Goal: Information Seeking & Learning: Learn about a topic

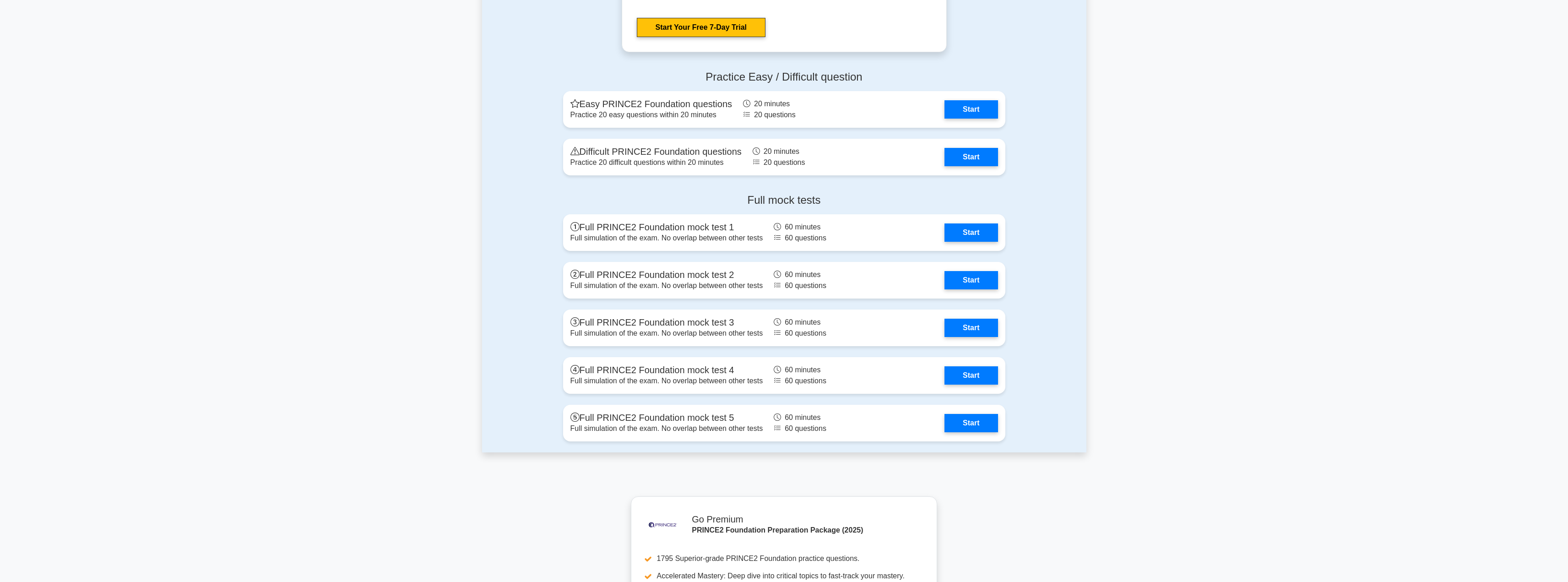
scroll to position [1474, 0]
click at [970, 320] on link "Start" at bounding box center [971, 325] width 53 height 19
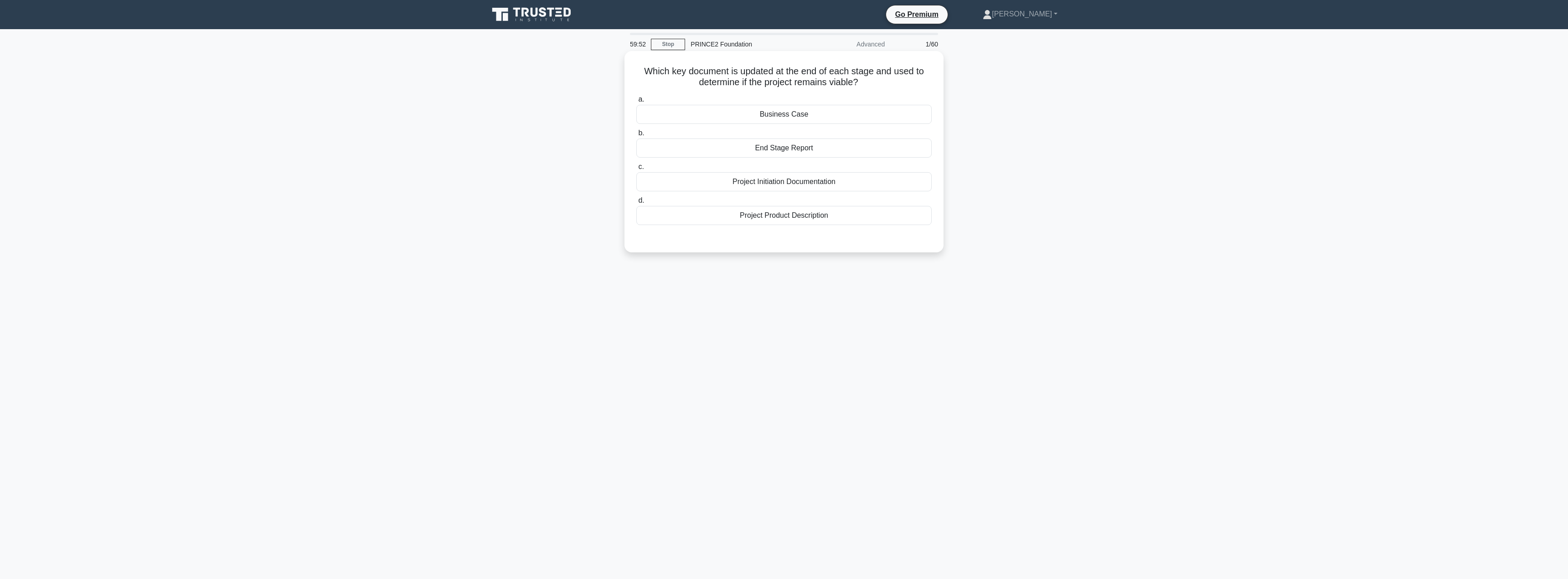
click at [800, 115] on div "Business Case" at bounding box center [784, 114] width 295 height 19
click at [636, 103] on input "a. Business Case" at bounding box center [636, 99] width 0 height 6
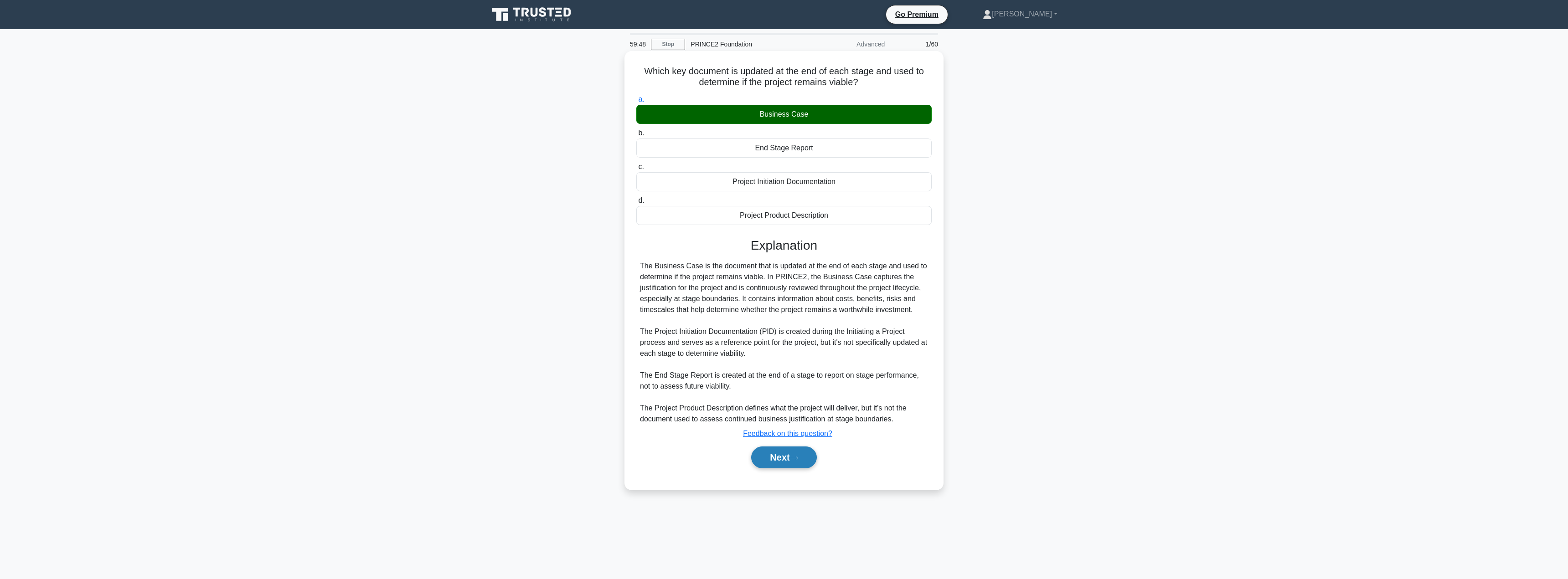
click at [760, 463] on button "Next" at bounding box center [784, 457] width 65 height 22
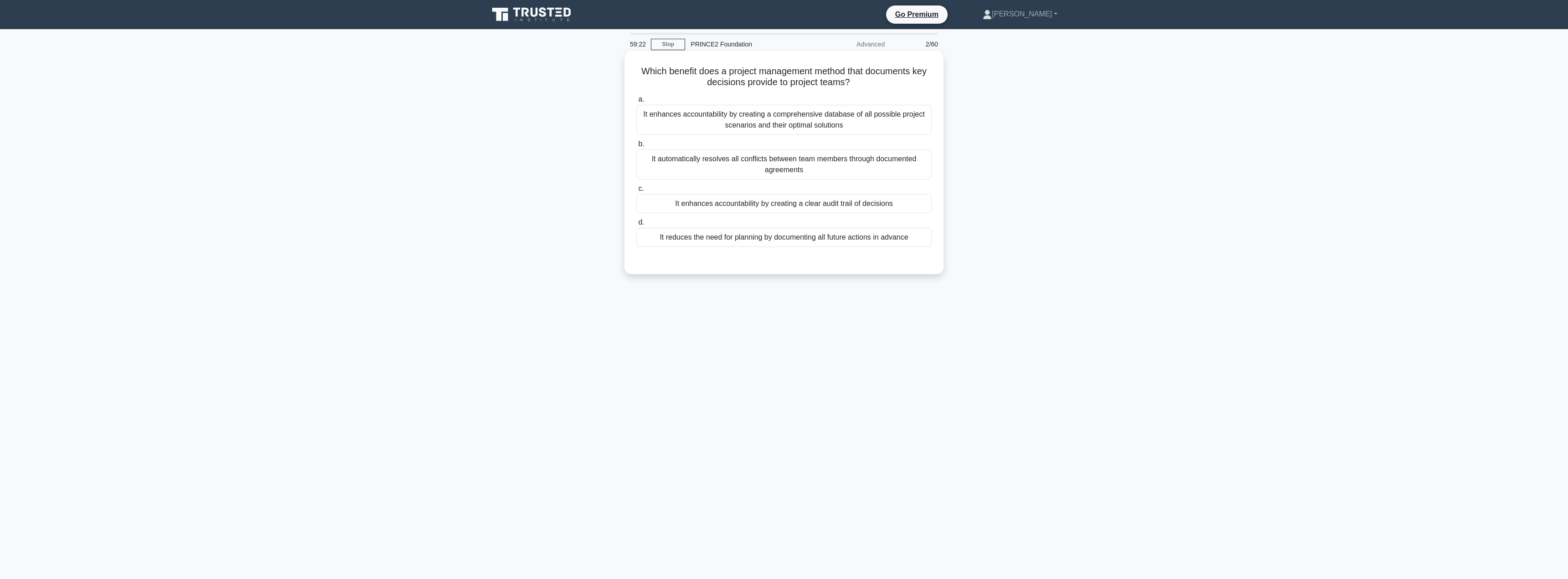
click at [796, 209] on div "It enhances accountability by creating a clear audit trail of decisions" at bounding box center [784, 203] width 295 height 19
click at [636, 192] on input "c. It enhances accountability by creating a clear audit trail of decisions" at bounding box center [636, 188] width 0 height 6
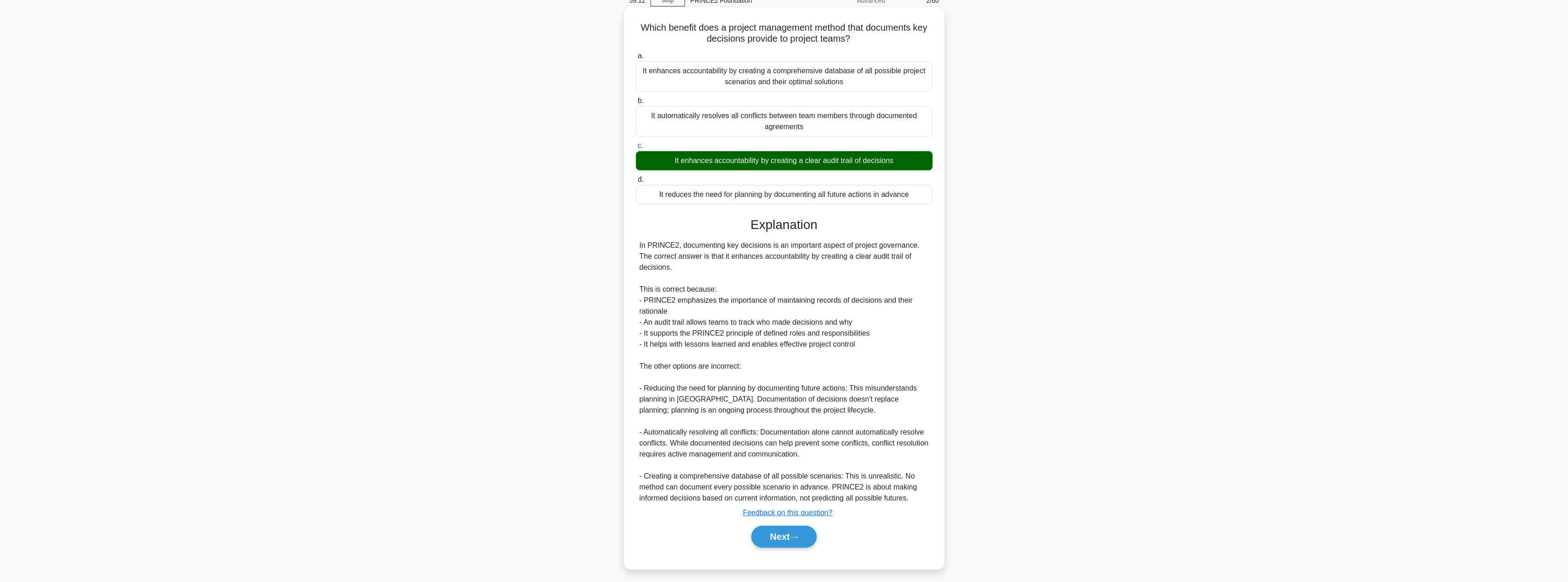
scroll to position [49, 0]
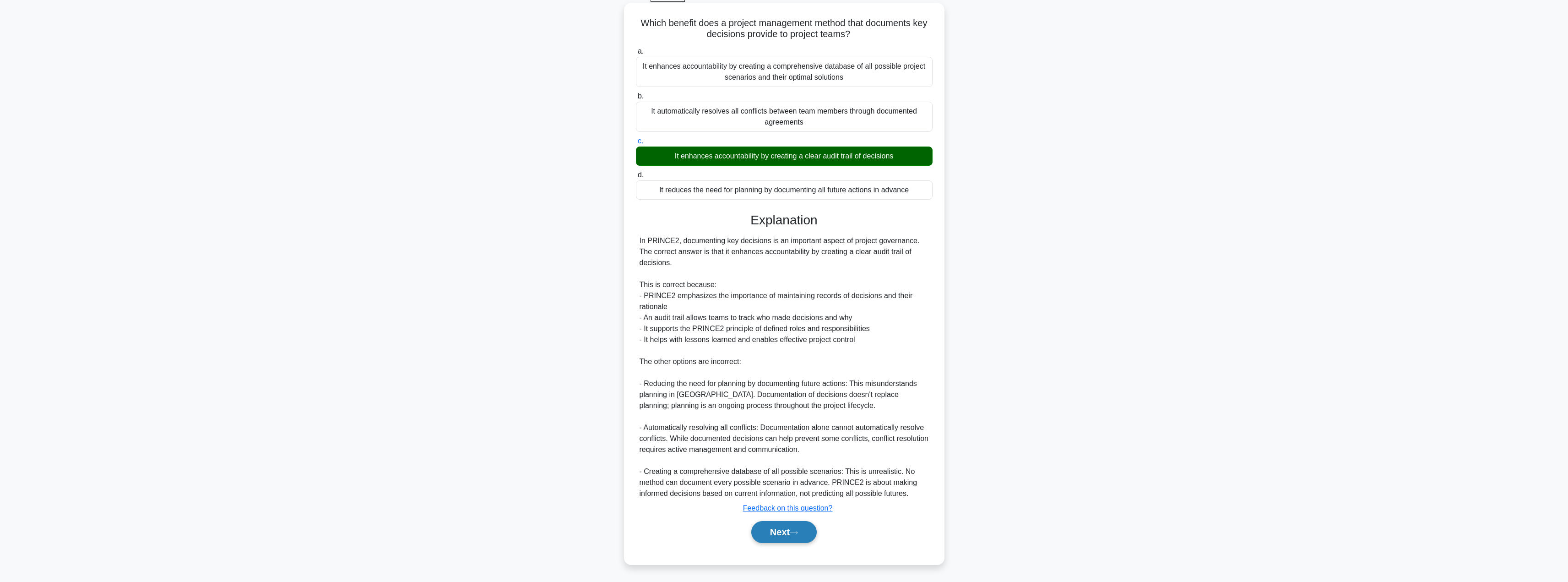
click at [773, 531] on button "Next" at bounding box center [784, 532] width 65 height 22
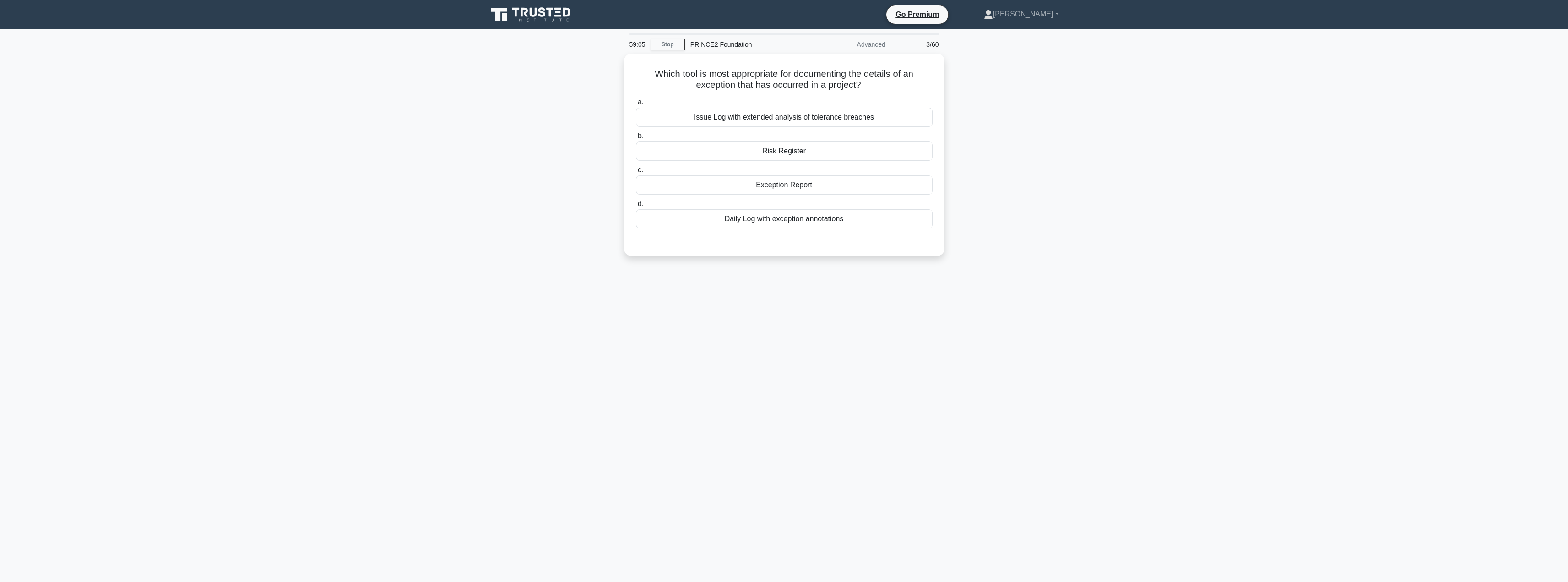
scroll to position [0, 0]
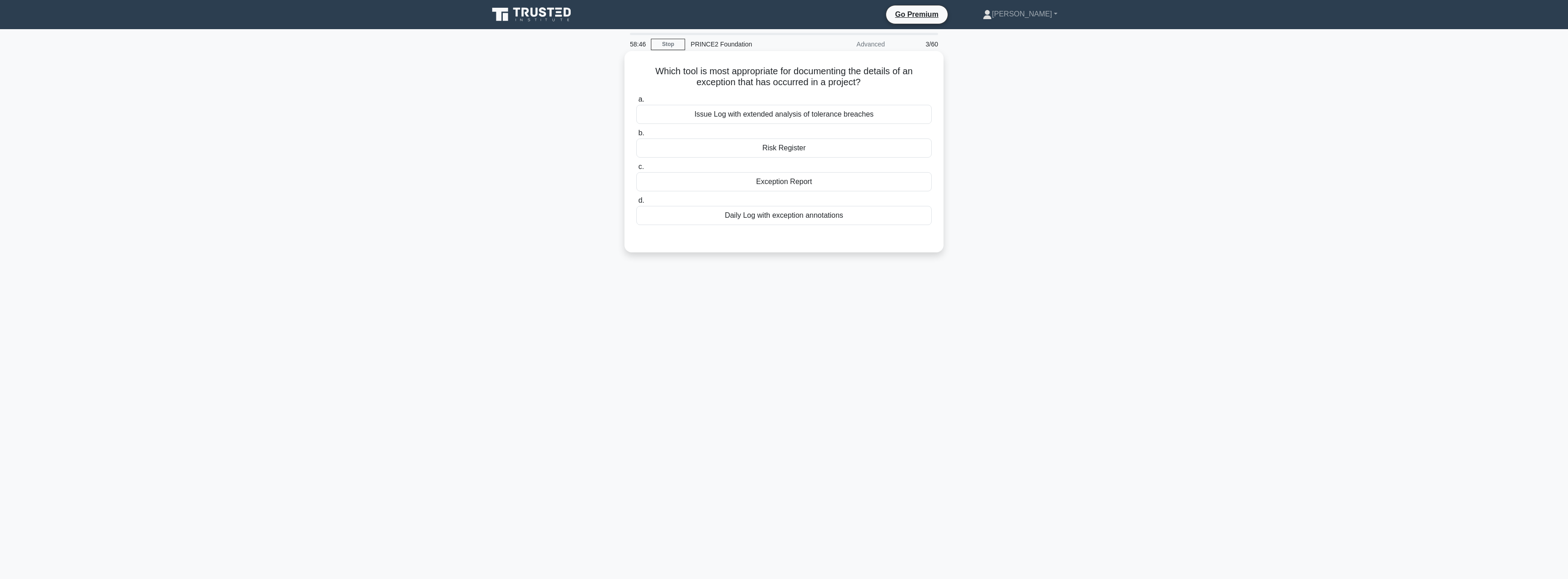
click at [816, 176] on div "Exception Report" at bounding box center [784, 182] width 295 height 19
click at [636, 170] on input "c. Exception Report" at bounding box center [636, 166] width 0 height 6
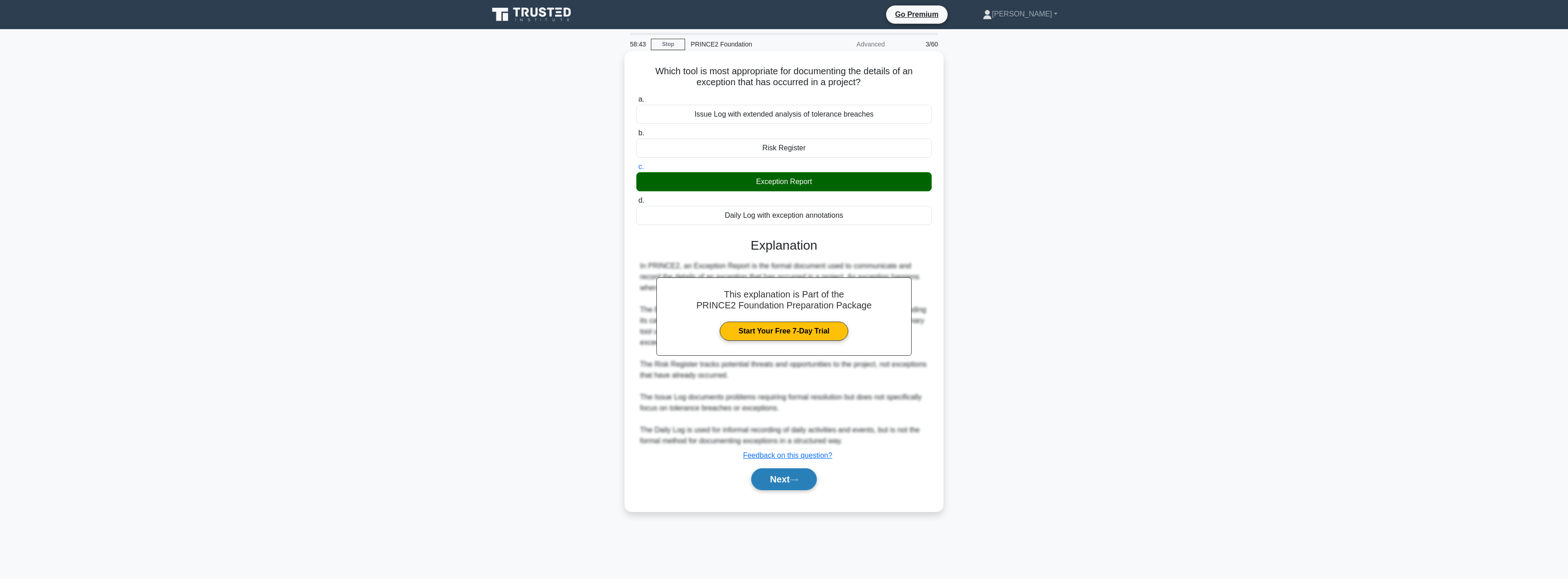
click at [778, 482] on button "Next" at bounding box center [784, 479] width 65 height 22
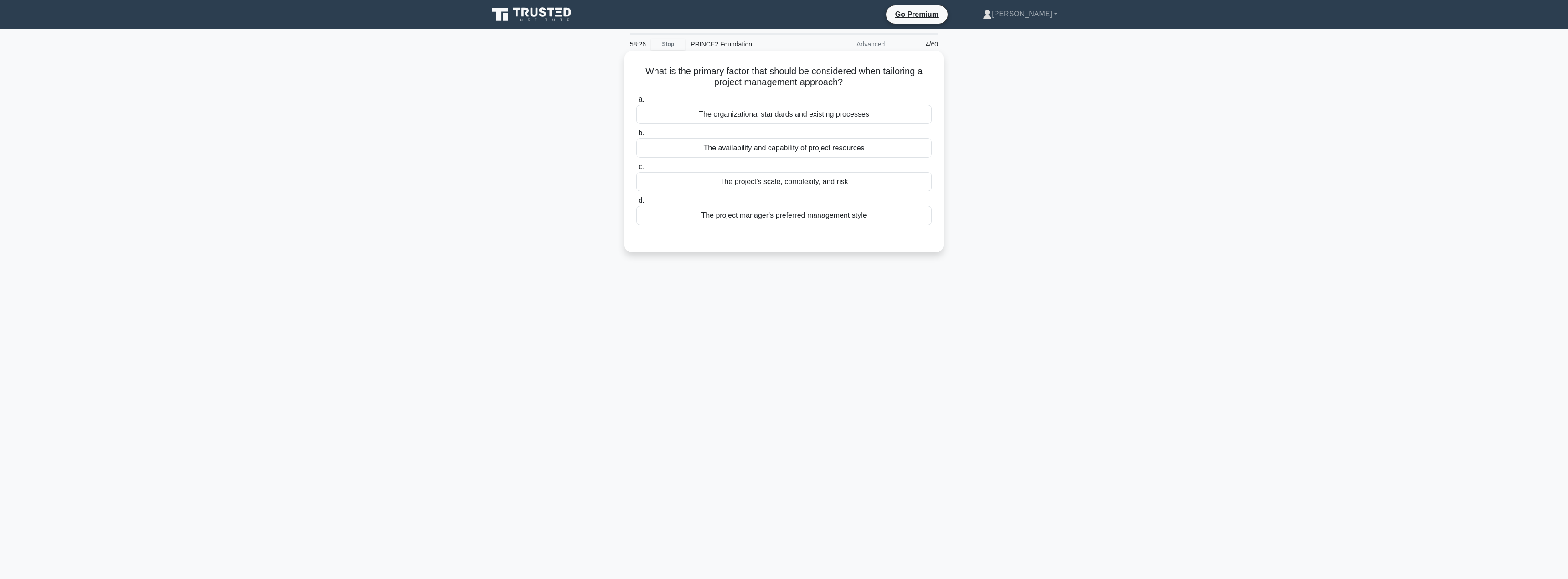
click at [761, 178] on div "The project's scale, complexity, and risk" at bounding box center [784, 182] width 295 height 19
click at [636, 170] on input "c. The project's scale, complexity, and risk" at bounding box center [636, 166] width 0 height 6
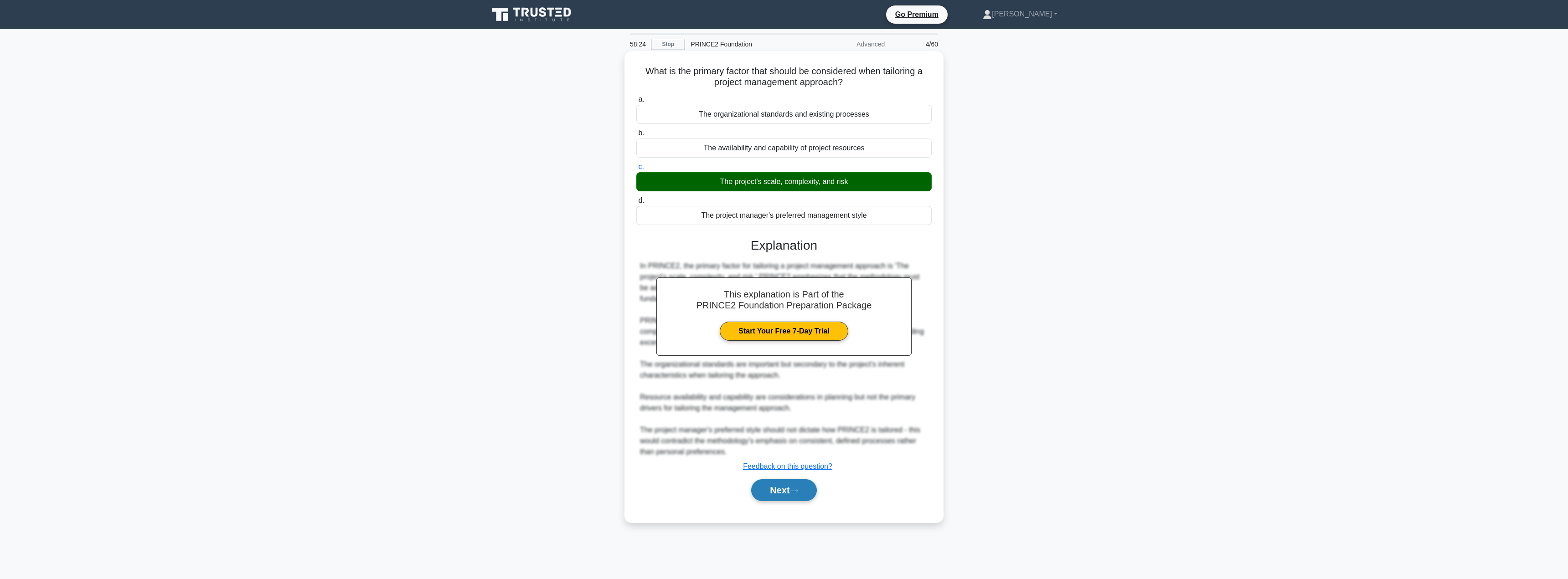
click at [782, 493] on button "Next" at bounding box center [784, 490] width 65 height 22
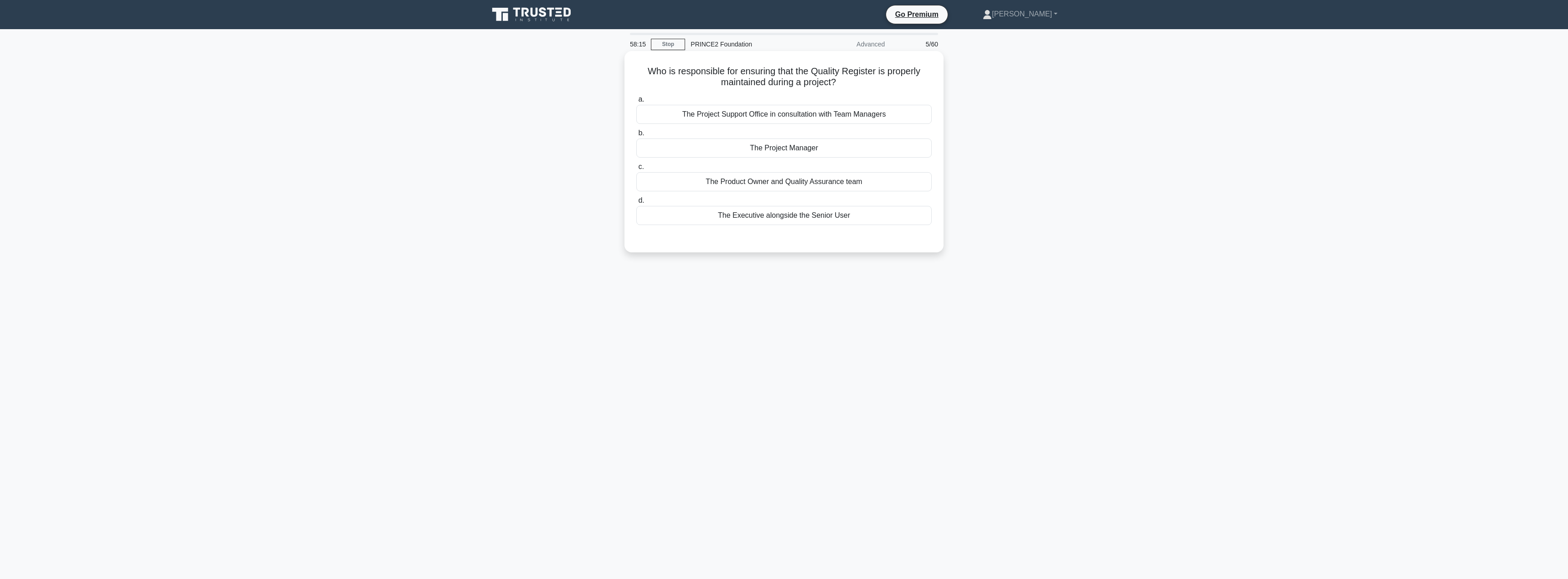
click at [757, 147] on div "The Project Manager" at bounding box center [784, 148] width 295 height 19
click at [636, 136] on input "b. The Project Manager" at bounding box center [636, 133] width 0 height 6
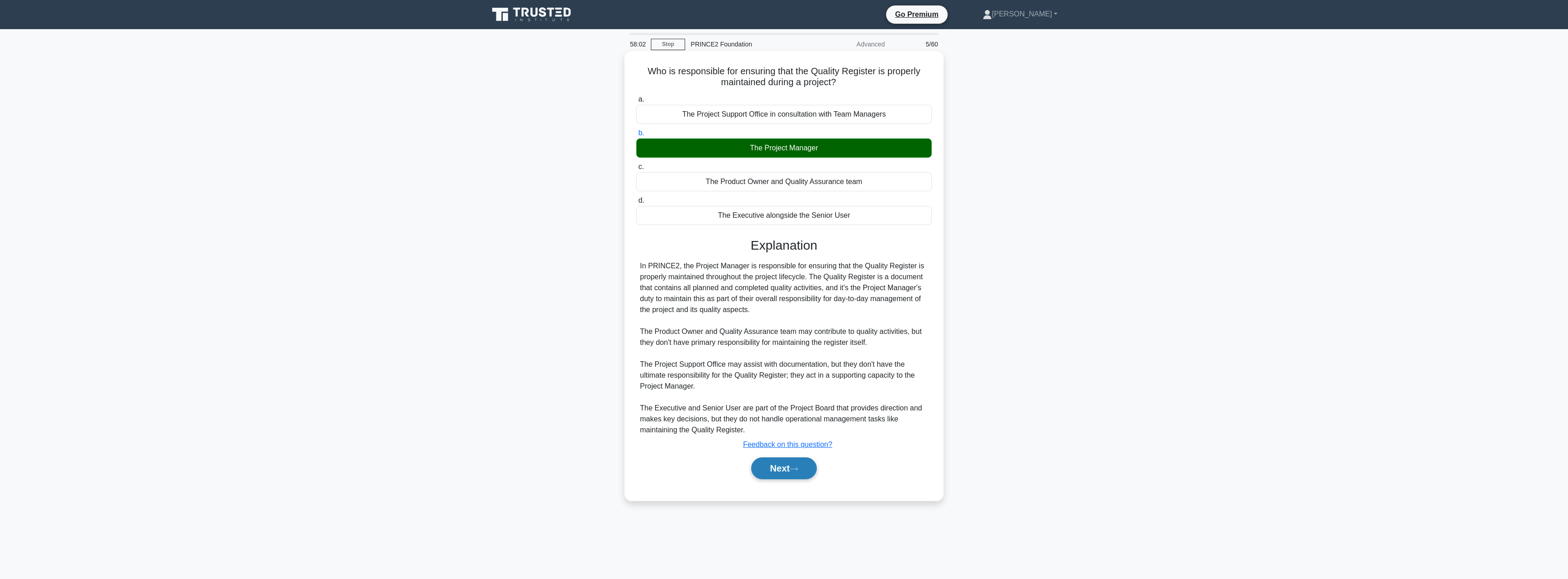
click at [784, 465] on button "Next" at bounding box center [784, 468] width 65 height 22
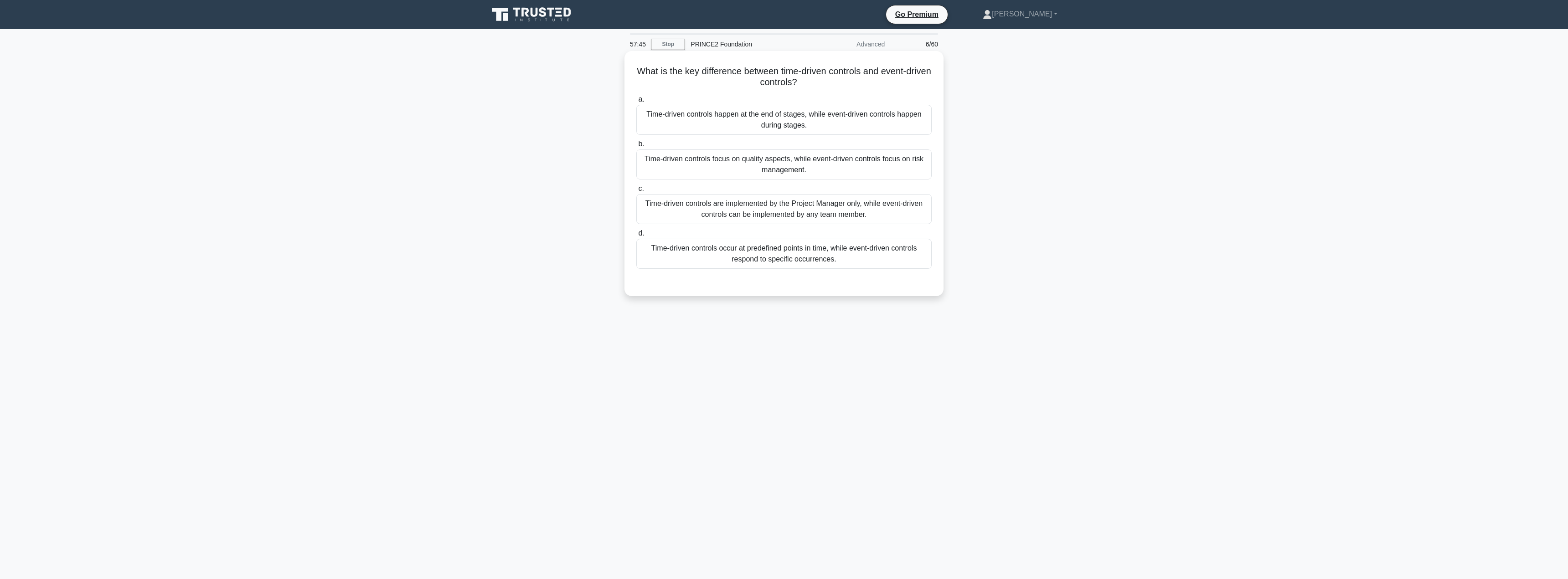
click at [761, 258] on div "Time-driven controls occur at predefined points in time, while event-driven con…" at bounding box center [784, 253] width 295 height 30
click at [636, 237] on input "d. Time-driven controls occur at predefined points in time, while event-driven …" at bounding box center [636, 233] width 0 height 6
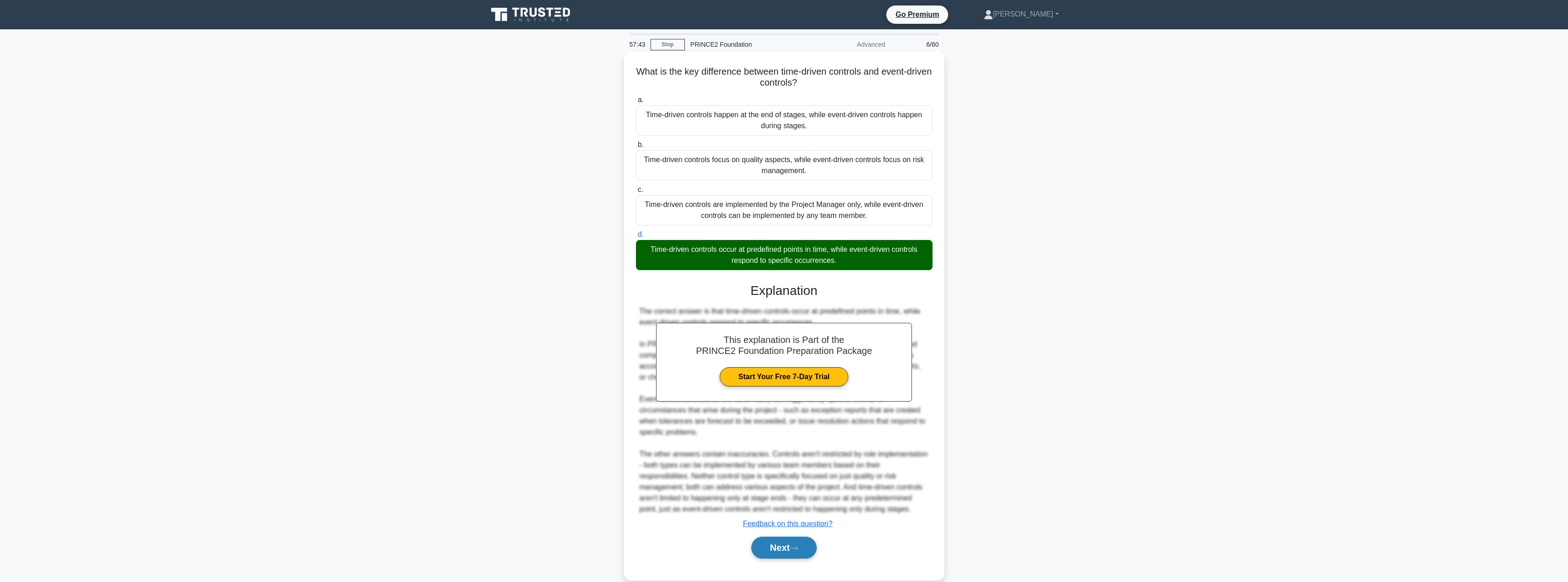
click at [781, 551] on button "Next" at bounding box center [784, 547] width 65 height 22
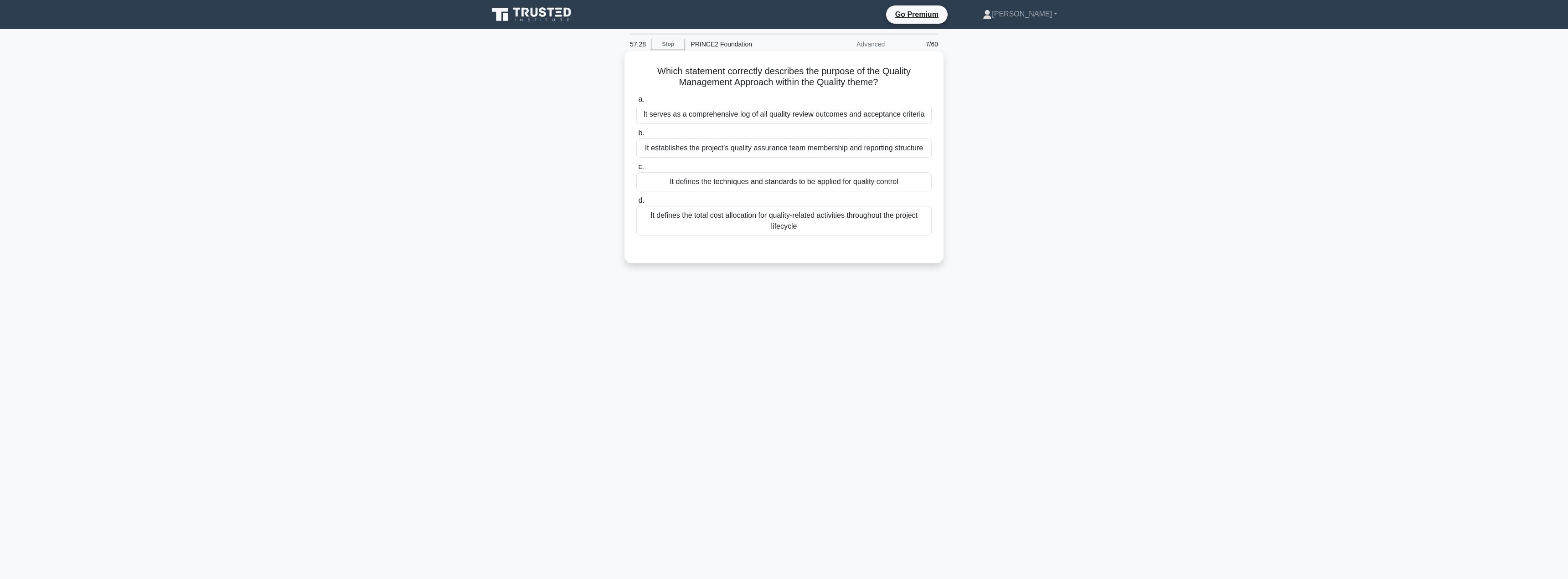
click at [763, 181] on div "It defines the techniques and standards to be applied for quality control" at bounding box center [784, 182] width 295 height 19
click at [636, 170] on input "c. It defines the techniques and standards to be applied for quality control" at bounding box center [636, 166] width 0 height 6
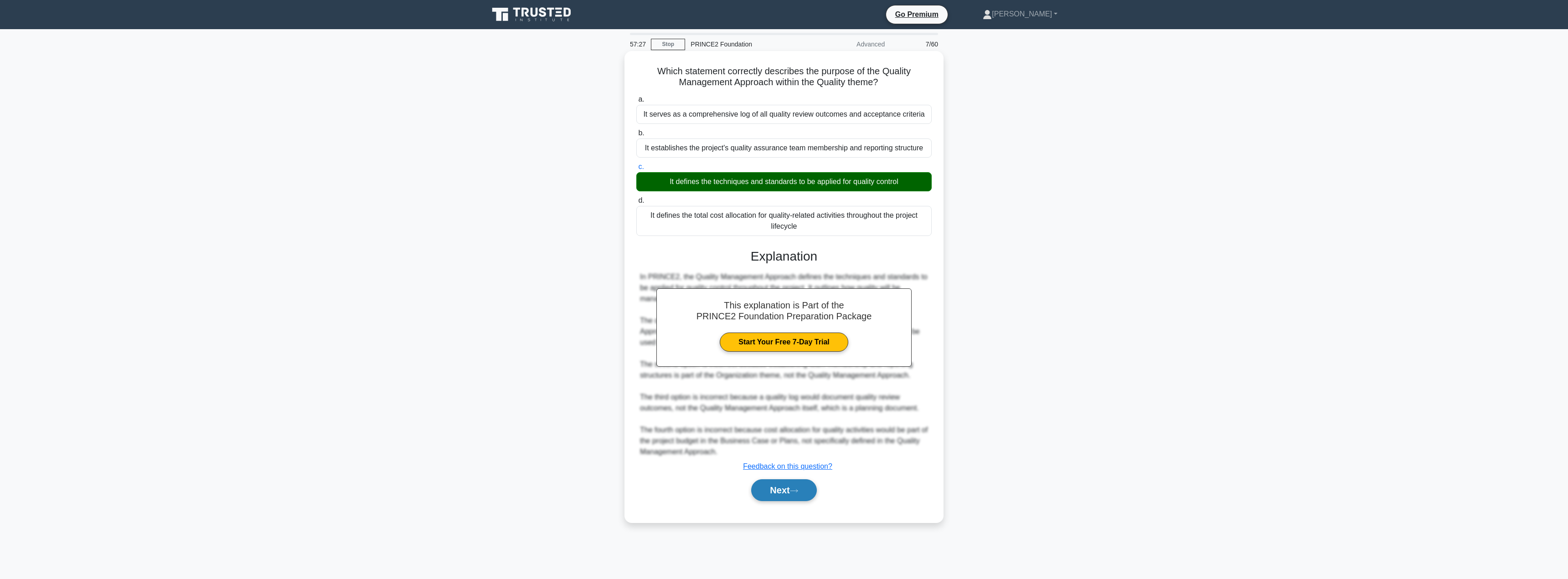
click at [778, 492] on button "Next" at bounding box center [784, 490] width 65 height 22
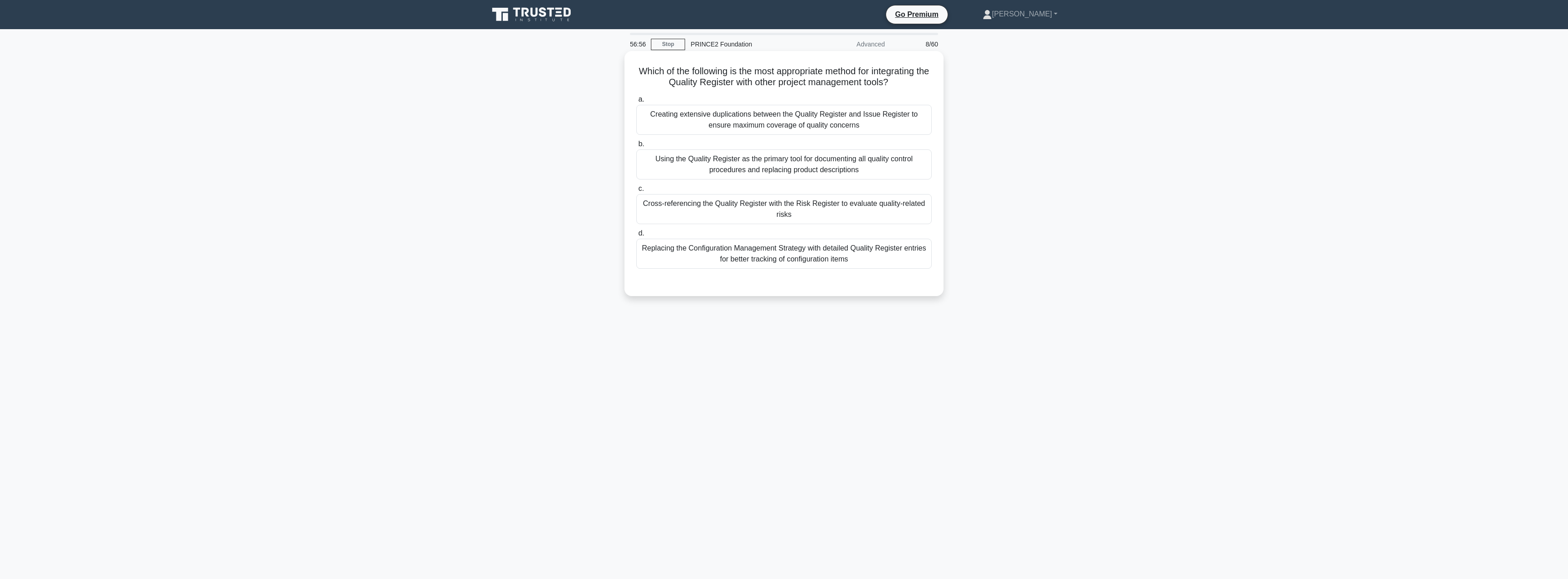
click at [770, 208] on div "Cross-referencing the Quality Register with the Risk Register to evaluate quali…" at bounding box center [784, 209] width 295 height 30
click at [636, 192] on input "c. Cross-referencing the Quality Register with the Risk Register to evaluate qu…" at bounding box center [636, 188] width 0 height 6
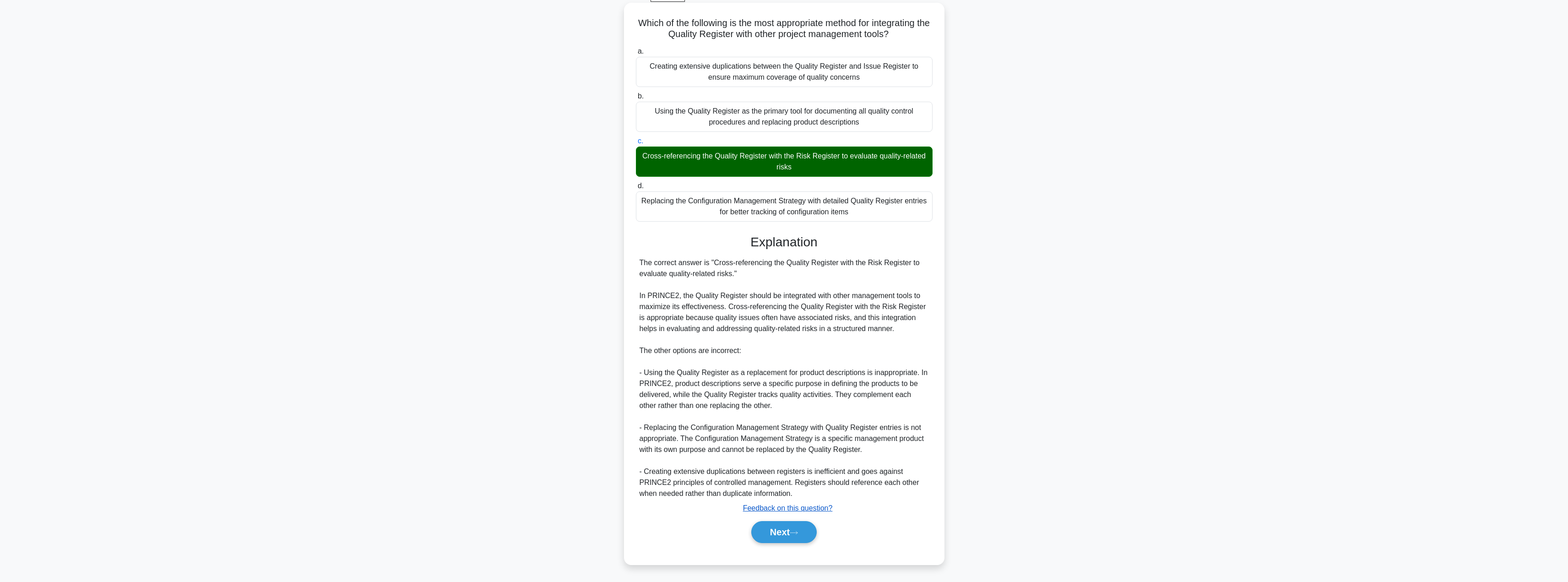
scroll to position [49, 0]
click at [777, 535] on button "Next" at bounding box center [784, 532] width 65 height 22
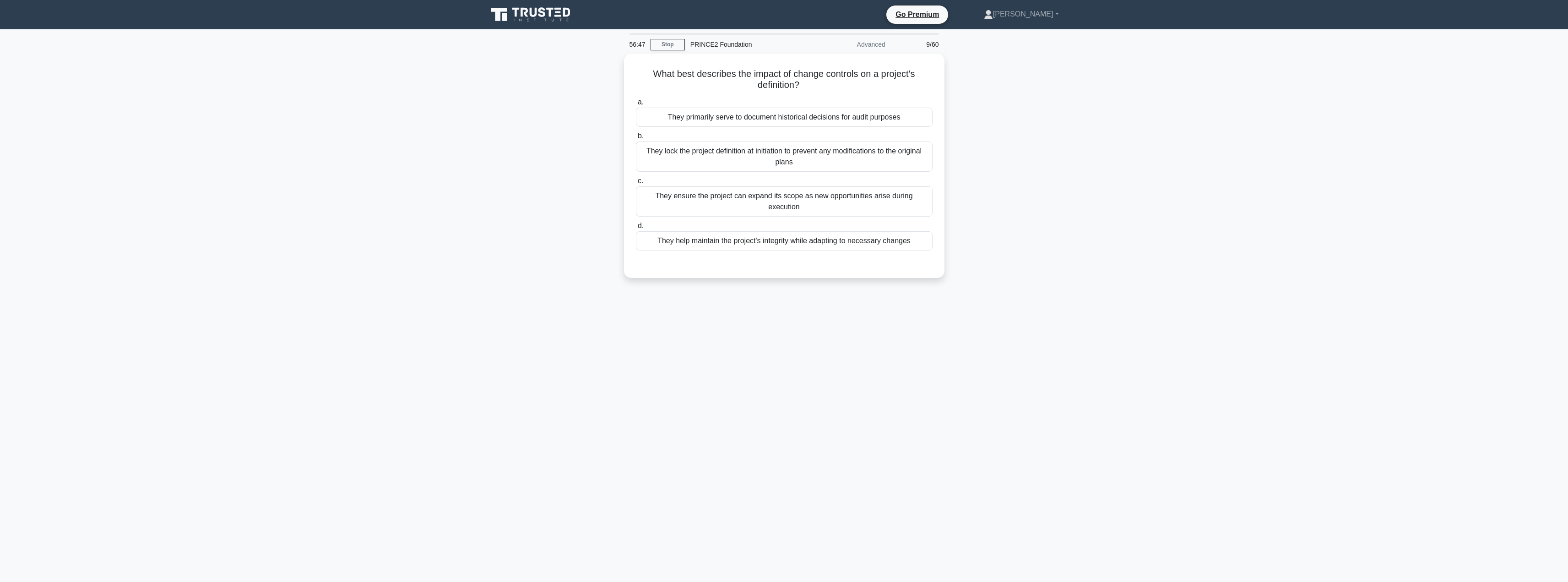
scroll to position [0, 0]
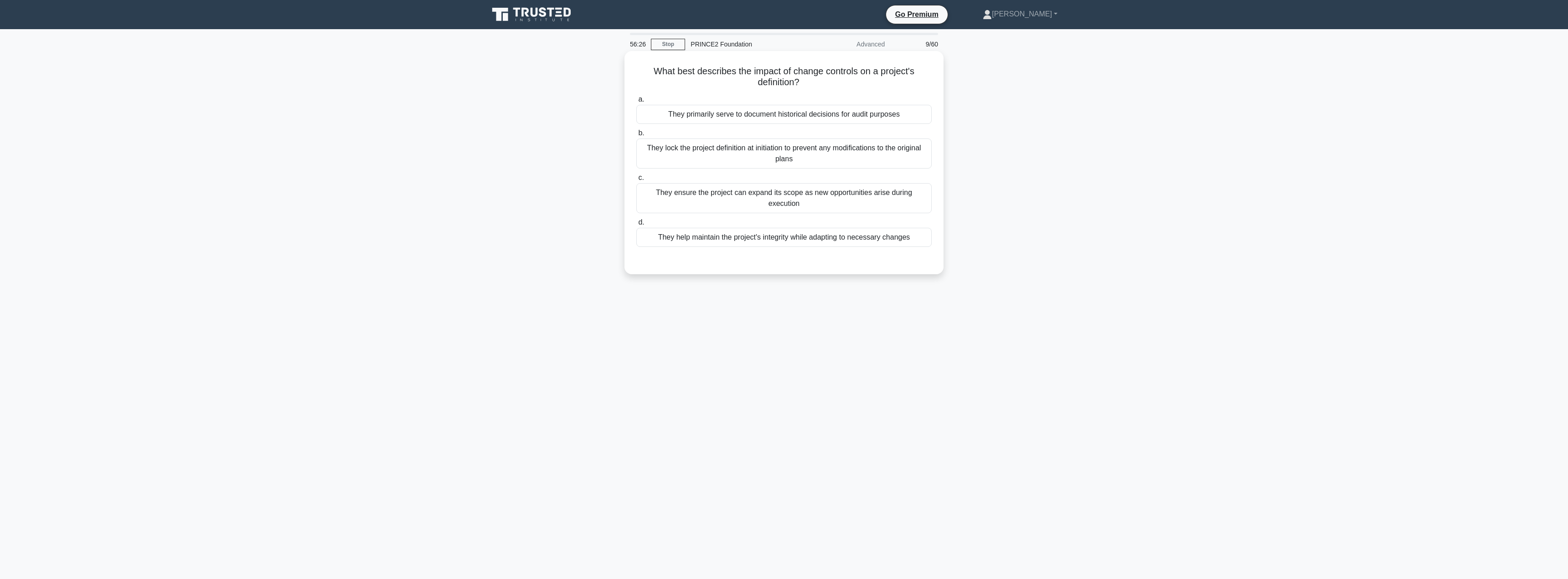
click at [784, 233] on div "They help maintain the project's integrity while adapting to necessary changes" at bounding box center [784, 237] width 295 height 19
click at [636, 226] on input "d. They help maintain the project's integrity while adapting to necessary chang…" at bounding box center [636, 222] width 0 height 6
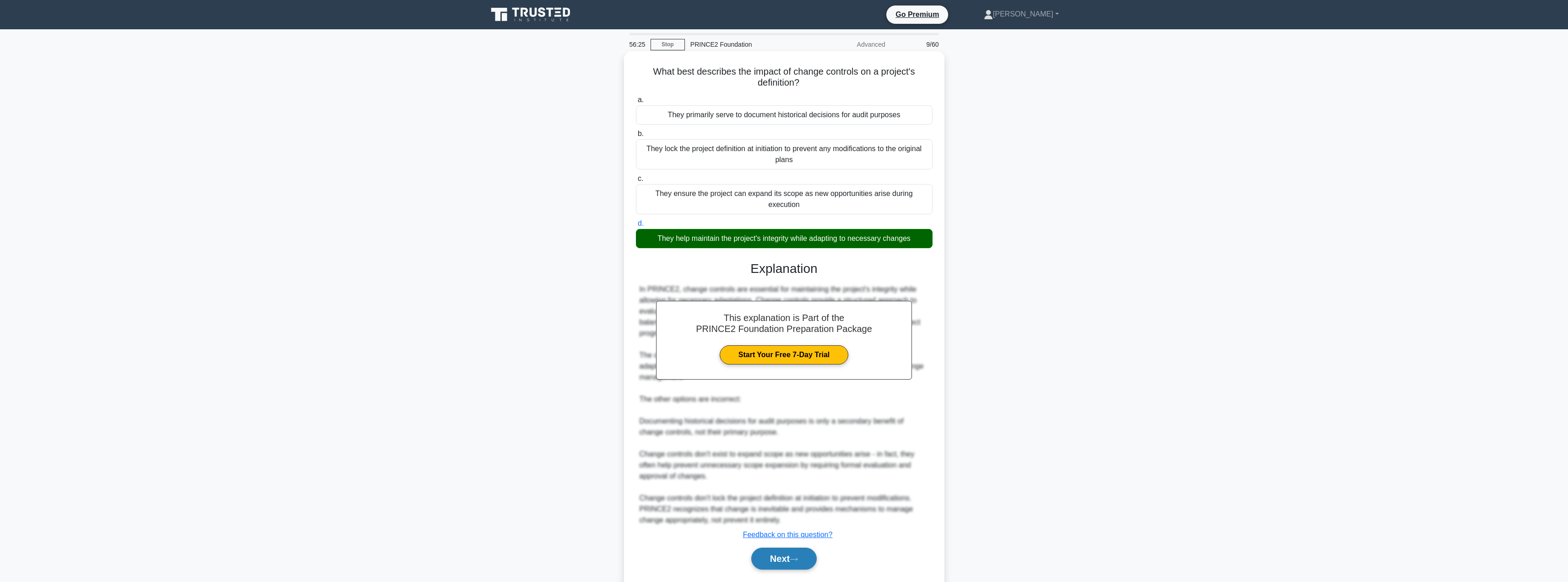
click at [772, 547] on button "Next" at bounding box center [784, 558] width 65 height 22
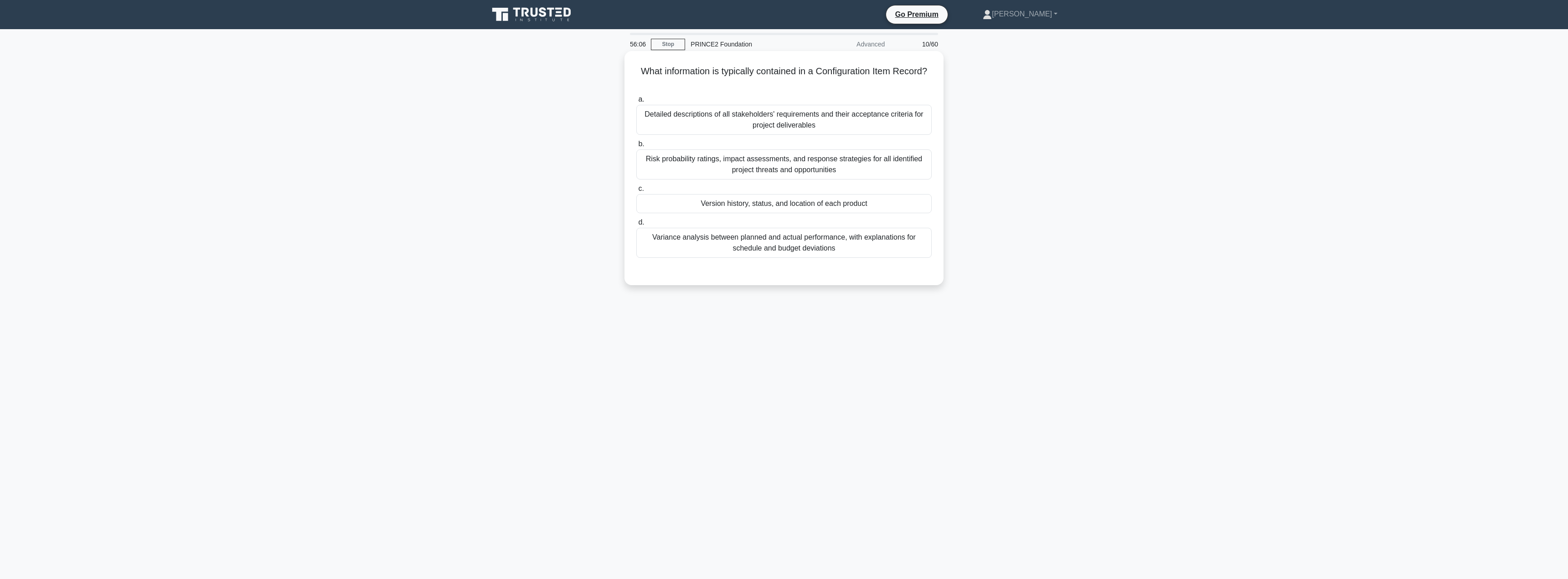
click at [802, 198] on div "Version history, status, and location of each product" at bounding box center [784, 203] width 295 height 19
click at [636, 192] on input "c. Version history, status, and location of each product" at bounding box center [636, 188] width 0 height 6
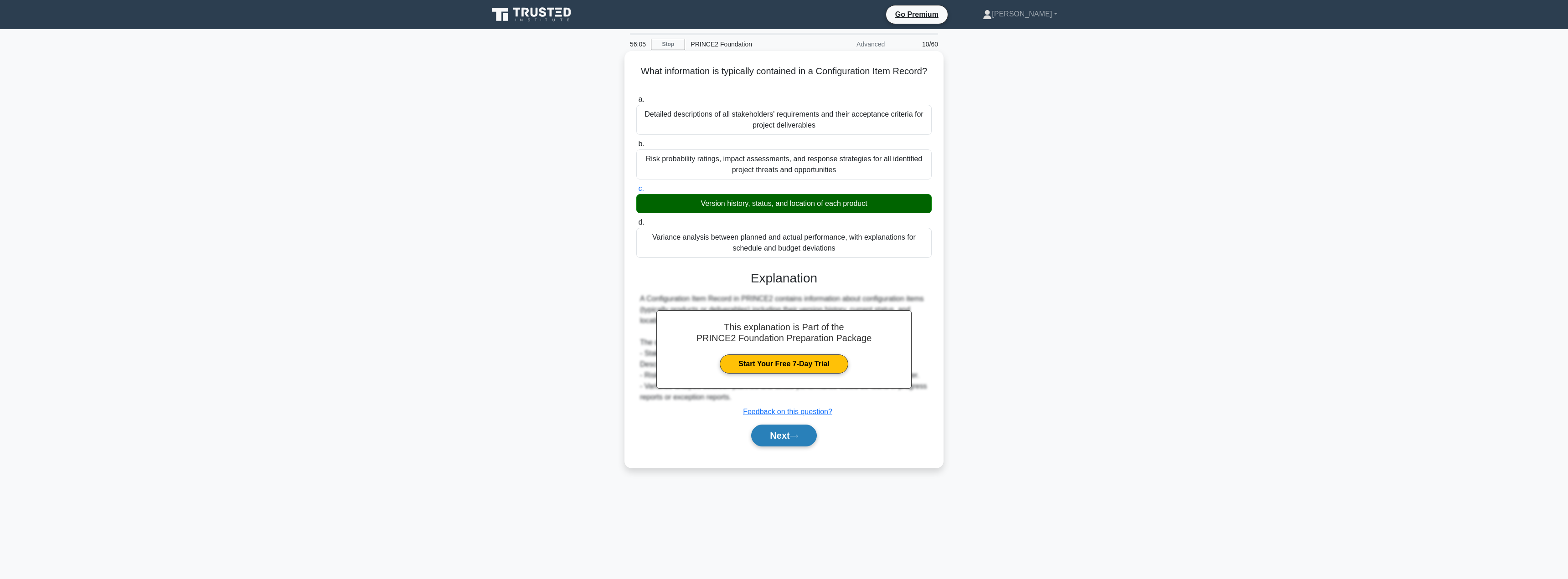
click at [782, 433] on button "Next" at bounding box center [784, 436] width 65 height 22
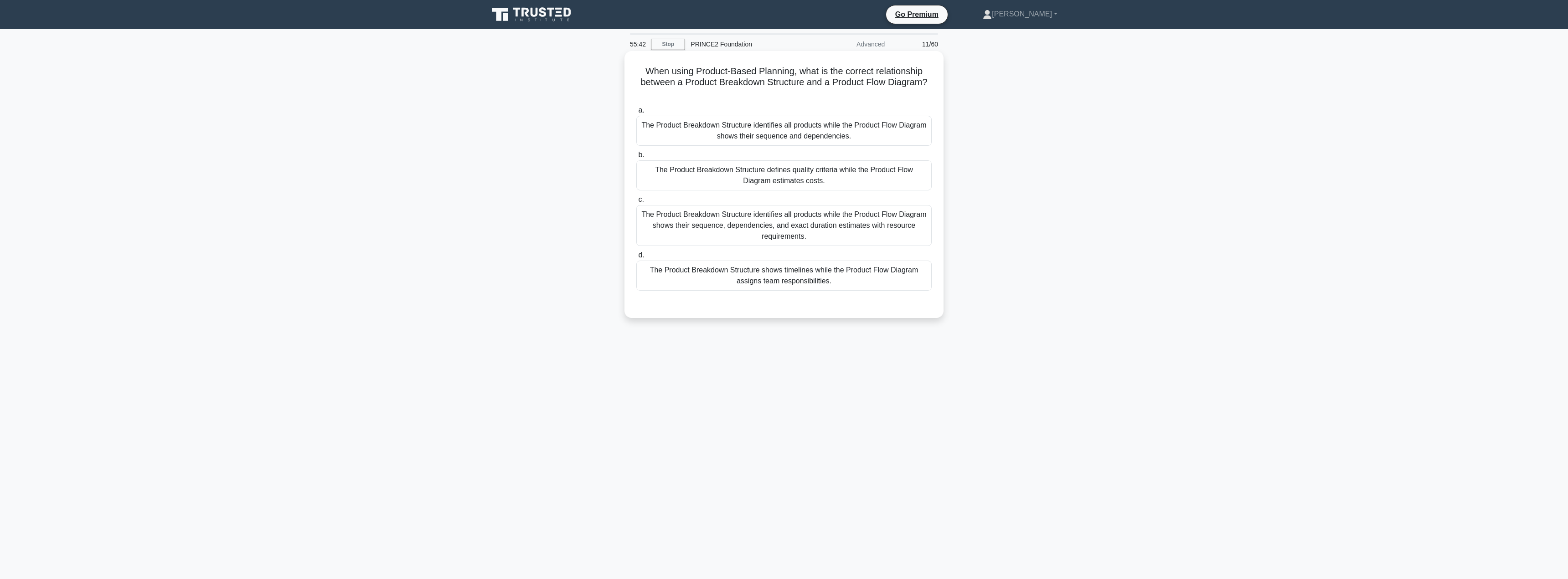
click at [792, 211] on div "The Product Breakdown Structure identifies all products while the Product Flow …" at bounding box center [784, 225] width 295 height 41
click at [636, 203] on input "c. The Product Breakdown Structure identifies all products while the Product Fl…" at bounding box center [636, 200] width 0 height 6
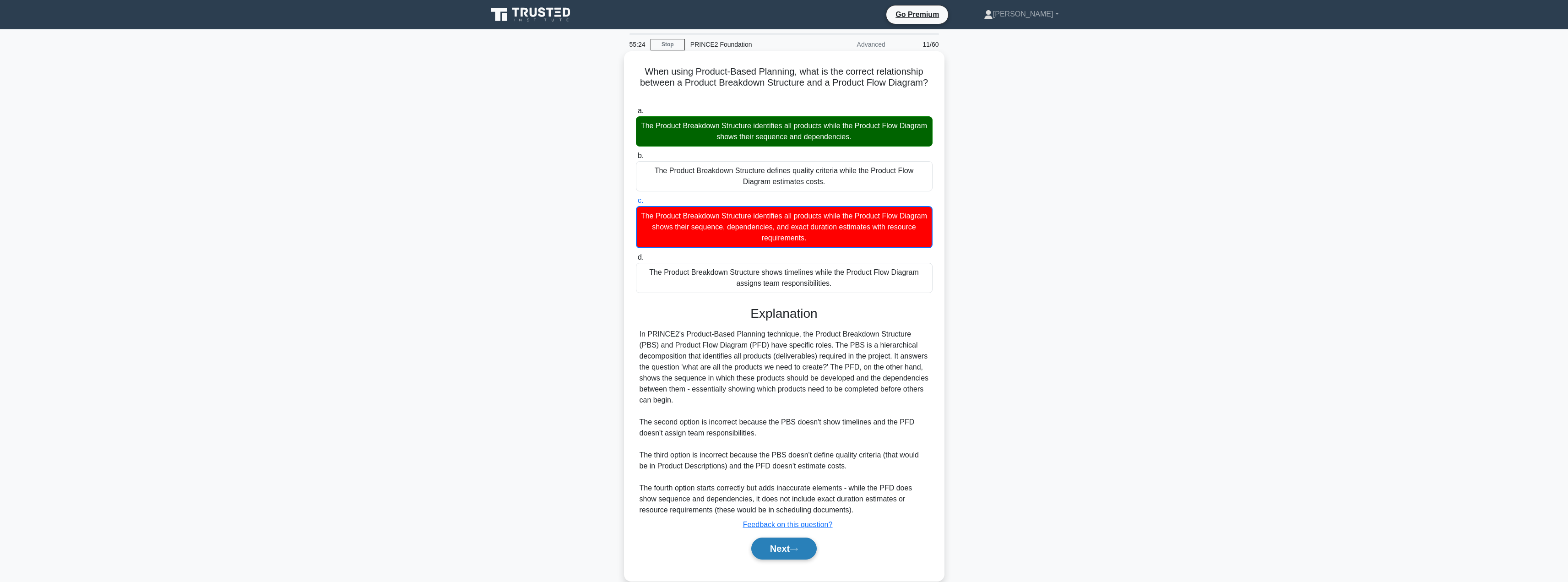
click at [765, 550] on button "Next" at bounding box center [784, 549] width 65 height 22
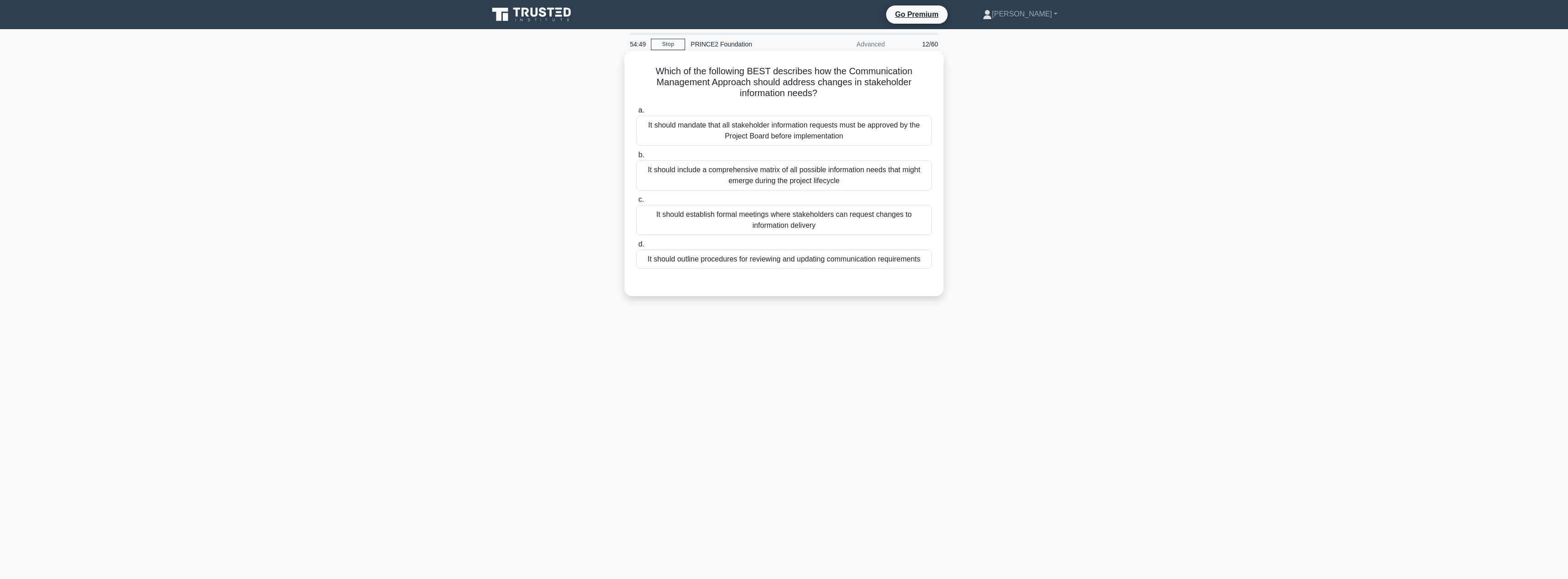
click at [772, 257] on div "It should outline procedures for reviewing and updating communication requireme…" at bounding box center [784, 259] width 295 height 19
click at [636, 247] on input "d. It should outline procedures for reviewing and updating communication requir…" at bounding box center [636, 244] width 0 height 6
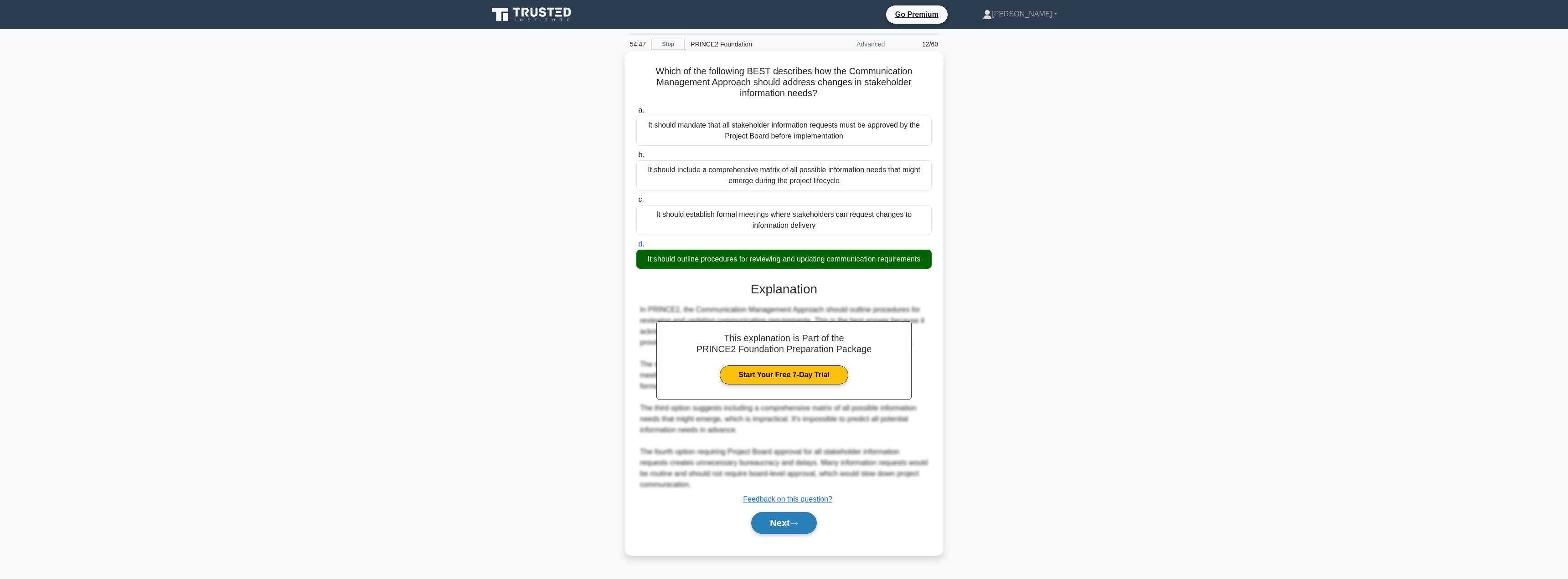
click at [782, 524] on button "Next" at bounding box center [784, 523] width 65 height 22
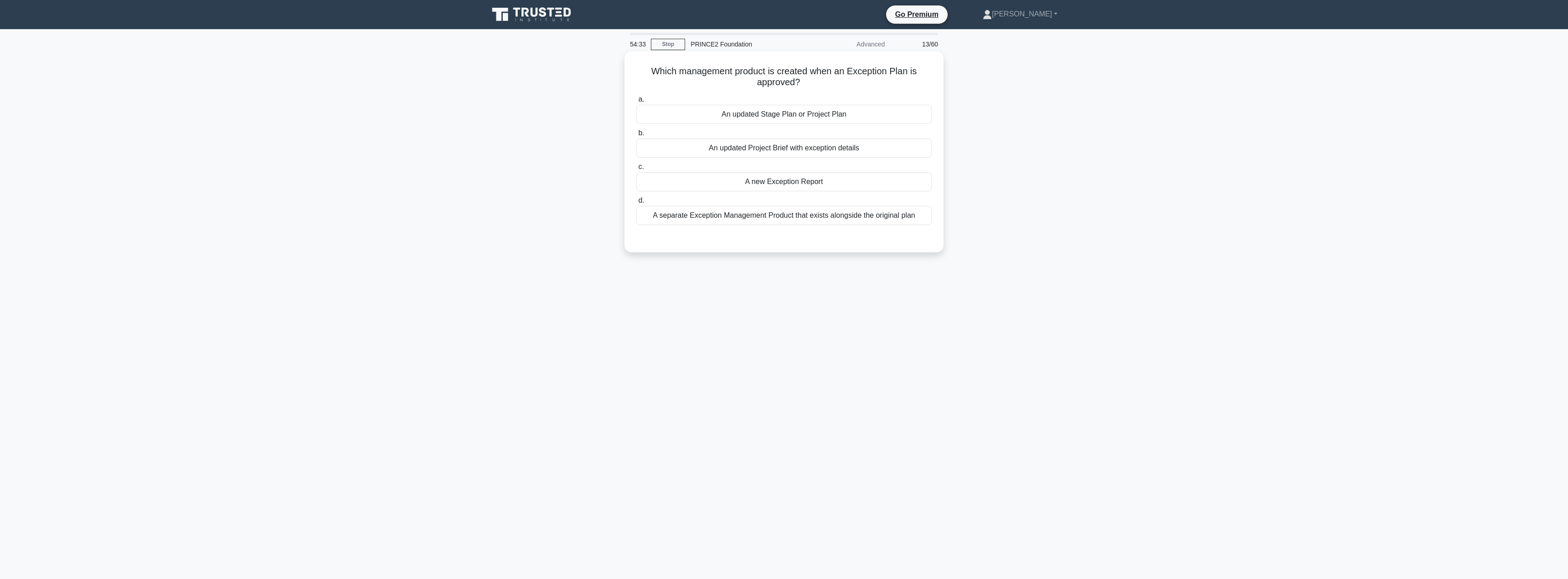
click at [777, 182] on div "A new Exception Report" at bounding box center [784, 182] width 295 height 19
click at [636, 170] on input "c. A new Exception Report" at bounding box center [636, 166] width 0 height 6
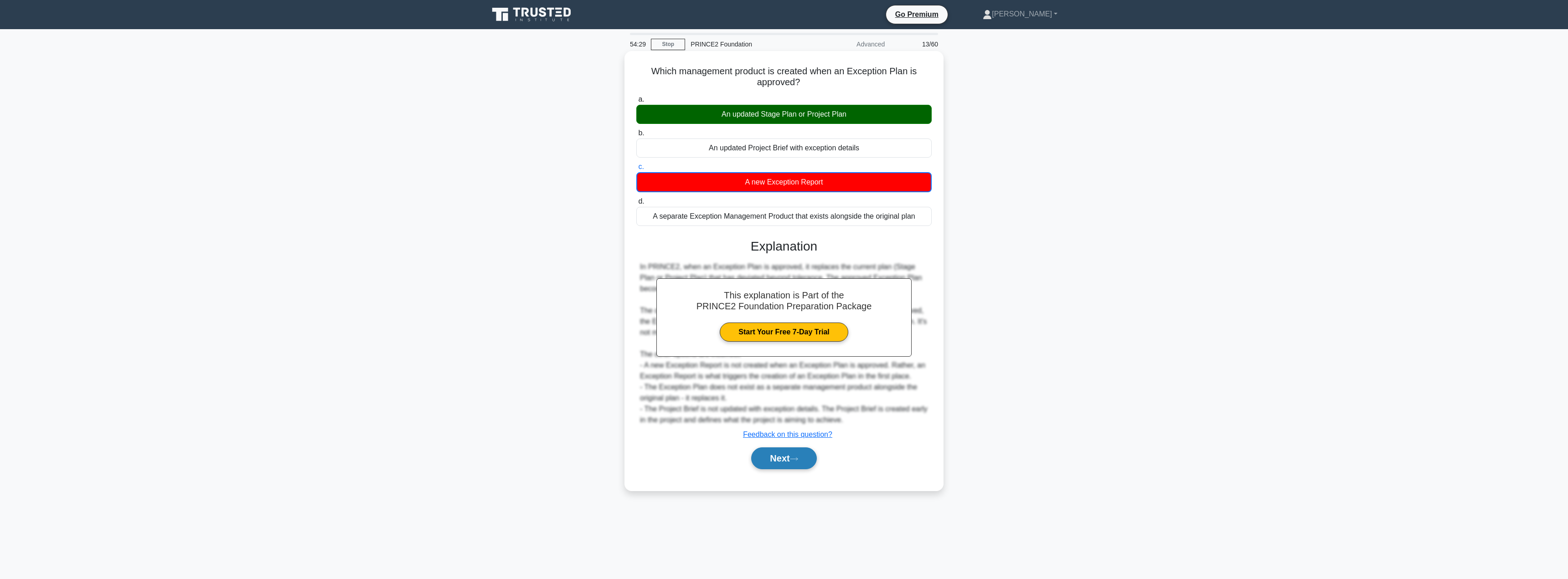
click at [784, 457] on button "Next" at bounding box center [784, 458] width 65 height 22
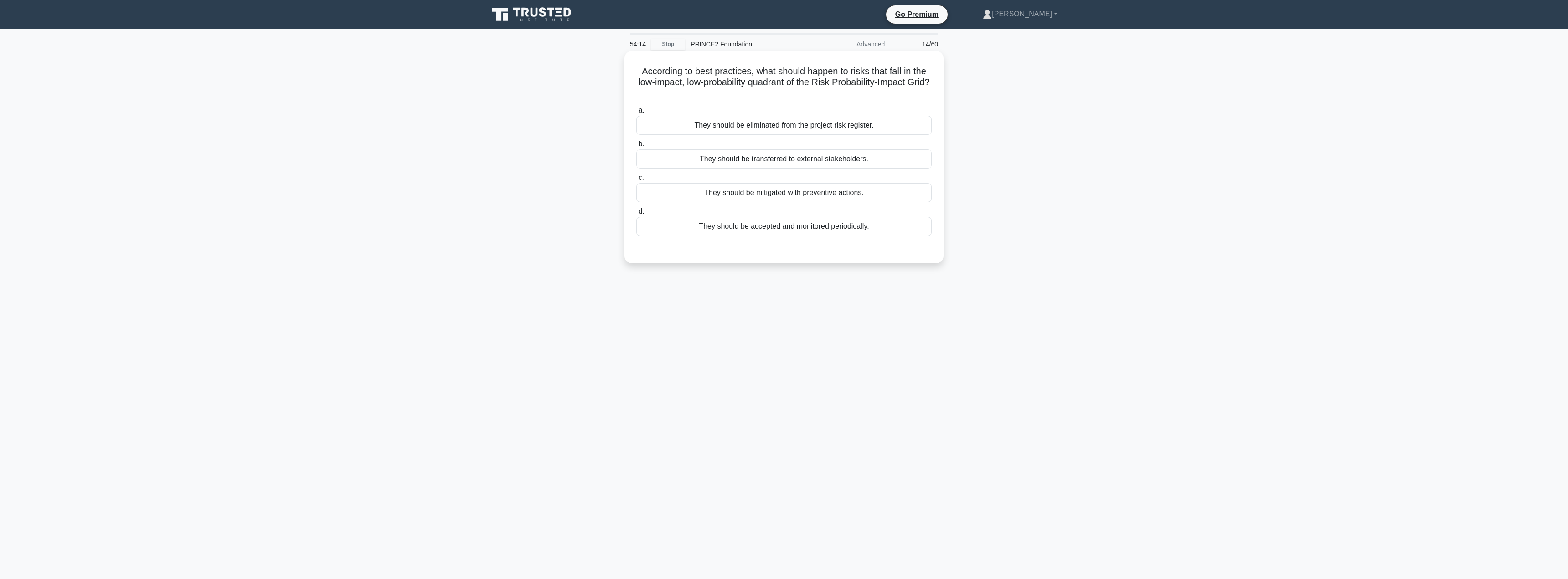
click at [804, 198] on div "They should be mitigated with preventive actions." at bounding box center [784, 193] width 295 height 19
click at [636, 181] on input "c. They should be mitigated with preventive actions." at bounding box center [636, 177] width 0 height 6
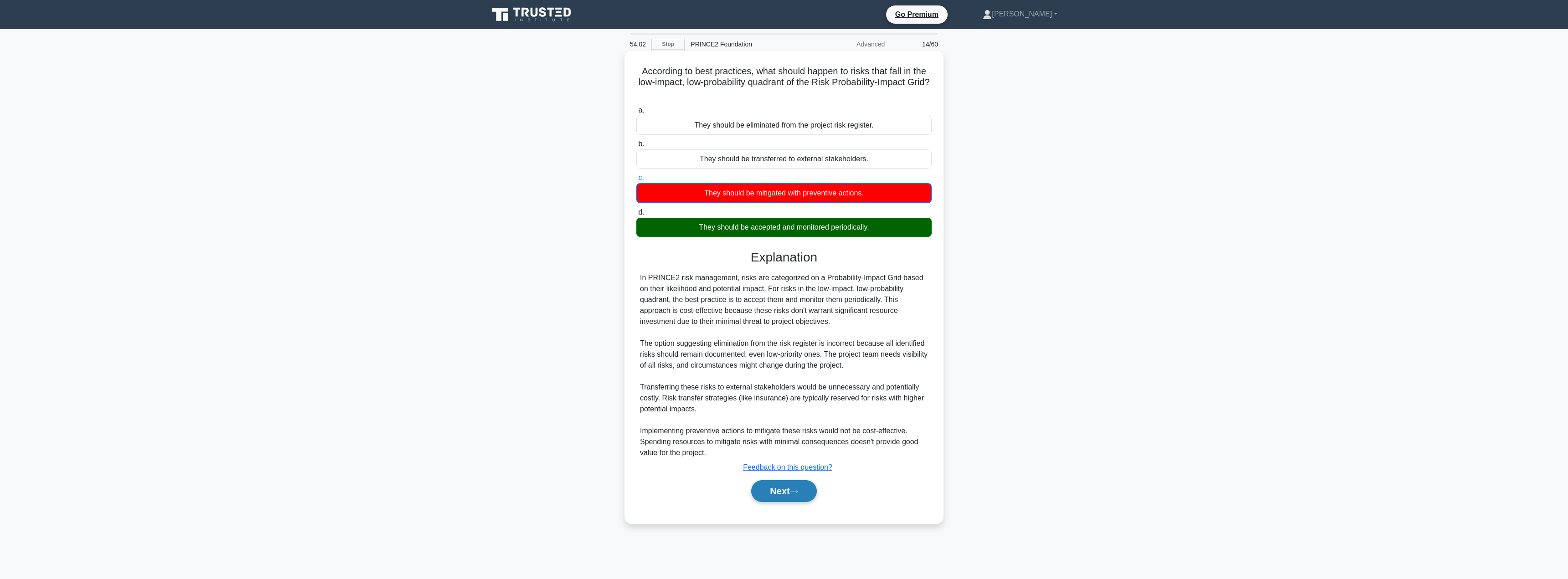
click at [774, 494] on button "Next" at bounding box center [784, 491] width 65 height 22
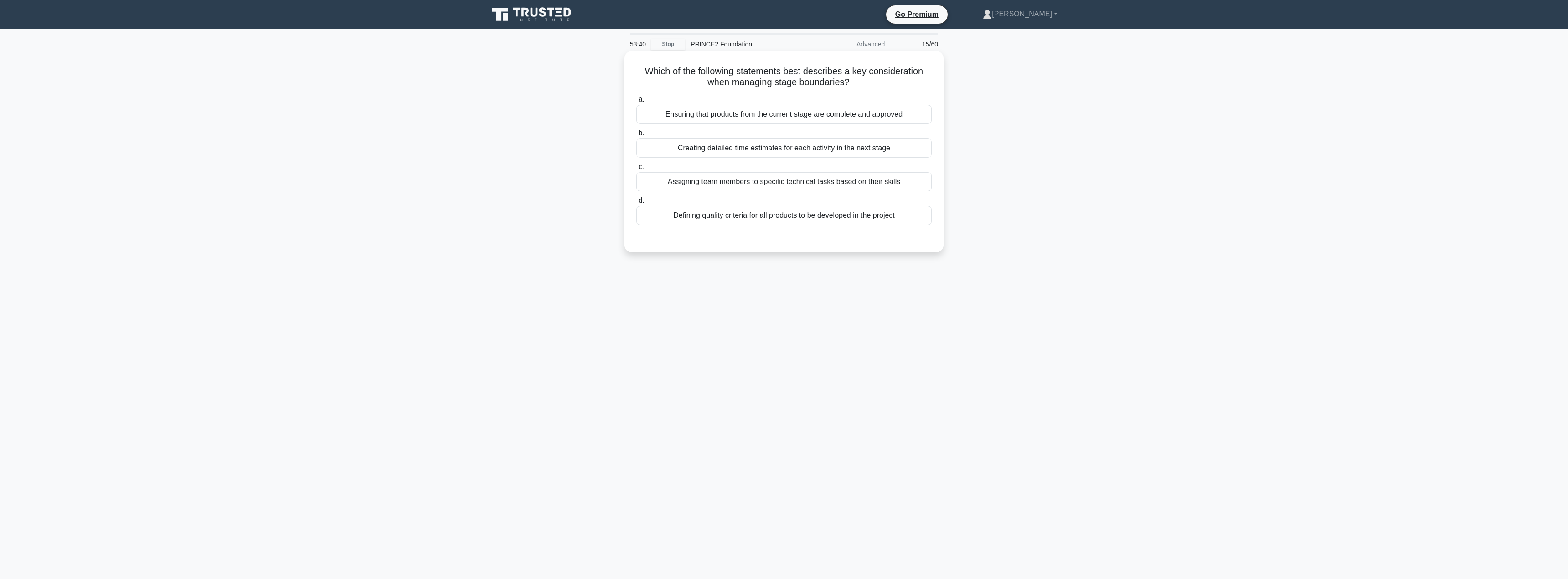
click at [745, 115] on div "Ensuring that products from the current stage are complete and approved" at bounding box center [784, 114] width 295 height 19
click at [636, 103] on input "a. Ensuring that products from the current stage are complete and approved" at bounding box center [636, 99] width 0 height 6
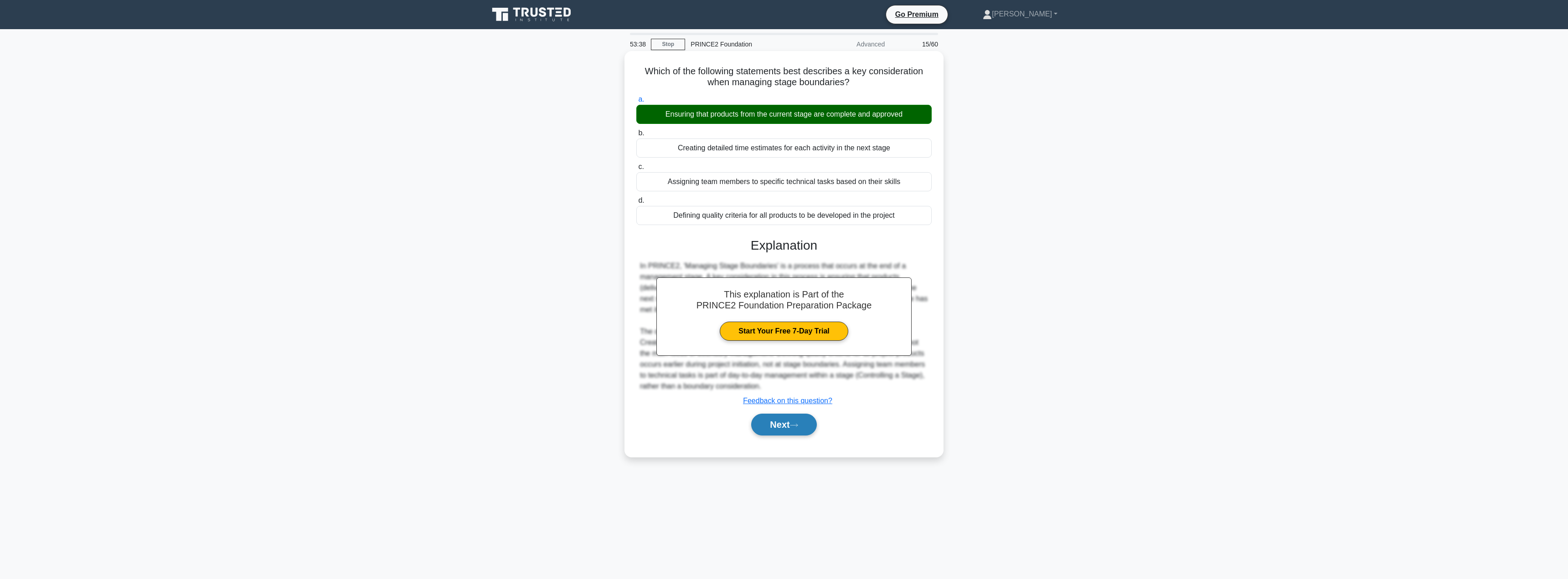
click at [772, 427] on button "Next" at bounding box center [784, 425] width 65 height 22
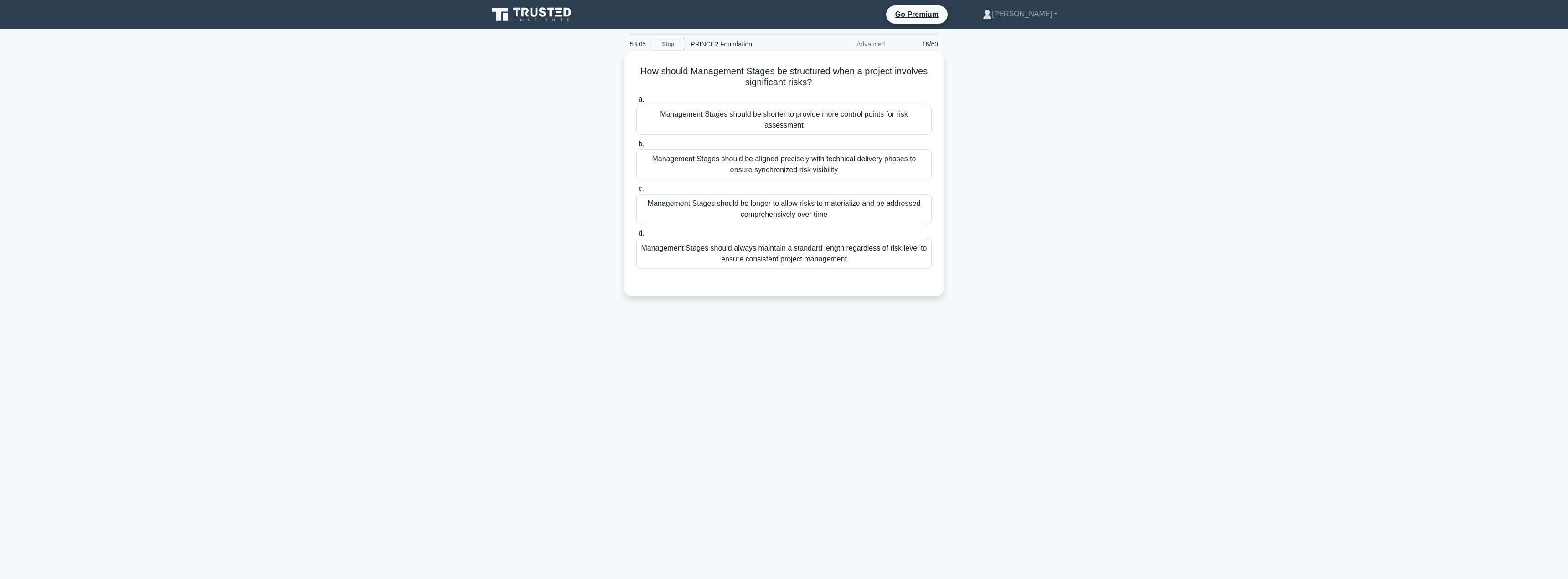
click at [825, 169] on div "Management Stages should be aligned precisely with technical delivery phases to…" at bounding box center [784, 164] width 295 height 30
click at [636, 147] on input "b. Management Stages should be aligned precisely with technical delivery phases…" at bounding box center [636, 143] width 0 height 6
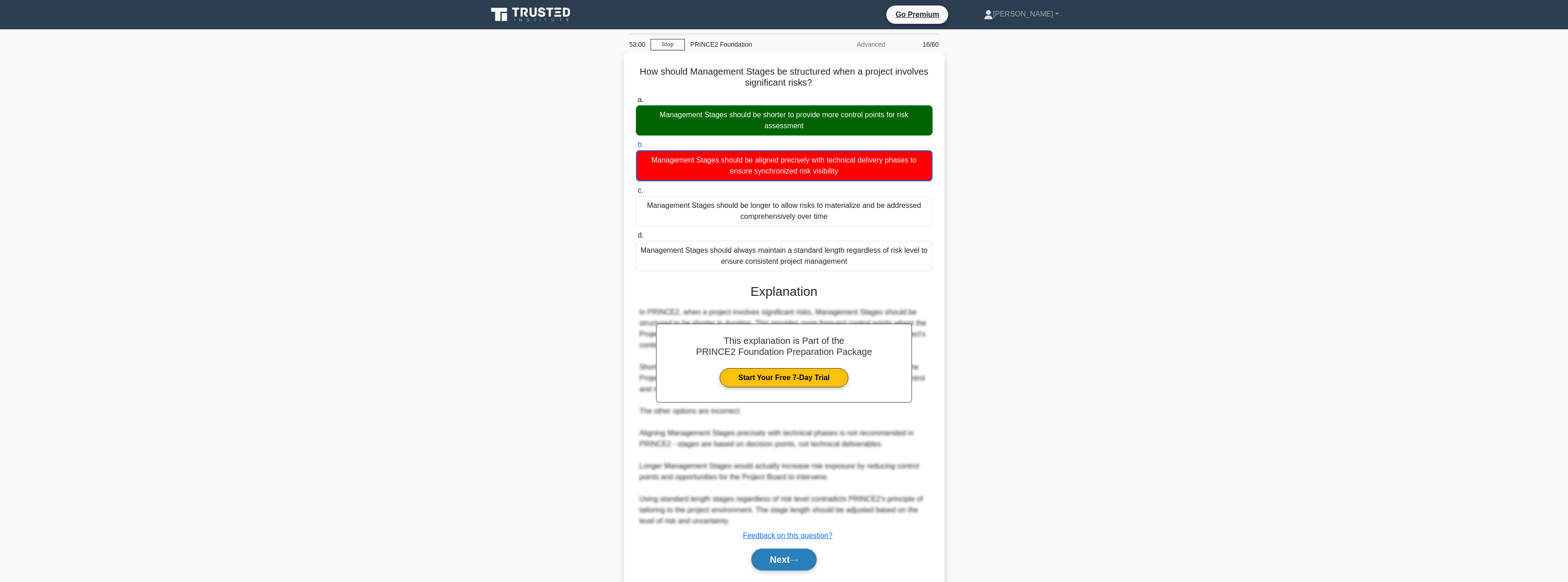
click at [775, 563] on button "Next" at bounding box center [784, 560] width 65 height 22
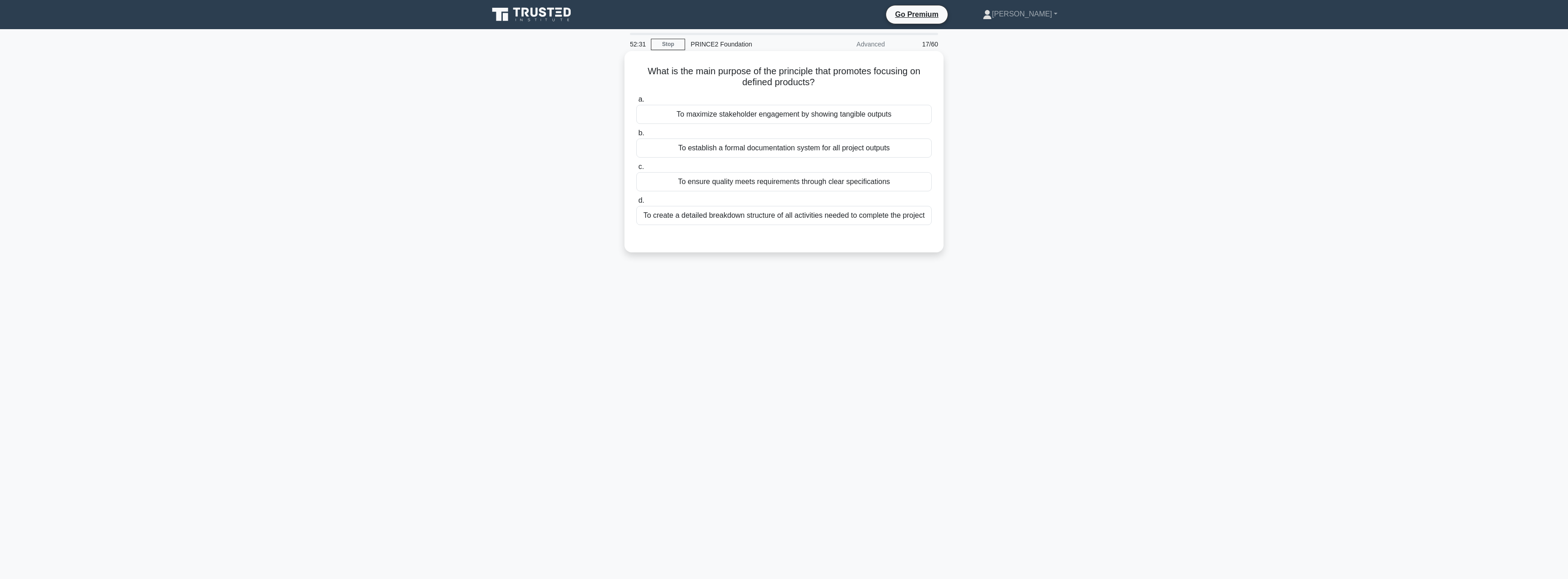
click at [745, 221] on div "To create a detailed breakdown structure of all activities needed to complete t…" at bounding box center [784, 216] width 295 height 19
click at [636, 203] on input "d. To create a detailed breakdown structure of all activities needed to complet…" at bounding box center [636, 200] width 0 height 6
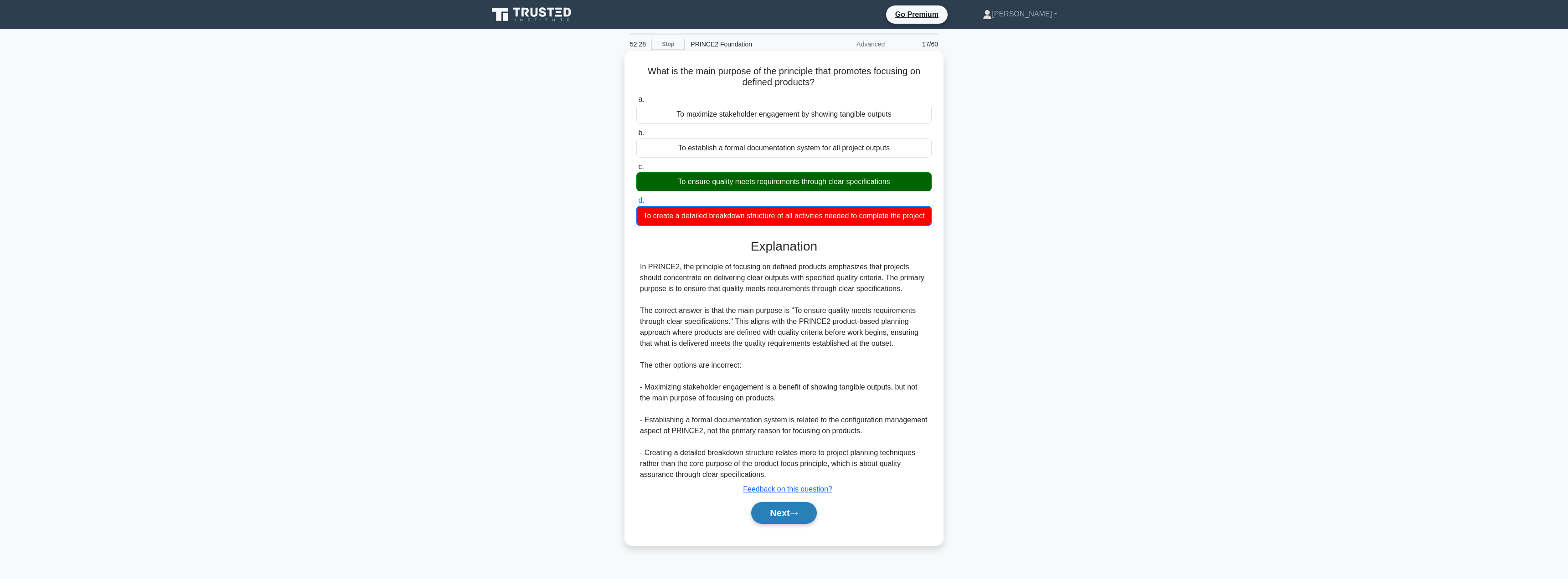
click at [782, 524] on button "Next" at bounding box center [784, 513] width 65 height 22
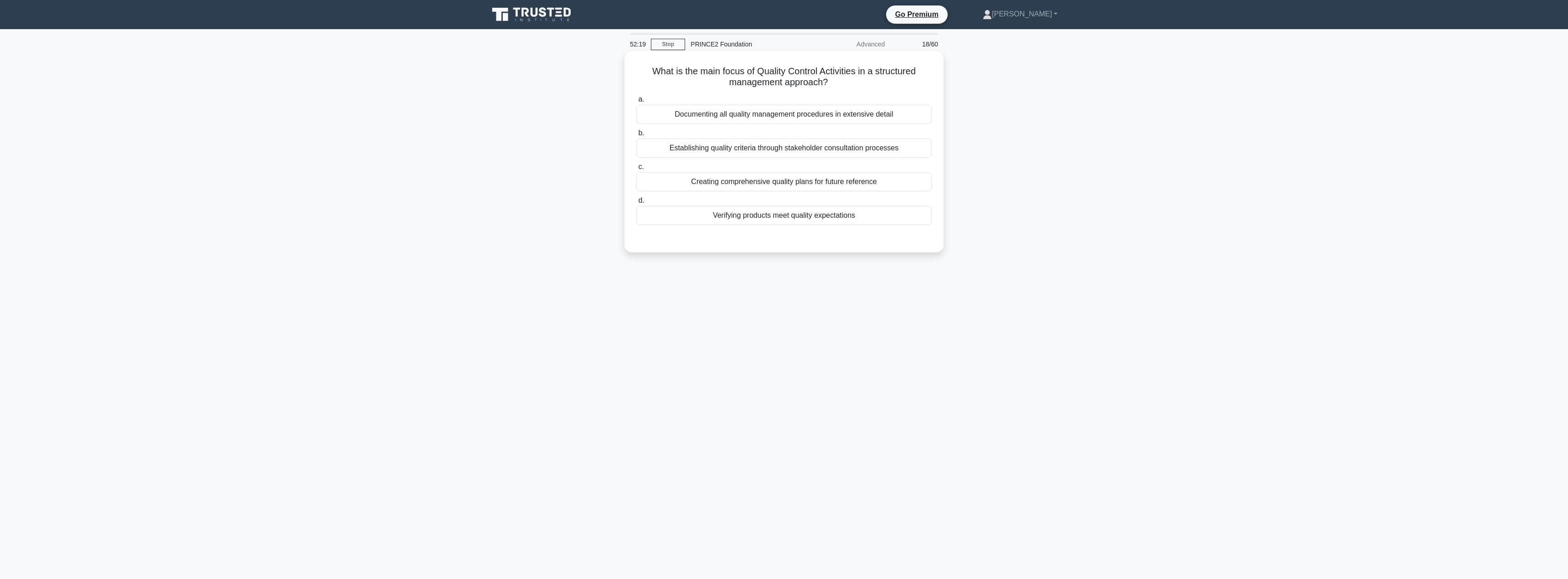
click at [794, 214] on div "Verifying products meet quality expectations" at bounding box center [784, 216] width 295 height 19
click at [636, 203] on input "d. Verifying products meet quality expectations" at bounding box center [636, 200] width 0 height 6
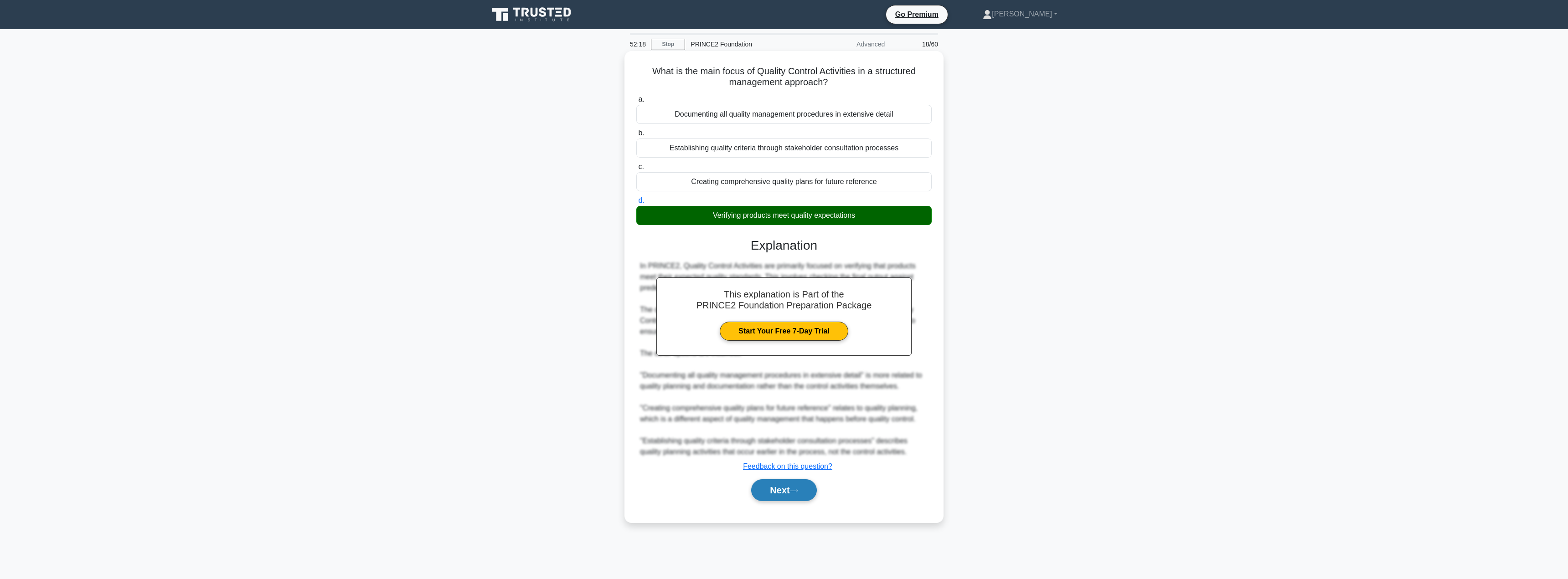
click at [777, 498] on button "Next" at bounding box center [784, 490] width 65 height 22
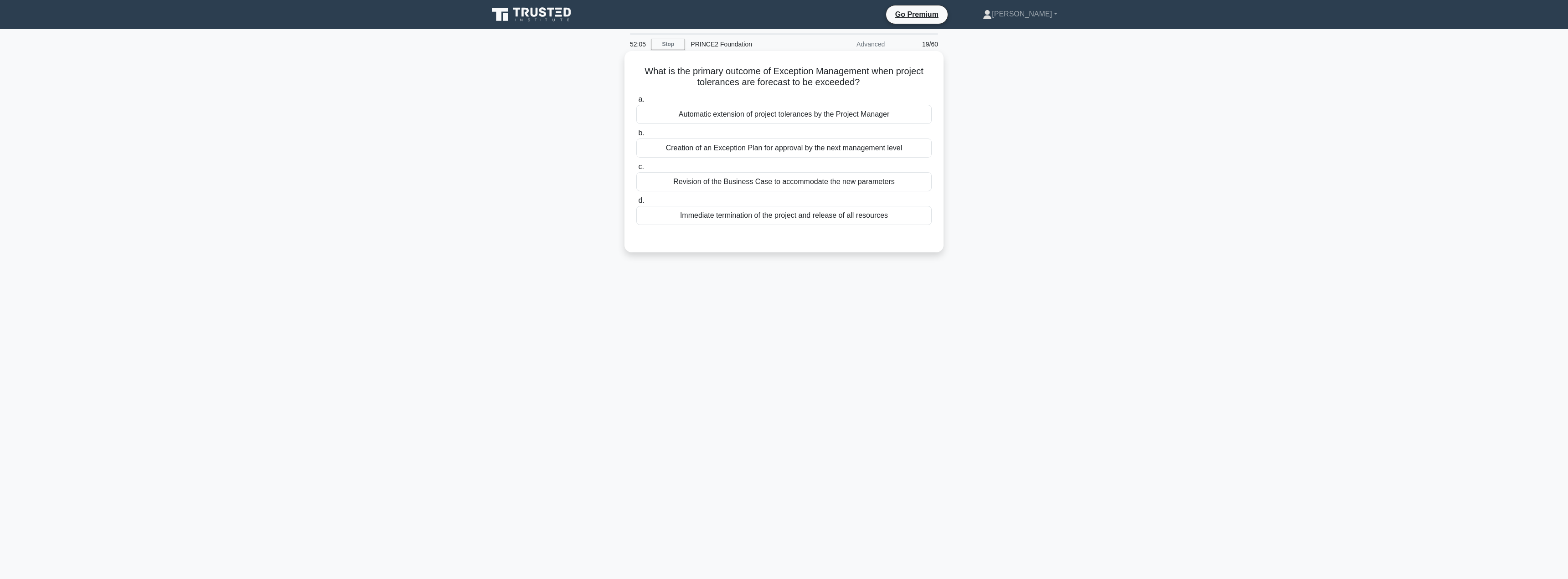
click at [730, 149] on div "Creation of an Exception Plan for approval by the next management level" at bounding box center [784, 148] width 295 height 19
click at [636, 136] on input "b. Creation of an Exception Plan for approval by the next management level" at bounding box center [636, 133] width 0 height 6
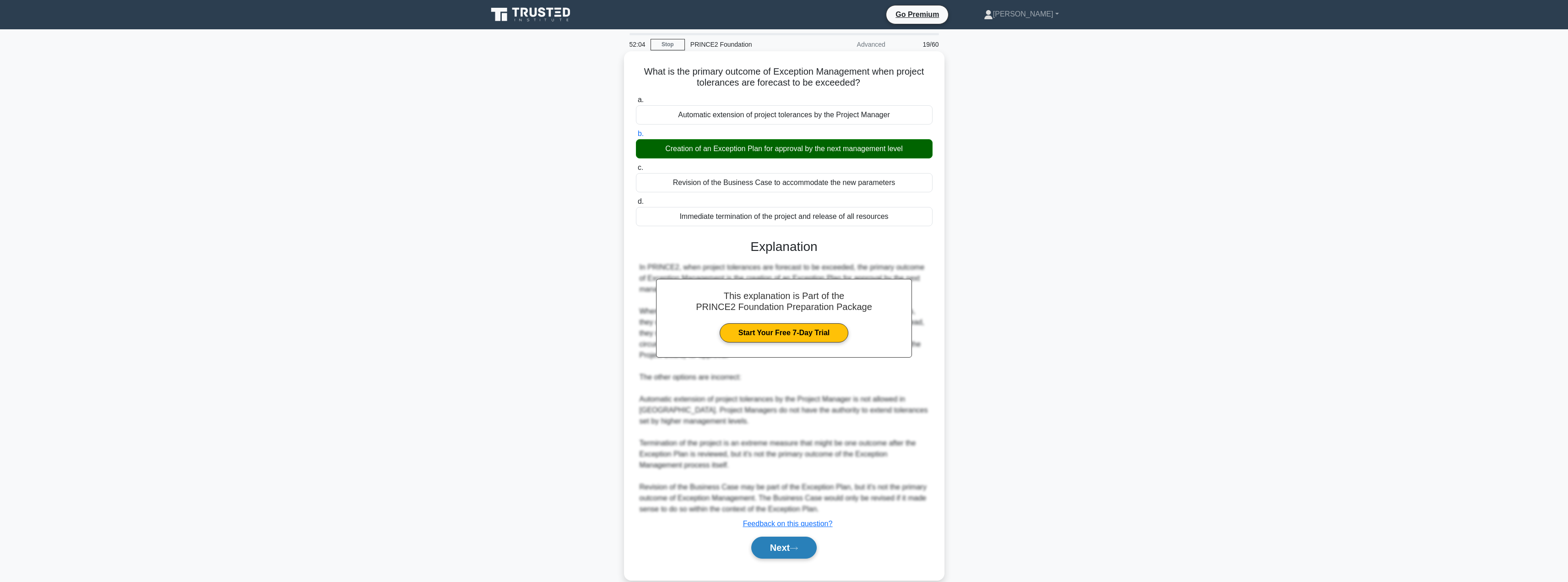
click at [791, 551] on button "Next" at bounding box center [784, 547] width 65 height 22
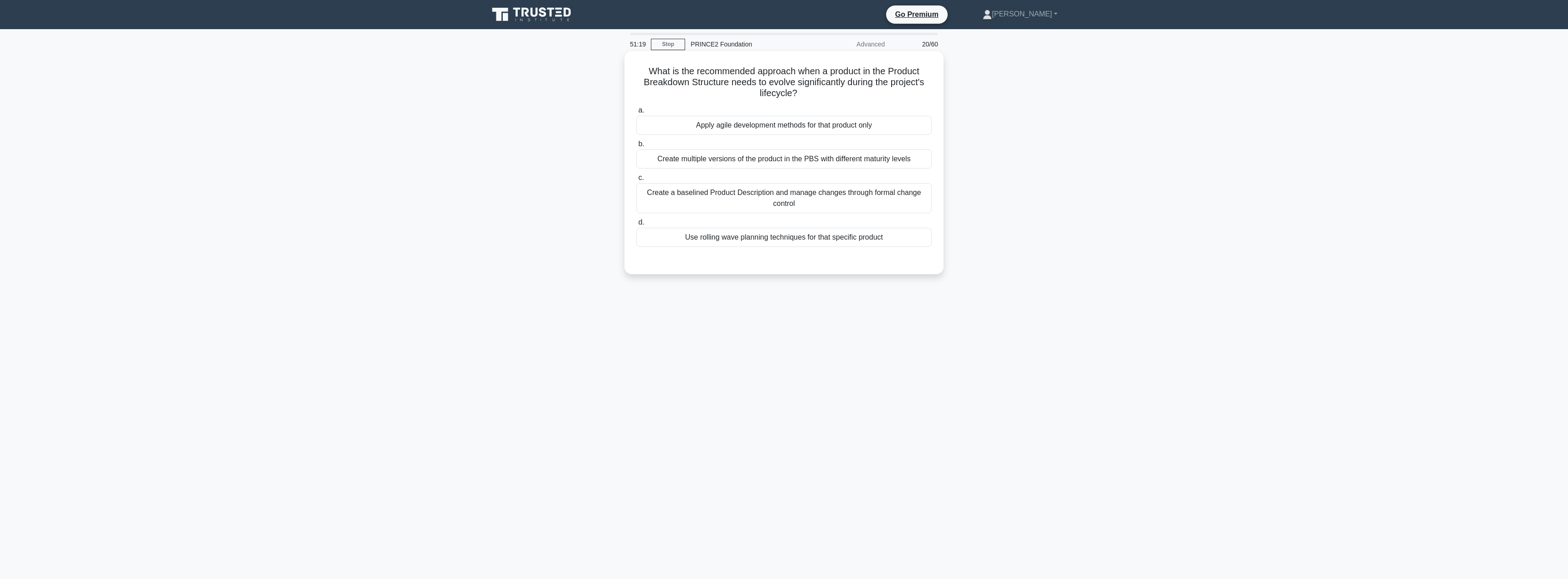
click at [788, 205] on div "Create a baselined Product Description and manage changes through formal change…" at bounding box center [784, 198] width 295 height 30
click at [636, 181] on input "c. Create a baselined Product Description and manage changes through formal cha…" at bounding box center [636, 177] width 0 height 6
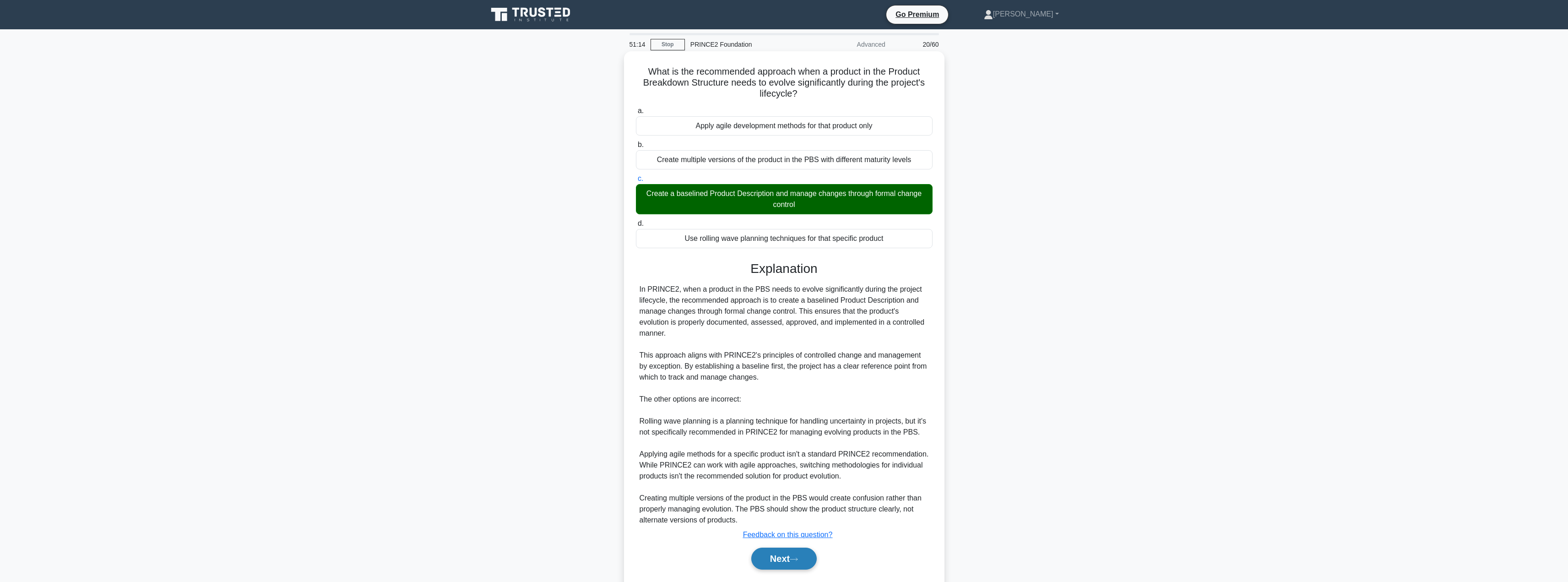
click at [783, 557] on button "Next" at bounding box center [784, 558] width 65 height 22
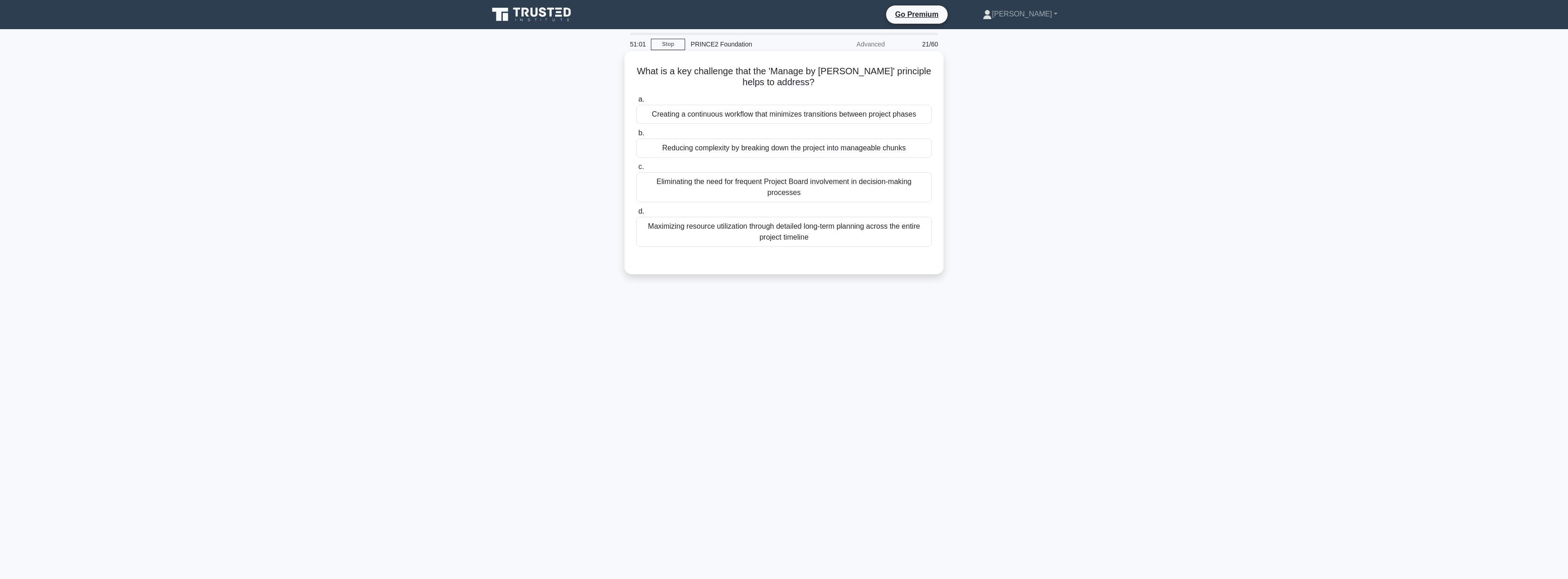
click at [713, 150] on div "Reducing complexity by breaking down the project into manageable chunks" at bounding box center [784, 148] width 295 height 19
click at [636, 136] on input "b. Reducing complexity by breaking down the project into manageable chunks" at bounding box center [636, 133] width 0 height 6
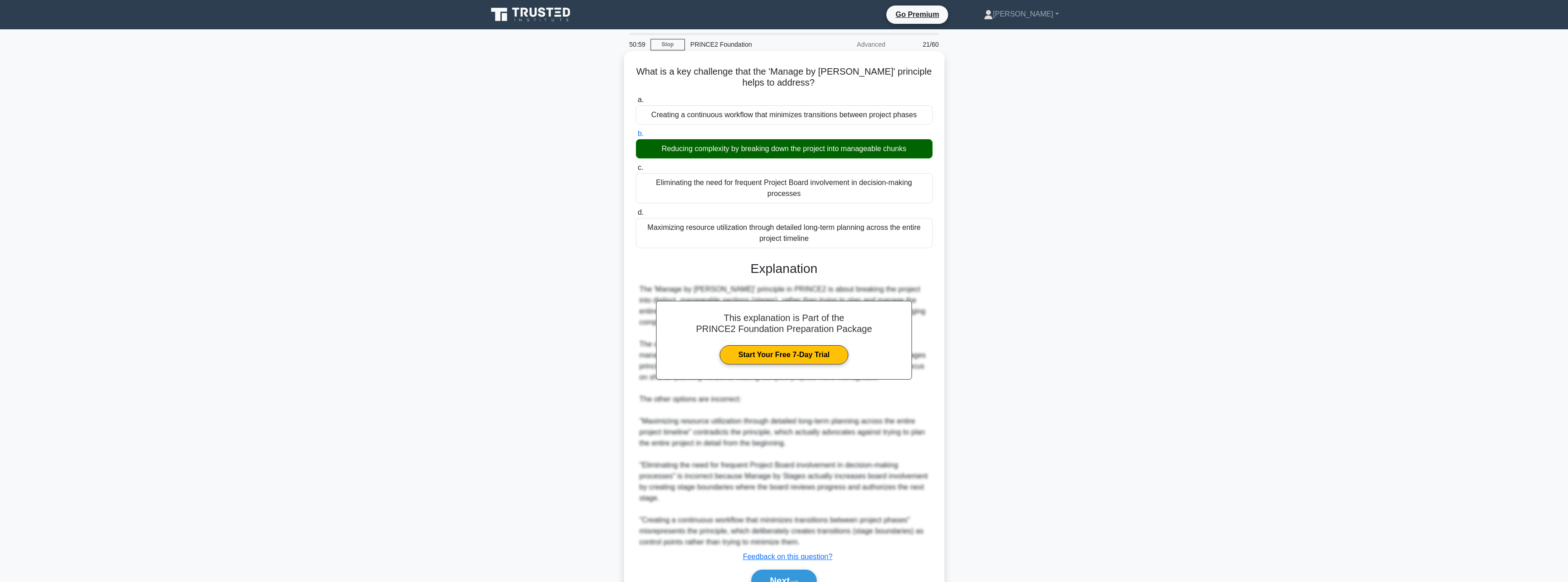
scroll to position [49, 0]
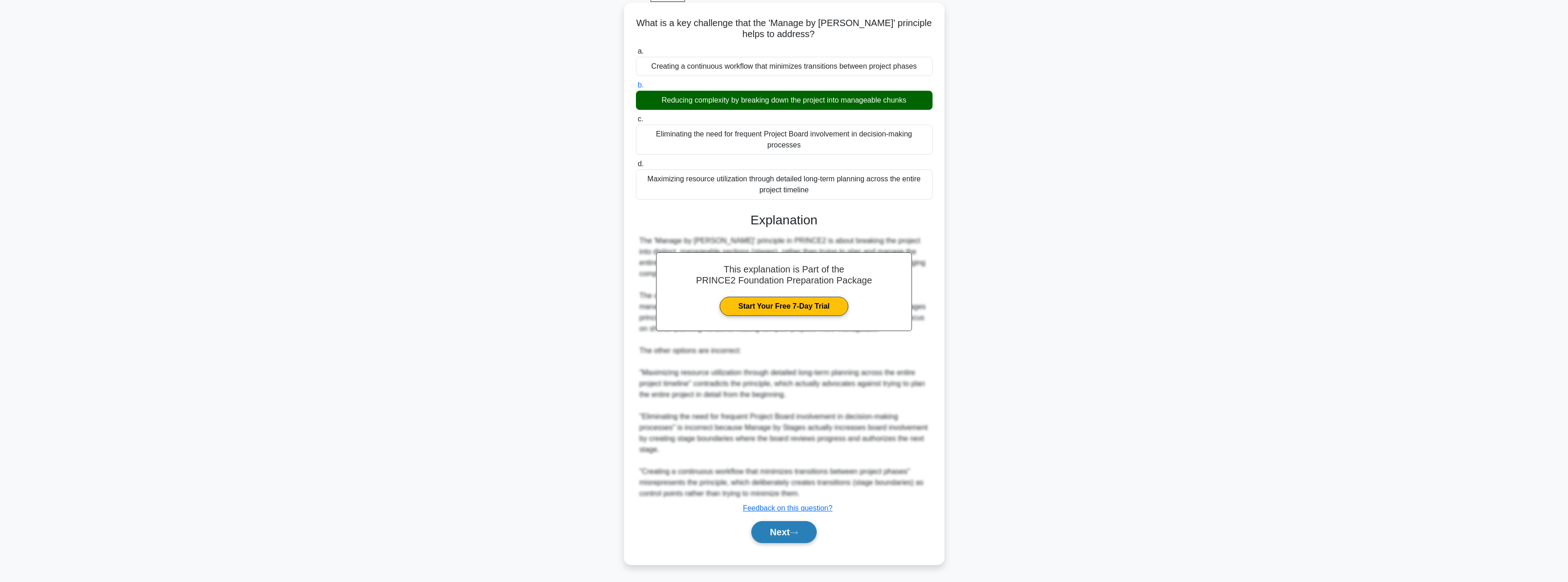
click at [781, 535] on button "Next" at bounding box center [784, 532] width 65 height 22
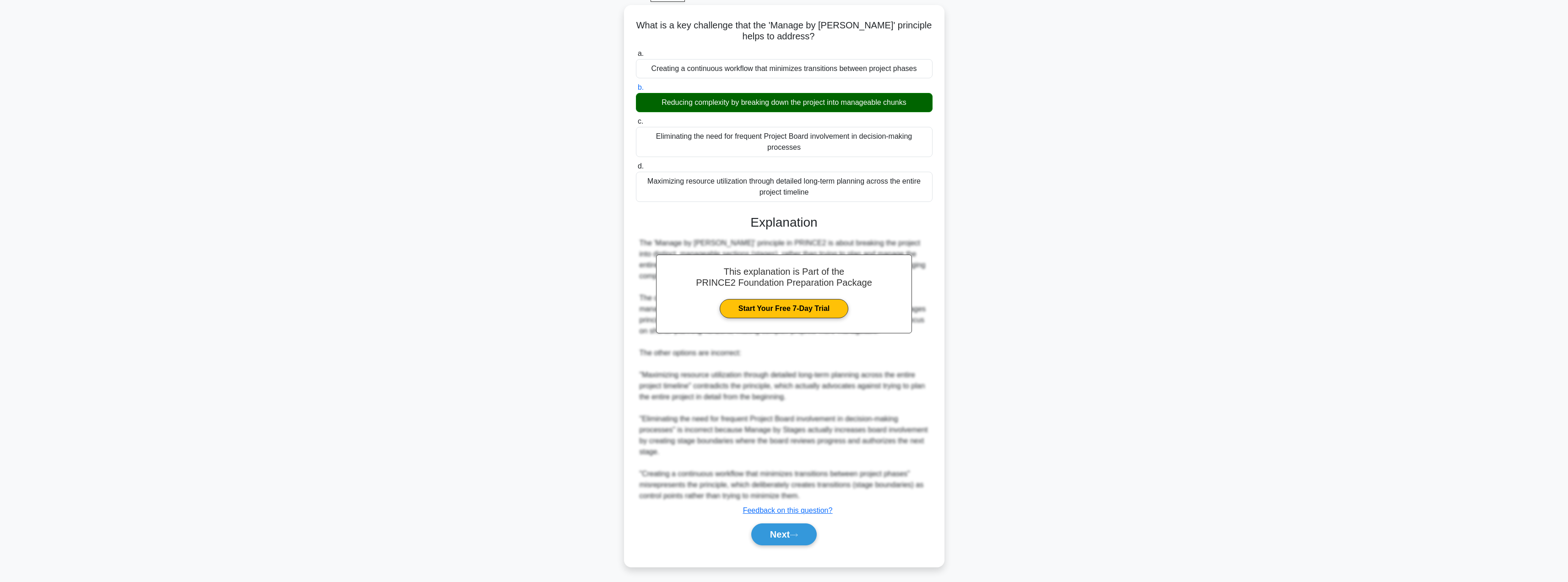
scroll to position [0, 0]
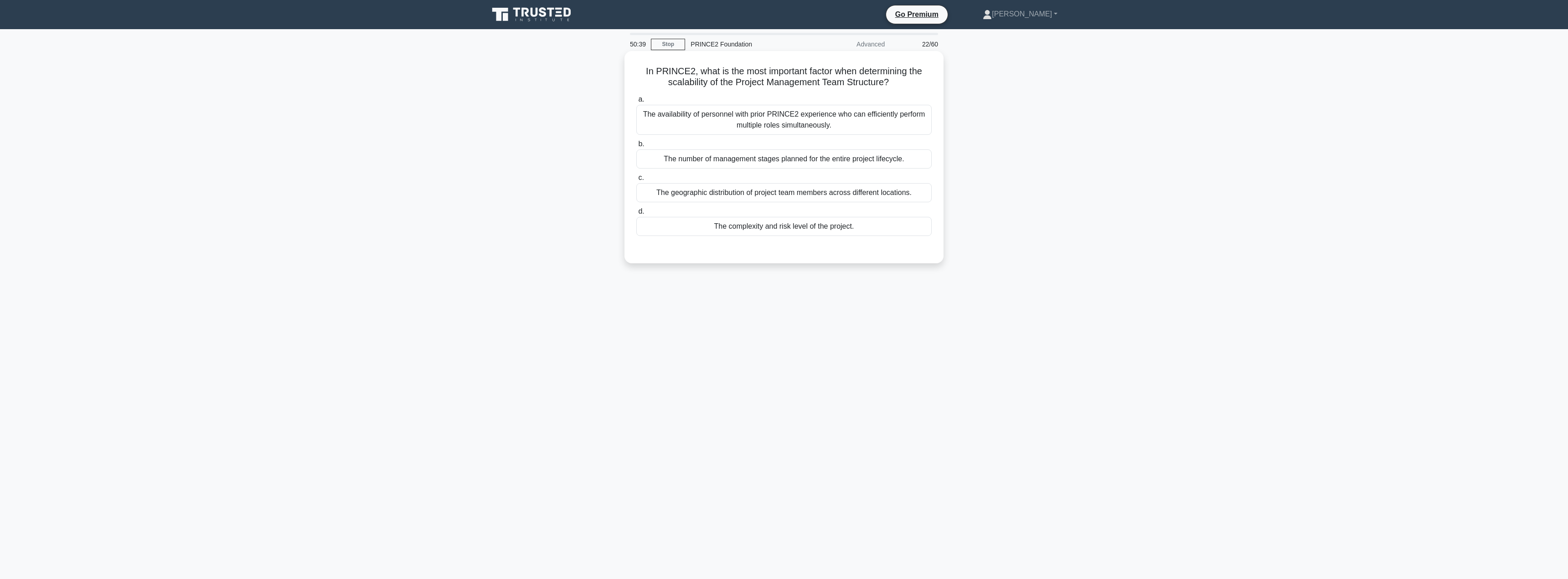
click at [742, 229] on div "The complexity and risk level of the project." at bounding box center [784, 226] width 295 height 19
click at [636, 214] on input "d. The complexity and risk level of the project." at bounding box center [636, 211] width 0 height 6
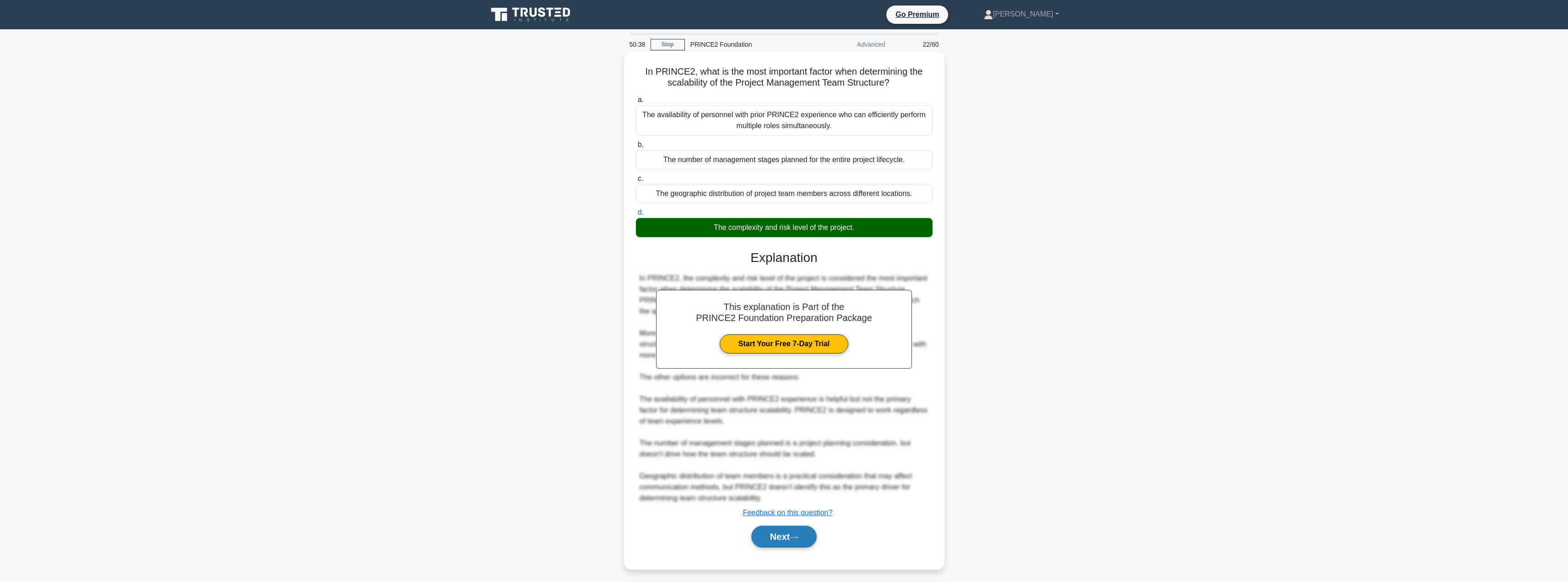
click at [778, 536] on button "Next" at bounding box center [784, 536] width 65 height 22
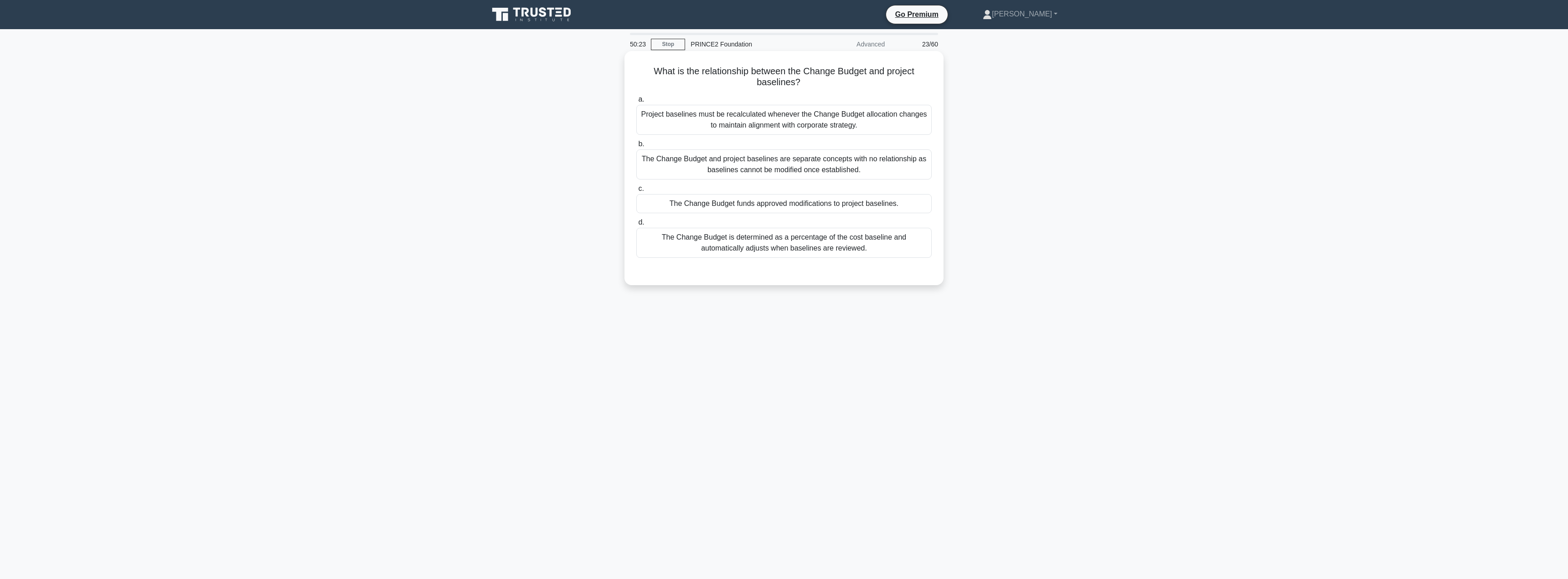
click at [765, 209] on div "The Change Budget funds approved modifications to project baselines." at bounding box center [784, 203] width 295 height 19
click at [636, 192] on input "c. The Change Budget funds approved modifications to project baselines." at bounding box center [636, 188] width 0 height 6
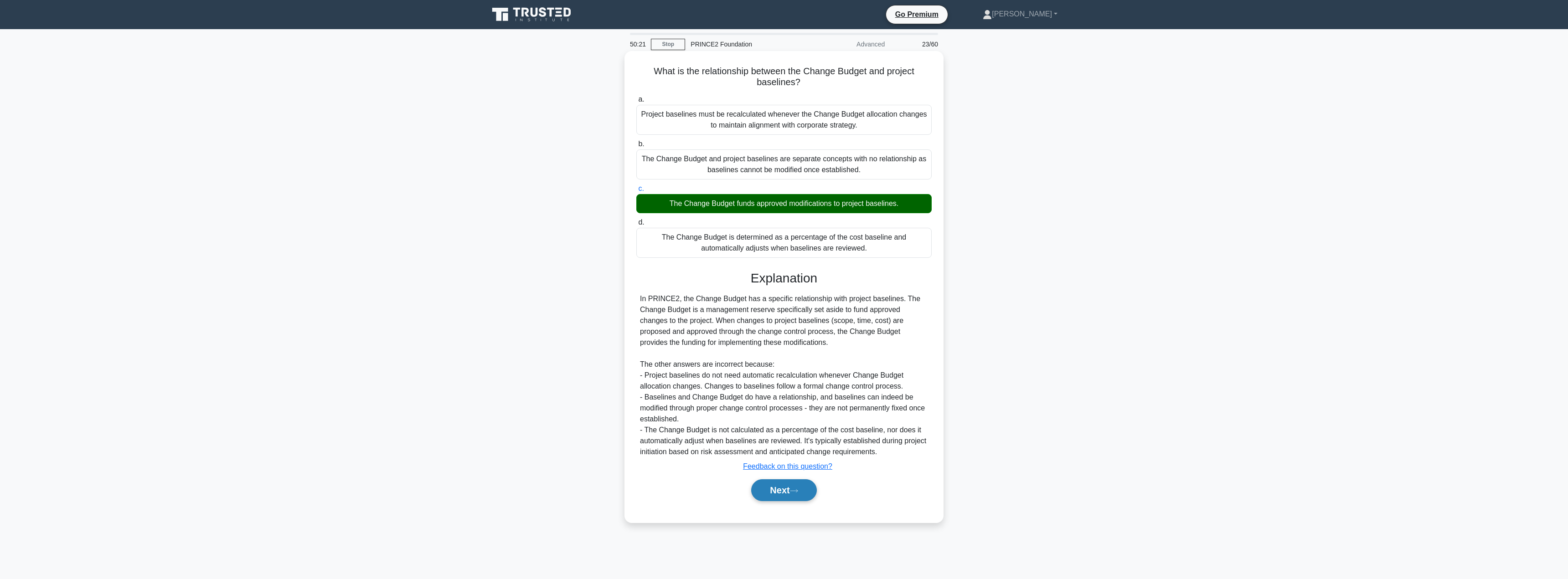
click at [784, 481] on button "Next" at bounding box center [784, 490] width 65 height 22
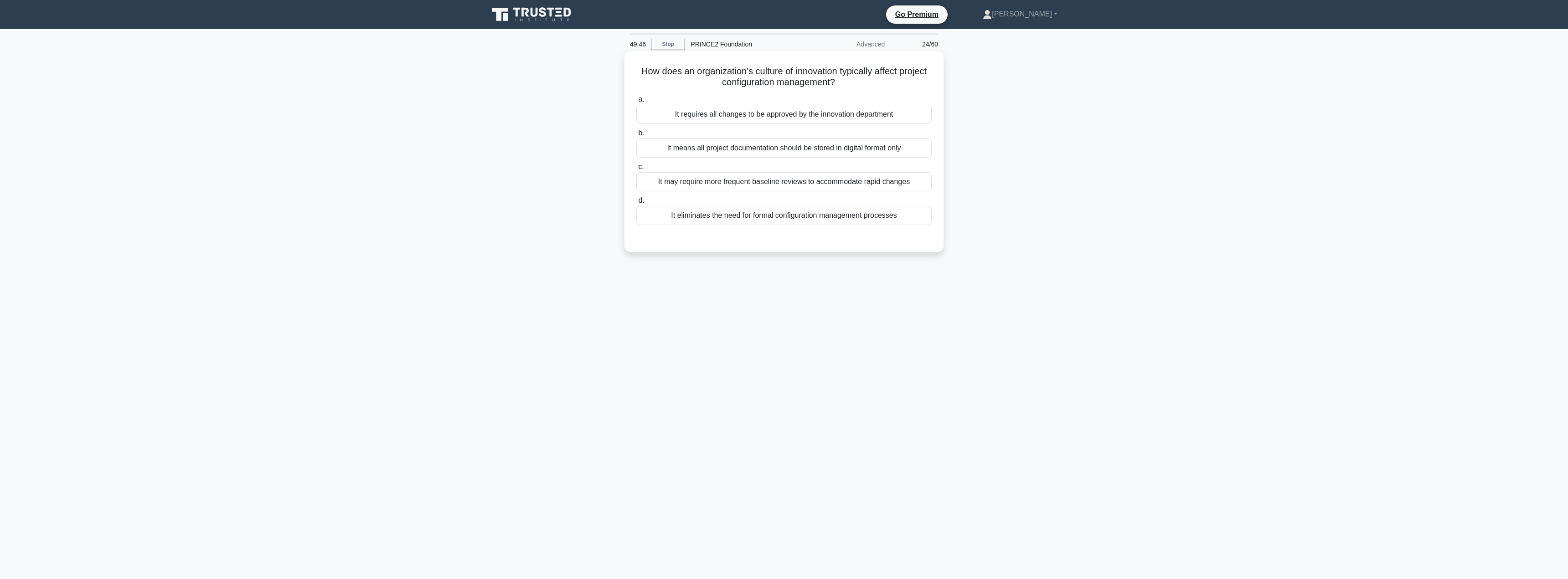
click at [712, 184] on div "It may require more frequent baseline reviews to accommodate rapid changes" at bounding box center [784, 182] width 295 height 19
click at [636, 170] on input "c. It may require more frequent baseline reviews to accommodate rapid changes" at bounding box center [636, 166] width 0 height 6
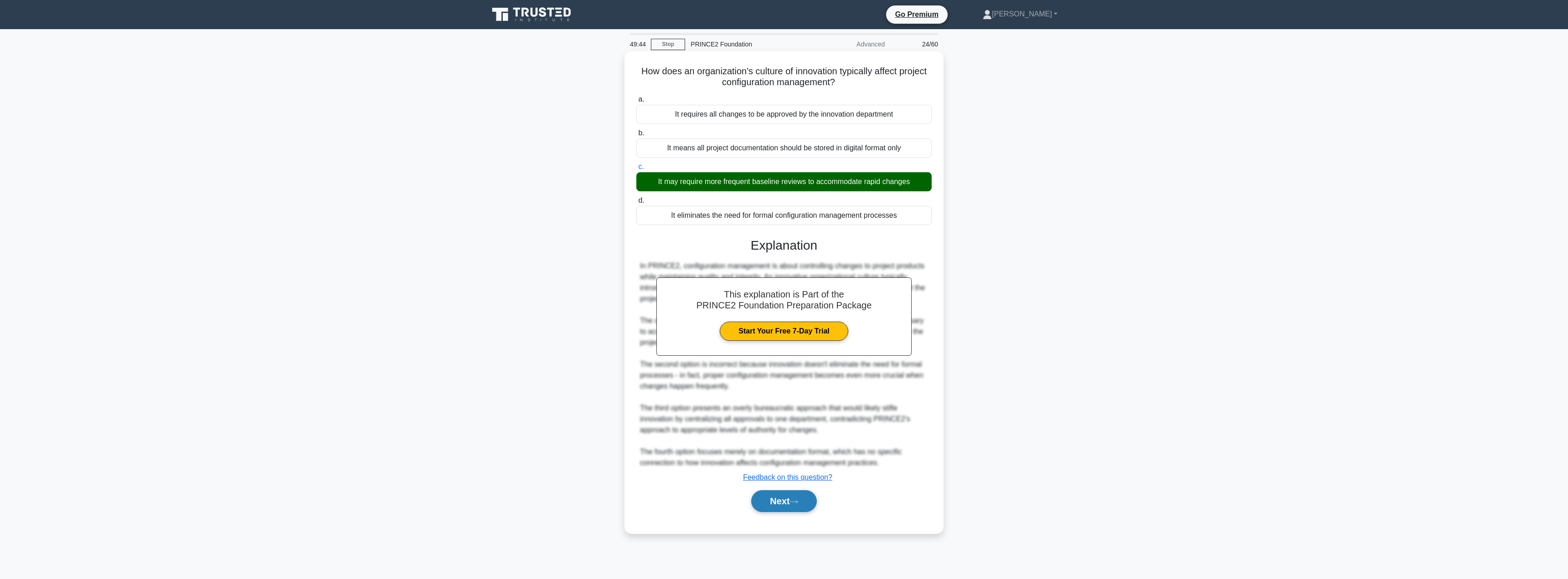
click at [776, 494] on button "Next" at bounding box center [784, 501] width 65 height 22
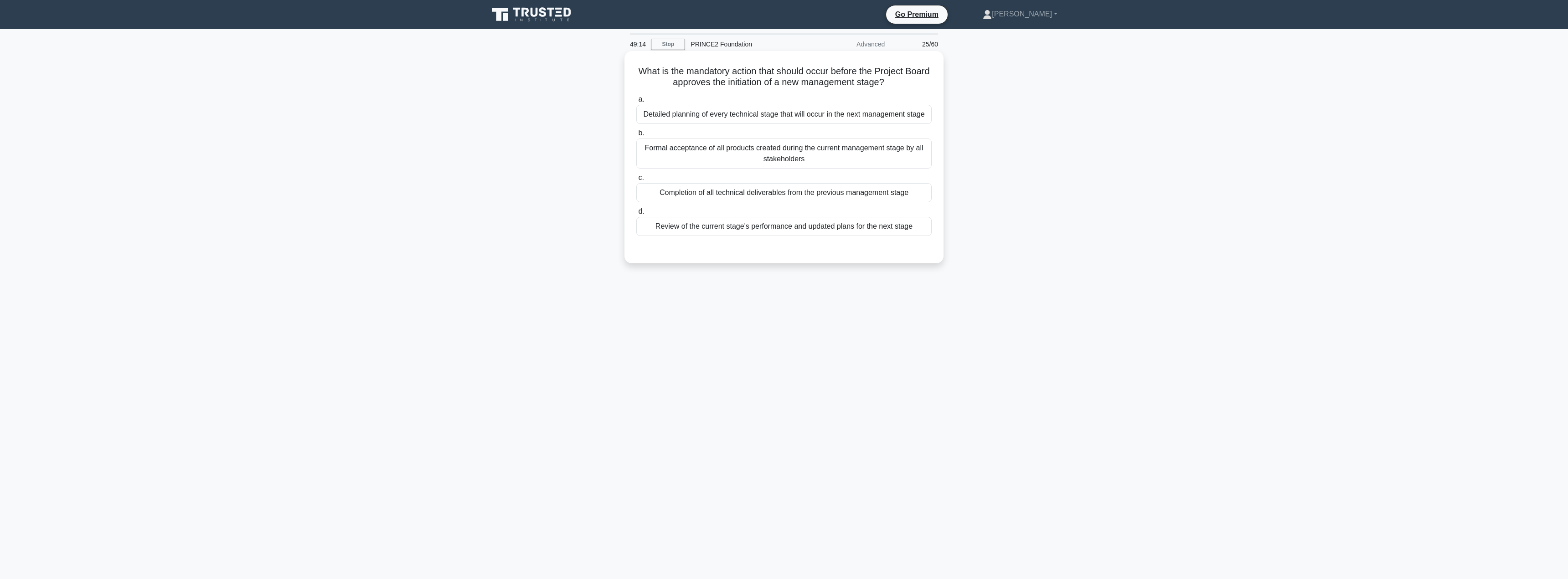
click at [835, 230] on div "Review of the current stage's performance and updated plans for the next stage" at bounding box center [784, 226] width 295 height 19
click at [636, 214] on input "d. Review of the current stage's performance and updated plans for the next sta…" at bounding box center [636, 211] width 0 height 6
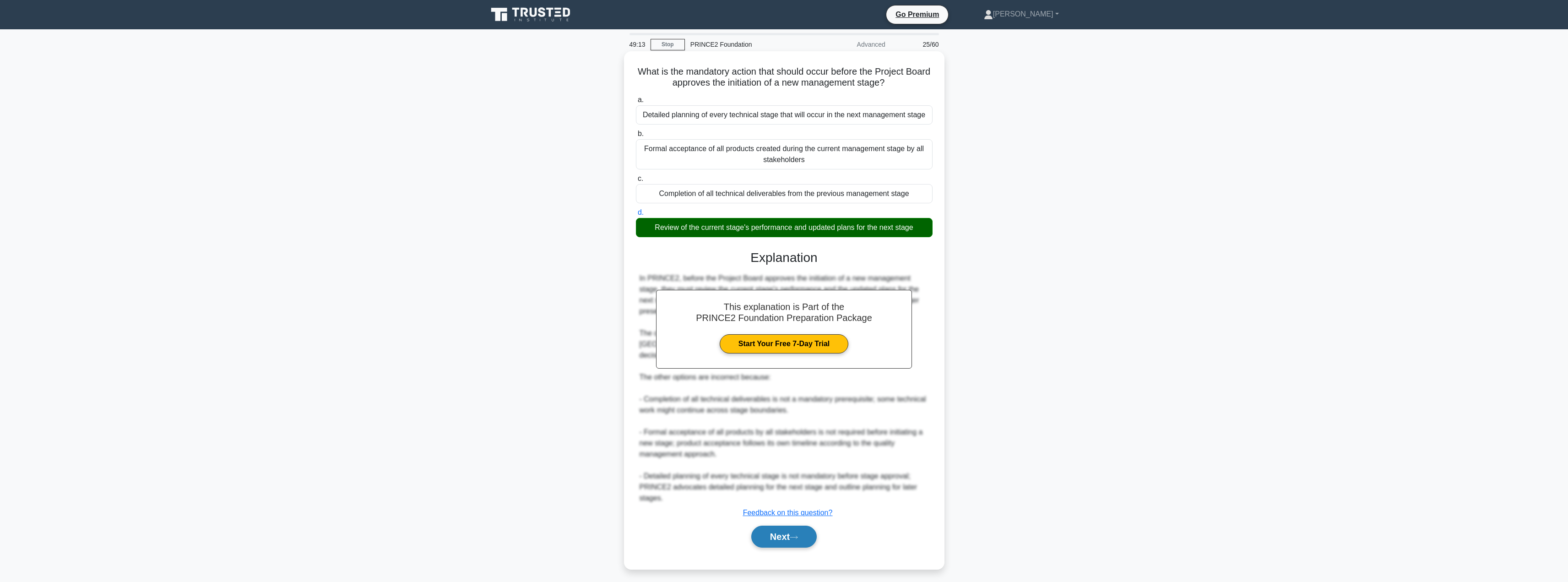
click at [786, 537] on button "Next" at bounding box center [784, 536] width 65 height 22
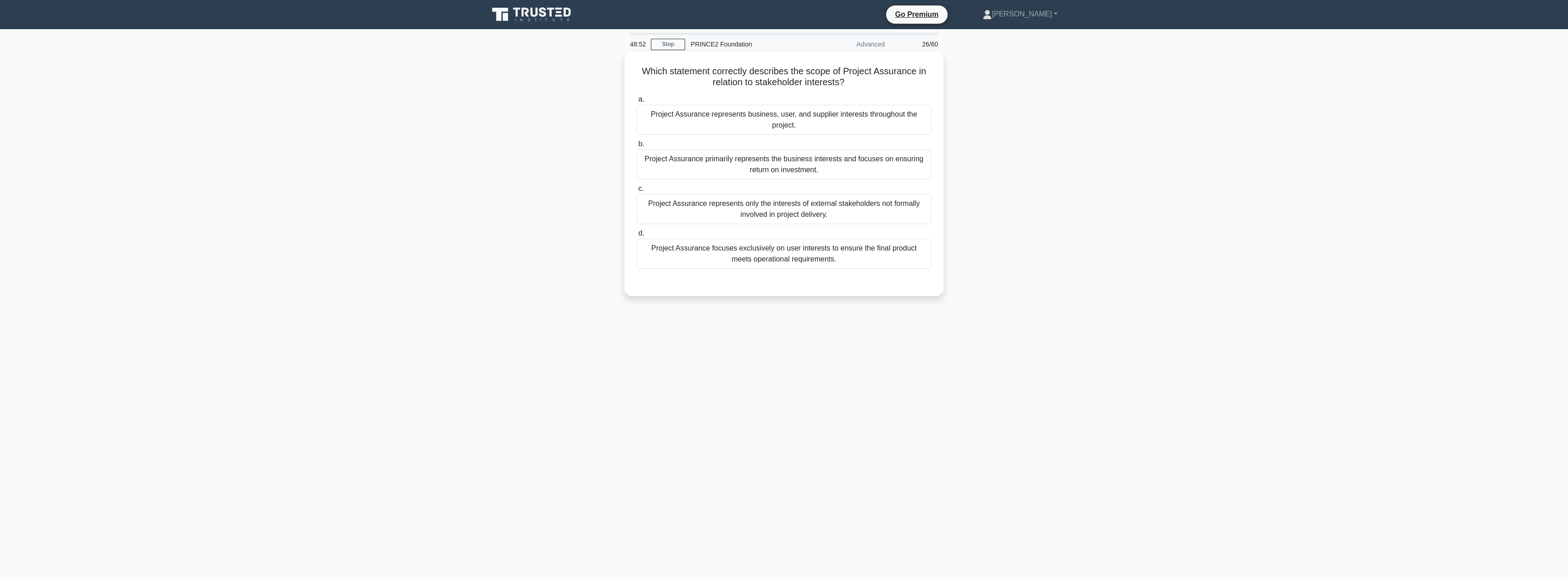
click at [765, 246] on div "Project Assurance focuses exclusively on user interests to ensure the final pro…" at bounding box center [784, 253] width 295 height 30
click at [636, 237] on input "d. Project Assurance focuses exclusively on user interests to ensure the final …" at bounding box center [636, 233] width 0 height 6
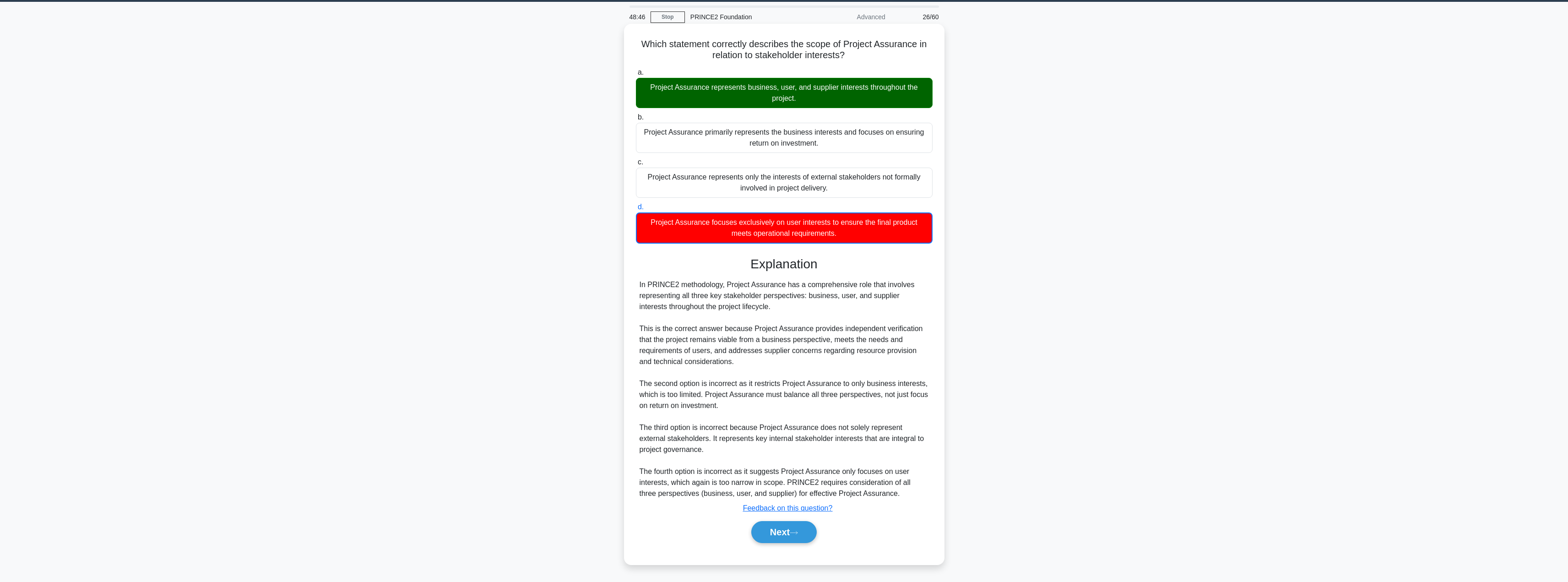
scroll to position [28, 0]
click at [770, 531] on button "Next" at bounding box center [784, 532] width 65 height 22
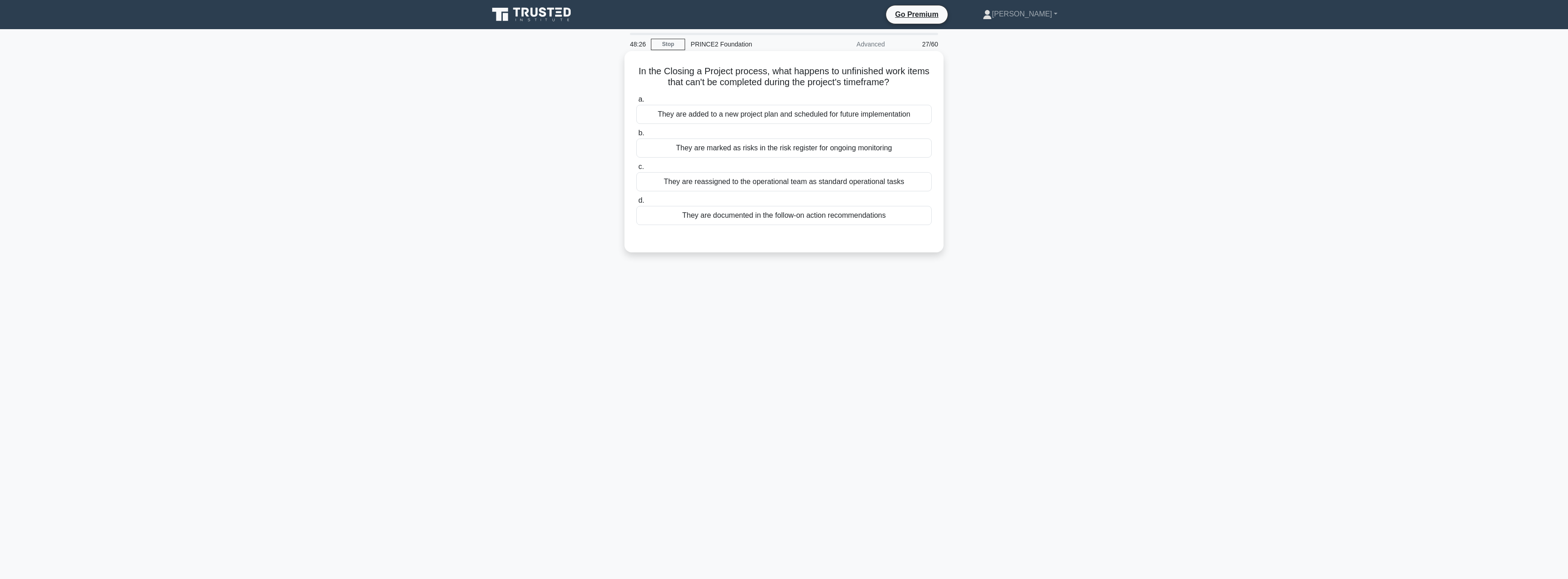
click at [742, 219] on div "They are documented in the follow-on action recommendations" at bounding box center [784, 216] width 295 height 19
click at [636, 203] on input "d. They are documented in the follow-on action recommendations" at bounding box center [636, 200] width 0 height 6
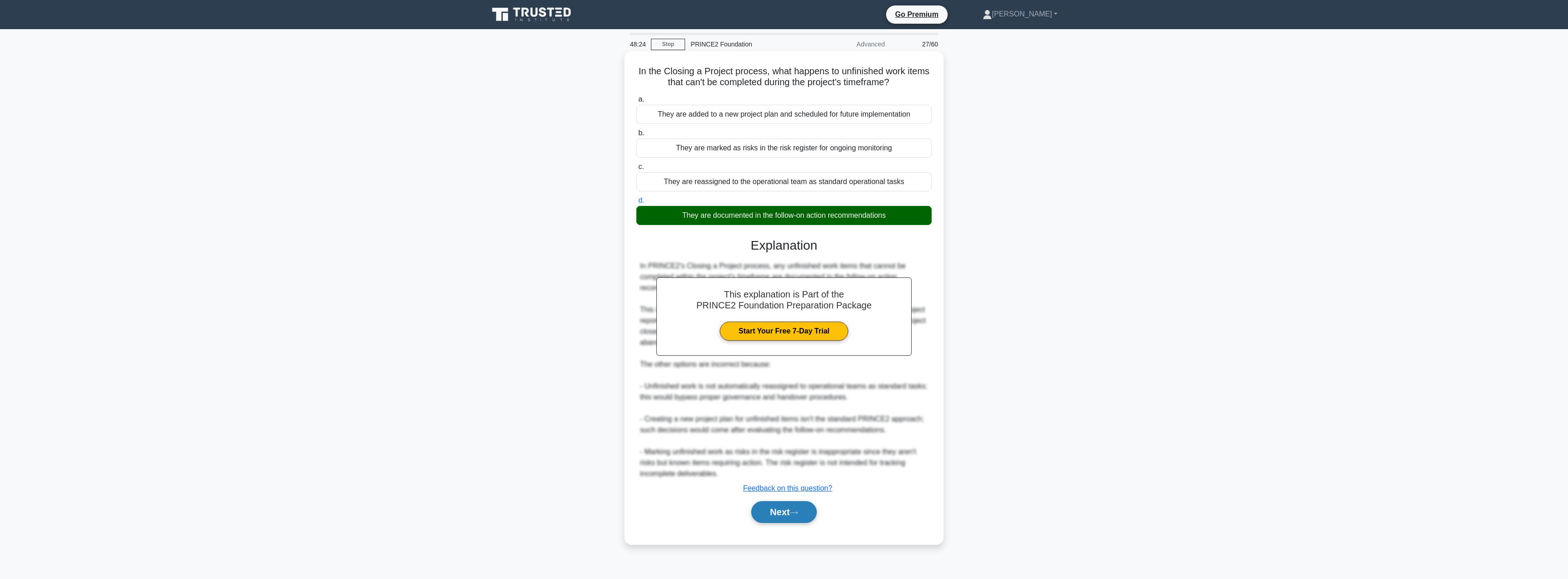
click at [793, 517] on button "Next" at bounding box center [784, 512] width 65 height 22
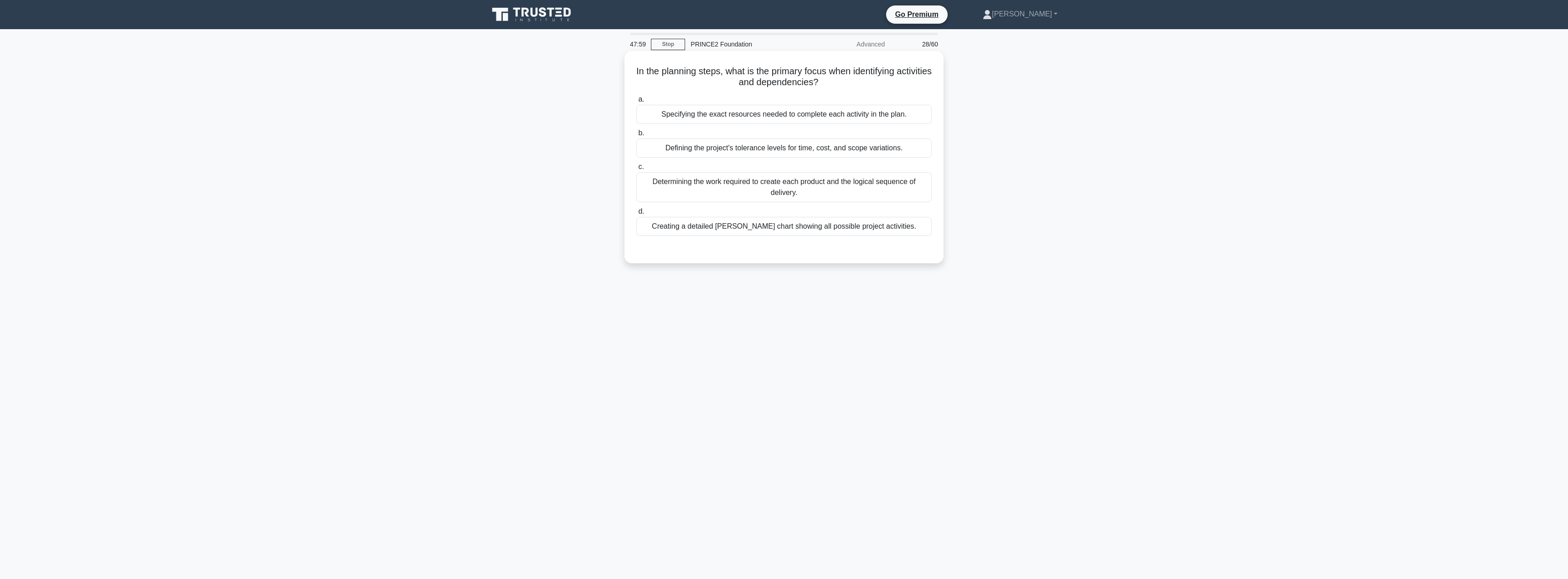
click at [705, 149] on div "Defining the project's tolerance levels for time, cost, and scope variations." at bounding box center [784, 148] width 295 height 19
click at [636, 136] on input "b. Defining the project's tolerance levels for time, cost, and scope variations." at bounding box center [636, 133] width 0 height 6
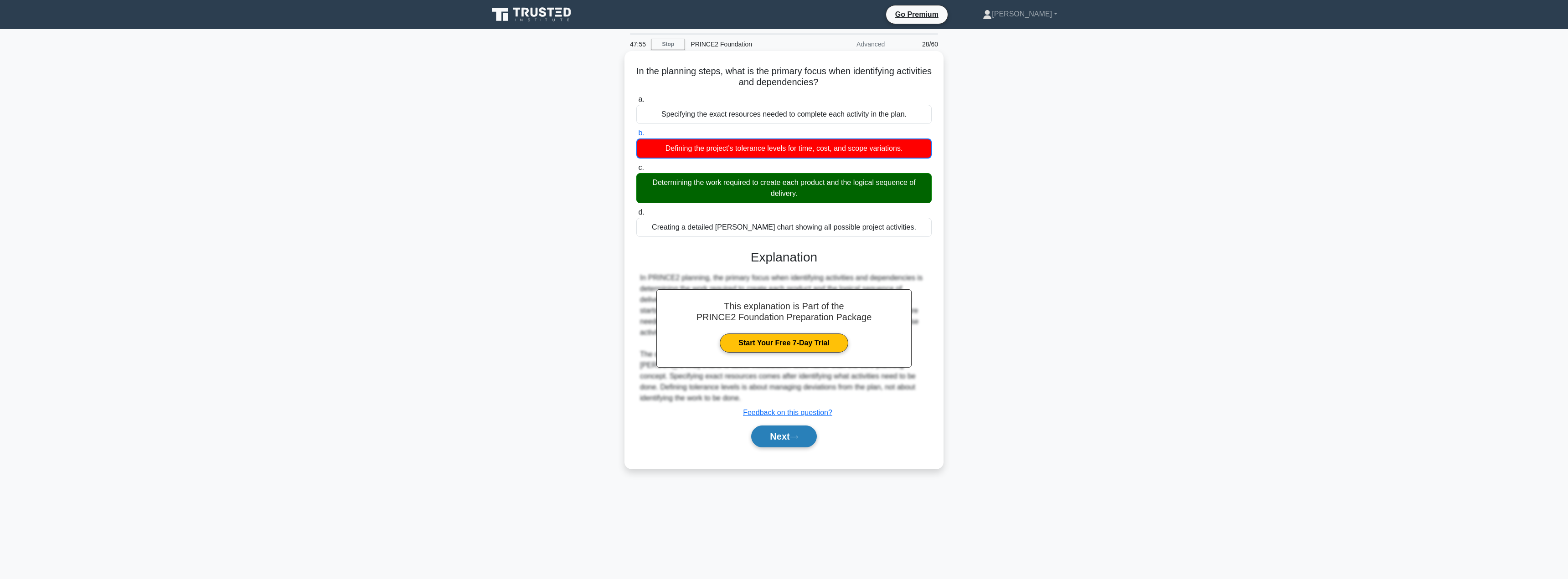
click at [780, 430] on button "Next" at bounding box center [784, 436] width 65 height 22
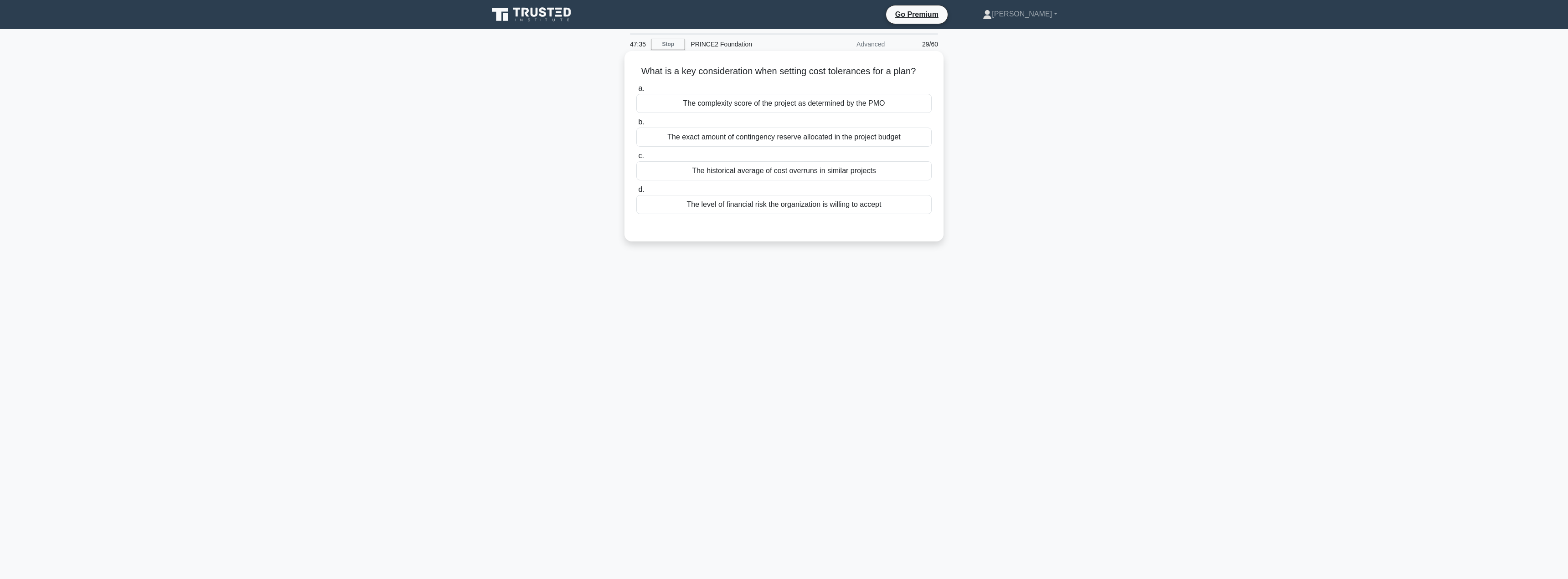
click at [758, 203] on div "The level of financial risk the organization is willing to accept" at bounding box center [784, 205] width 295 height 19
click at [636, 193] on input "d. The level of financial risk the organization is willing to accept" at bounding box center [636, 189] width 0 height 6
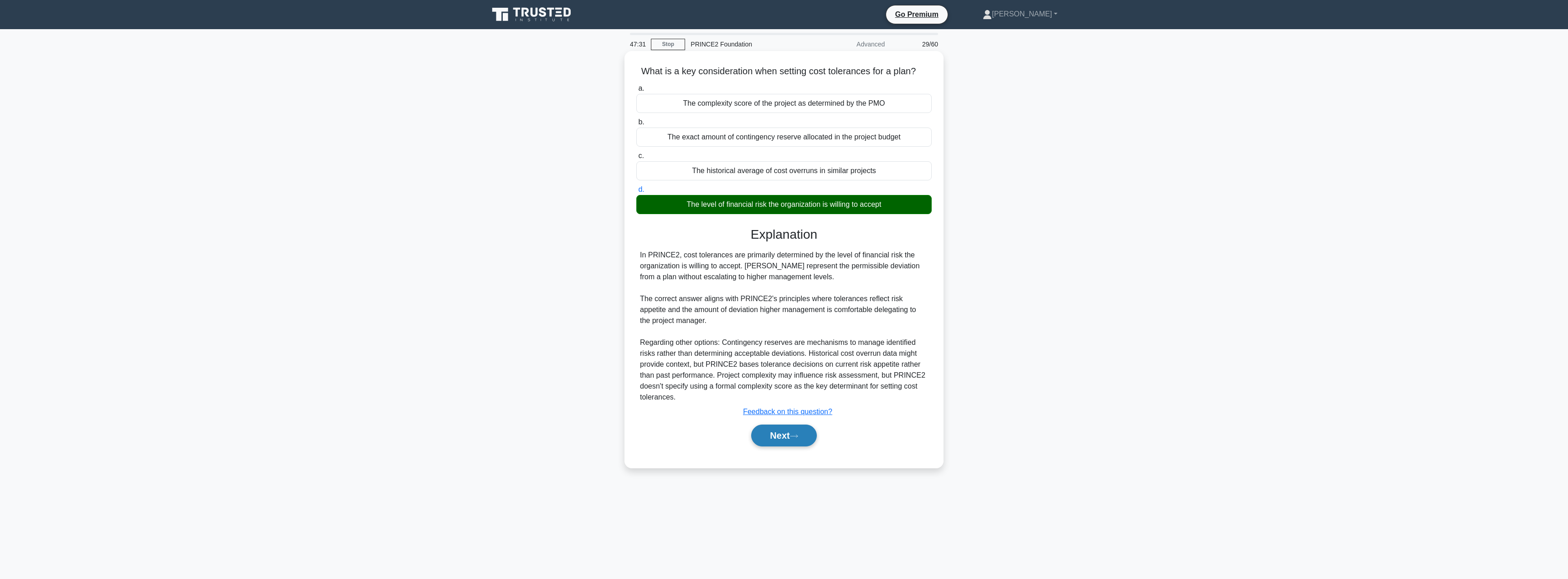
click at [778, 443] on button "Next" at bounding box center [784, 436] width 65 height 22
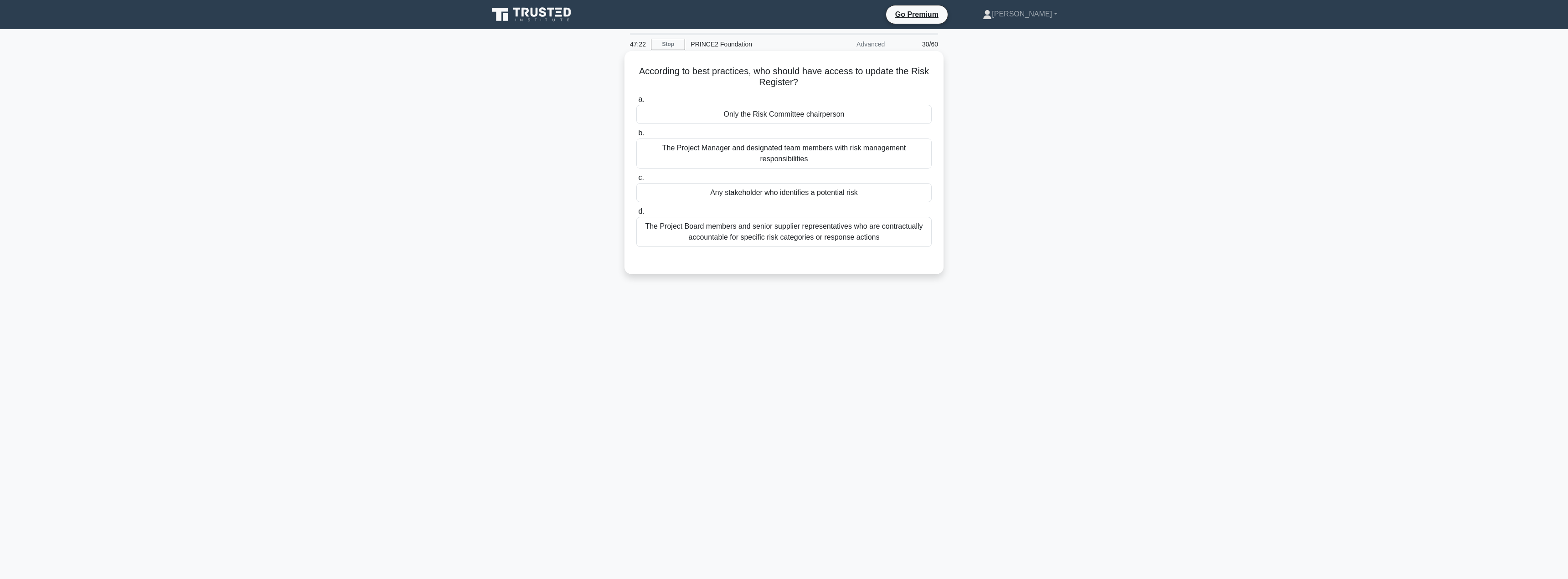
click at [830, 157] on div "The Project Manager and designated team members with risk management responsibi…" at bounding box center [784, 153] width 295 height 30
click at [636, 136] on input "b. The Project Manager and designated team members with risk management respons…" at bounding box center [636, 133] width 0 height 6
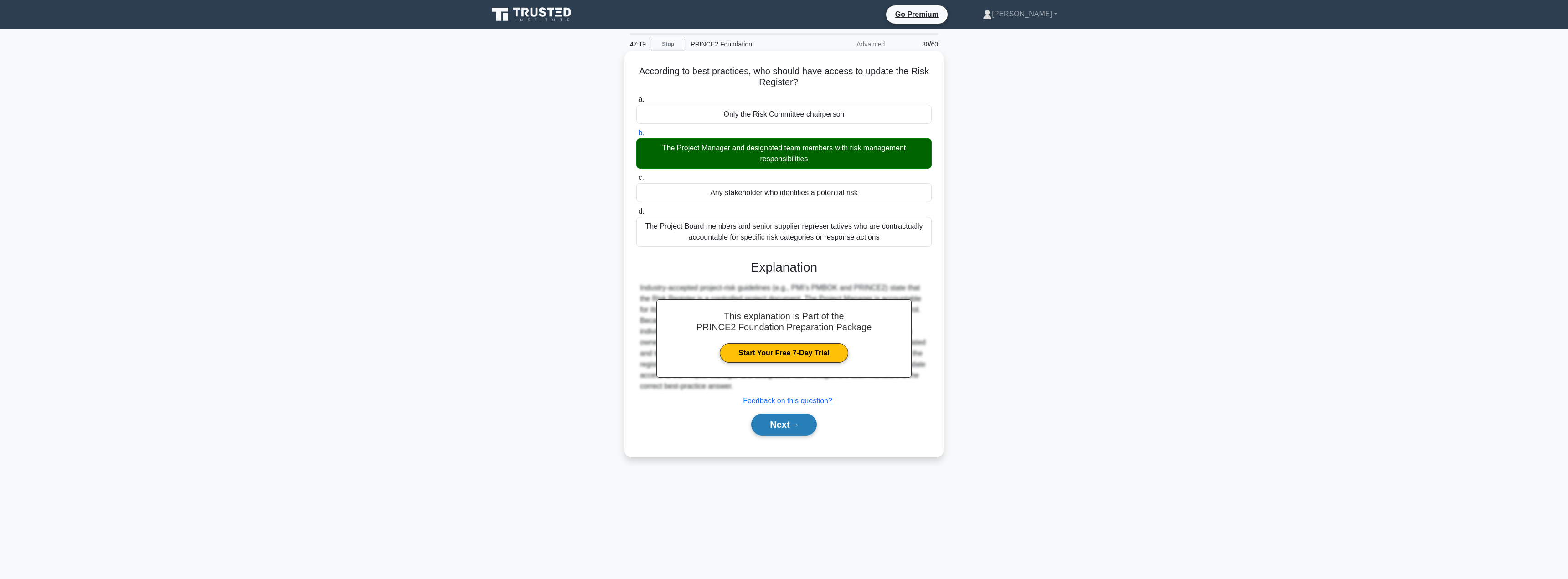
click at [761, 430] on button "Next" at bounding box center [784, 425] width 65 height 22
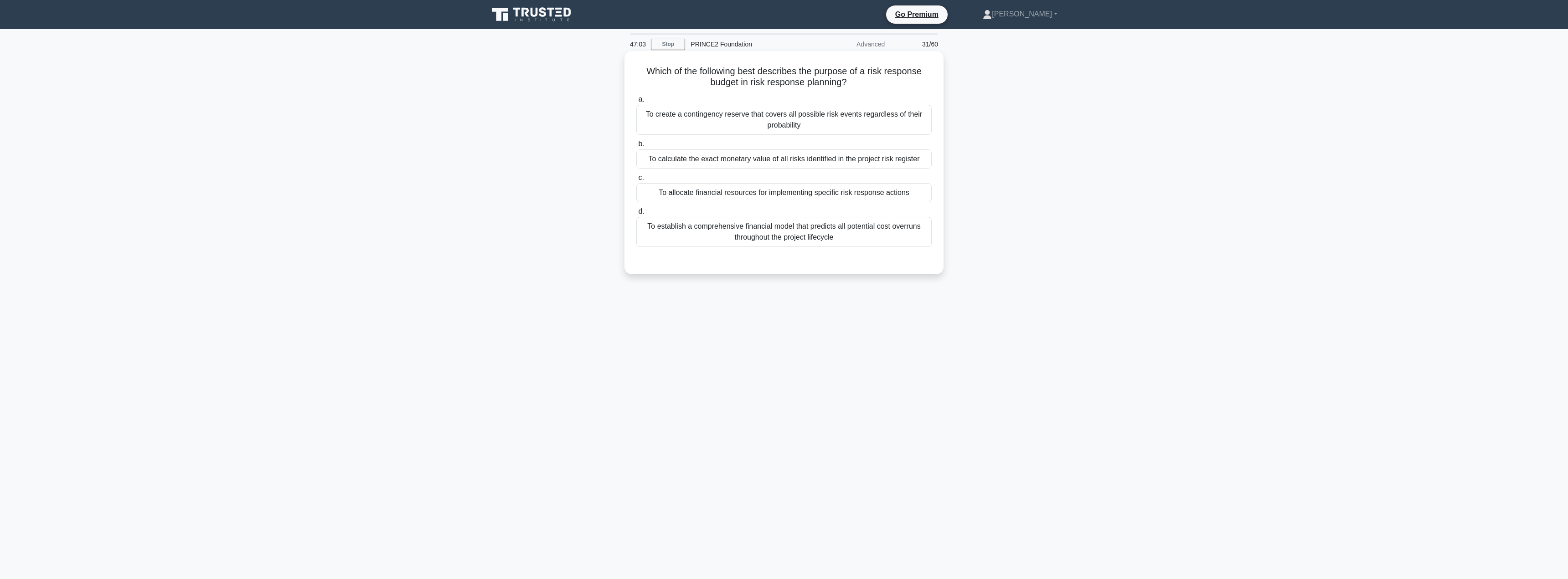
click at [773, 194] on div "To allocate financial resources for implementing specific risk response actions" at bounding box center [784, 193] width 295 height 19
click at [636, 181] on input "c. To allocate financial resources for implementing specific risk response acti…" at bounding box center [636, 177] width 0 height 6
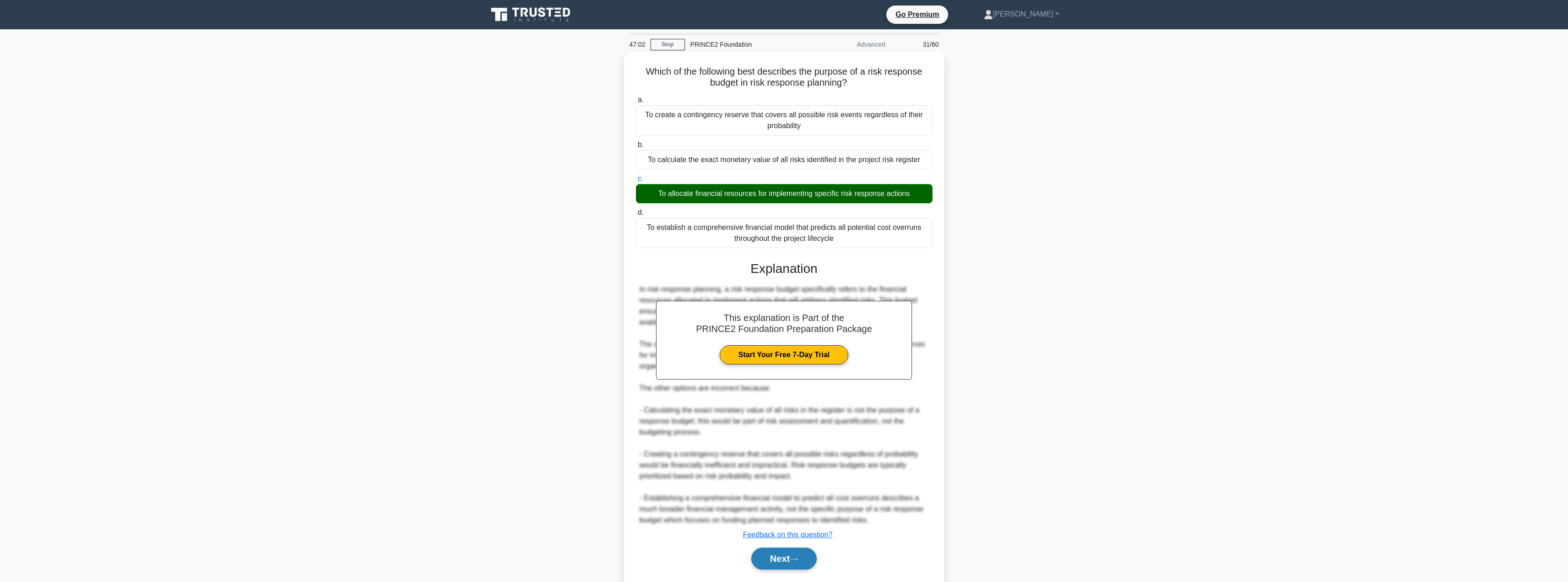
click at [775, 556] on button "Next" at bounding box center [784, 558] width 65 height 22
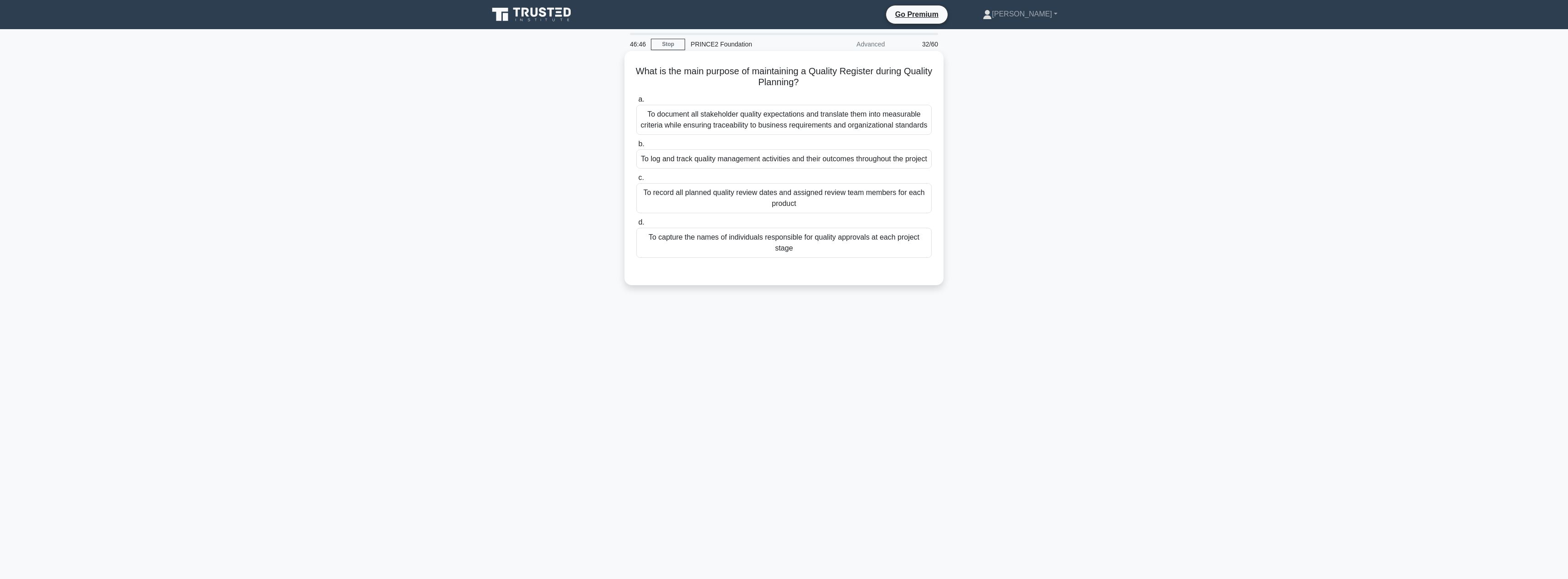
click at [731, 168] on div "To log and track quality management activities and their outcomes throughout th…" at bounding box center [784, 159] width 295 height 19
click at [636, 147] on input "b. To log and track quality management activities and their outcomes throughout…" at bounding box center [636, 143] width 0 height 6
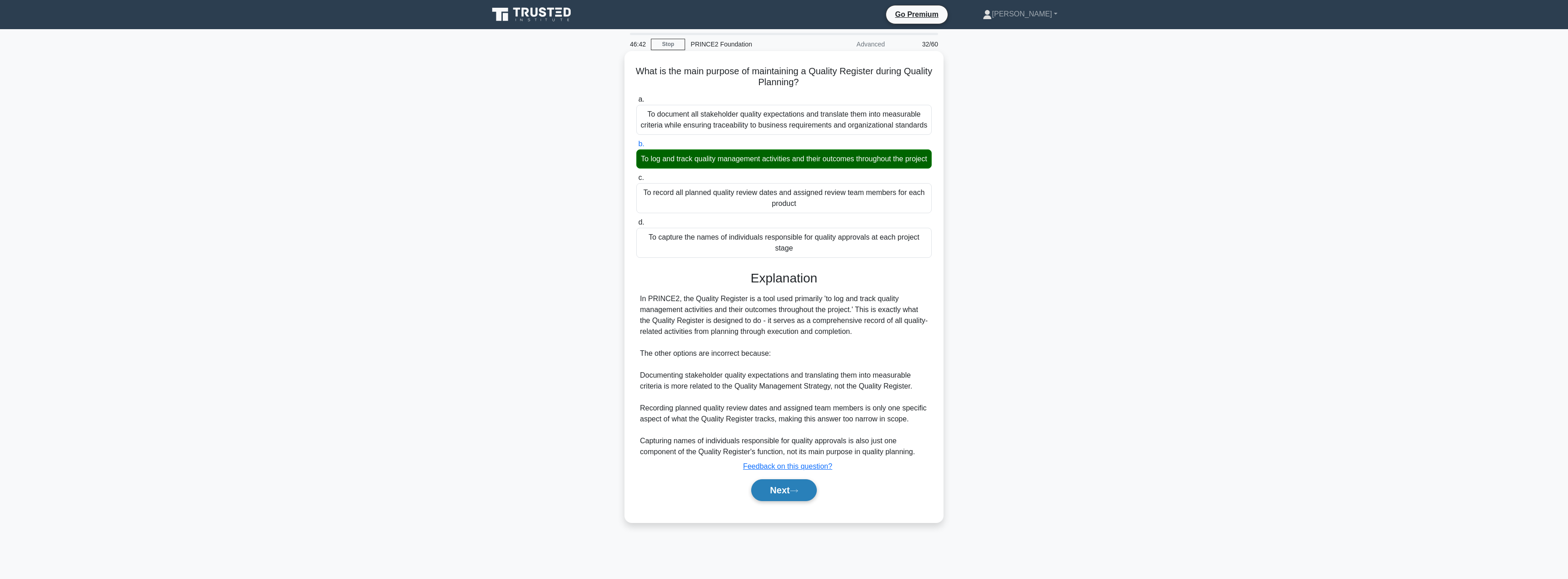
click at [777, 501] on button "Next" at bounding box center [784, 490] width 65 height 22
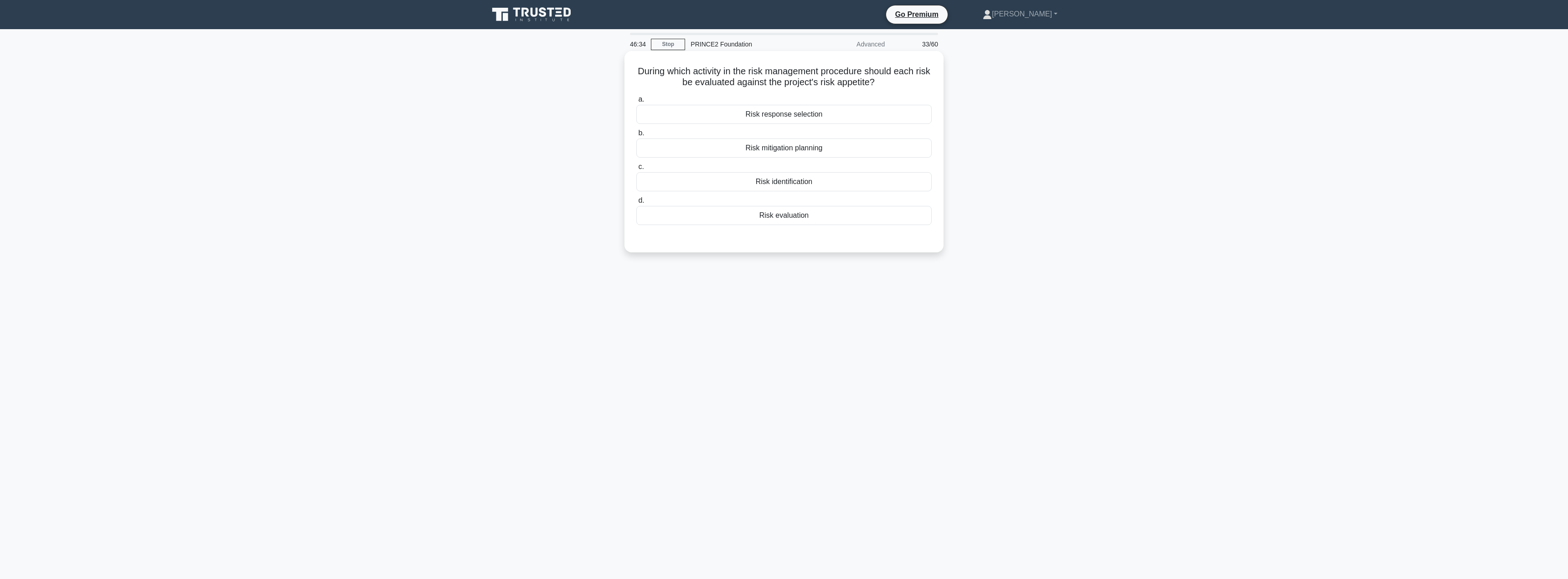
click at [789, 216] on div "Risk evaluation" at bounding box center [784, 216] width 295 height 19
click at [636, 203] on input "d. Risk evaluation" at bounding box center [636, 200] width 0 height 6
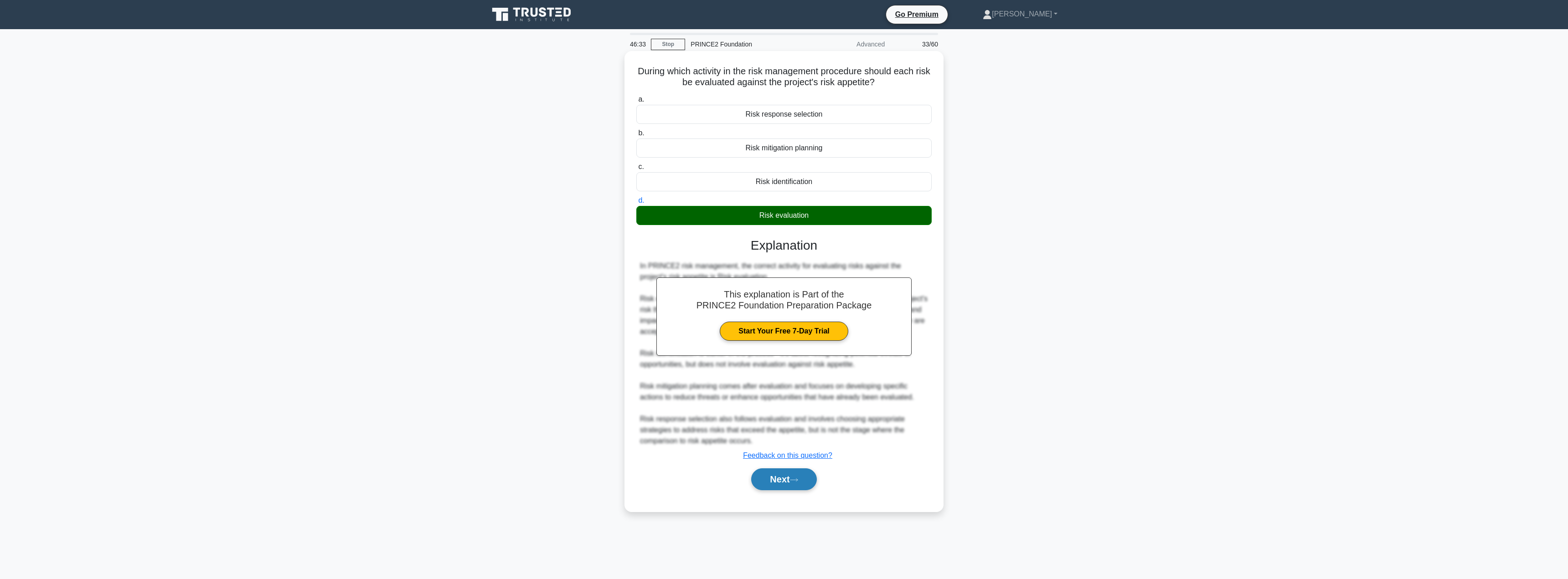
click at [779, 470] on button "Next" at bounding box center [784, 479] width 65 height 22
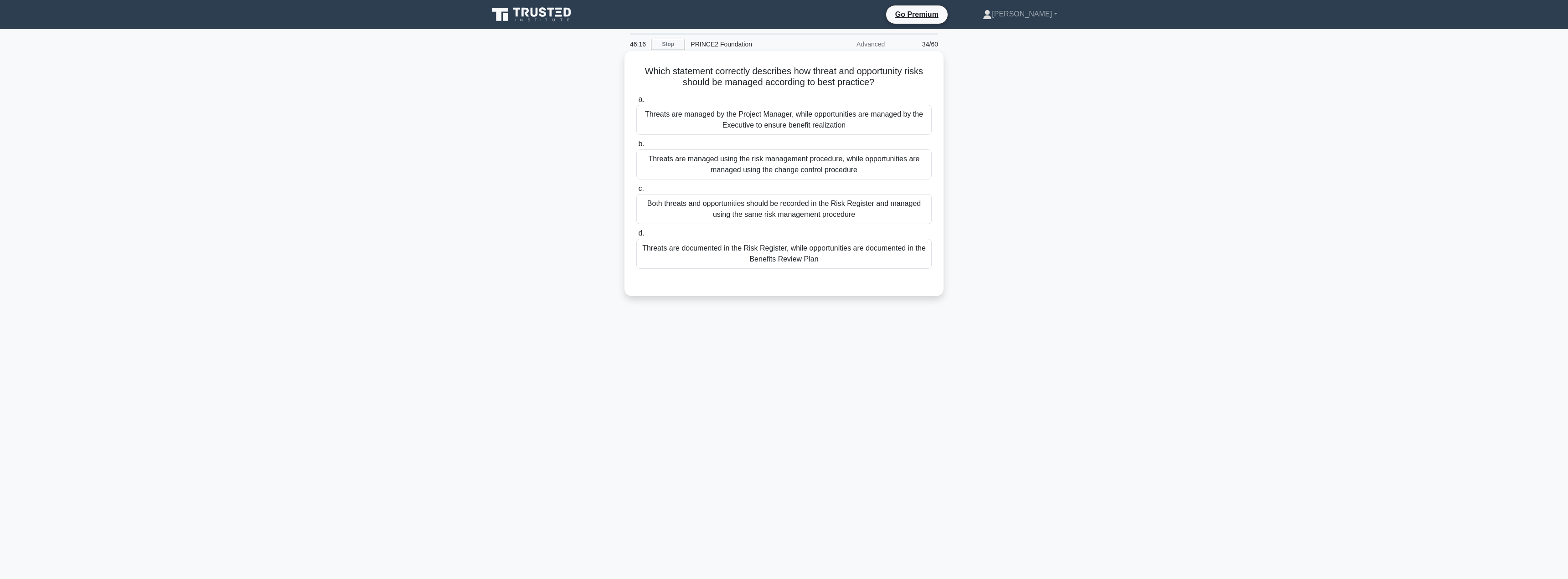
click at [758, 214] on div "Both threats and opportunities should be recorded in the Risk Register and mana…" at bounding box center [784, 209] width 295 height 30
click at [636, 192] on input "c. Both threats and opportunities should be recorded in the Risk Register and m…" at bounding box center [636, 188] width 0 height 6
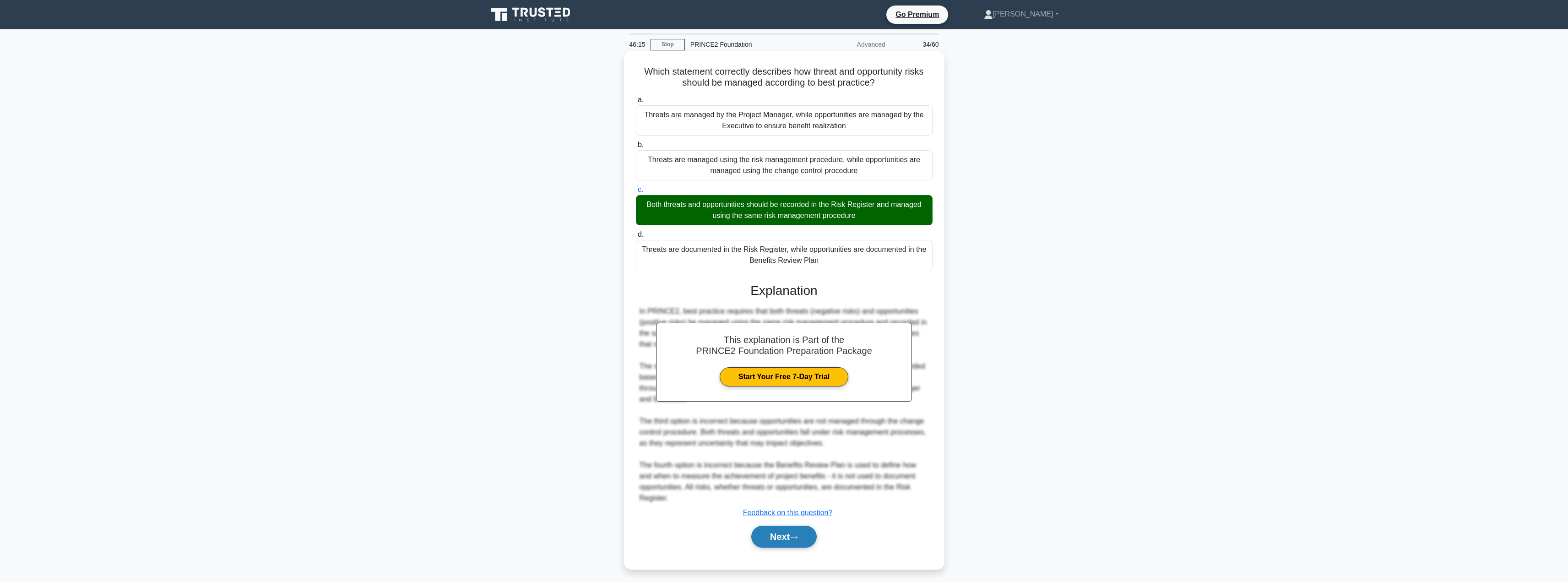
click at [769, 535] on button "Next" at bounding box center [784, 536] width 65 height 22
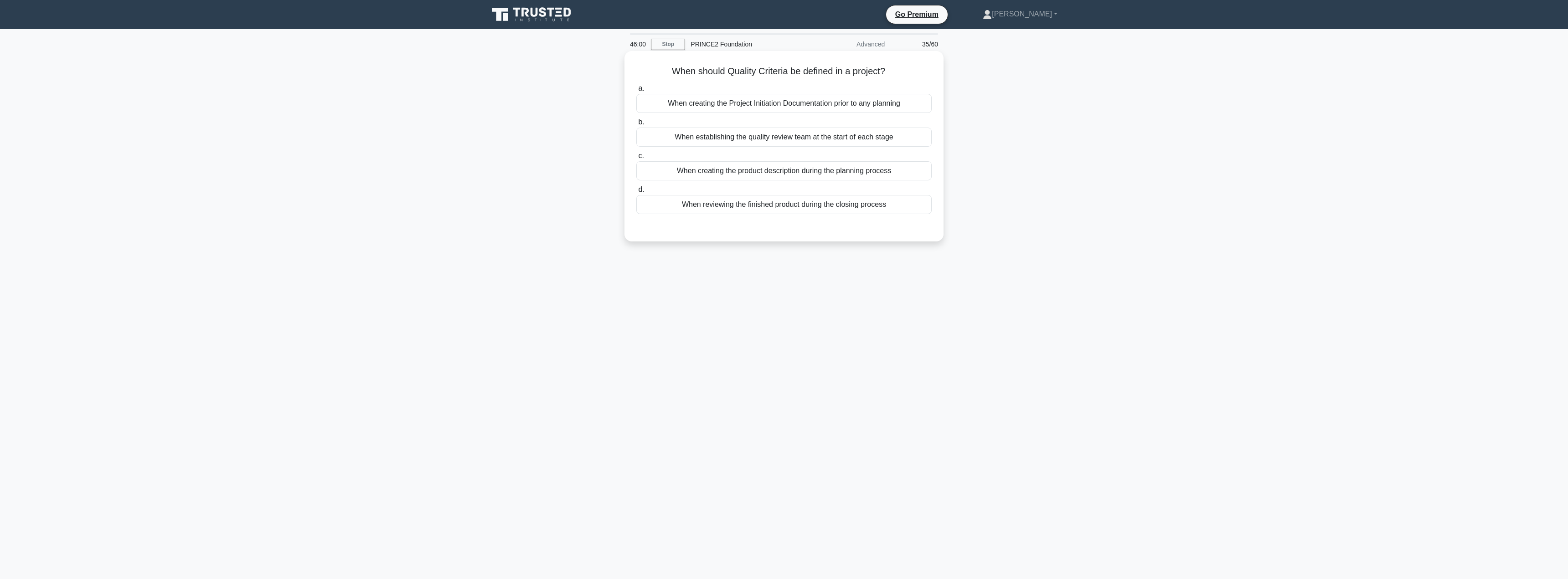
click at [784, 106] on div "When creating the Project Initiation Documentation prior to any planning" at bounding box center [784, 103] width 295 height 19
click at [636, 92] on input "a. When creating the Project Initiation Documentation prior to any planning" at bounding box center [636, 88] width 0 height 6
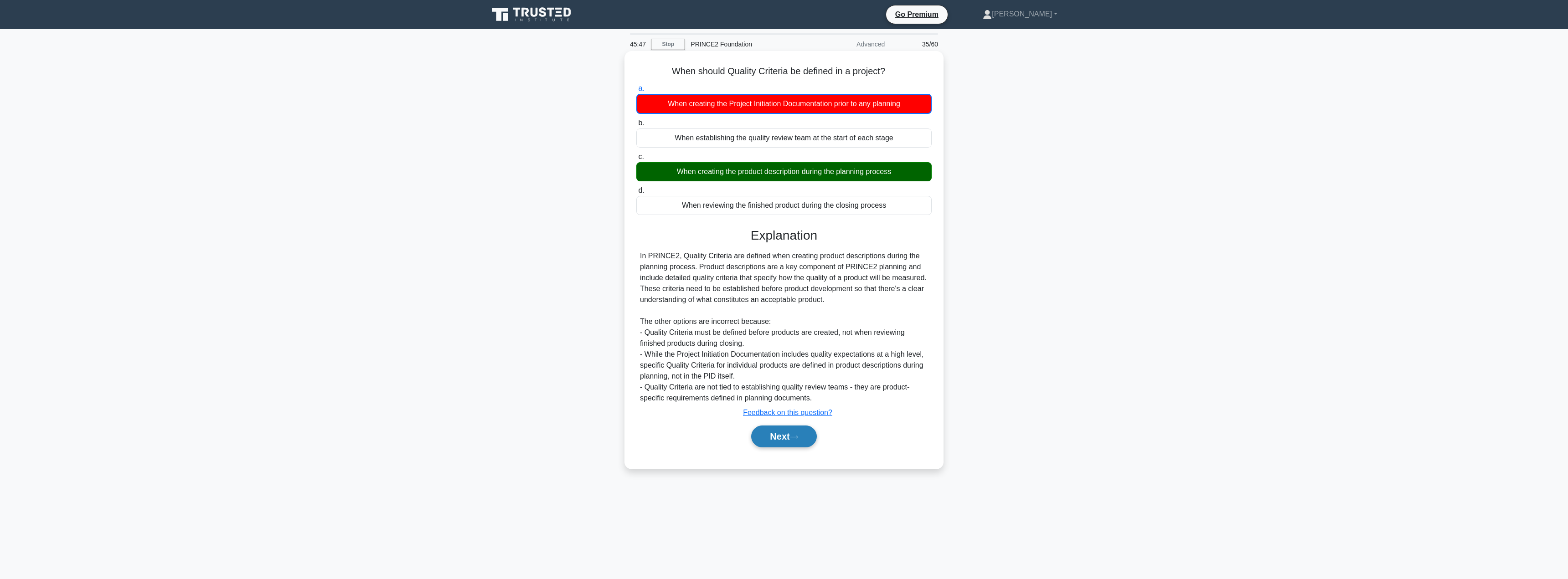
click at [778, 446] on button "Next" at bounding box center [784, 436] width 65 height 22
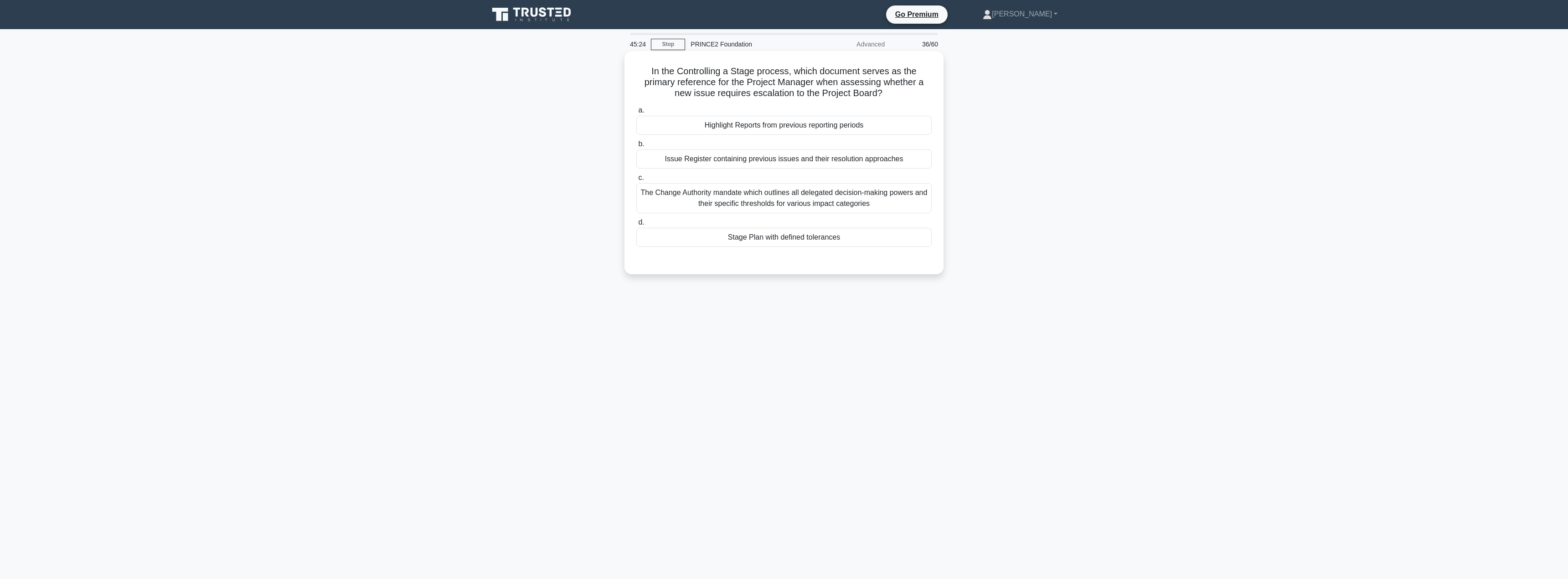
click at [805, 128] on div "Highlight Reports from previous reporting periods" at bounding box center [784, 125] width 295 height 19
click at [636, 114] on input "a. Highlight Reports from previous reporting periods" at bounding box center [636, 110] width 0 height 6
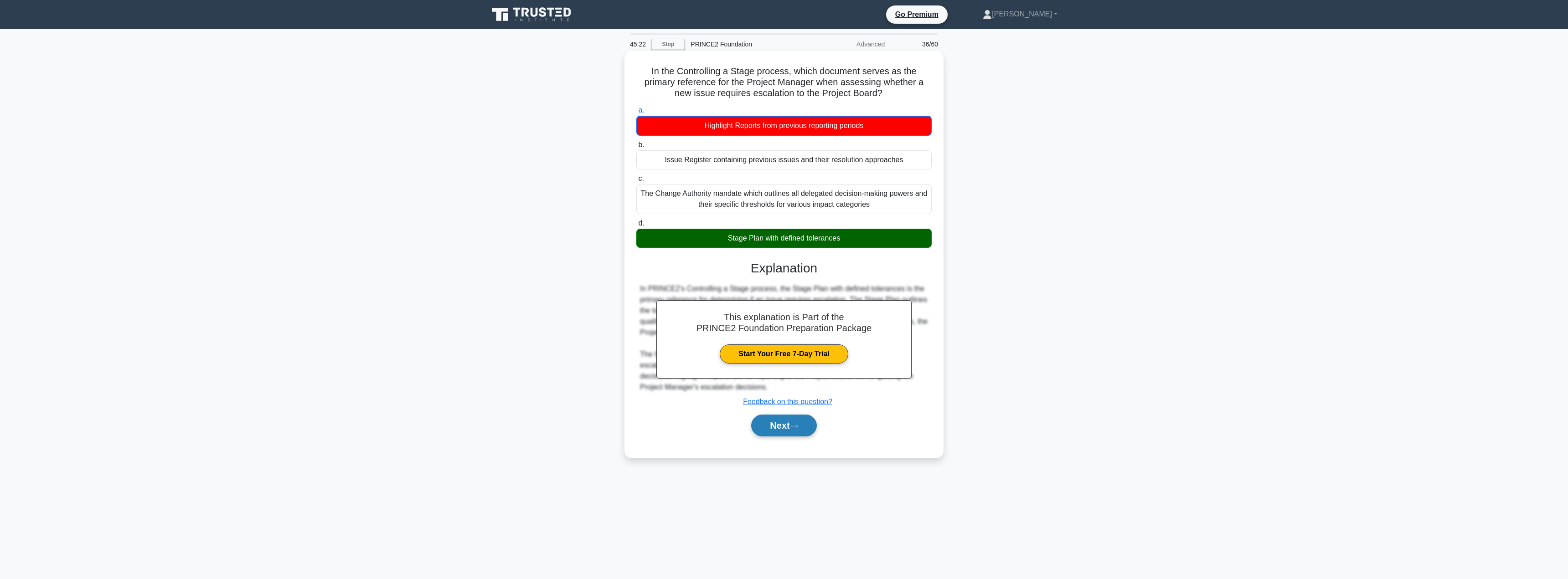
click at [783, 427] on button "Next" at bounding box center [784, 425] width 65 height 22
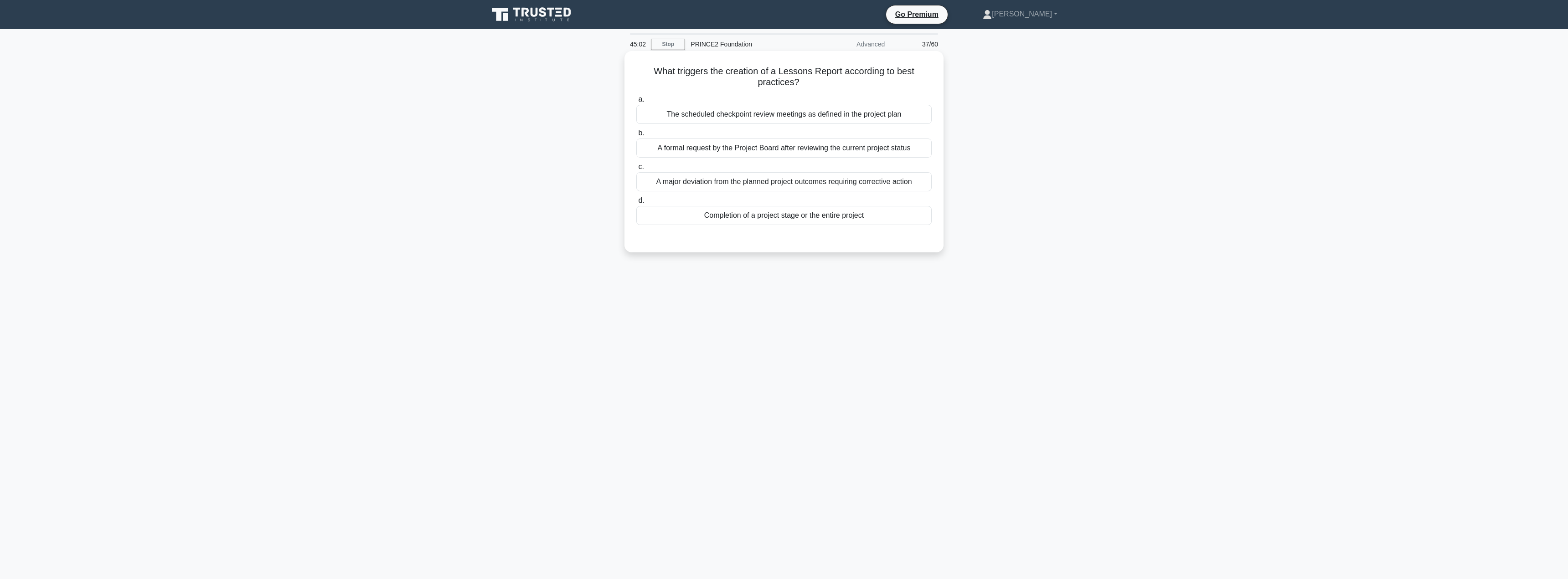
click at [780, 184] on div "A major deviation from the planned project outcomes requiring corrective action" at bounding box center [784, 182] width 295 height 19
click at [636, 170] on input "c. A major deviation from the planned project outcomes requiring corrective act…" at bounding box center [636, 166] width 0 height 6
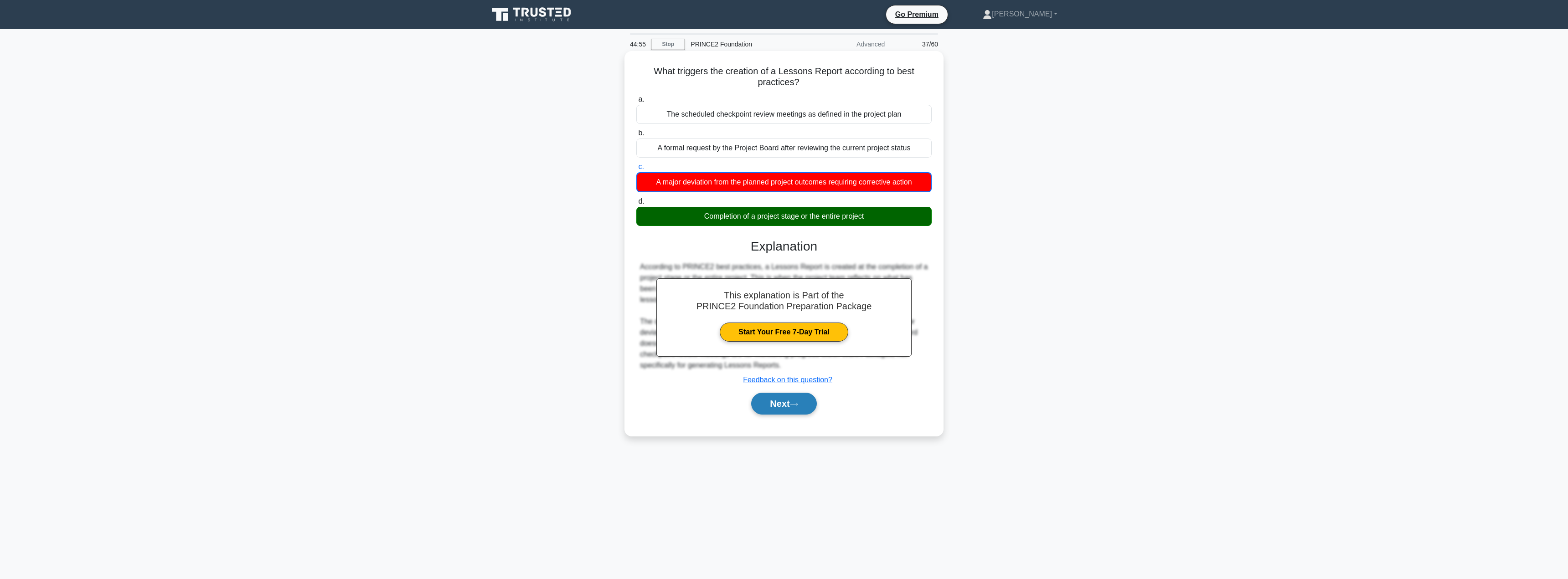
click at [784, 411] on button "Next" at bounding box center [784, 404] width 65 height 22
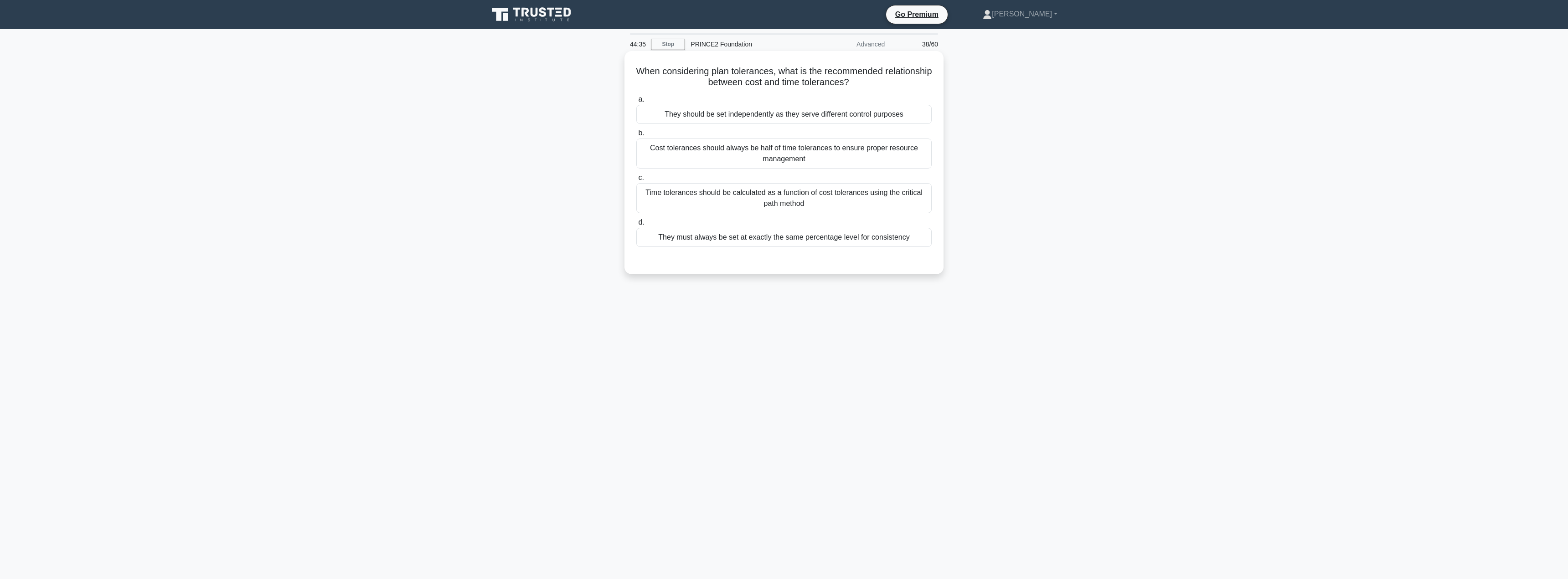
click at [805, 201] on div "Time tolerances should be calculated as a function of cost tolerances using the…" at bounding box center [784, 198] width 295 height 30
click at [636, 181] on input "c. Time tolerances should be calculated as a function of cost tolerances using …" at bounding box center [636, 177] width 0 height 6
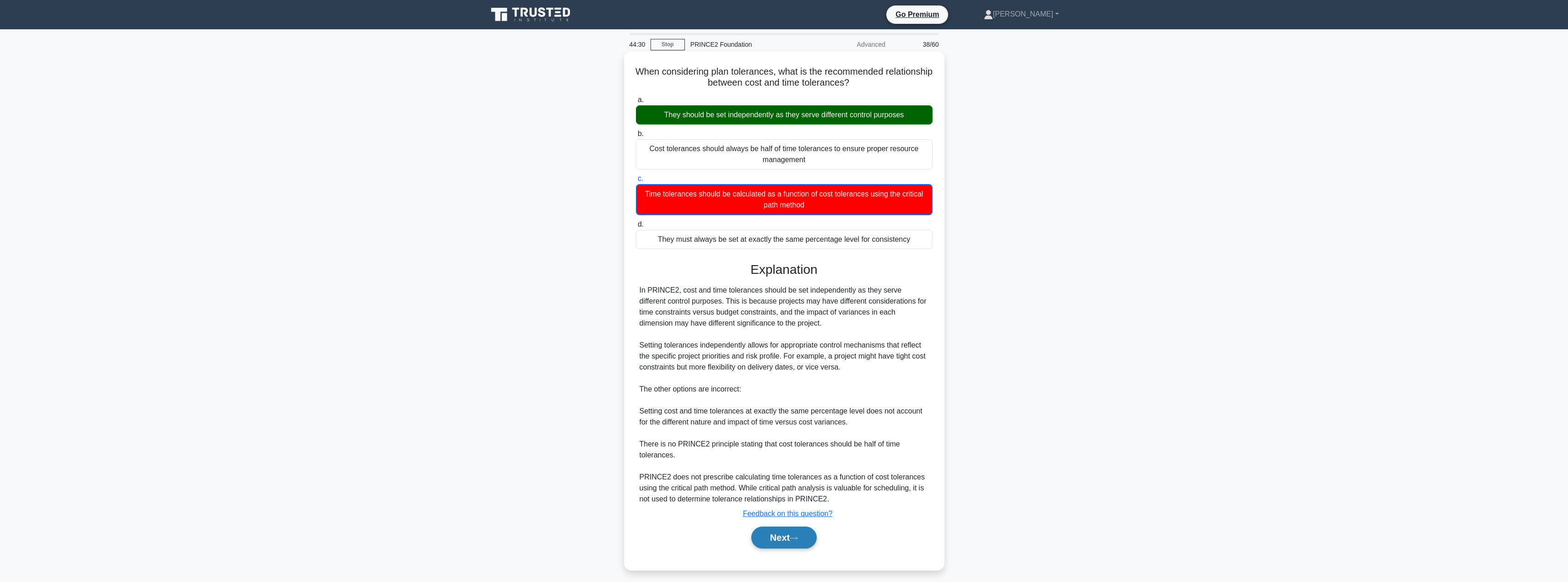
click at [775, 538] on button "Next" at bounding box center [784, 538] width 65 height 22
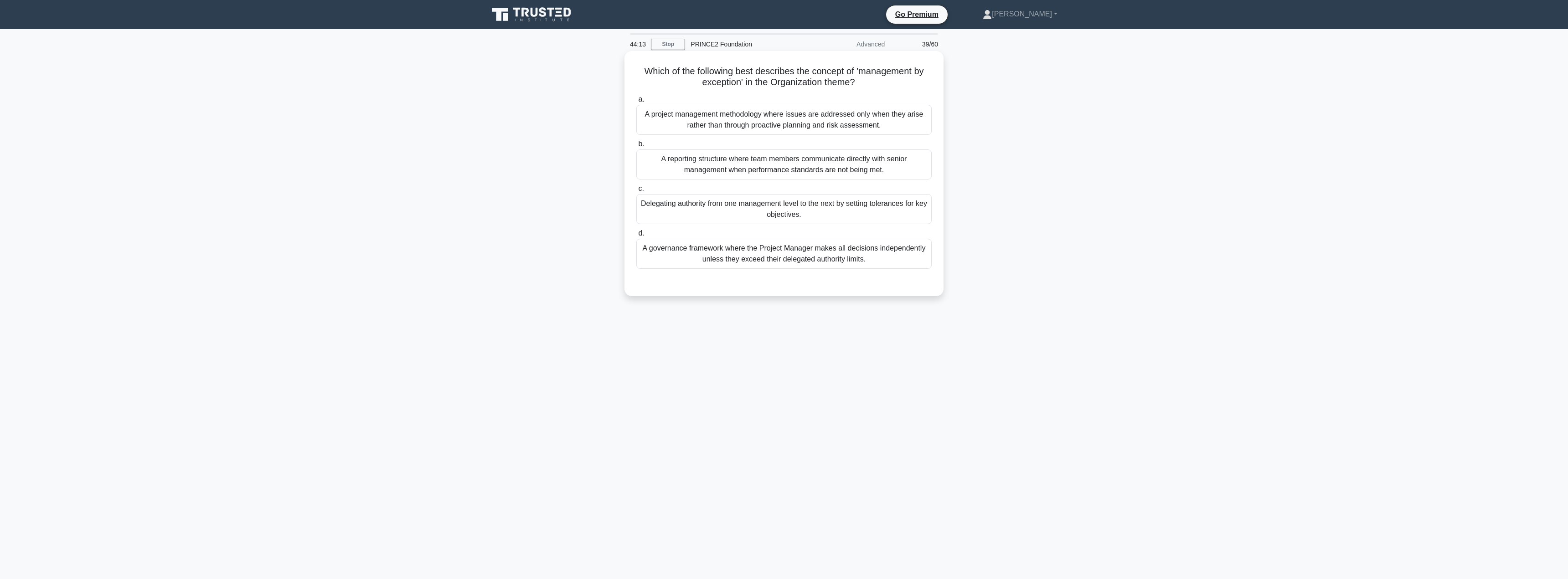
click at [843, 259] on div "A governance framework where the Project Manager makes all decisions independen…" at bounding box center [784, 253] width 295 height 30
click at [636, 237] on input "d. A governance framework where the Project Manager makes all decisions indepen…" at bounding box center [636, 233] width 0 height 6
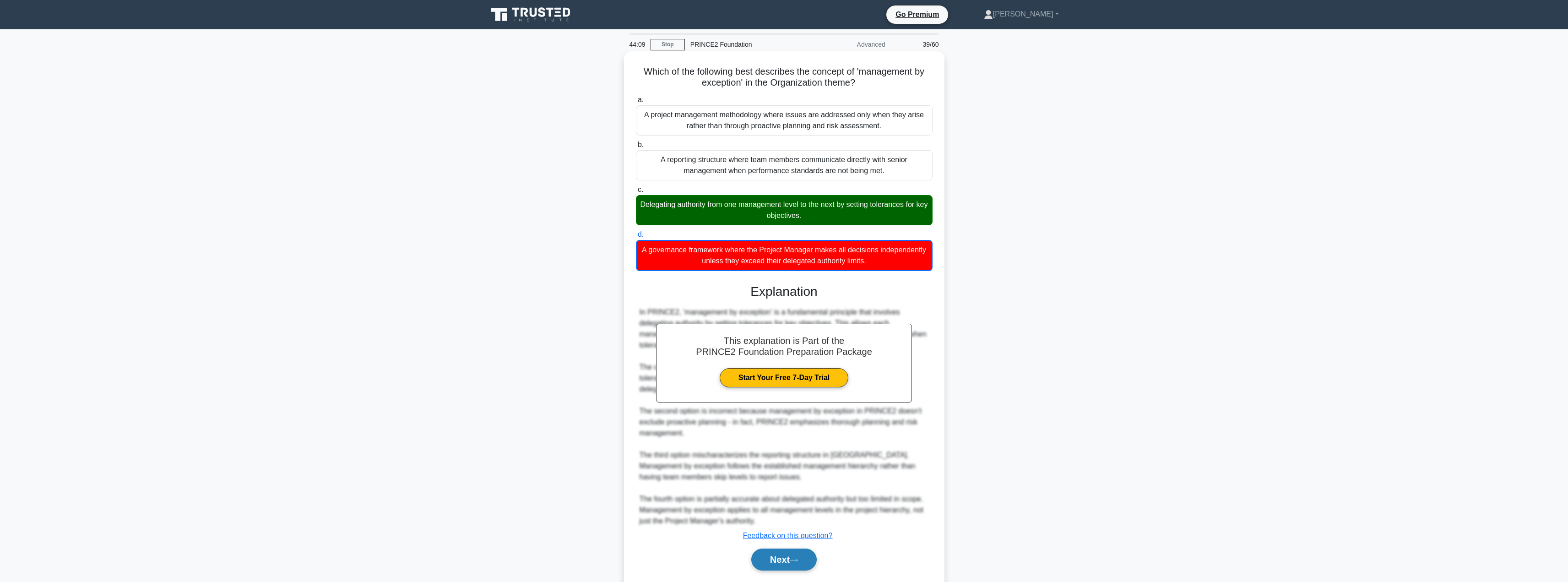
click at [786, 551] on button "Next" at bounding box center [784, 560] width 65 height 22
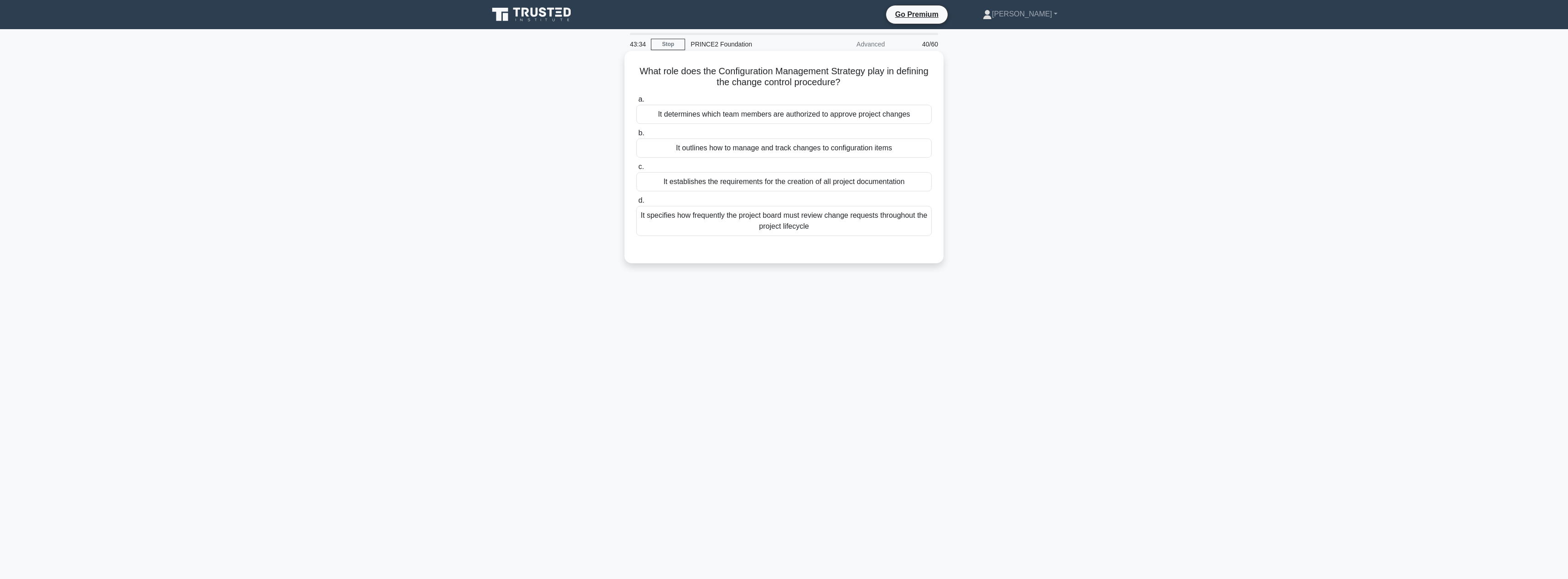
click at [768, 152] on div "It outlines how to manage and track changes to configuration items" at bounding box center [784, 148] width 295 height 19
click at [636, 136] on input "b. It outlines how to manage and track changes to configuration items" at bounding box center [636, 133] width 0 height 6
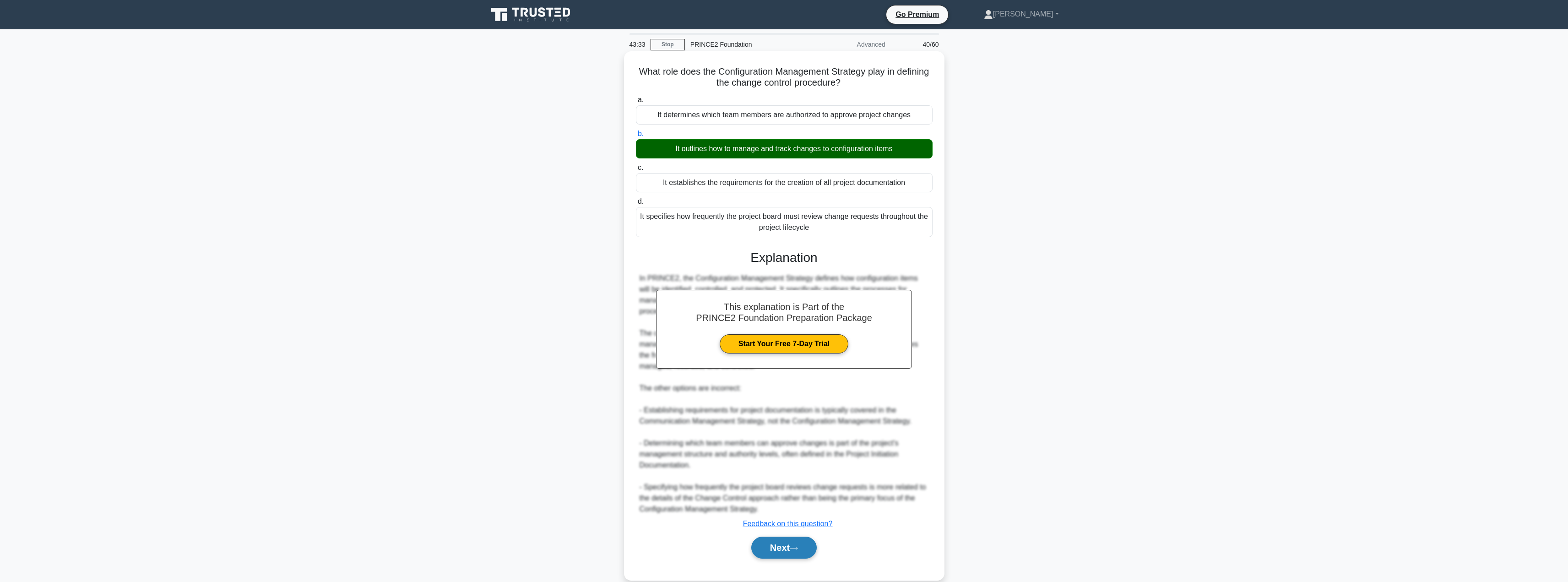
click at [777, 544] on button "Next" at bounding box center [784, 547] width 65 height 22
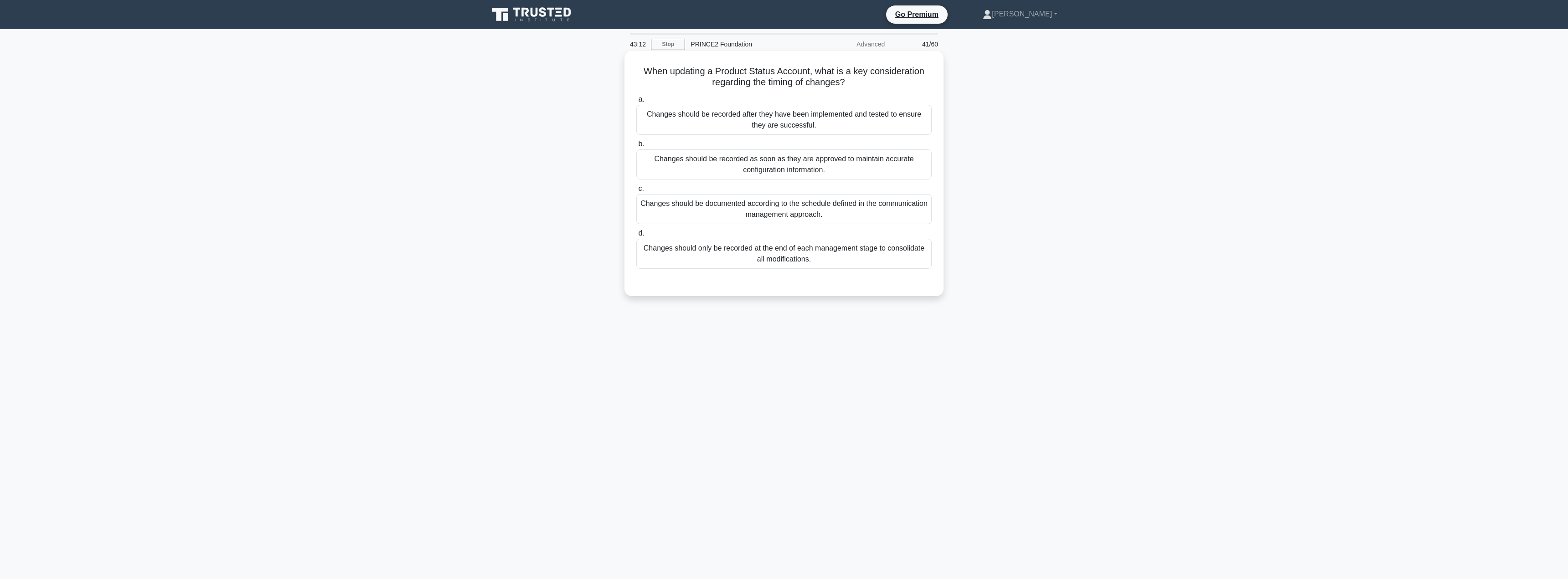
click at [863, 211] on div "Changes should be documented according to the schedule defined in the communica…" at bounding box center [784, 209] width 295 height 30
click at [636, 192] on input "c. Changes should be documented according to the schedule defined in the commun…" at bounding box center [636, 188] width 0 height 6
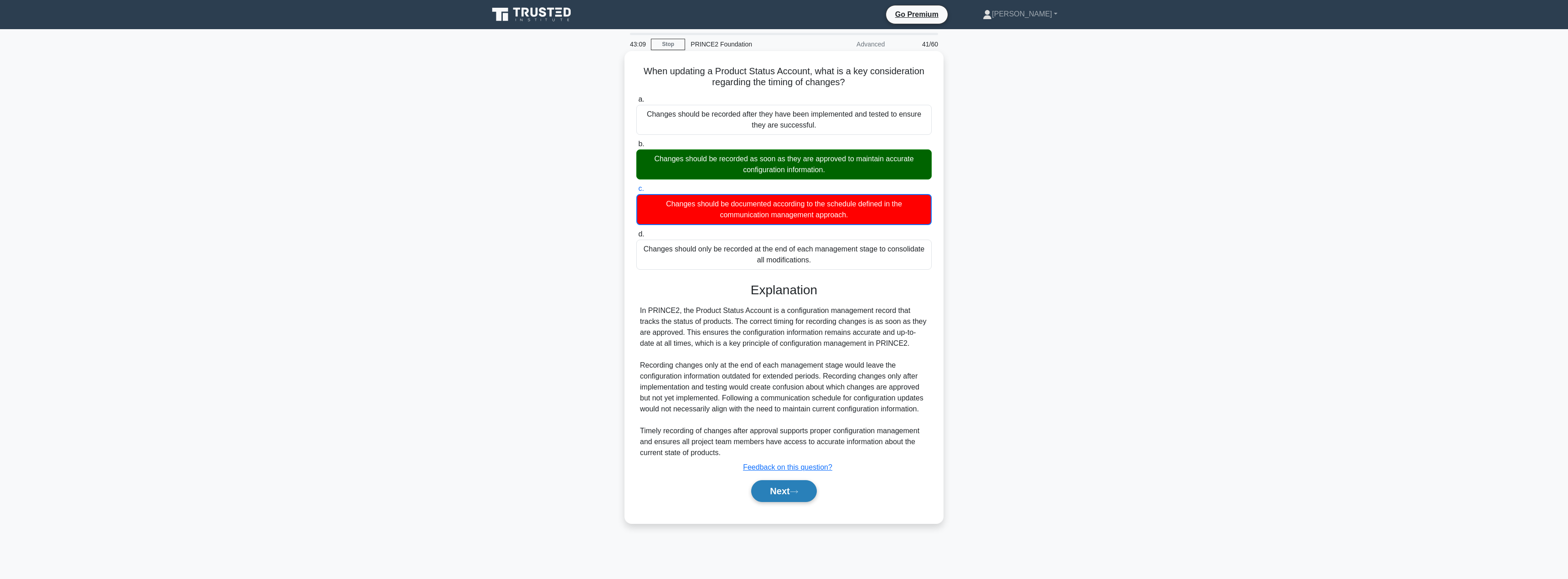
click at [767, 497] on button "Next" at bounding box center [784, 491] width 65 height 22
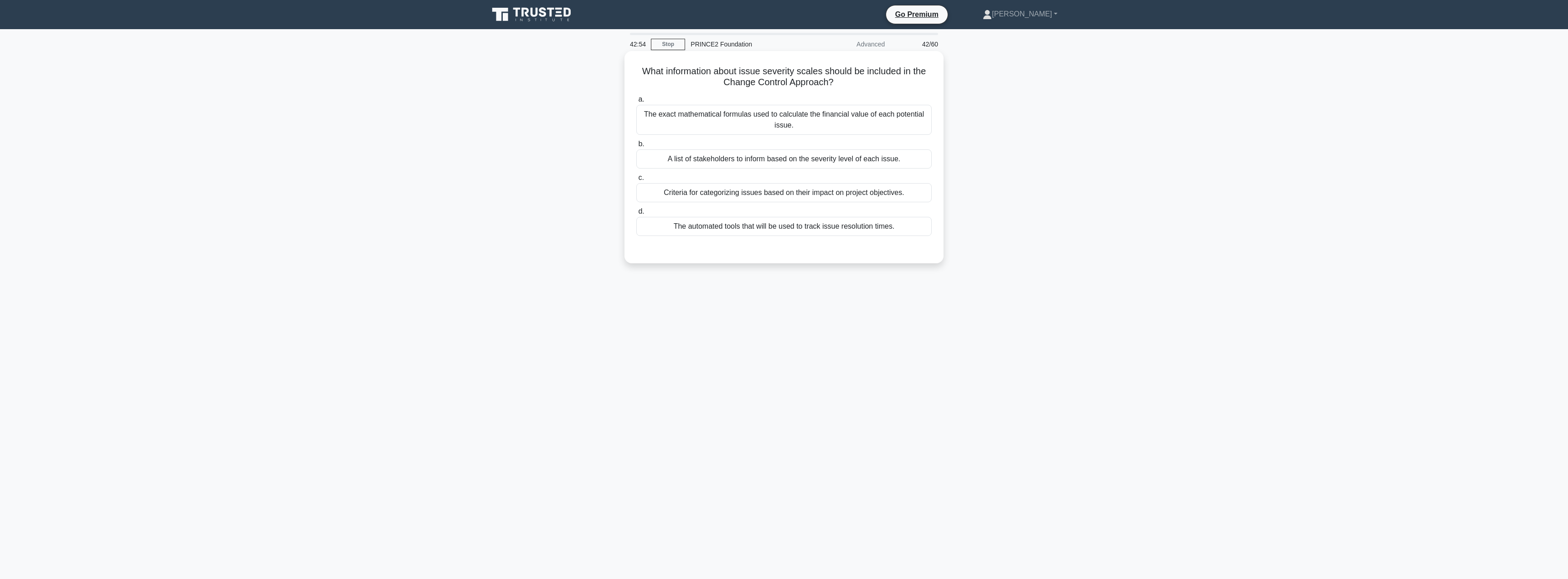
click at [766, 190] on div "Criteria for categorizing issues based on their impact on project objectives." at bounding box center [784, 193] width 295 height 19
click at [636, 181] on input "c. Criteria for categorizing issues based on their impact on project objectives." at bounding box center [636, 177] width 0 height 6
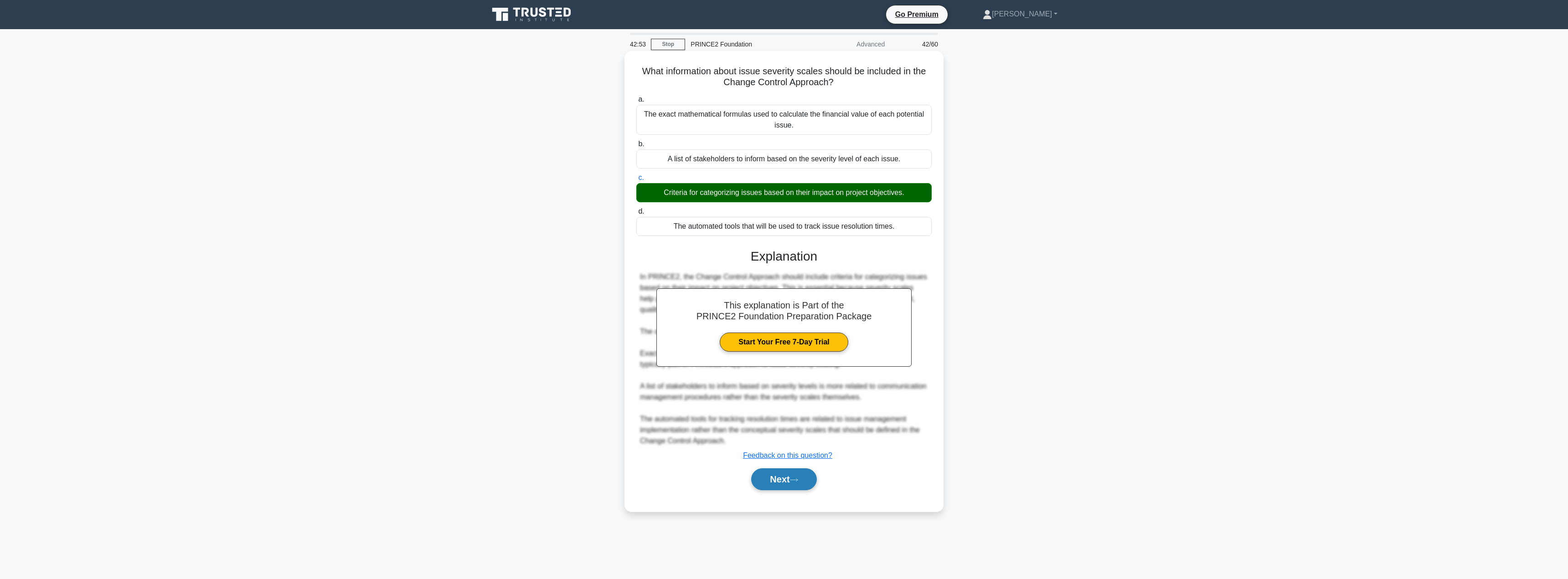
click at [777, 486] on button "Next" at bounding box center [784, 479] width 65 height 22
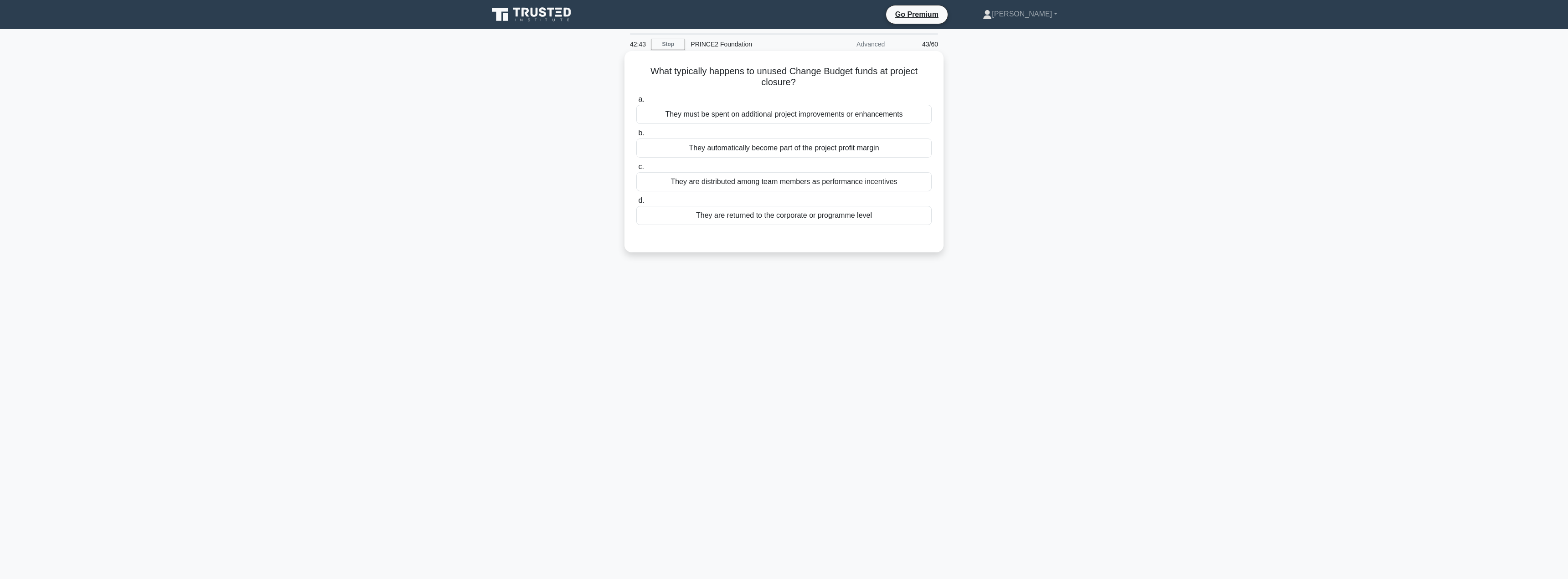
click at [827, 224] on div "They are returned to the corporate or programme level" at bounding box center [784, 216] width 295 height 19
click at [636, 203] on input "d. They are returned to the corporate or programme level" at bounding box center [636, 200] width 0 height 6
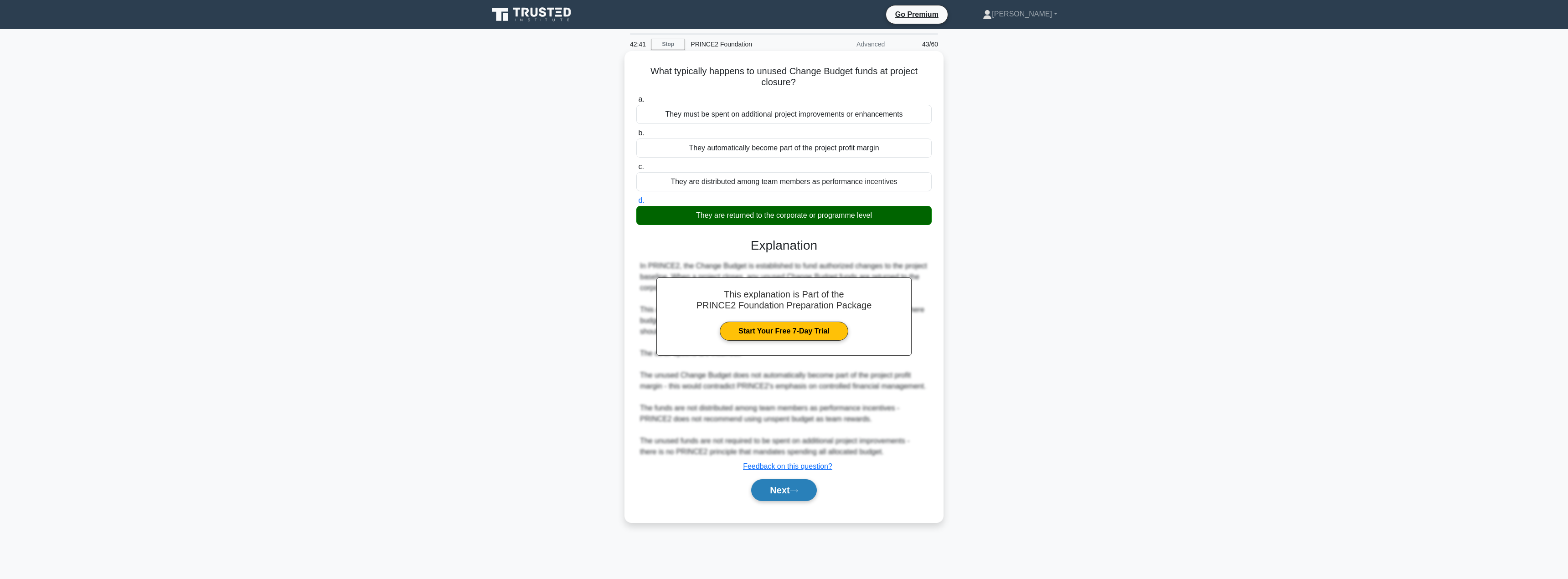
click at [786, 490] on button "Next" at bounding box center [784, 490] width 65 height 22
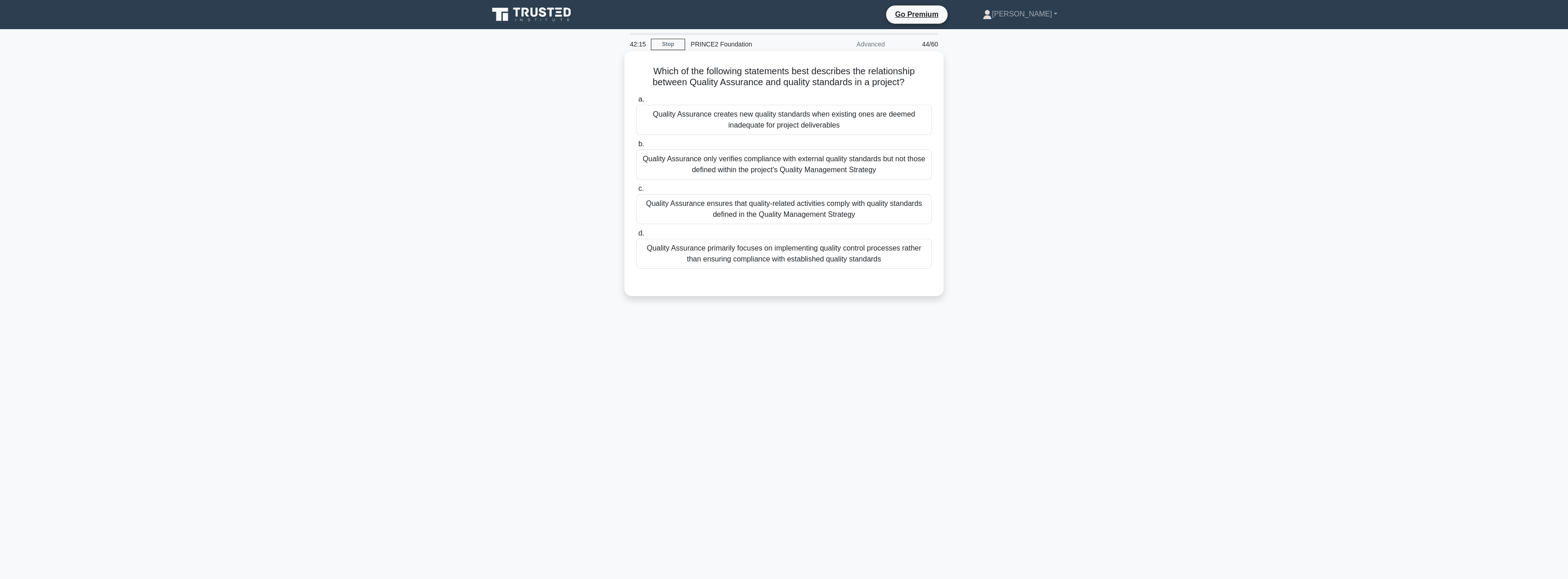
click at [777, 240] on div "Quality Assurance primarily focuses on implementing quality control processes r…" at bounding box center [784, 253] width 295 height 30
click at [636, 237] on input "d. Quality Assurance primarily focuses on implementing quality control processe…" at bounding box center [636, 233] width 0 height 6
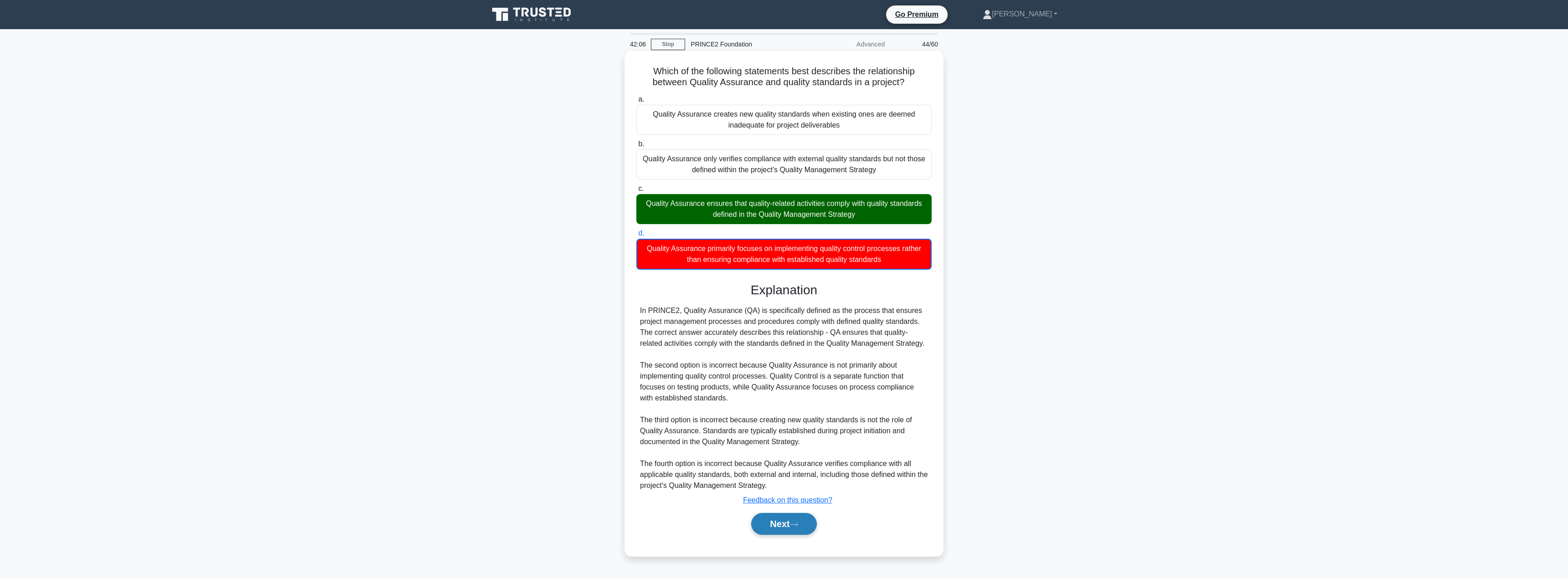
click at [782, 522] on button "Next" at bounding box center [784, 524] width 65 height 22
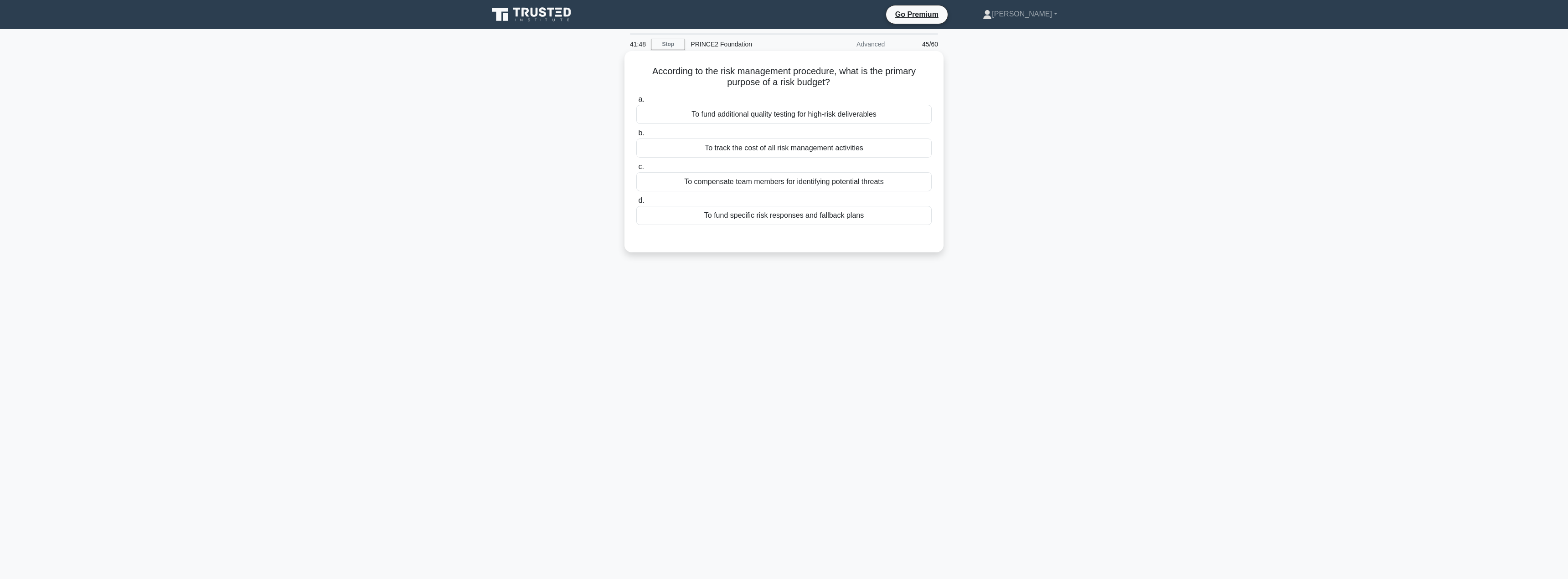
click at [767, 214] on div "To fund specific risk responses and fallback plans" at bounding box center [784, 216] width 295 height 19
click at [636, 203] on input "d. To fund specific risk responses and fallback plans" at bounding box center [636, 200] width 0 height 6
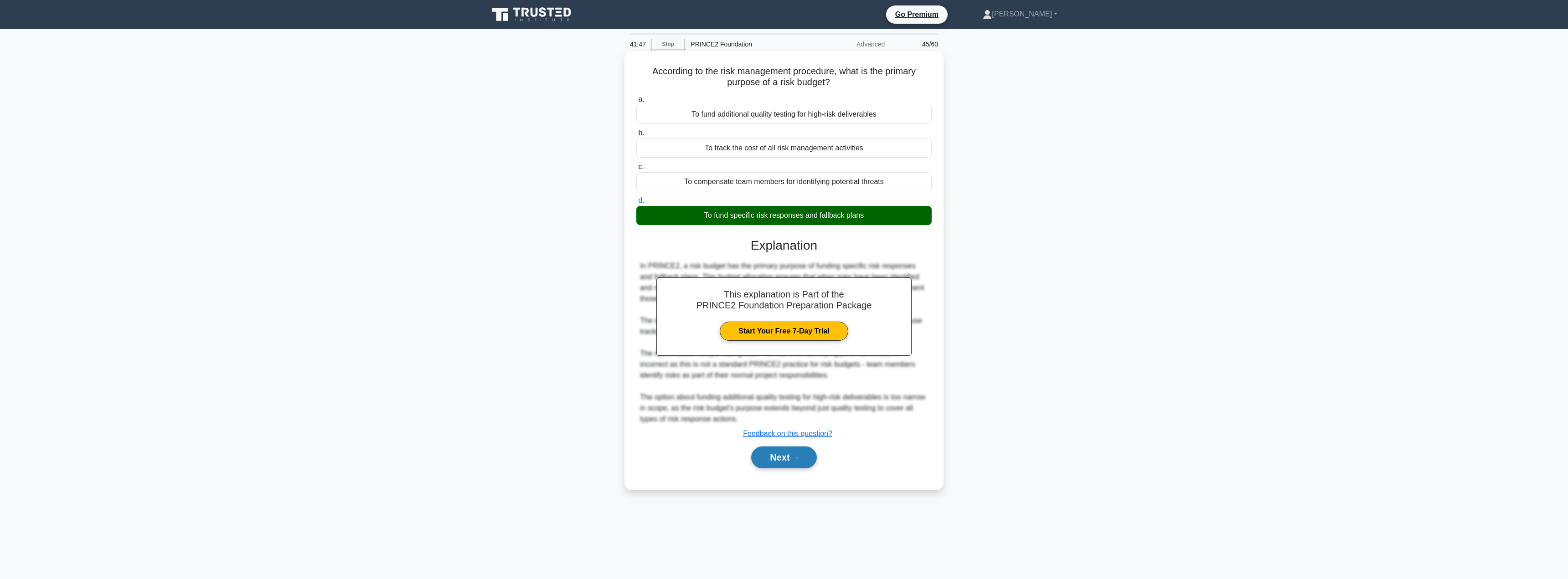
click at [772, 463] on button "Next" at bounding box center [784, 457] width 65 height 22
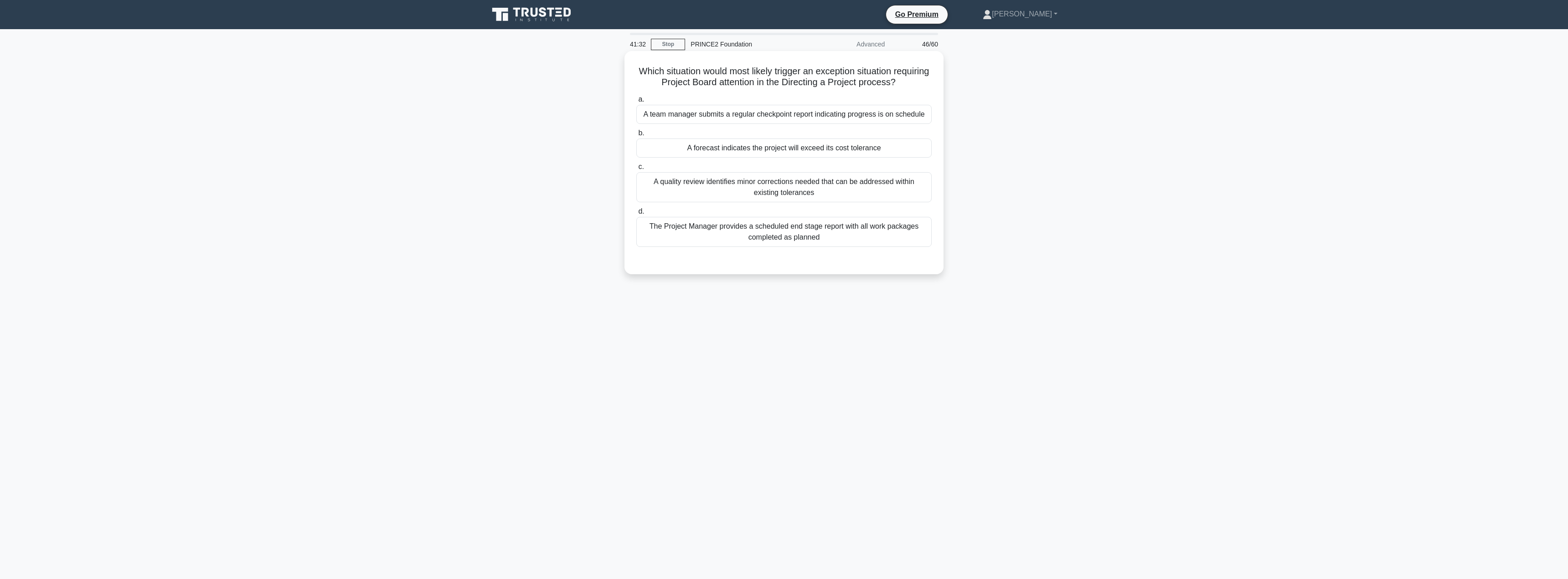
click at [759, 151] on div "A forecast indicates the project will exceed its cost tolerance" at bounding box center [784, 148] width 295 height 19
click at [636, 136] on input "b. A forecast indicates the project will exceed its cost tolerance" at bounding box center [636, 133] width 0 height 6
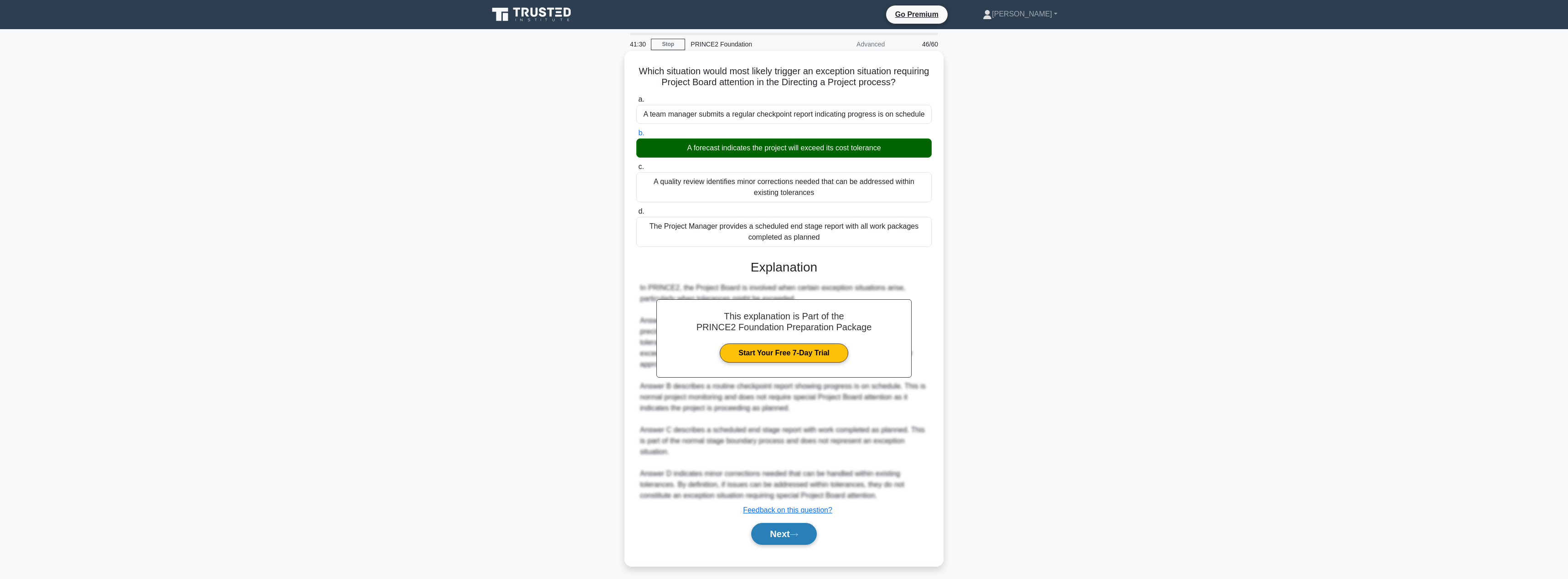
click at [766, 523] on button "Next" at bounding box center [784, 534] width 65 height 22
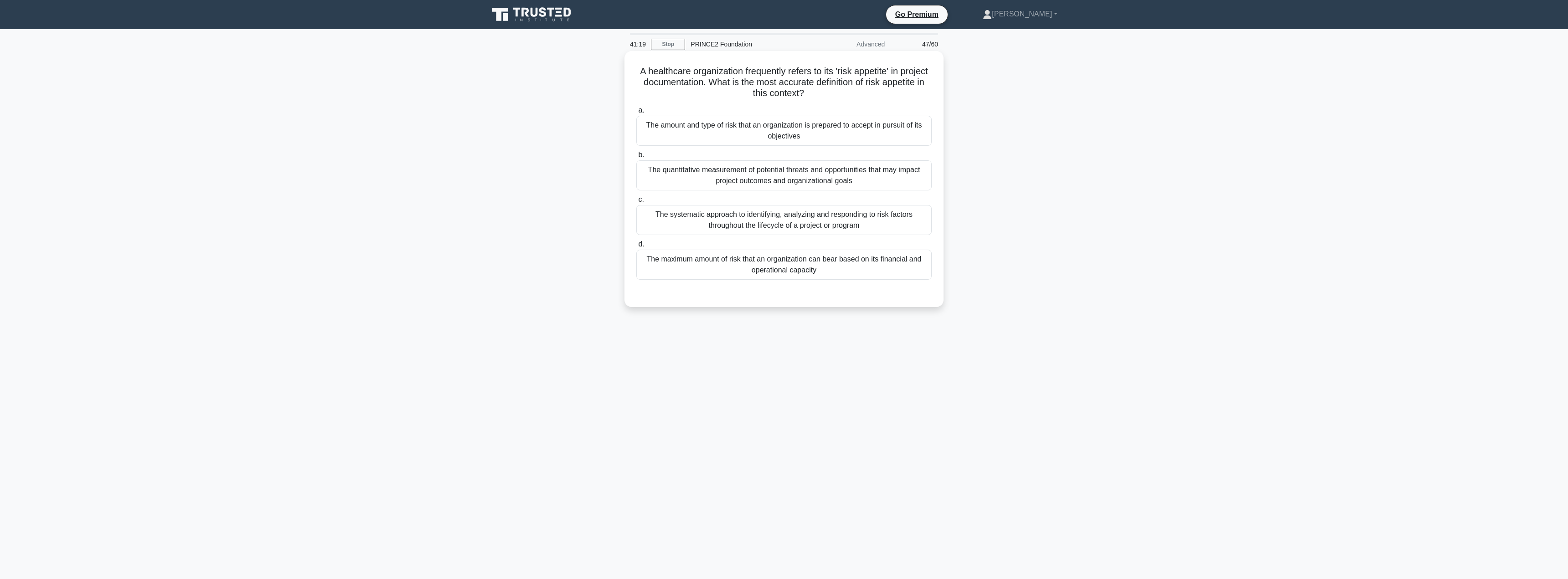
click at [749, 140] on div "The amount and type of risk that an organization is prepared to accept in pursu…" at bounding box center [784, 130] width 295 height 30
click at [636, 114] on input "a. The amount and type of risk that an organization is prepared to accept in pu…" at bounding box center [636, 110] width 0 height 6
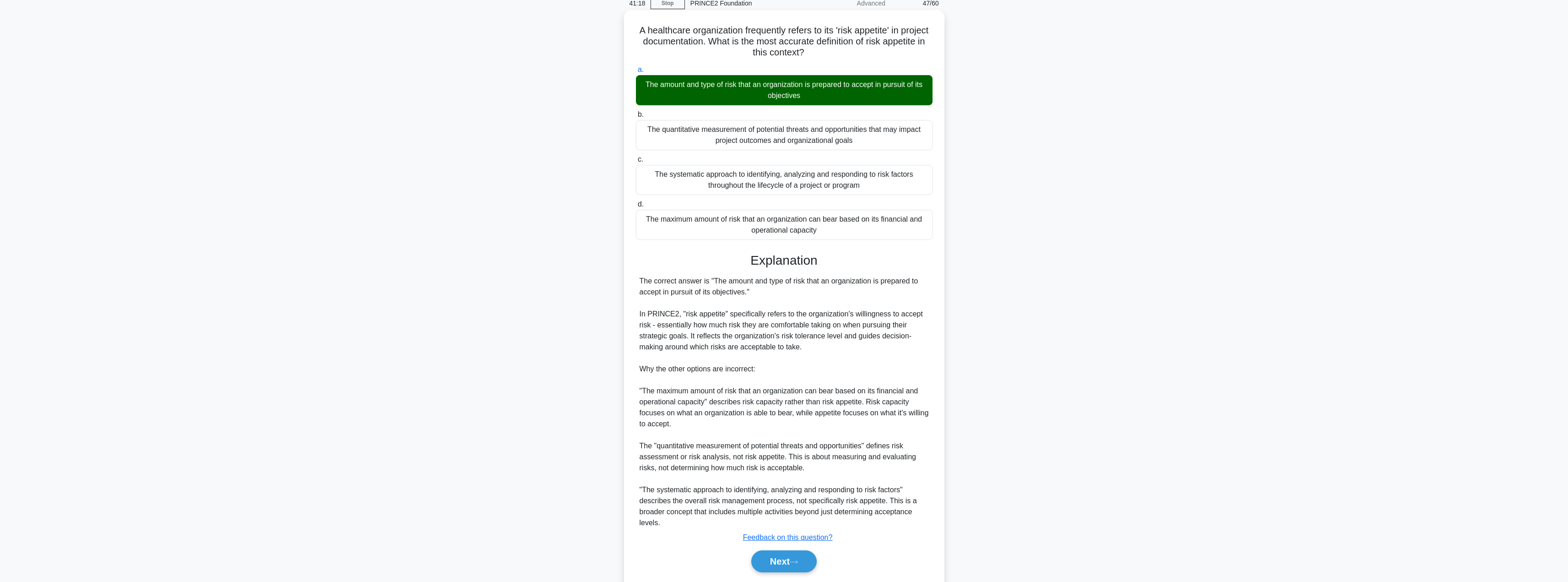
scroll to position [71, 0]
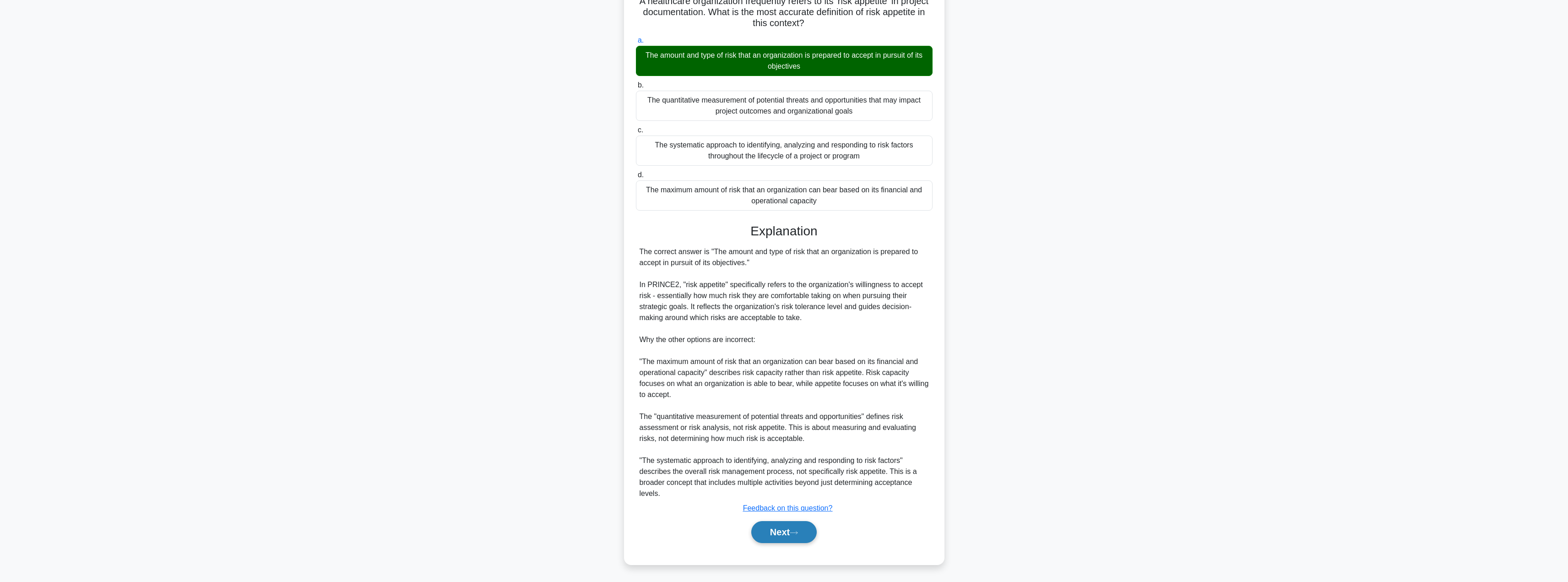
click at [772, 533] on button "Next" at bounding box center [784, 532] width 65 height 22
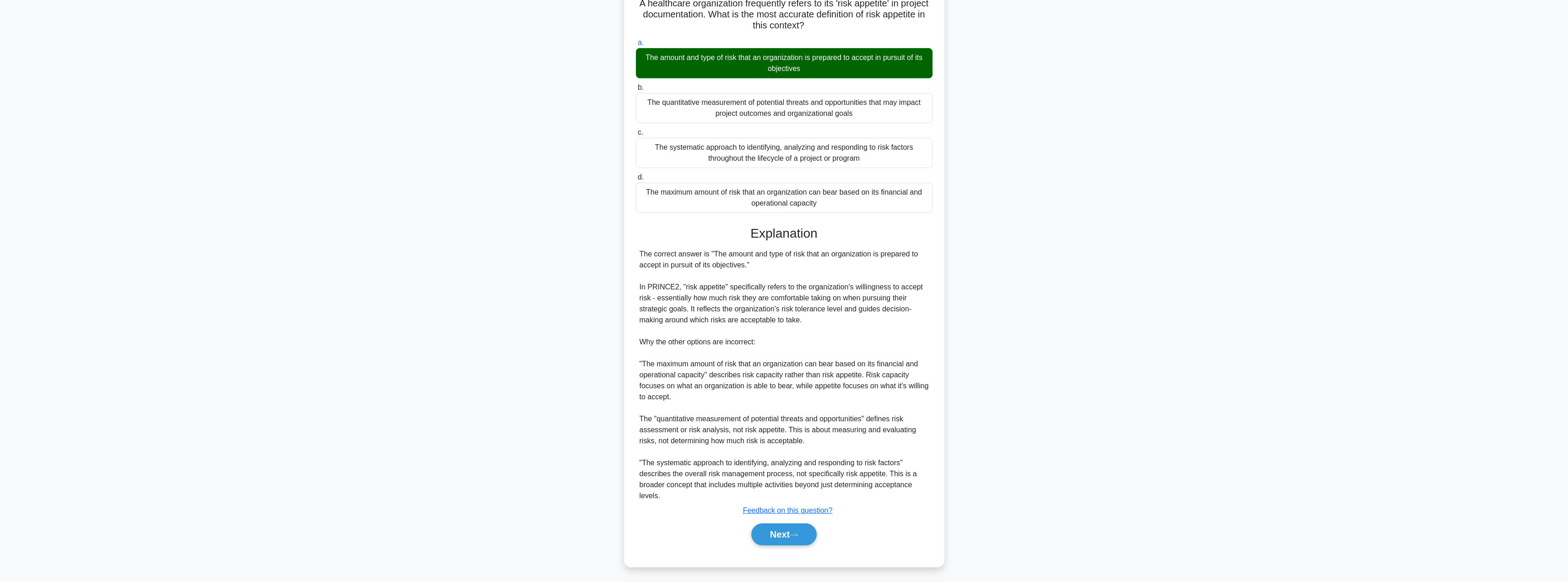
scroll to position [0, 0]
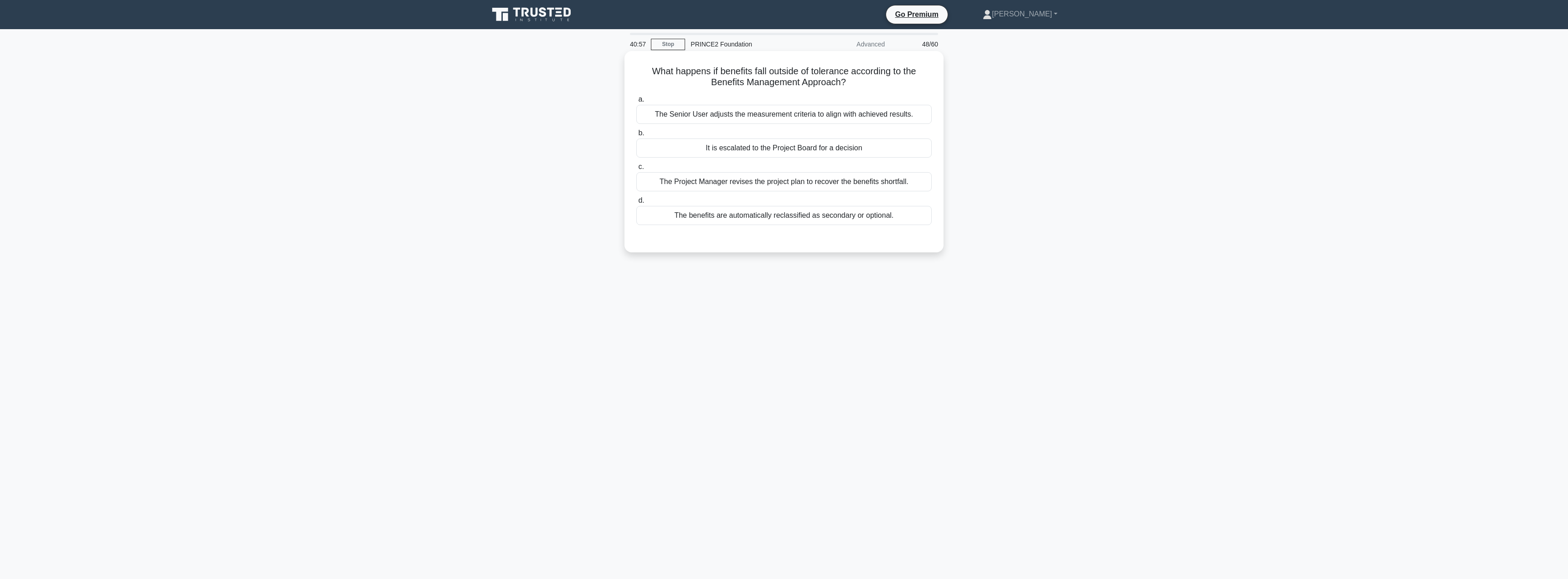
click at [877, 146] on div "It is escalated to the Project Board for a decision" at bounding box center [784, 148] width 295 height 19
click at [636, 136] on input "b. It is escalated to the Project Board for a decision" at bounding box center [636, 133] width 0 height 6
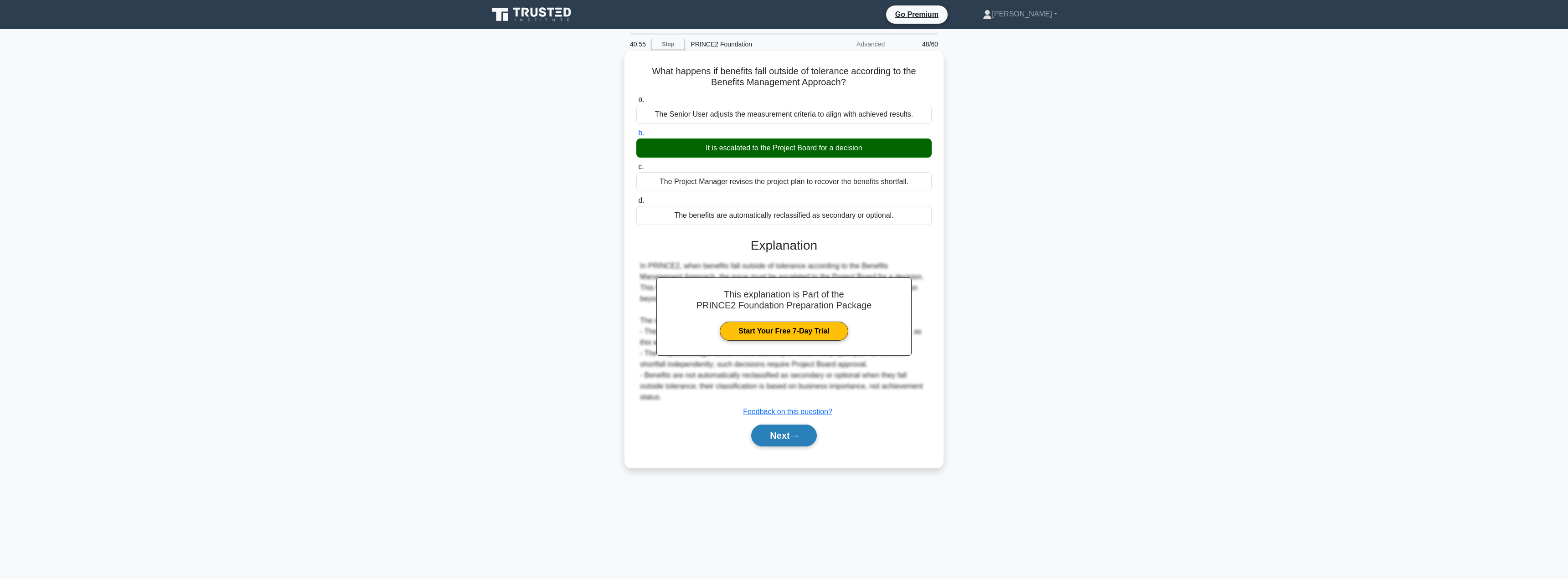
click at [784, 439] on button "Next" at bounding box center [784, 436] width 65 height 22
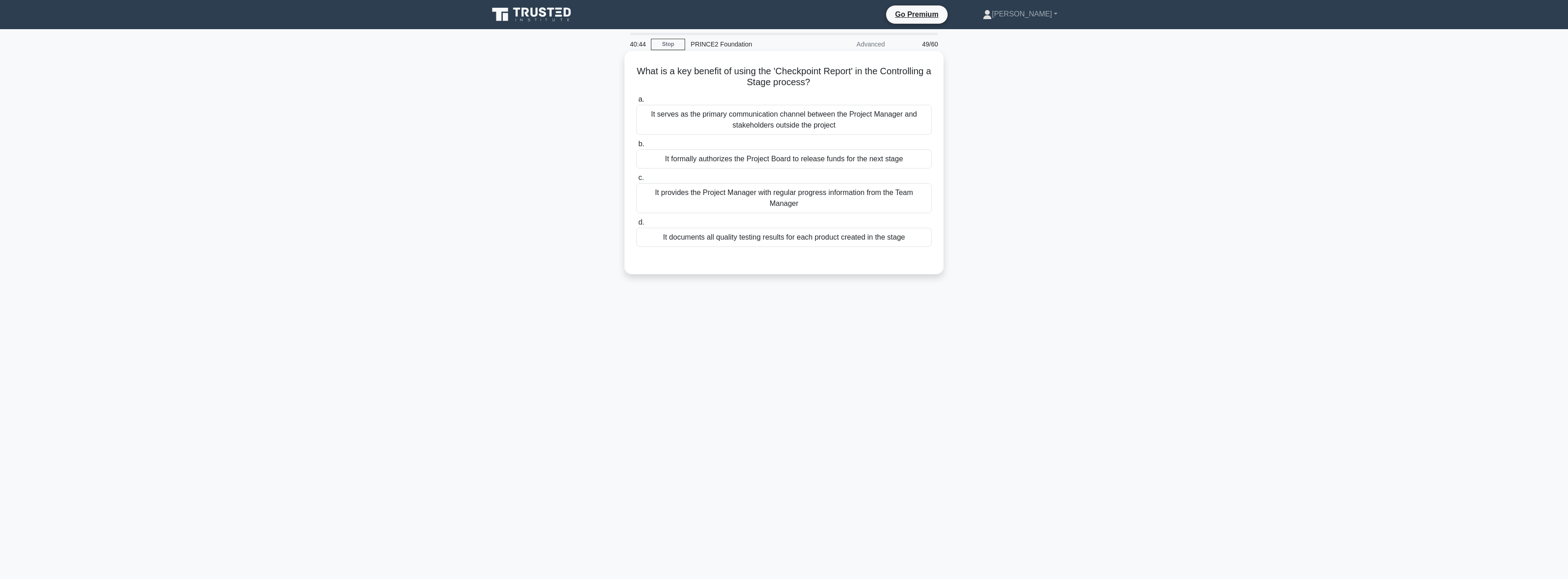
click at [743, 206] on div "It provides the Project Manager with regular progress information from the Team…" at bounding box center [784, 198] width 295 height 30
click at [636, 181] on input "c. It provides the Project Manager with regular progress information from the T…" at bounding box center [636, 177] width 0 height 6
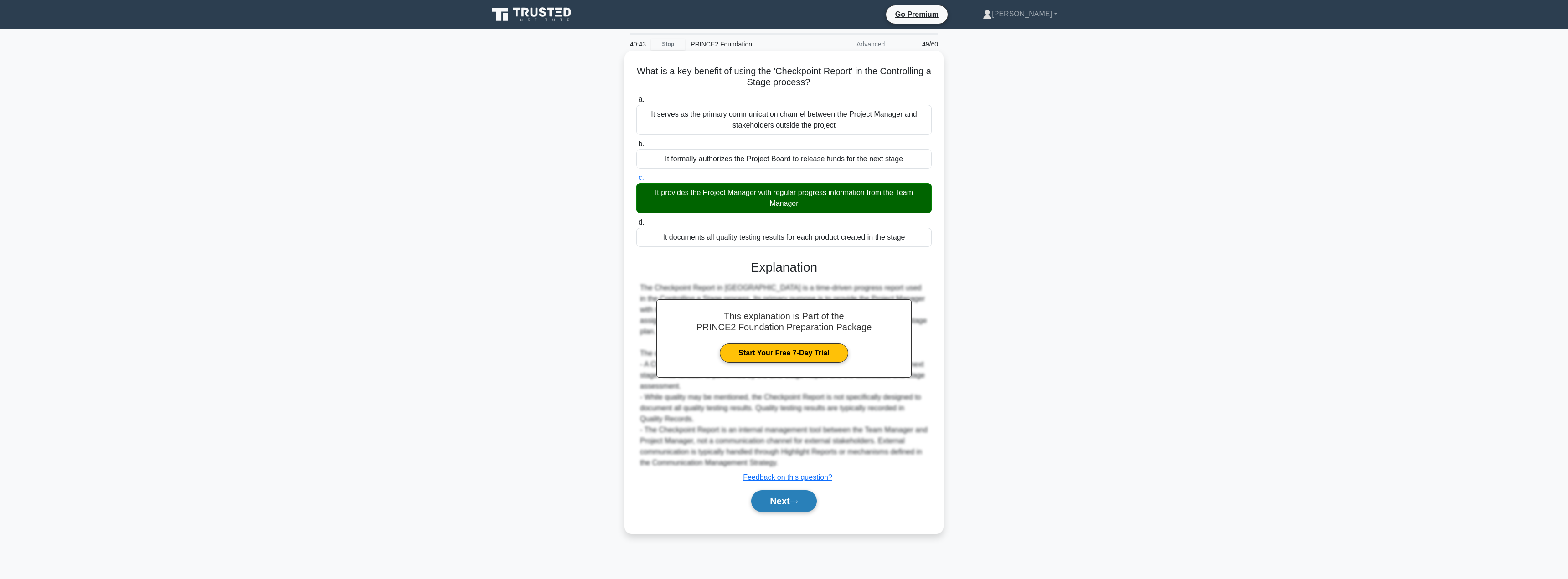
click at [778, 494] on button "Next" at bounding box center [784, 501] width 65 height 22
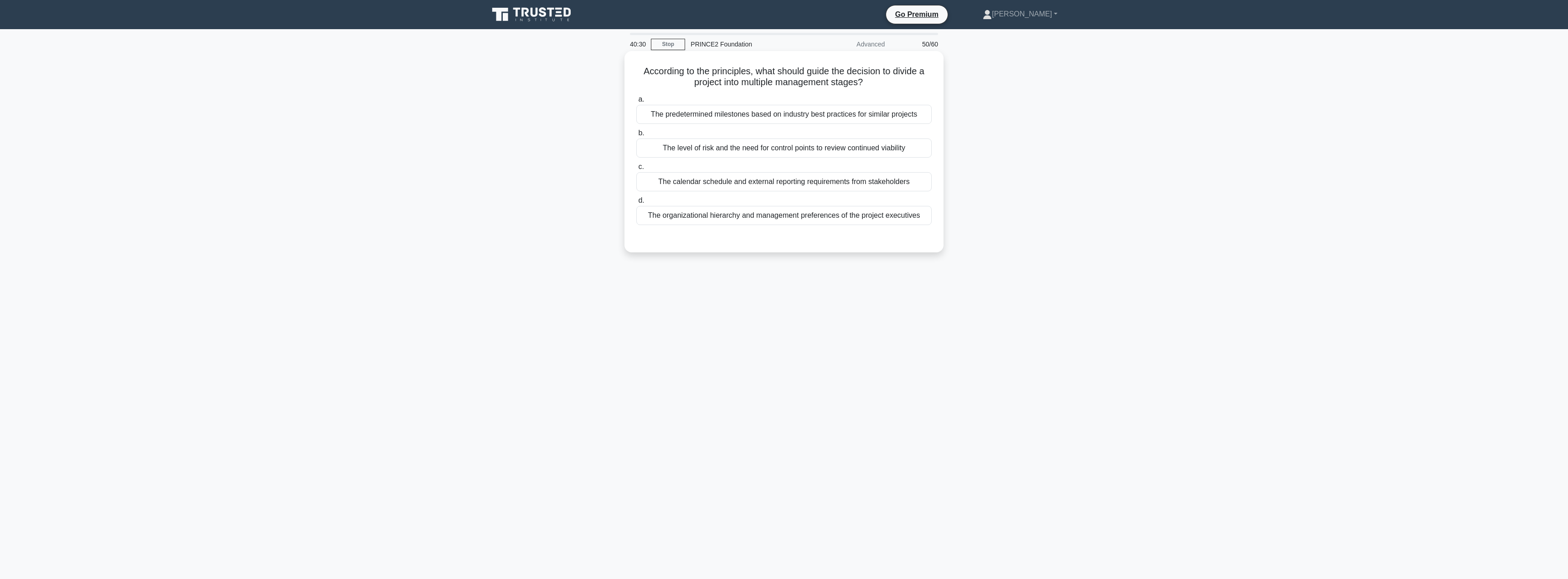
click at [780, 152] on div "The level of risk and the need for control points to review continued viability" at bounding box center [784, 148] width 295 height 19
click at [636, 136] on input "b. The level of risk and the need for control points to review continued viabil…" at bounding box center [636, 133] width 0 height 6
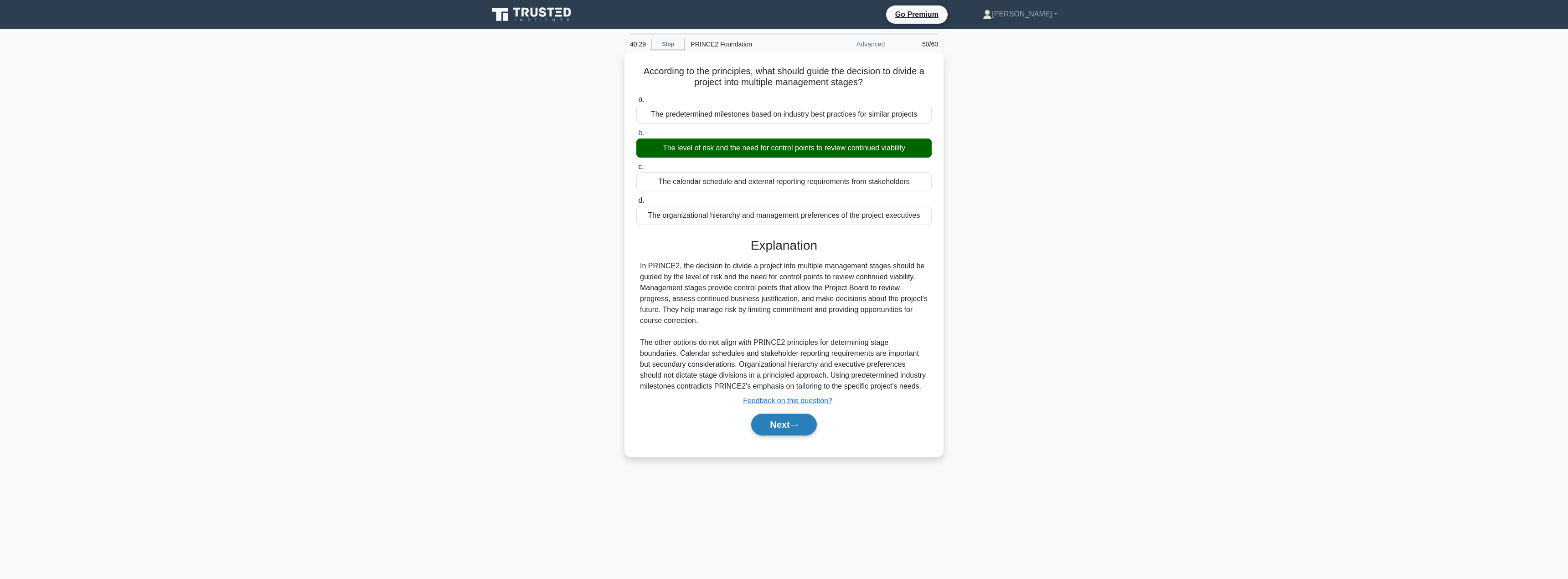
click at [773, 419] on button "Next" at bounding box center [784, 425] width 65 height 22
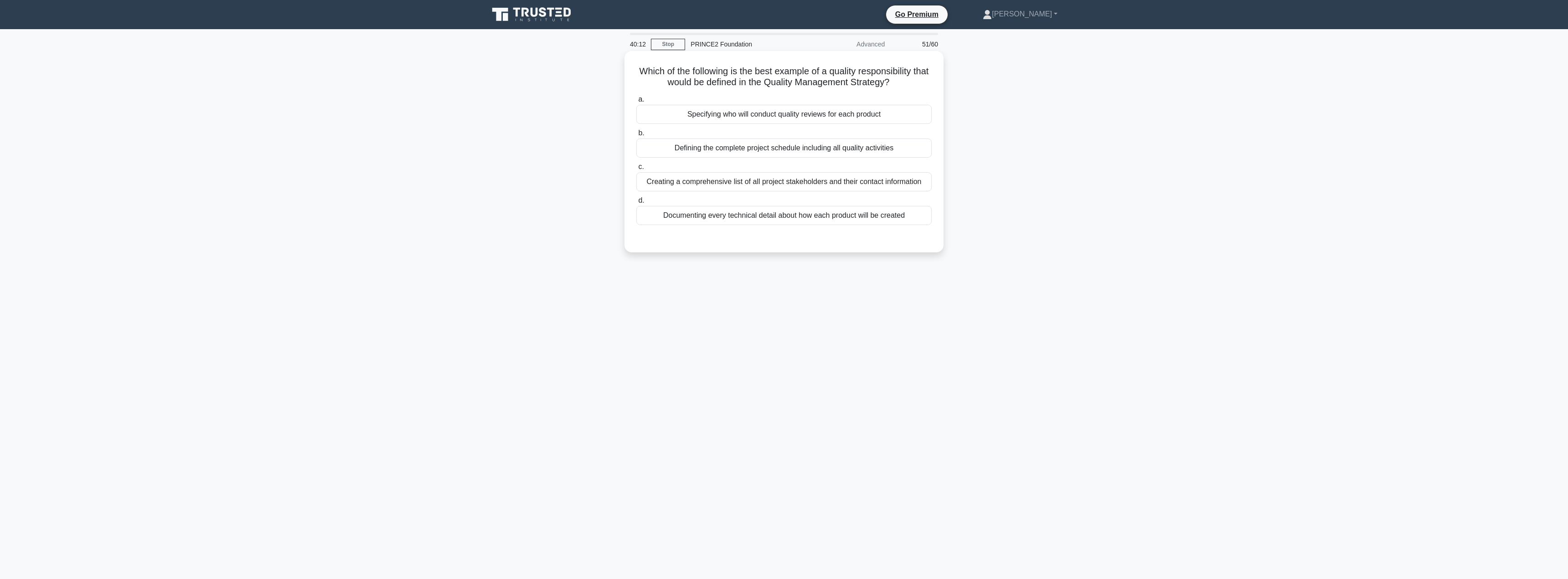
click at [787, 119] on div "Specifying who will conduct quality reviews for each product" at bounding box center [784, 114] width 295 height 19
click at [636, 103] on input "a. Specifying who will conduct quality reviews for each product" at bounding box center [636, 99] width 0 height 6
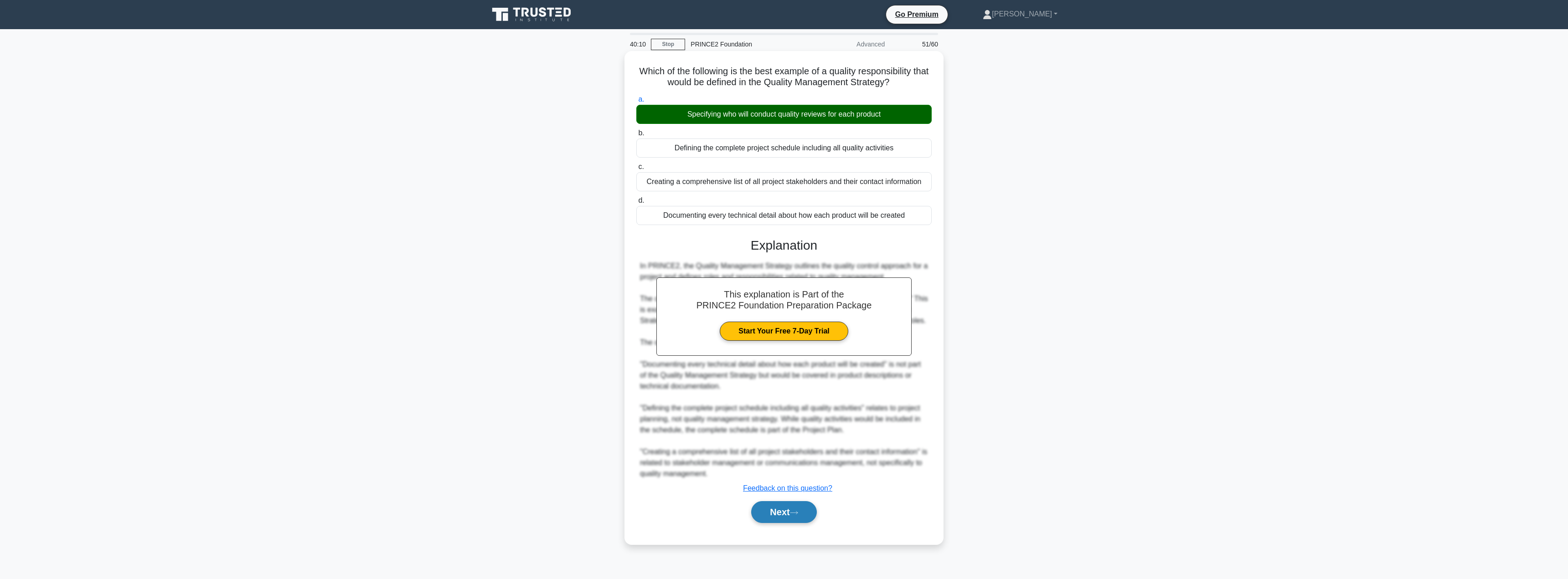
click at [780, 516] on button "Next" at bounding box center [784, 512] width 65 height 22
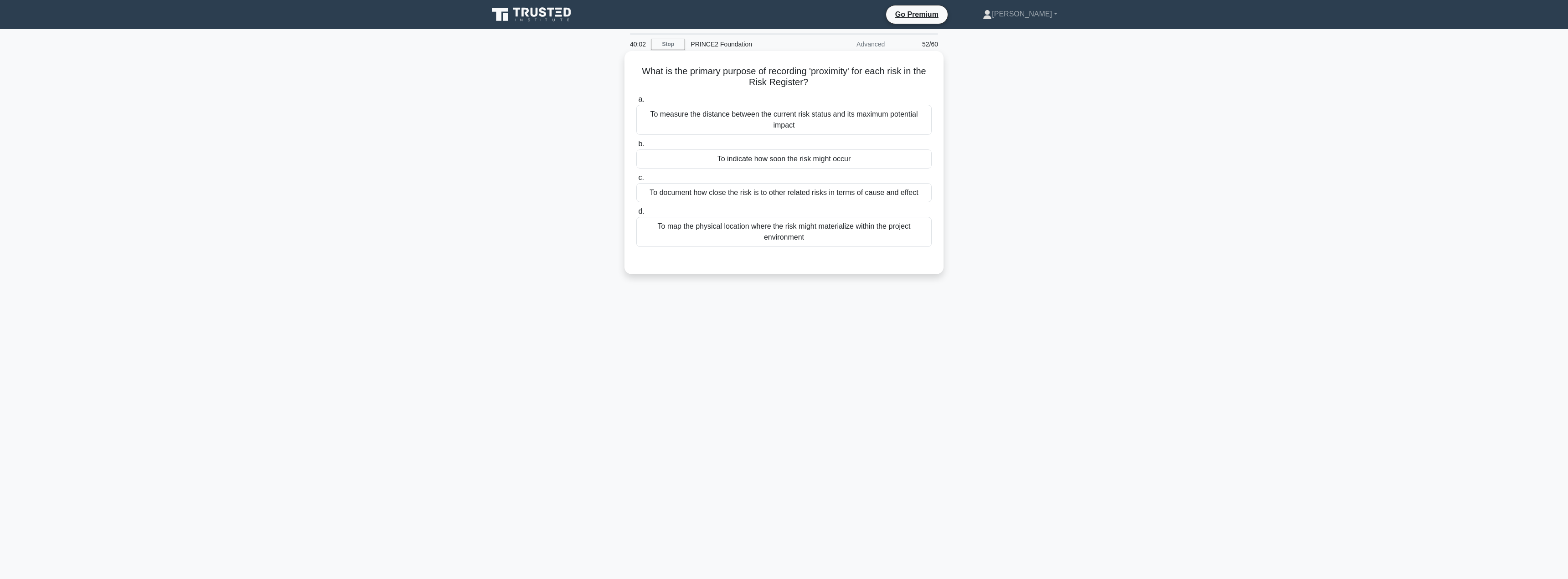
click at [747, 162] on div "To indicate how soon the risk might occur" at bounding box center [784, 159] width 295 height 19
click at [636, 147] on input "b. To indicate how soon the risk might occur" at bounding box center [636, 143] width 0 height 6
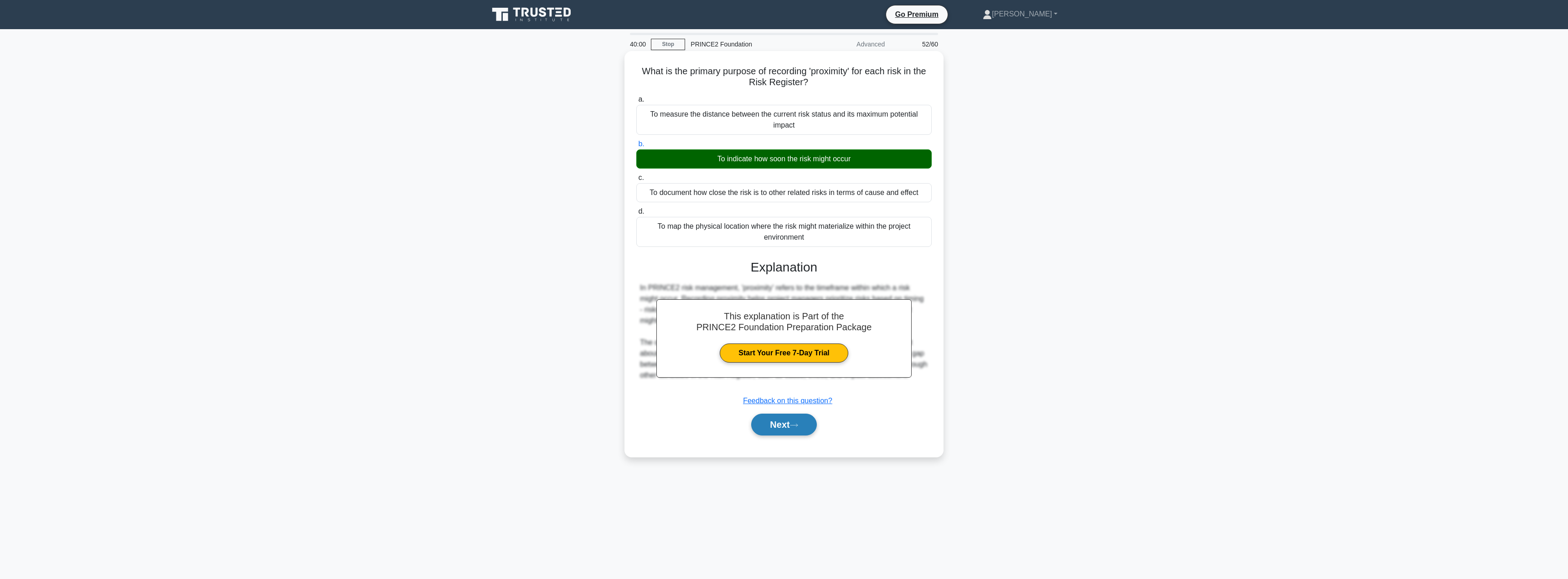
click at [773, 418] on button "Next" at bounding box center [784, 425] width 65 height 22
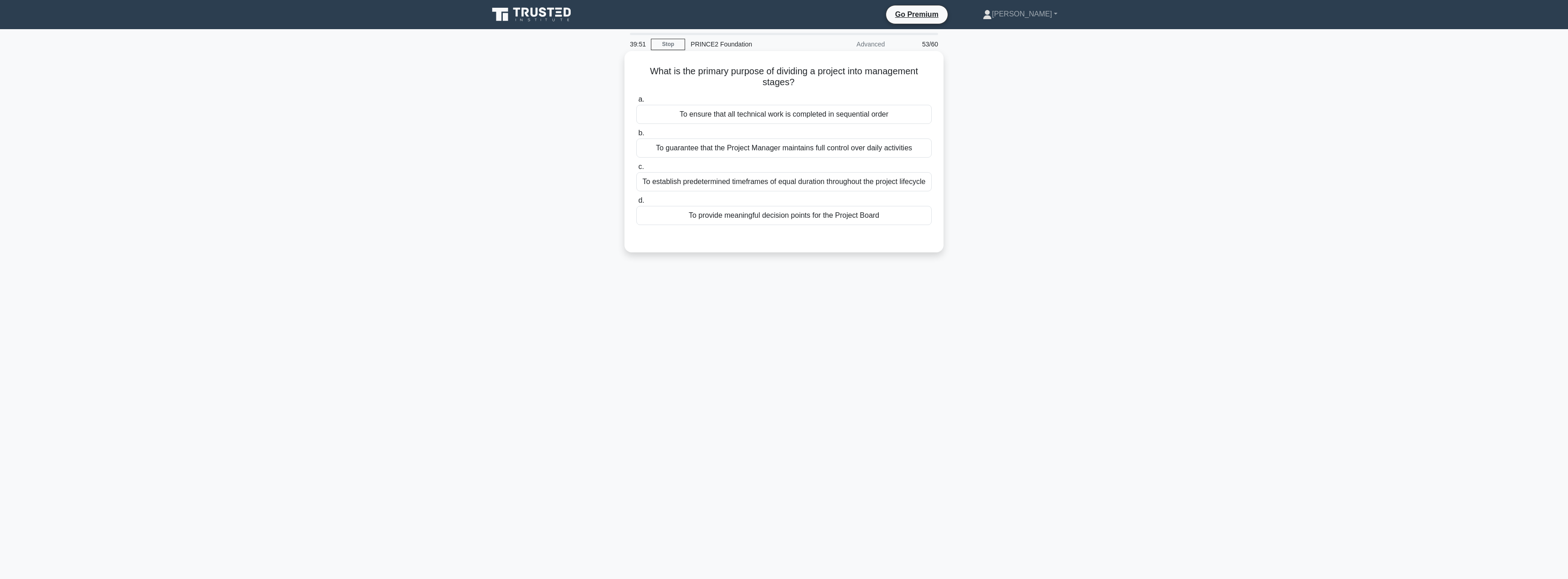
click at [759, 216] on div "To provide meaningful decision points for the Project Board" at bounding box center [784, 216] width 295 height 19
click at [636, 203] on input "d. To provide meaningful decision points for the Project Board" at bounding box center [636, 200] width 0 height 6
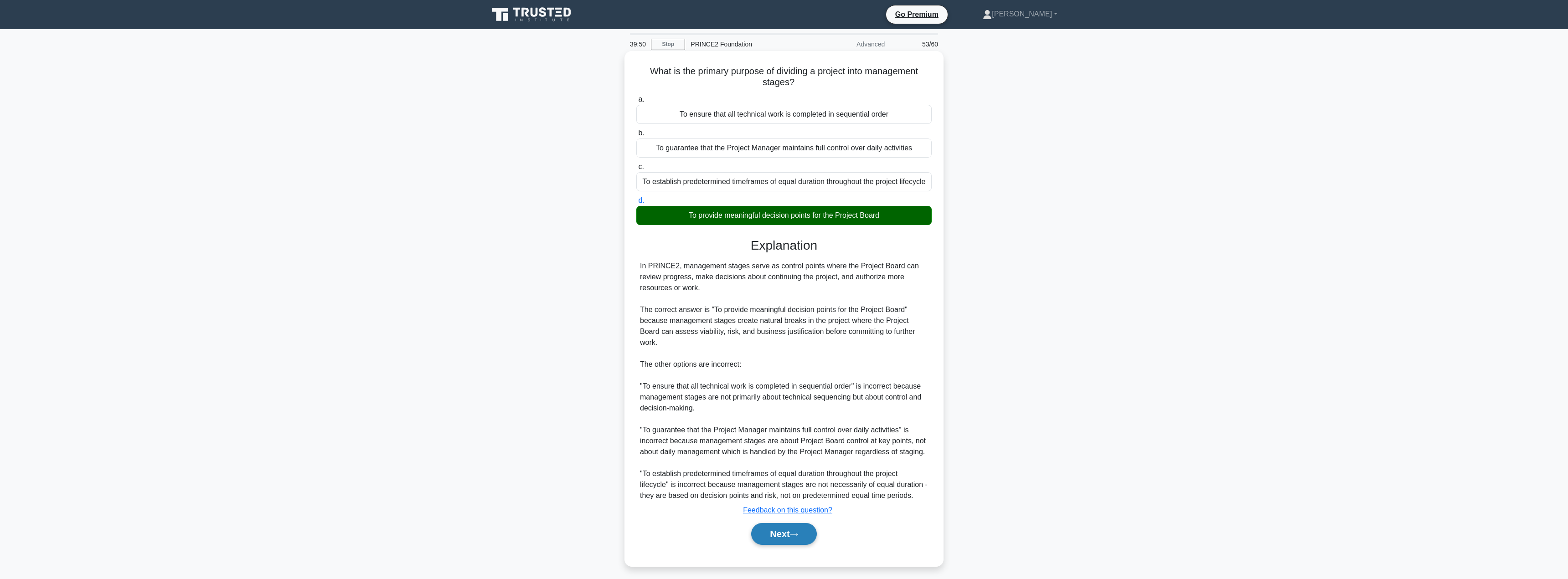
click at [770, 523] on button "Next" at bounding box center [784, 534] width 65 height 22
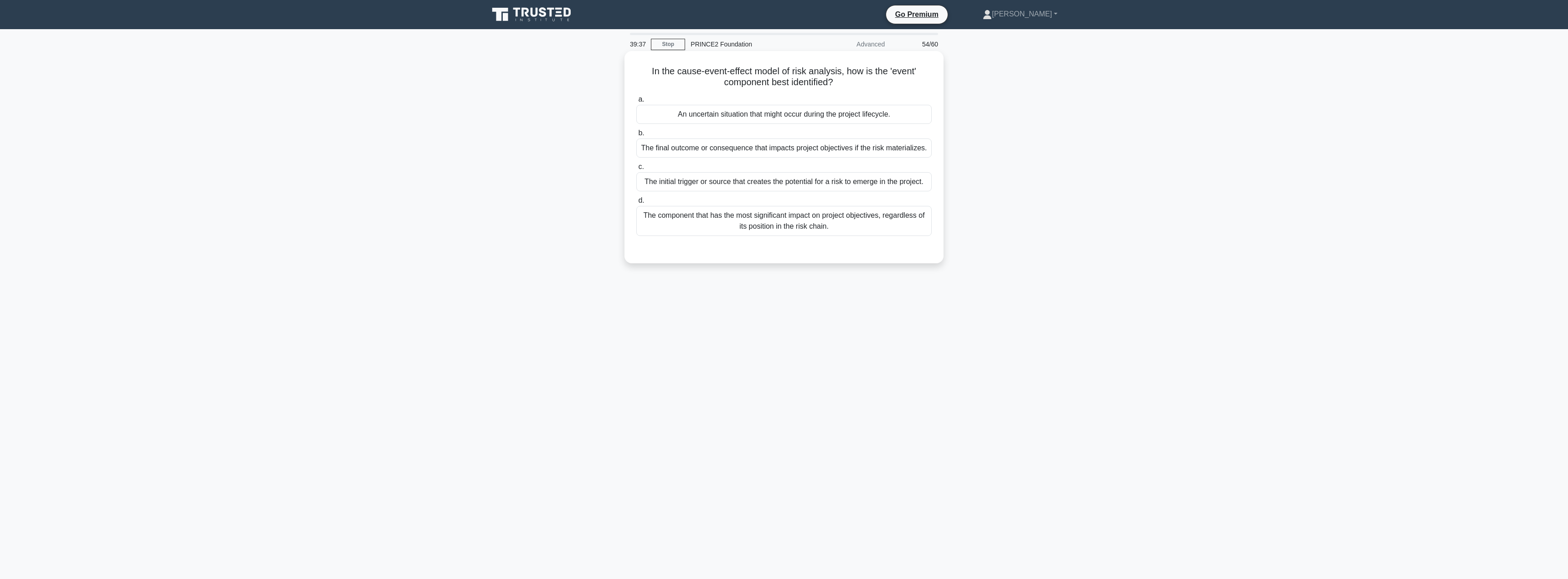
click at [744, 187] on div "The initial trigger or source that creates the potential for a risk to emerge i…" at bounding box center [784, 182] width 295 height 19
click at [636, 170] on input "c. The initial trigger or source that creates the potential for a risk to emerg…" at bounding box center [636, 166] width 0 height 6
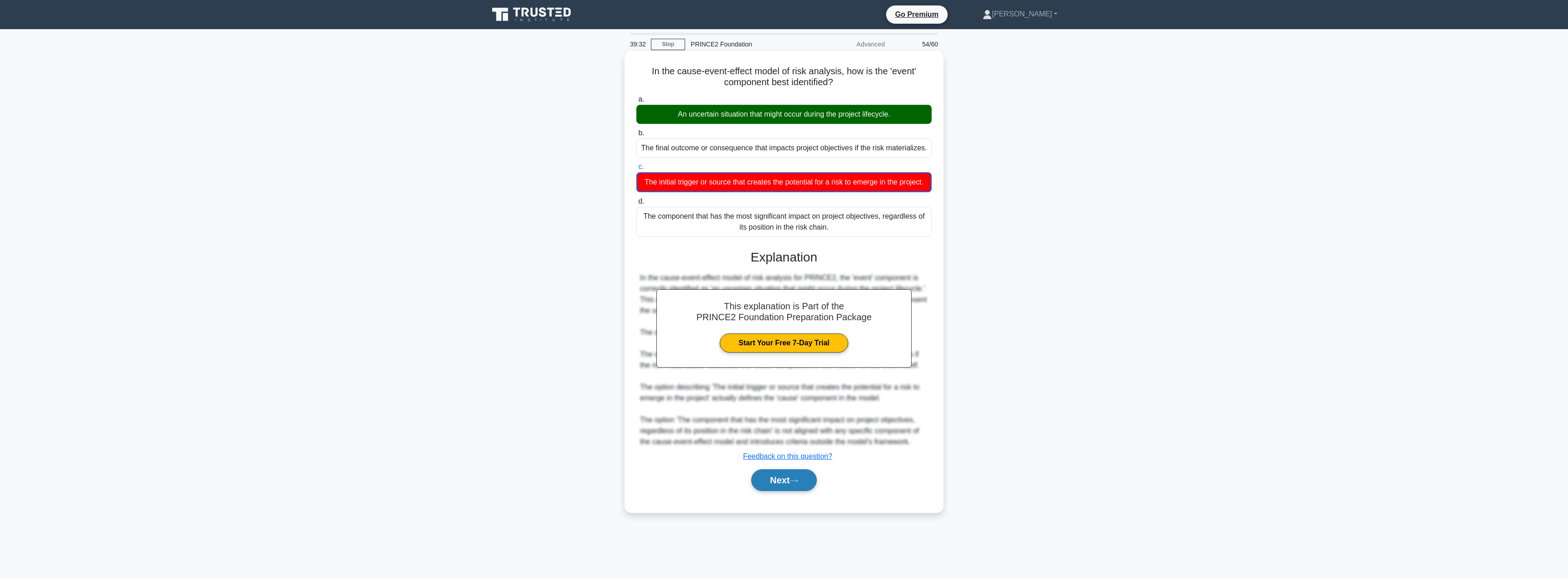
click at [786, 491] on button "Next" at bounding box center [784, 480] width 65 height 22
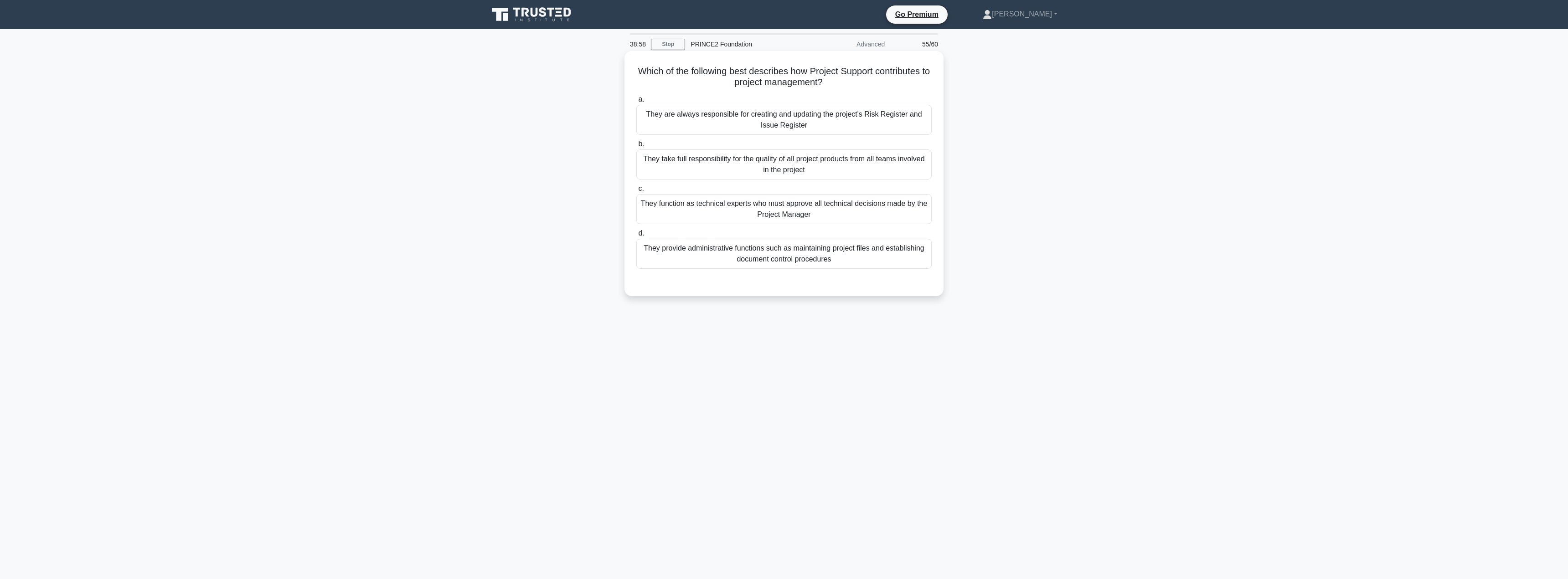
click at [793, 254] on div "They provide administrative functions such as maintaining project files and est…" at bounding box center [784, 253] width 295 height 30
click at [636, 237] on input "d. They provide administrative functions such as maintaining project files and …" at bounding box center [636, 233] width 0 height 6
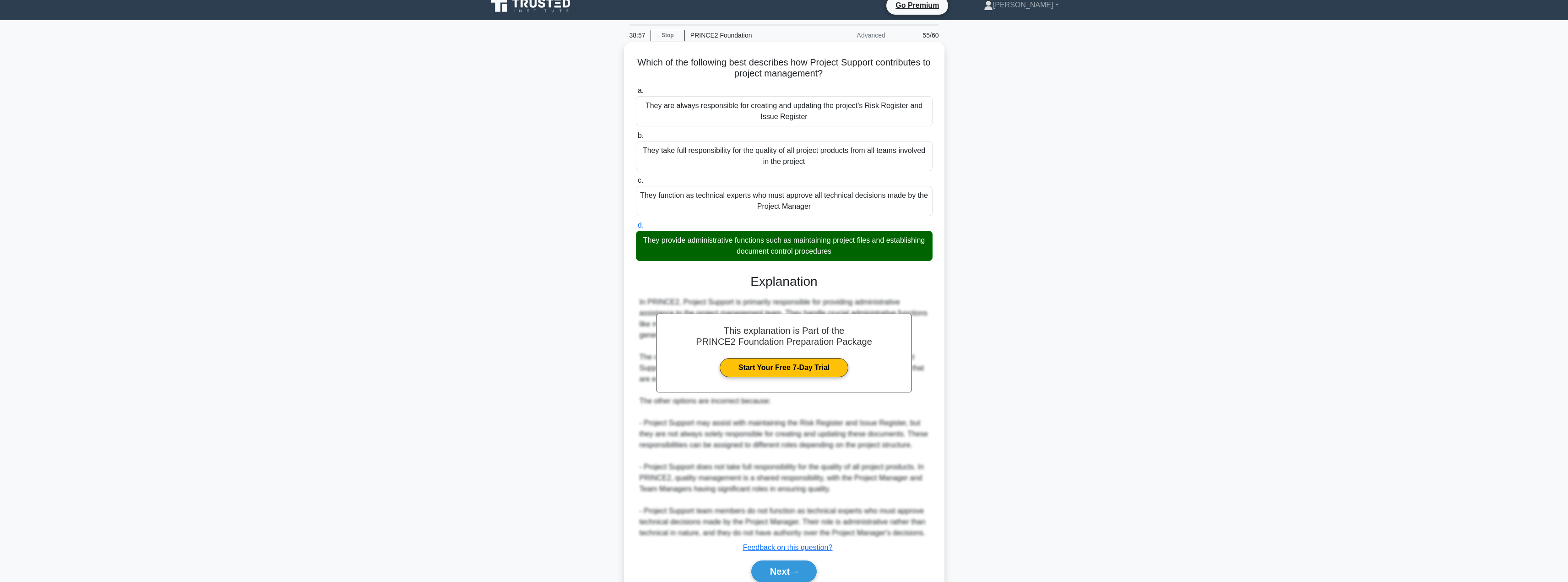
scroll to position [49, 0]
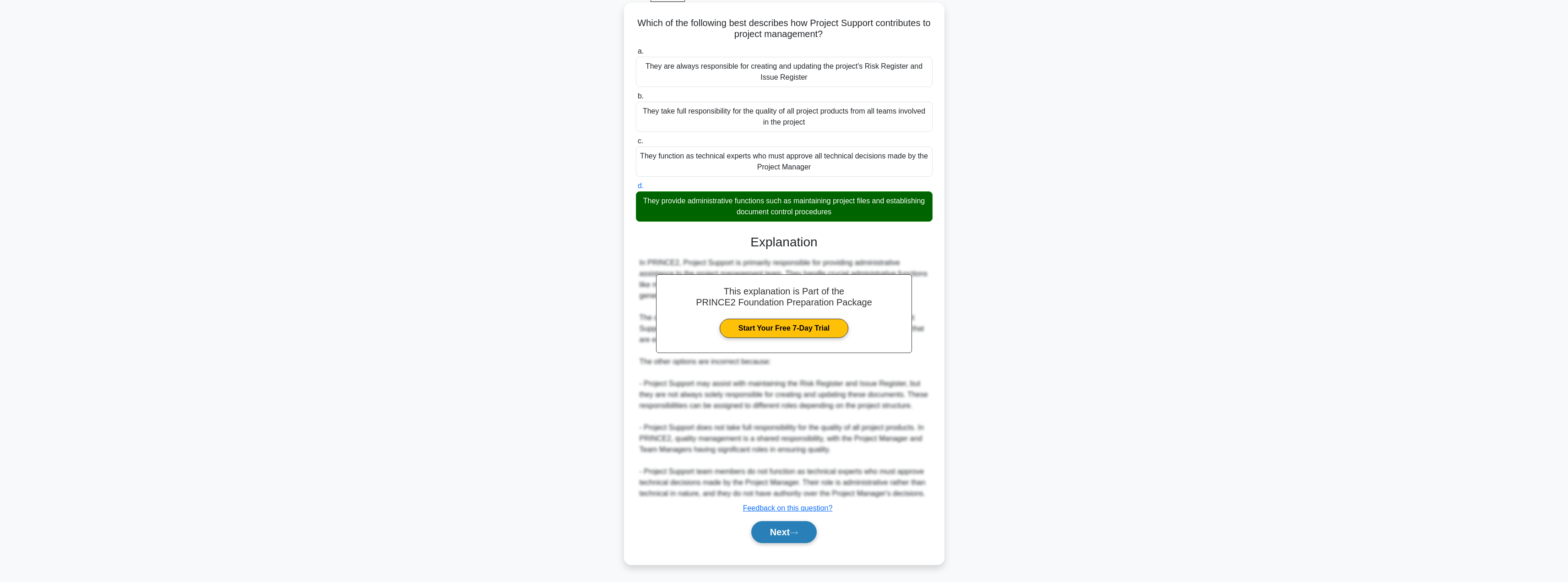
click at [770, 536] on button "Next" at bounding box center [784, 532] width 65 height 22
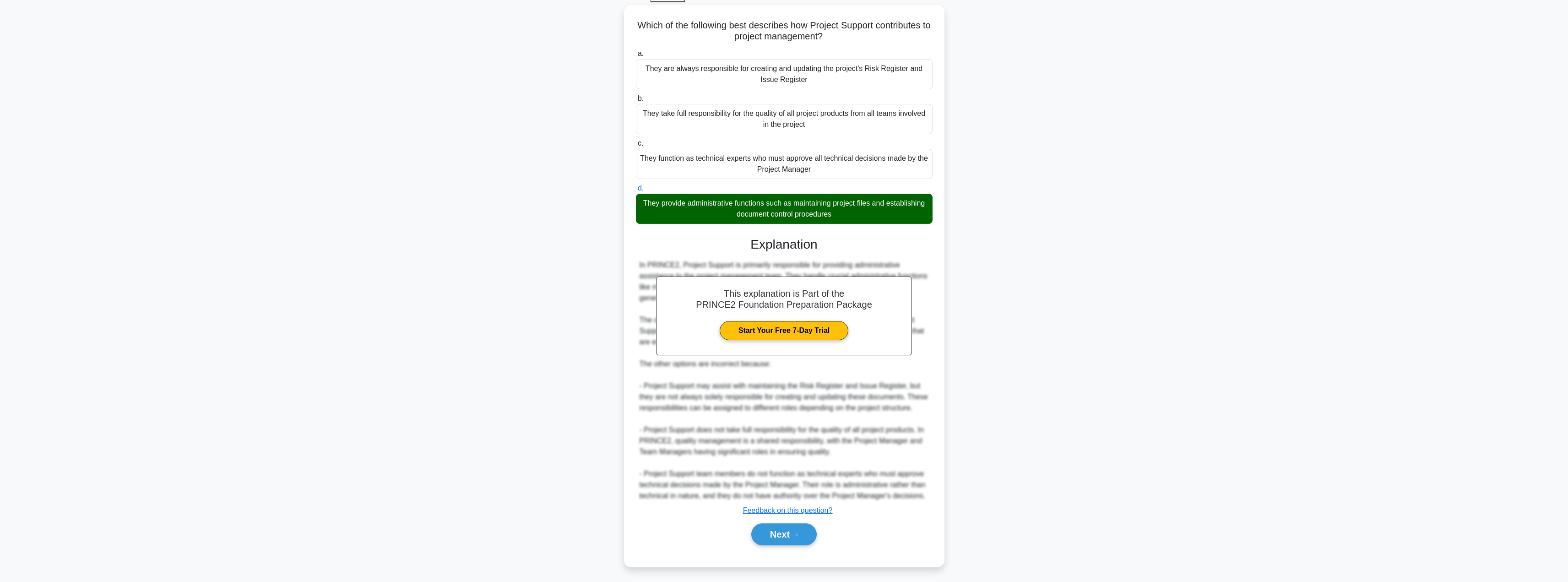
scroll to position [0, 0]
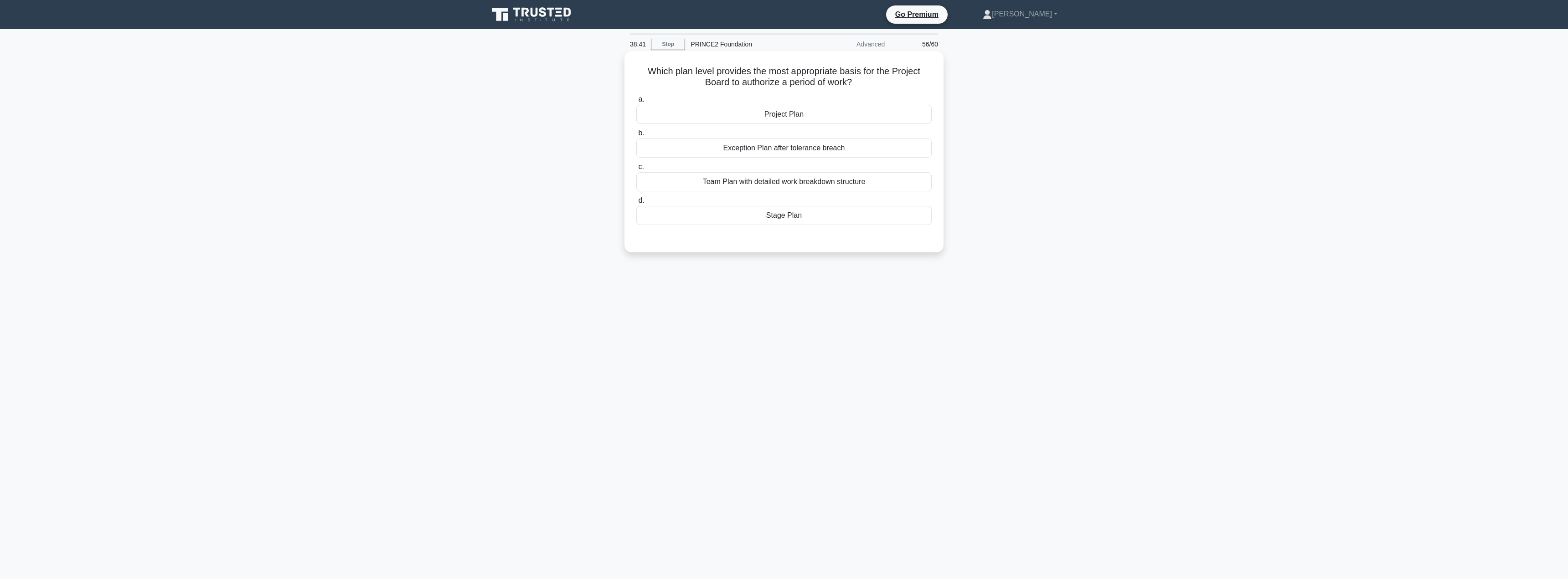
click at [799, 220] on div "Stage Plan" at bounding box center [784, 216] width 295 height 19
click at [636, 203] on input "d. Stage Plan" at bounding box center [636, 200] width 0 height 6
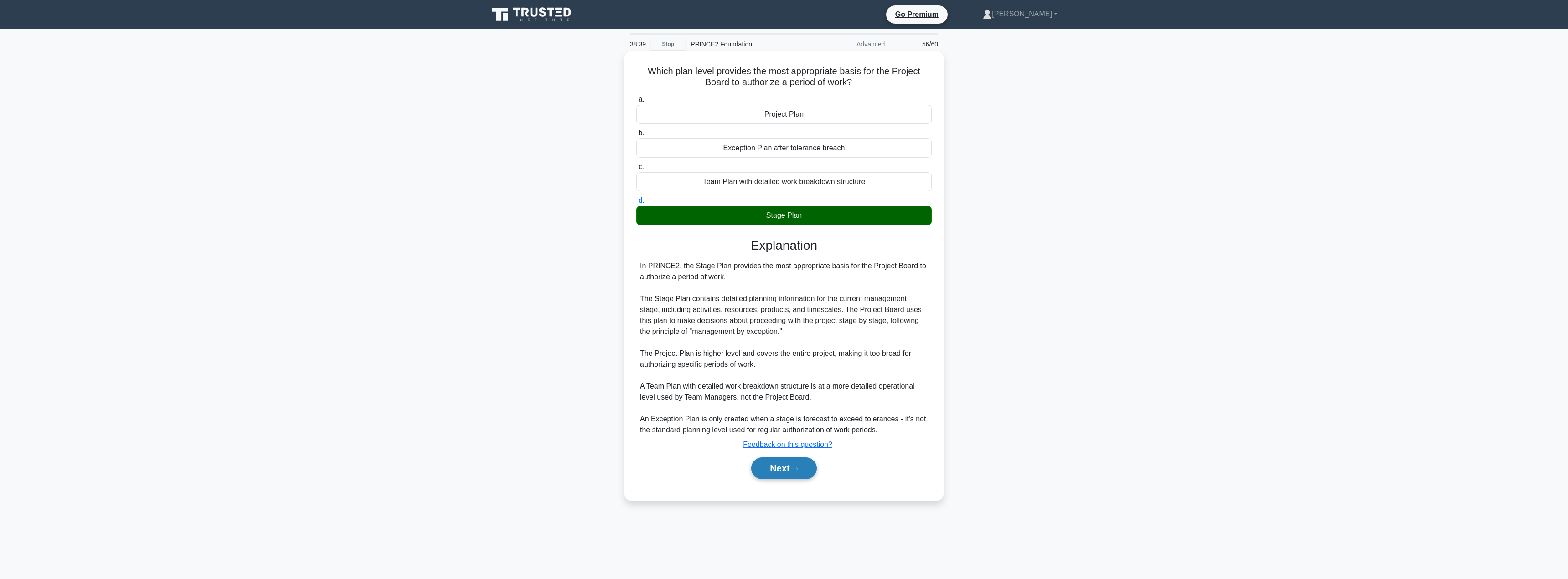
click at [781, 471] on button "Next" at bounding box center [784, 468] width 65 height 22
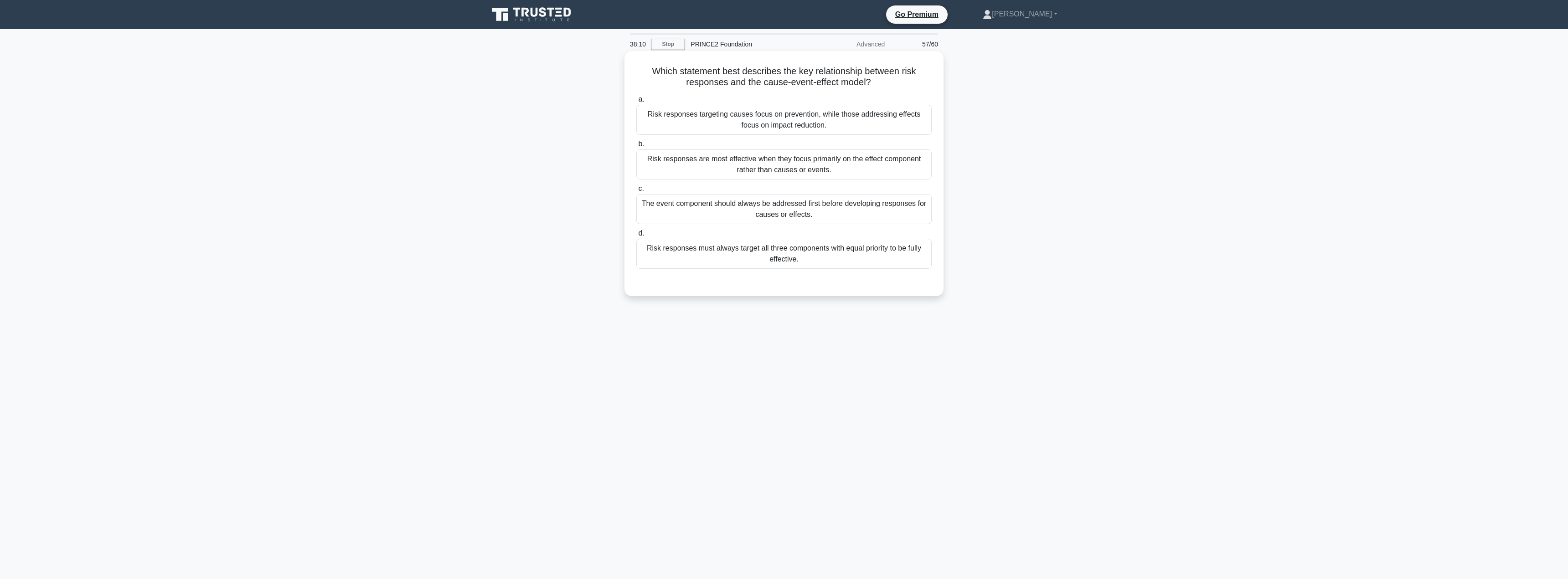
click at [726, 119] on div "Risk responses targeting causes focus on prevention, while those addressing eff…" at bounding box center [784, 119] width 295 height 30
click at [636, 103] on input "a. Risk responses targeting causes focus on prevention, while those addressing …" at bounding box center [636, 99] width 0 height 6
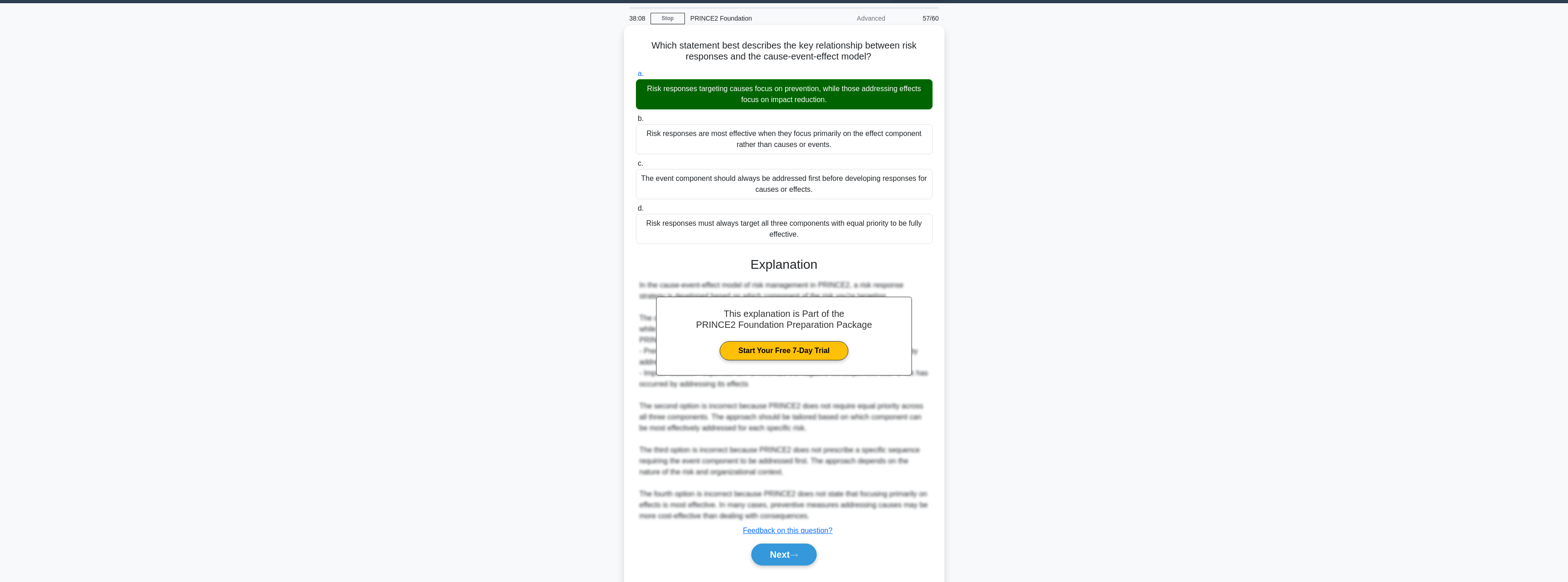
scroll to position [49, 0]
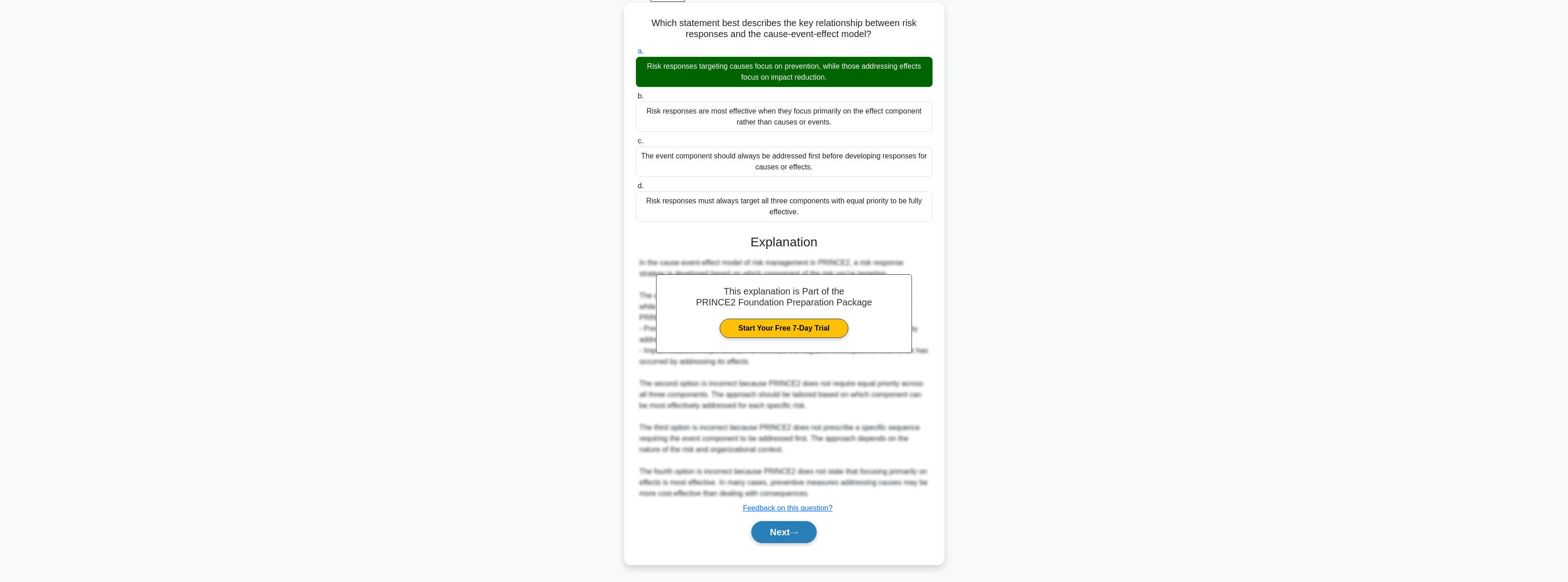
click at [786, 533] on button "Next" at bounding box center [784, 532] width 65 height 22
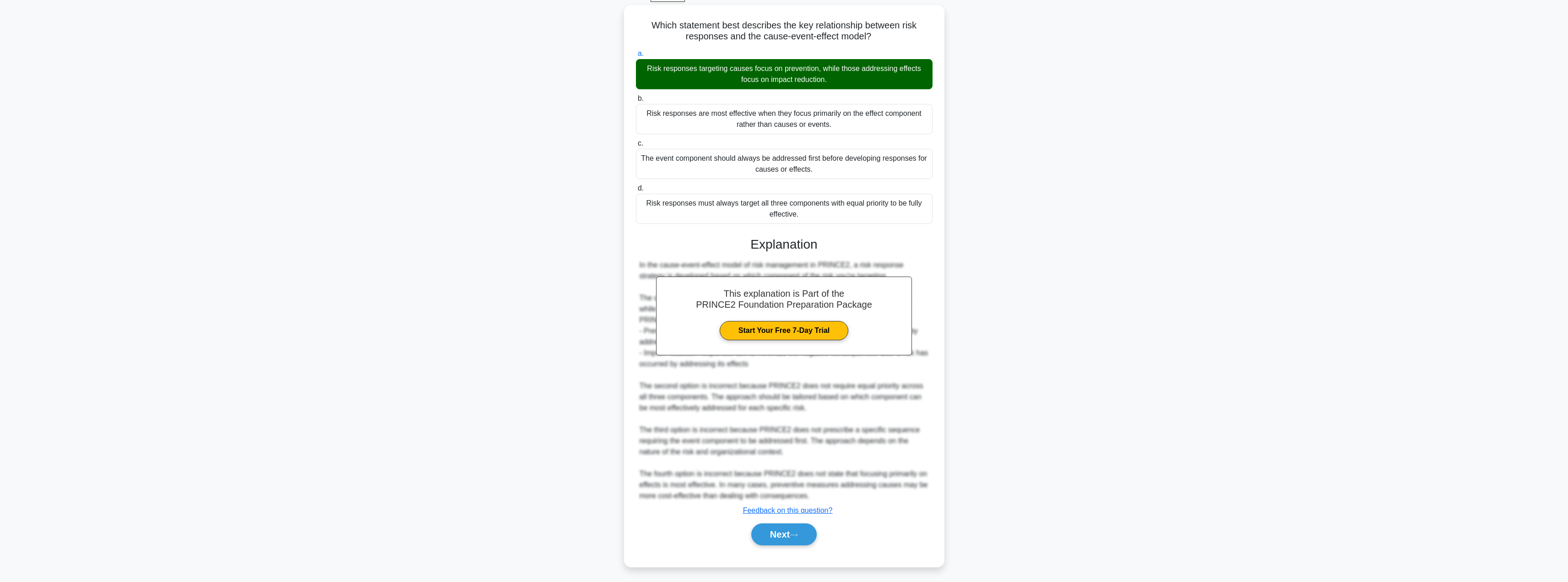
scroll to position [0, 0]
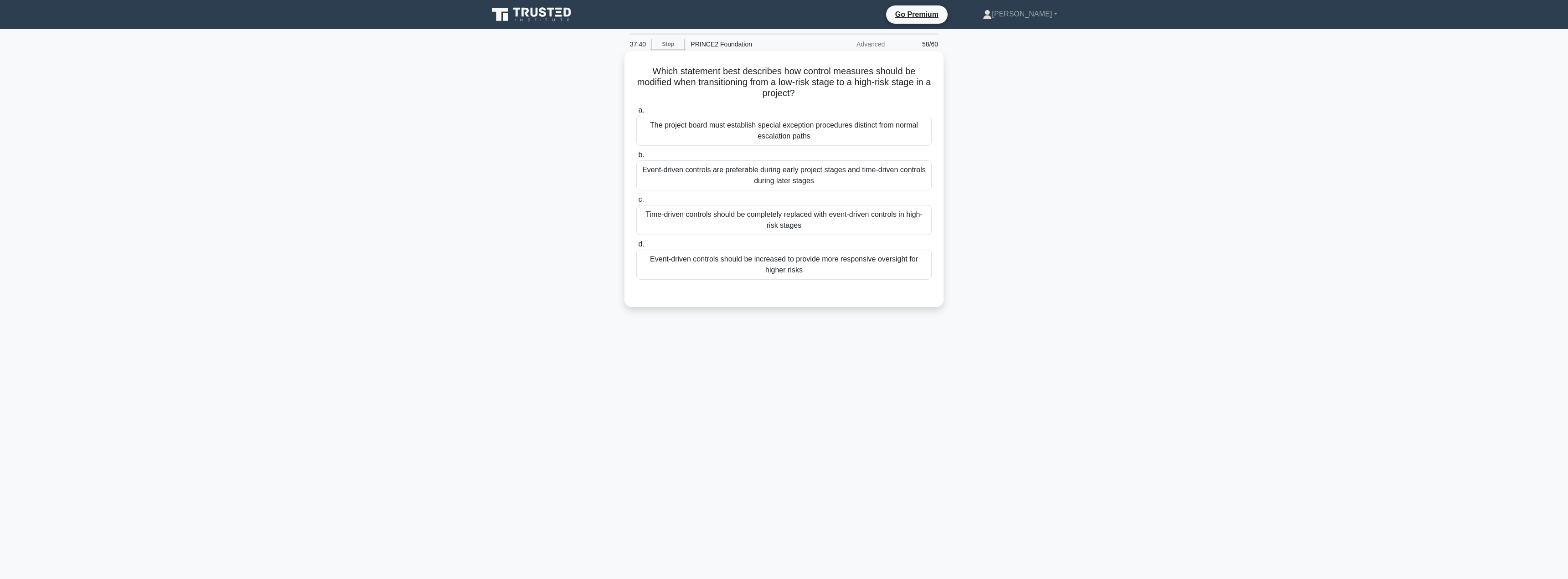
click at [745, 181] on div "Event-driven controls are preferable during early project stages and time-drive…" at bounding box center [784, 175] width 295 height 30
click at [636, 158] on input "b. Event-driven controls are preferable during early project stages and time-dr…" at bounding box center [636, 155] width 0 height 6
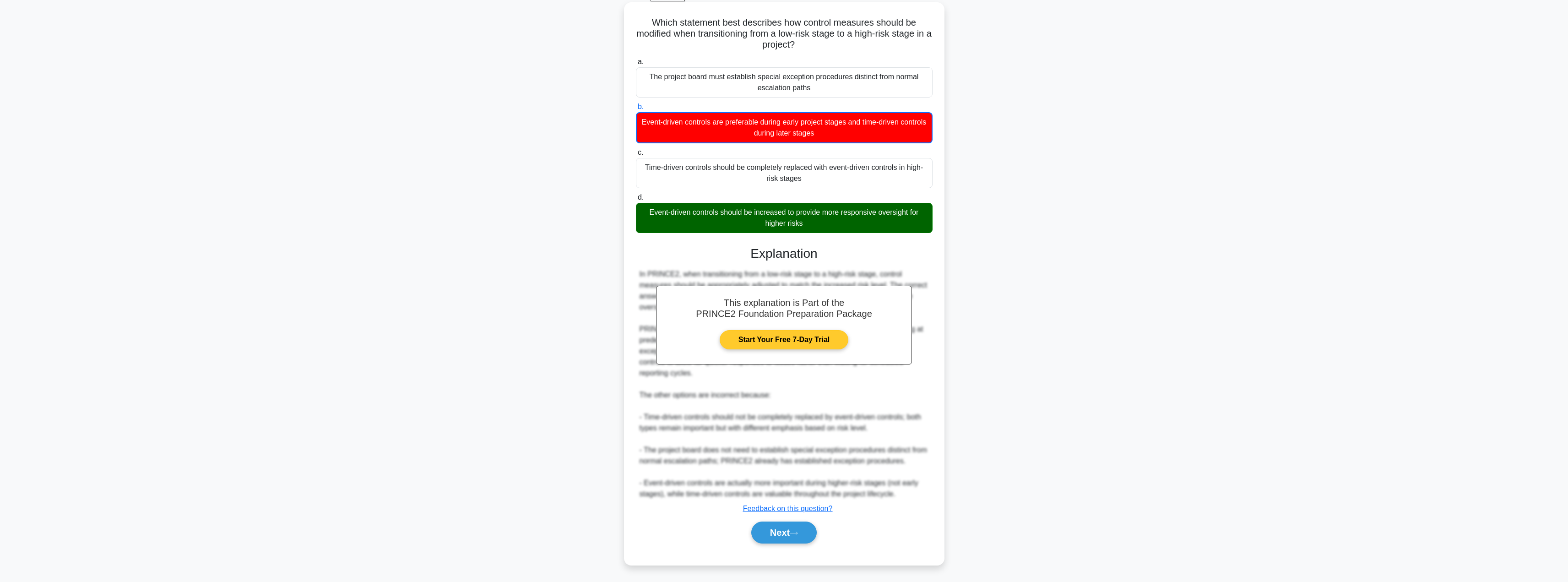
scroll to position [50, 0]
click at [780, 528] on button "Next" at bounding box center [784, 532] width 65 height 22
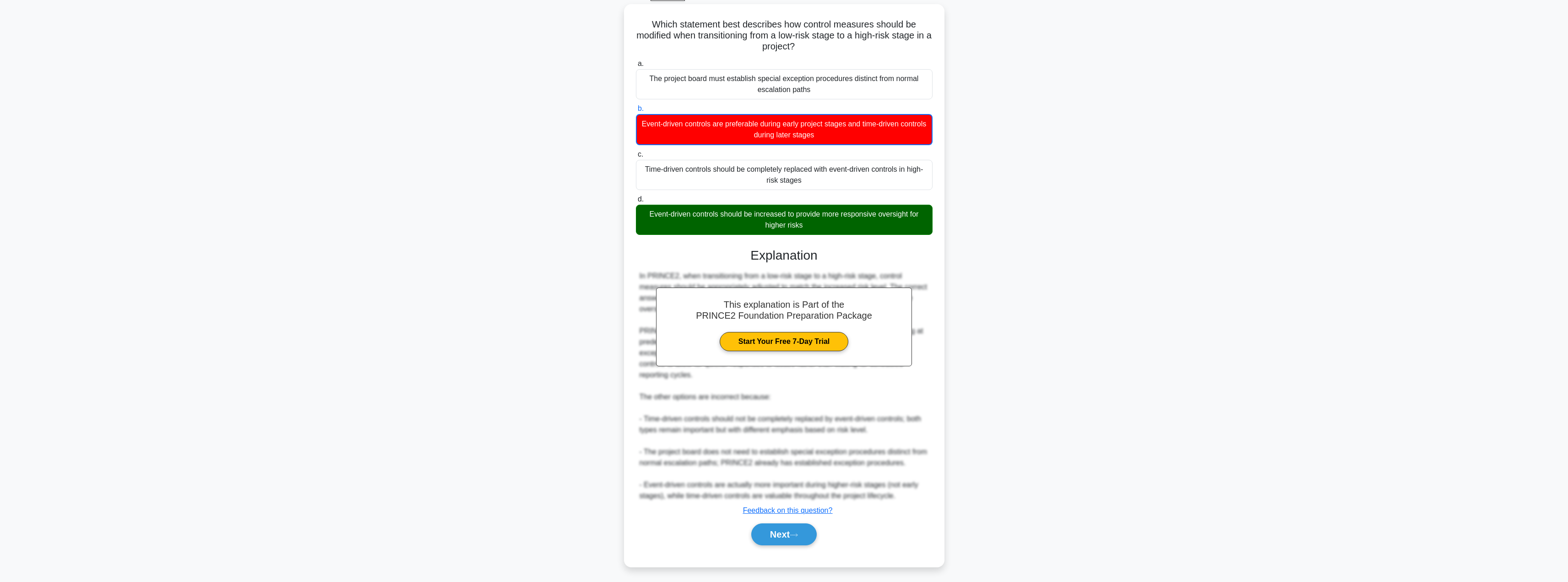
scroll to position [0, 0]
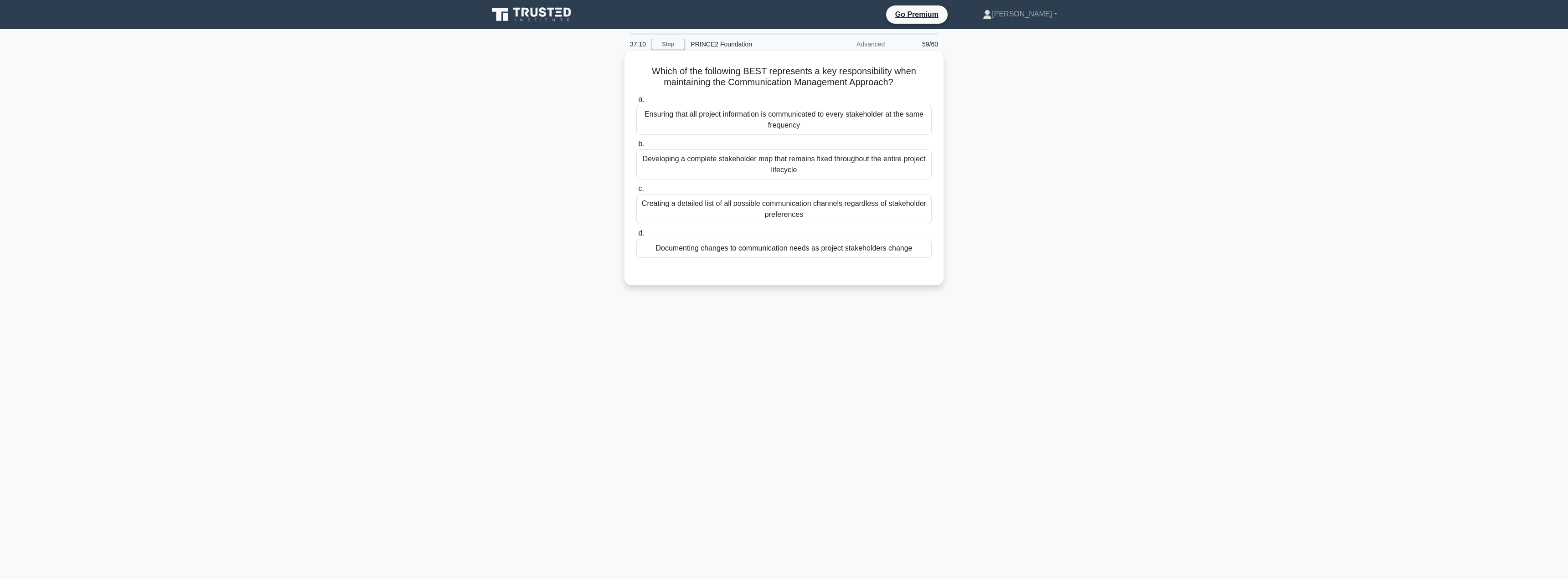
click at [735, 247] on div "Documenting changes to communication needs as project stakeholders change" at bounding box center [784, 248] width 295 height 19
click at [636, 237] on input "d. Documenting changes to communication needs as project stakeholders change" at bounding box center [636, 233] width 0 height 6
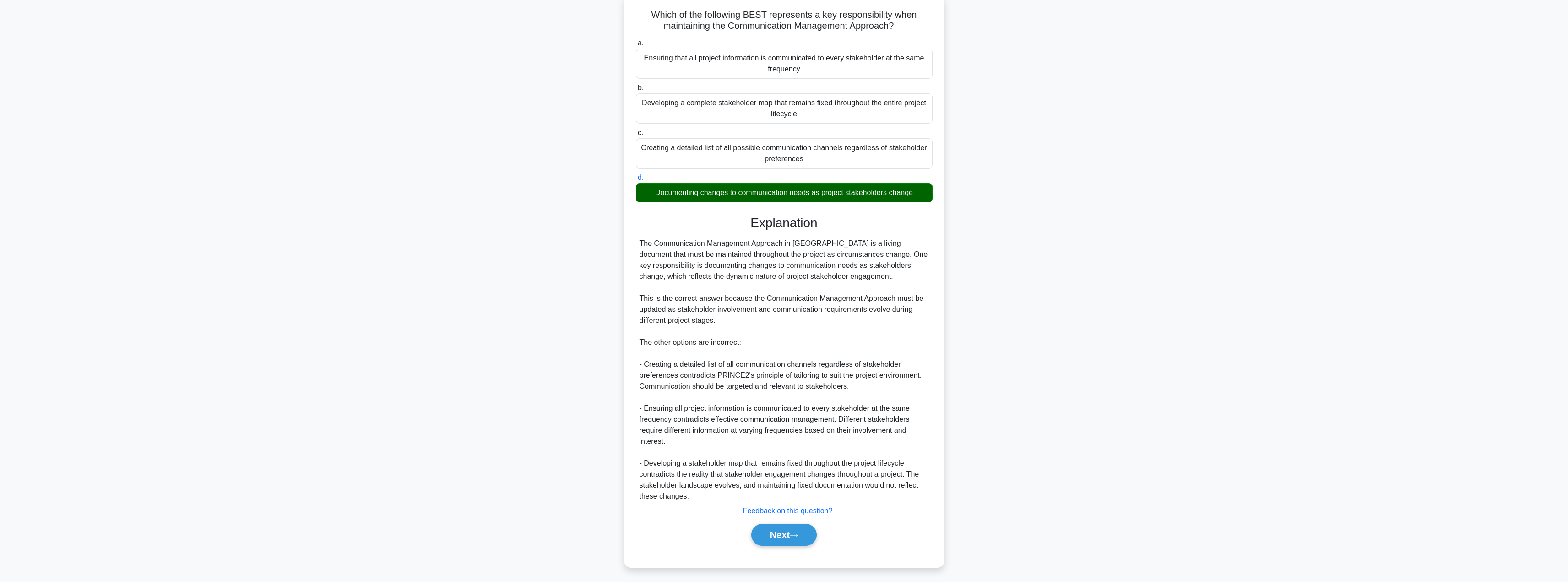
scroll to position [60, 0]
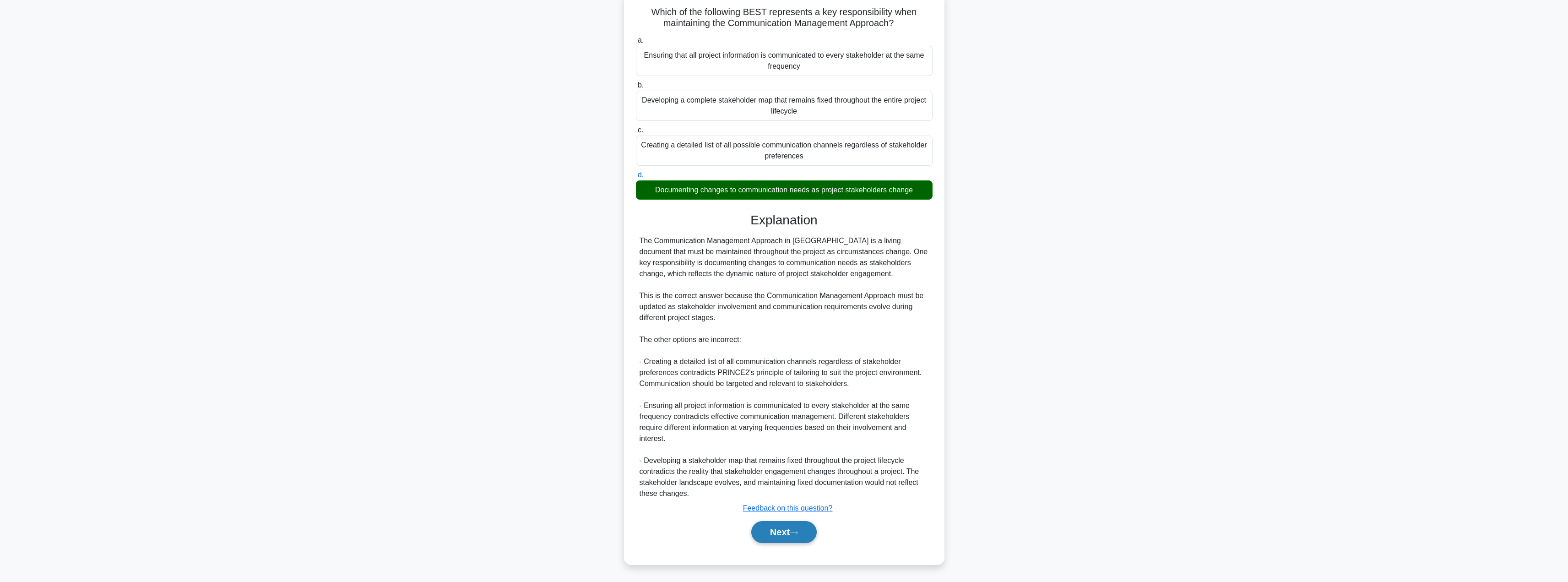
click at [773, 535] on button "Next" at bounding box center [784, 532] width 65 height 22
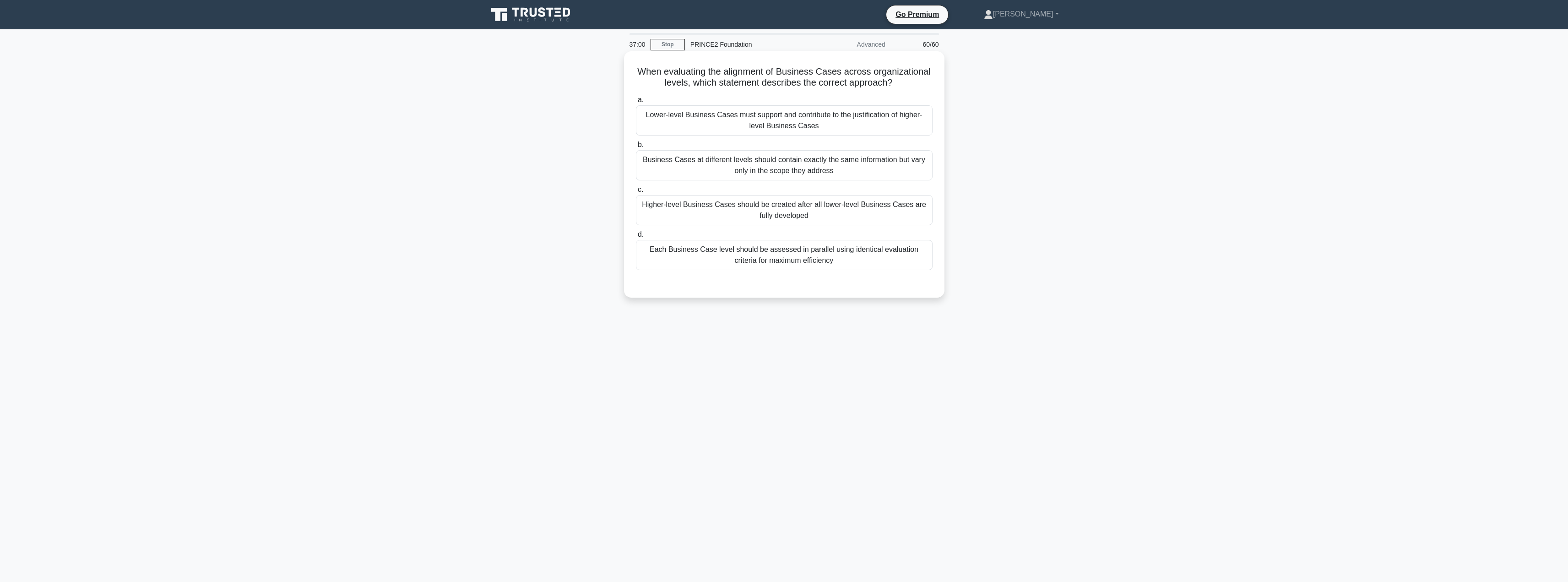
scroll to position [0, 0]
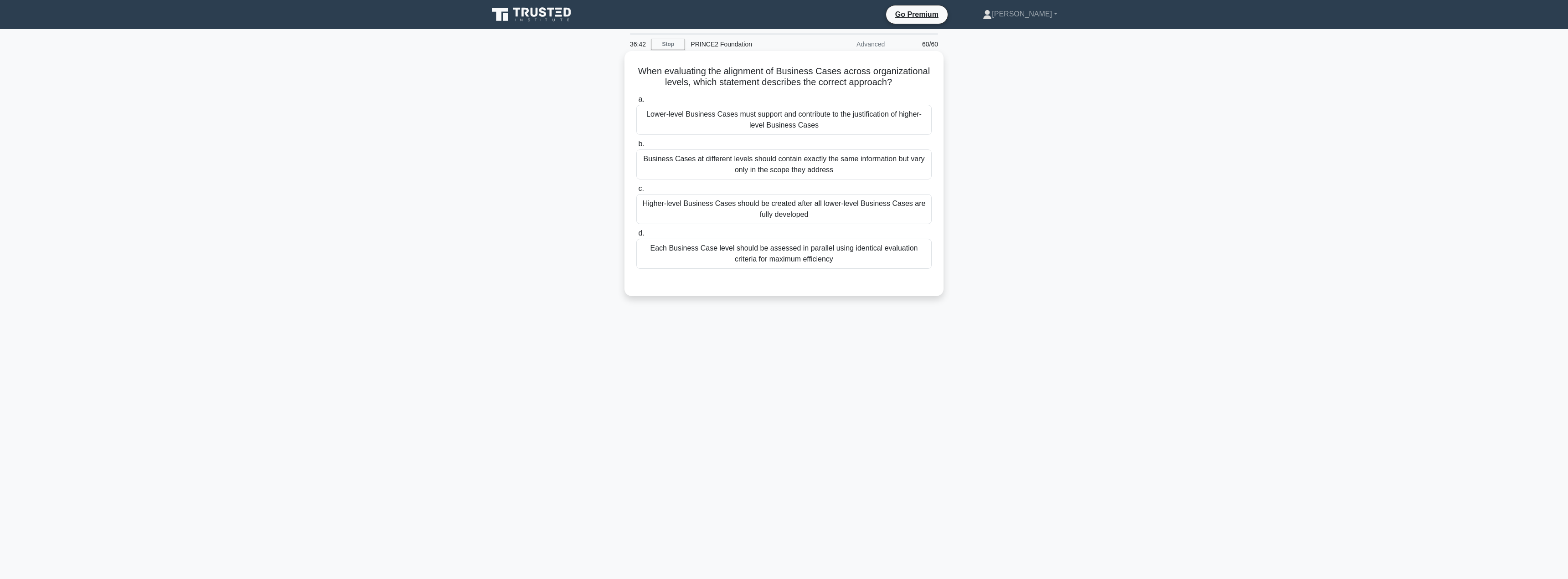
click at [777, 122] on div "Lower-level Business Cases must support and contribute to the justification of …" at bounding box center [784, 119] width 295 height 30
click at [636, 103] on input "a. Lower-level Business Cases must support and contribute to the justification …" at bounding box center [636, 99] width 0 height 6
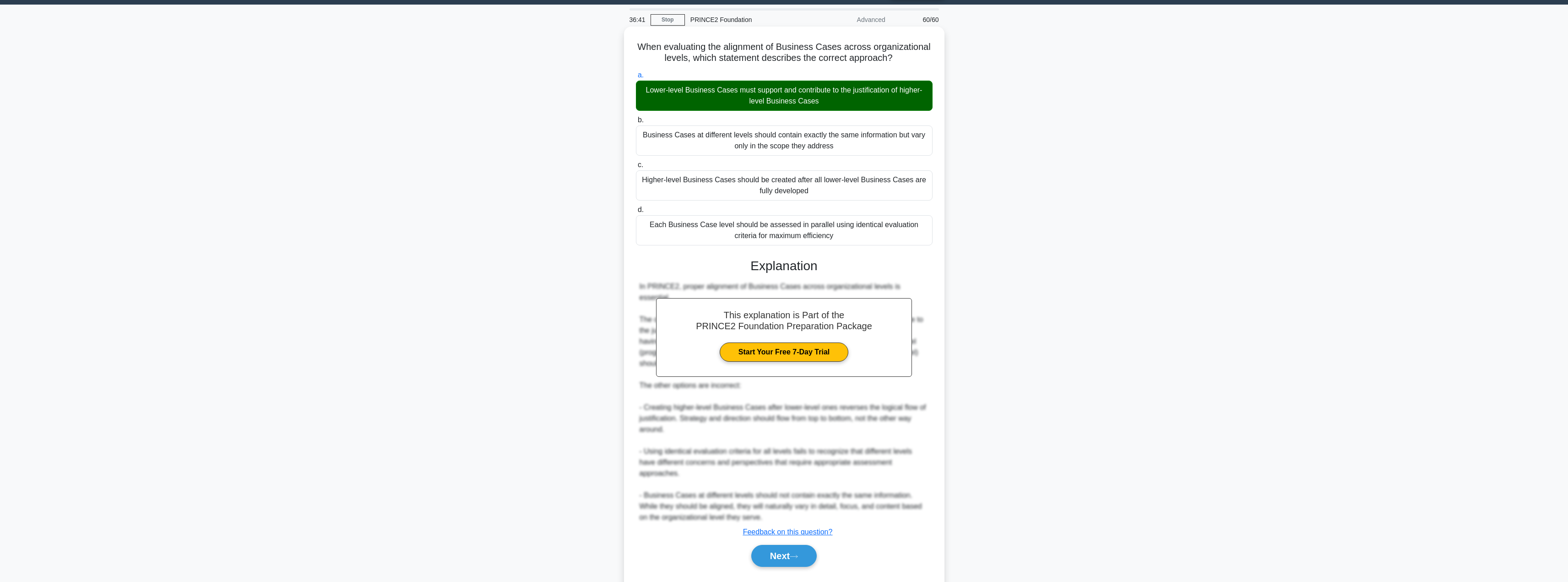
scroll to position [38, 0]
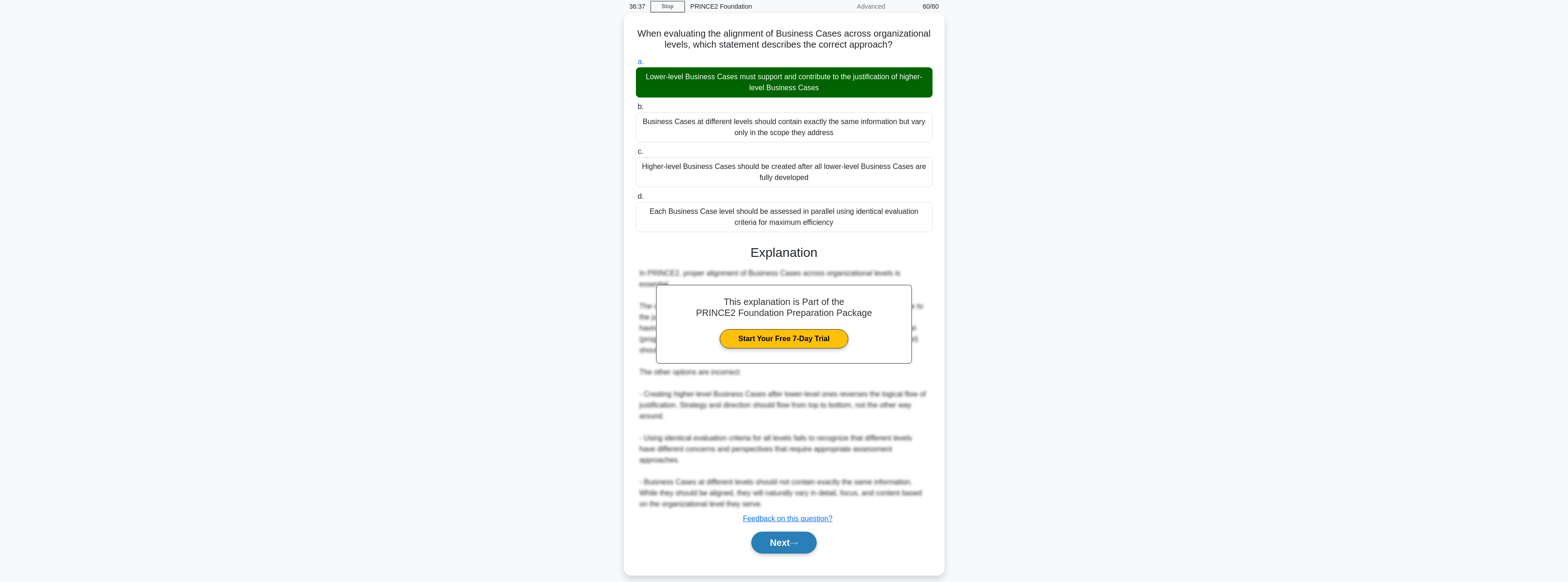
click at [778, 535] on button "Next" at bounding box center [784, 542] width 65 height 22
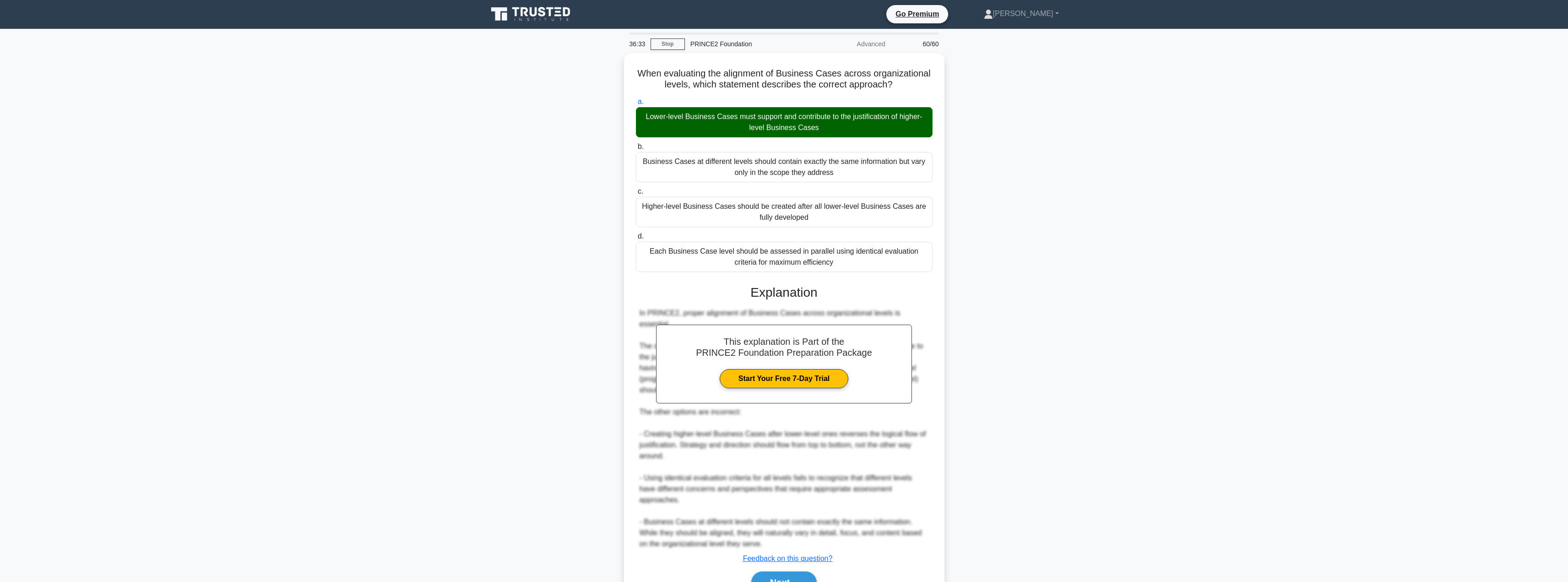
scroll to position [0, 0]
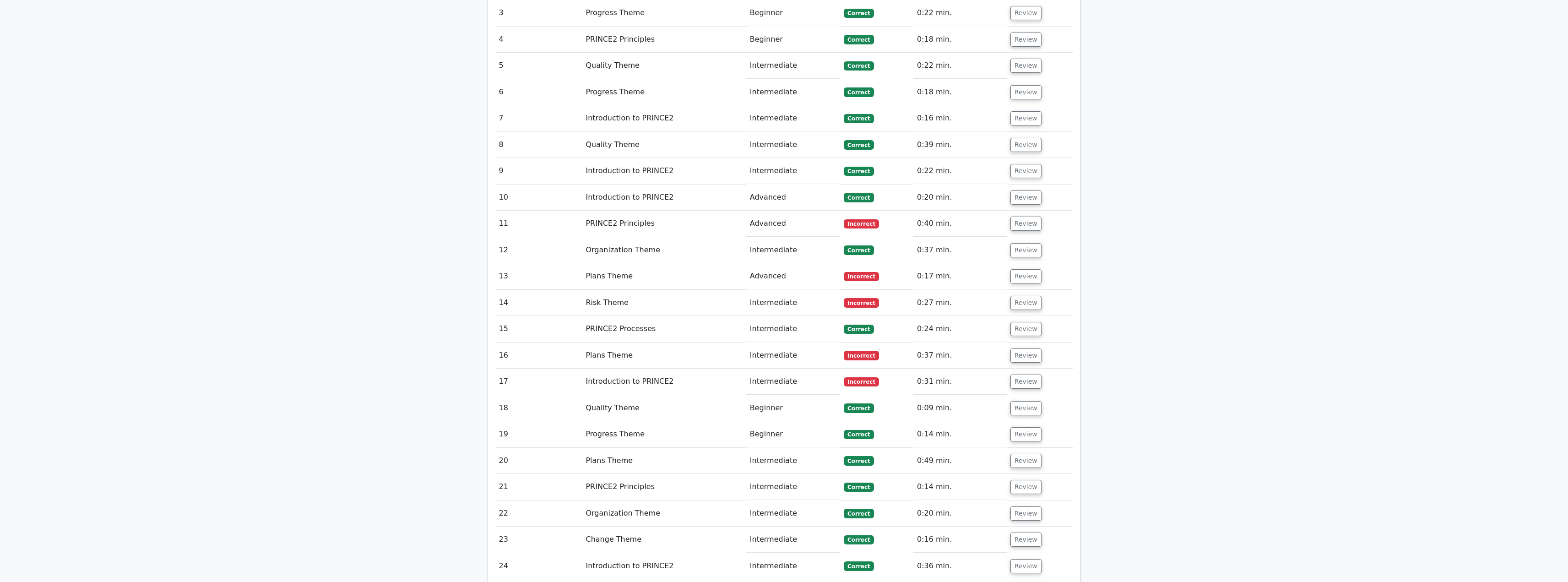
scroll to position [1328, 0]
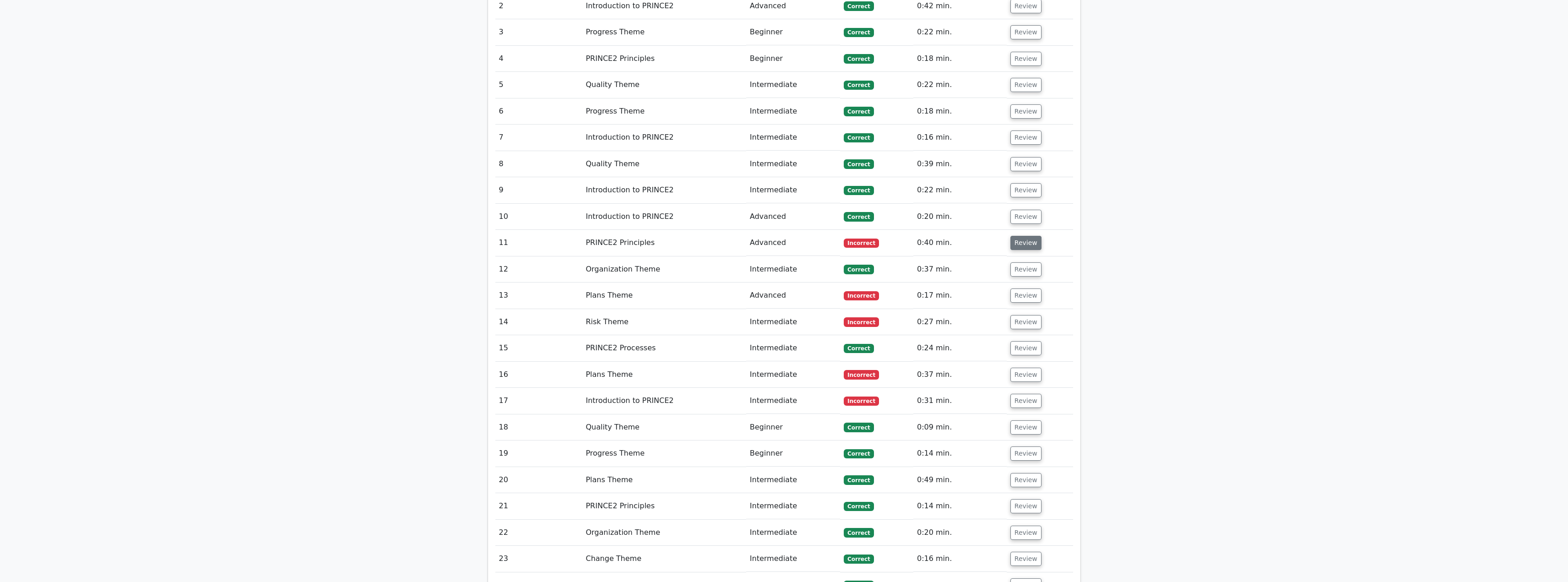
click at [1018, 236] on button "Review" at bounding box center [1026, 243] width 31 height 14
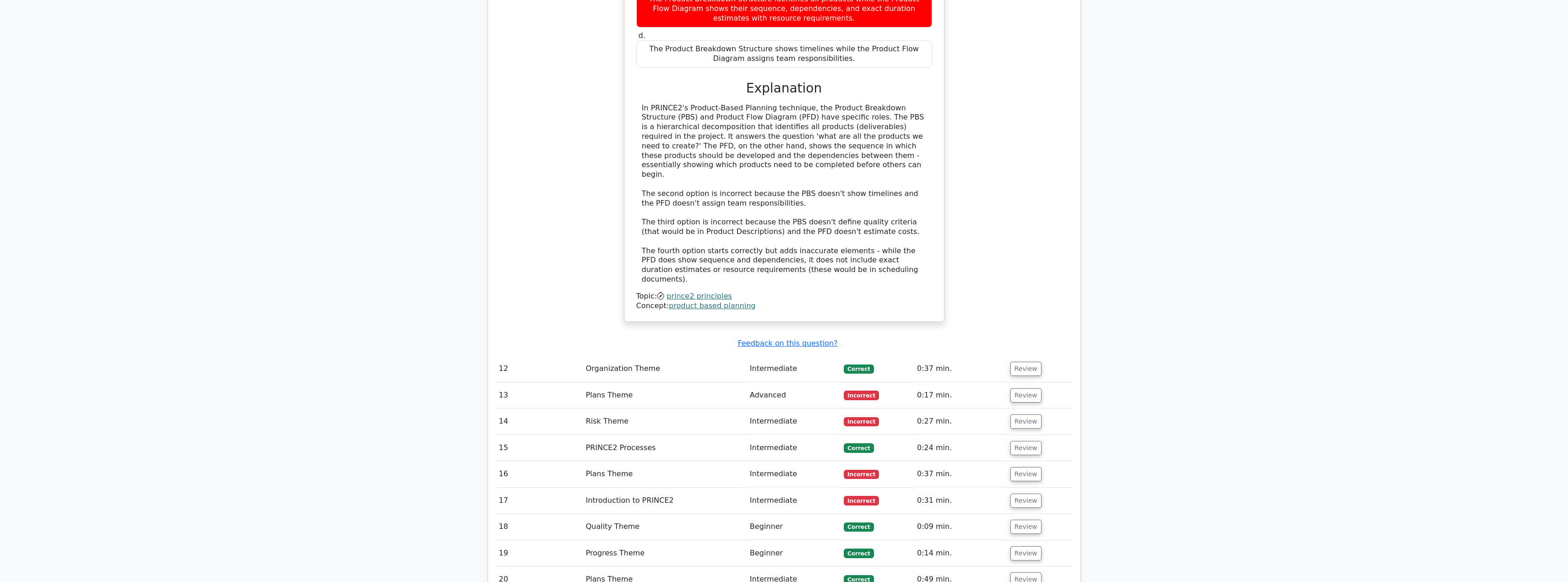
scroll to position [1786, 0]
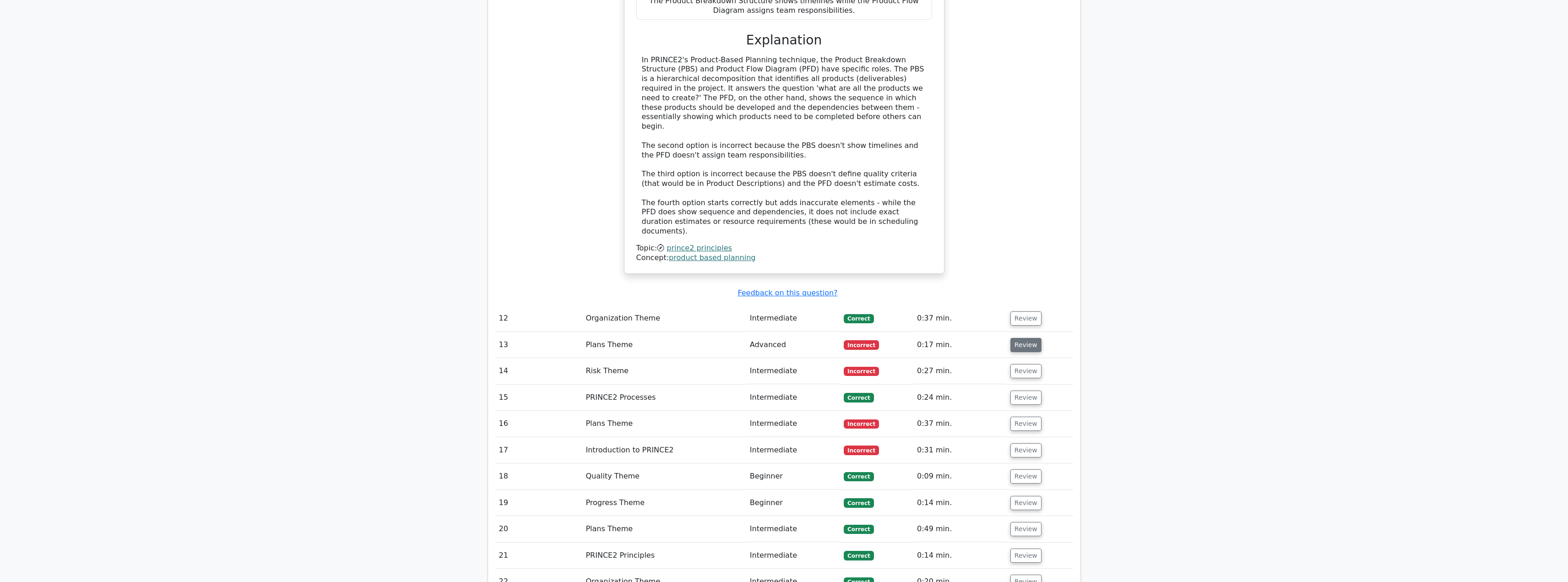
click at [1018, 338] on button "Review" at bounding box center [1026, 345] width 31 height 14
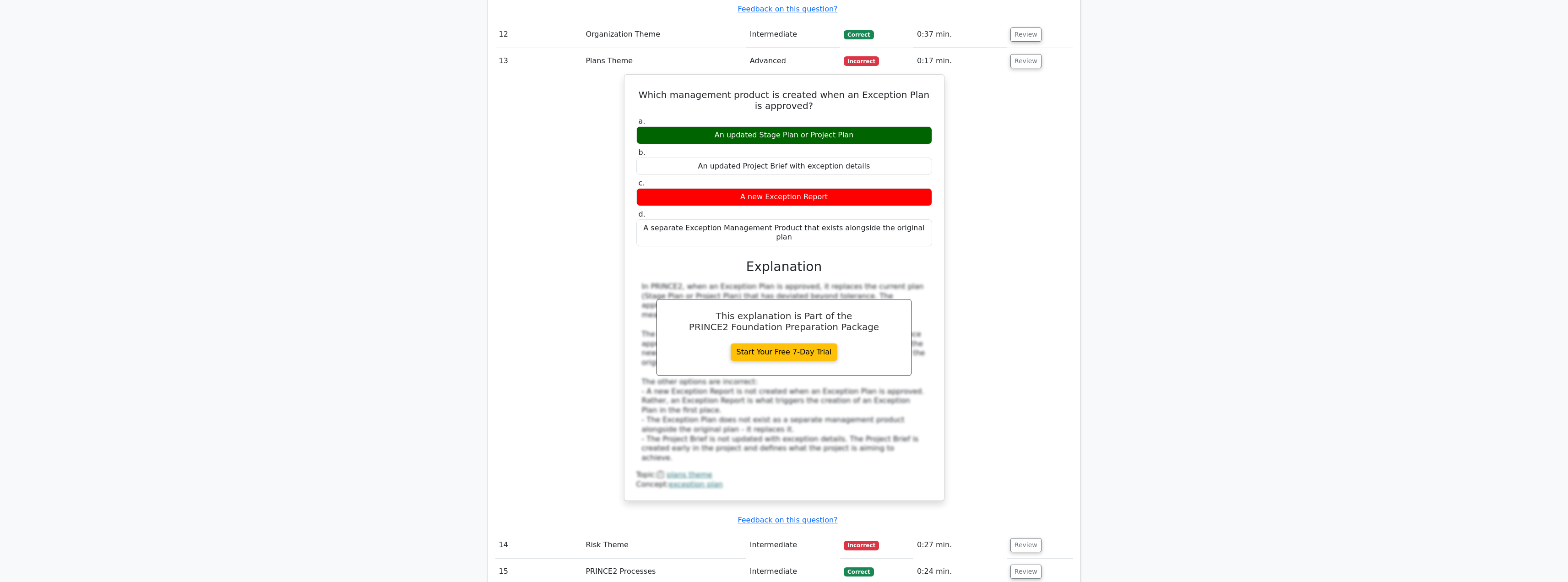
scroll to position [2152, 0]
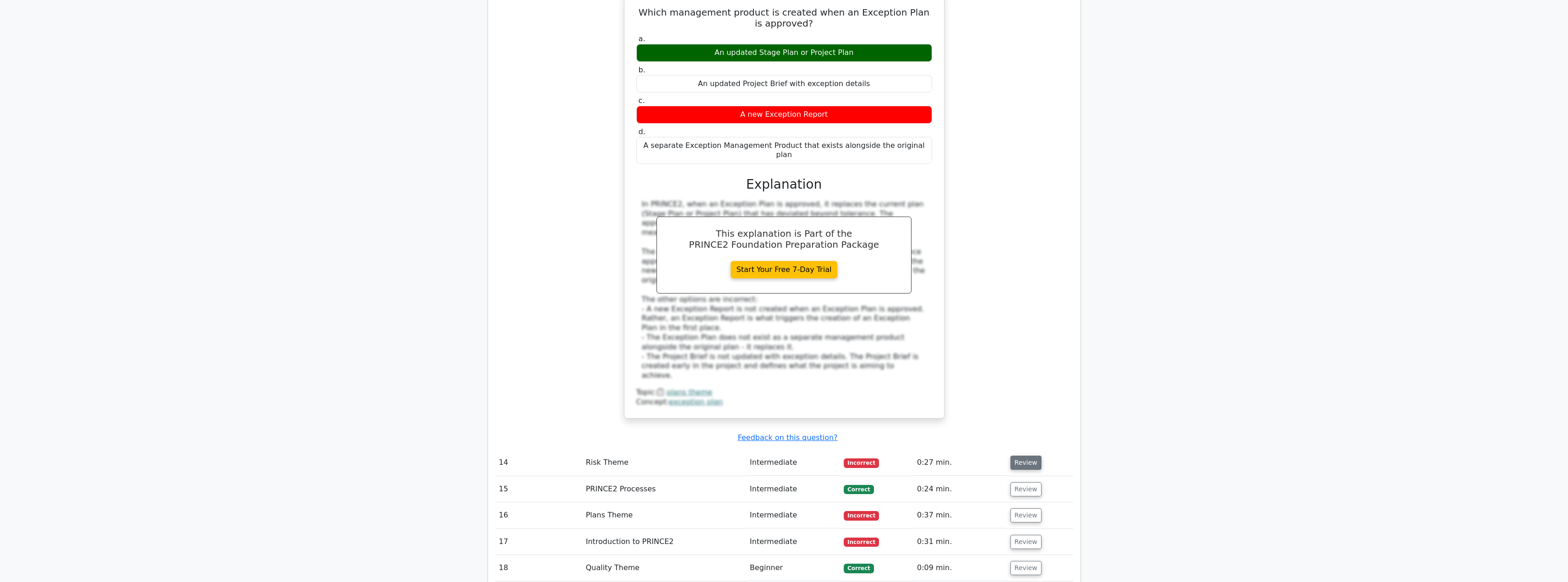
click at [1011, 456] on button "Review" at bounding box center [1026, 463] width 31 height 14
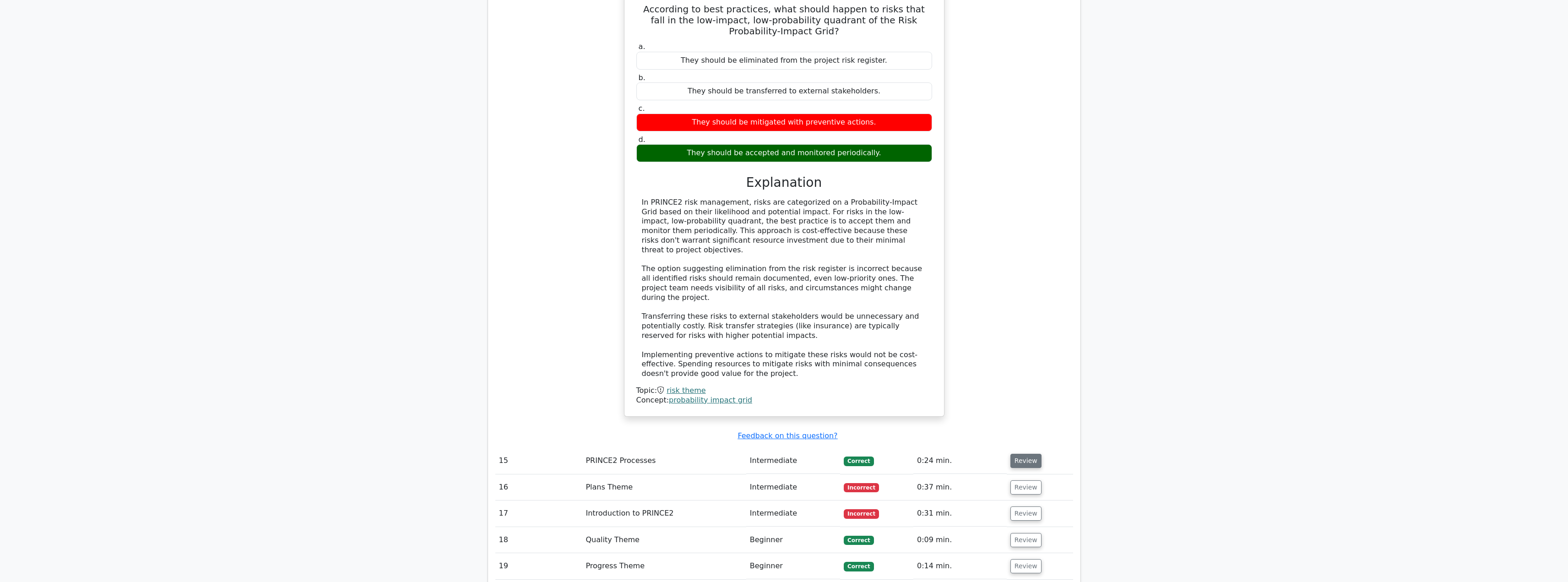
scroll to position [2656, 0]
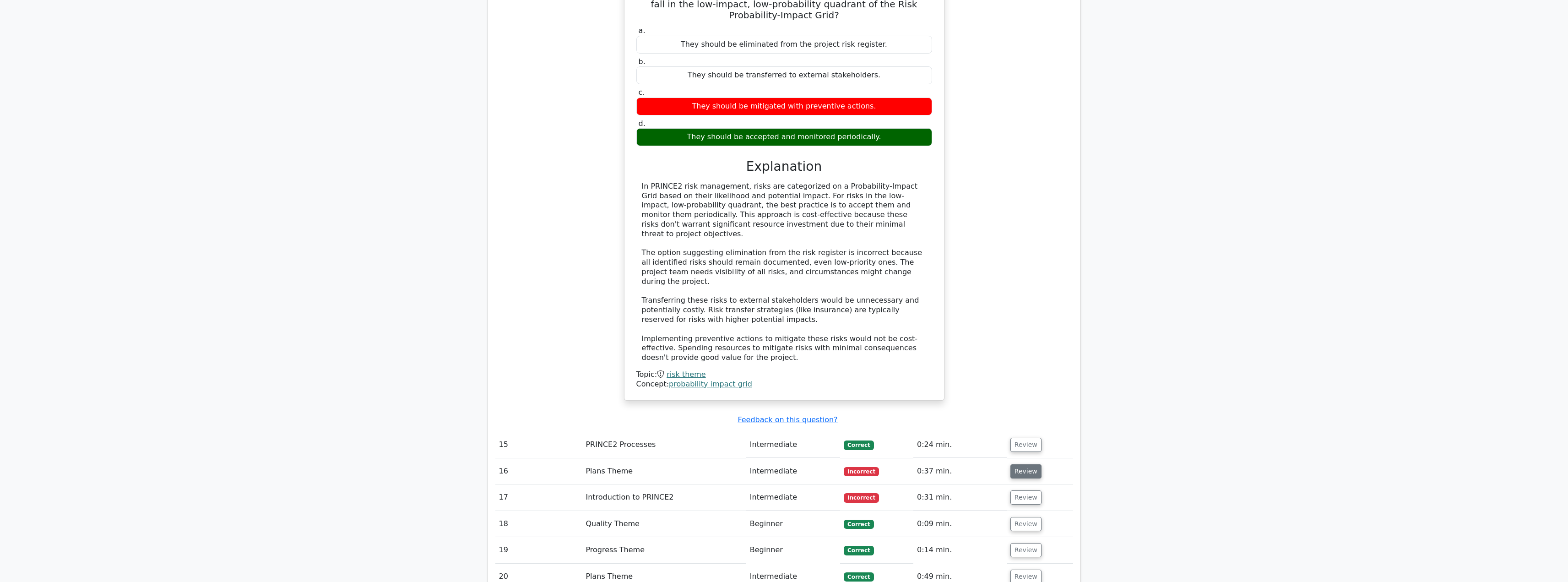
click at [1021, 464] on button "Review" at bounding box center [1026, 471] width 31 height 14
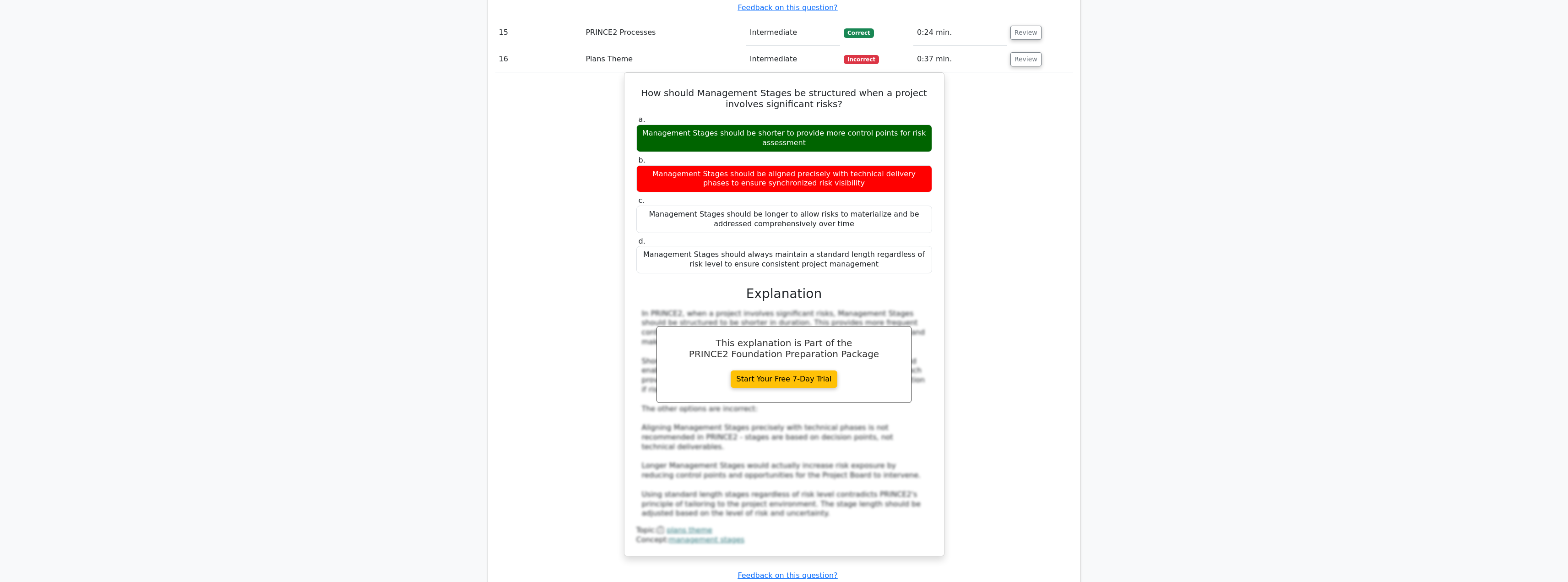
scroll to position [3205, 0]
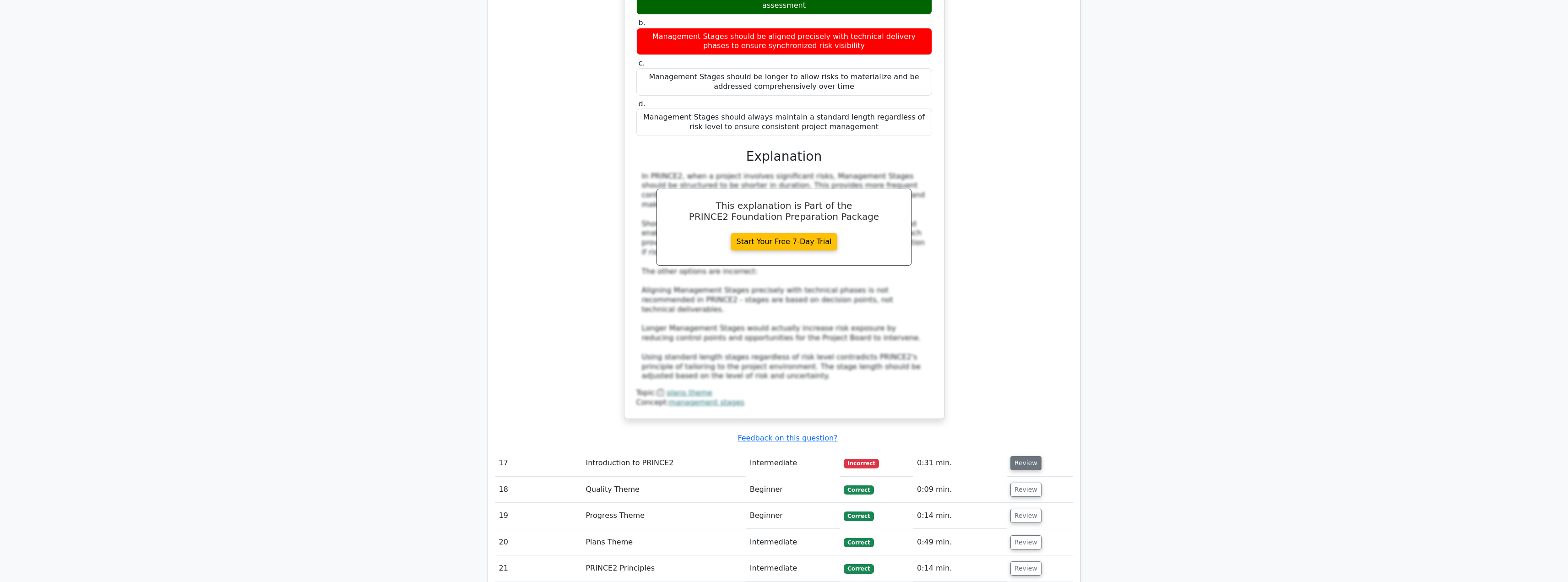
click at [1021, 456] on button "Review" at bounding box center [1026, 463] width 31 height 14
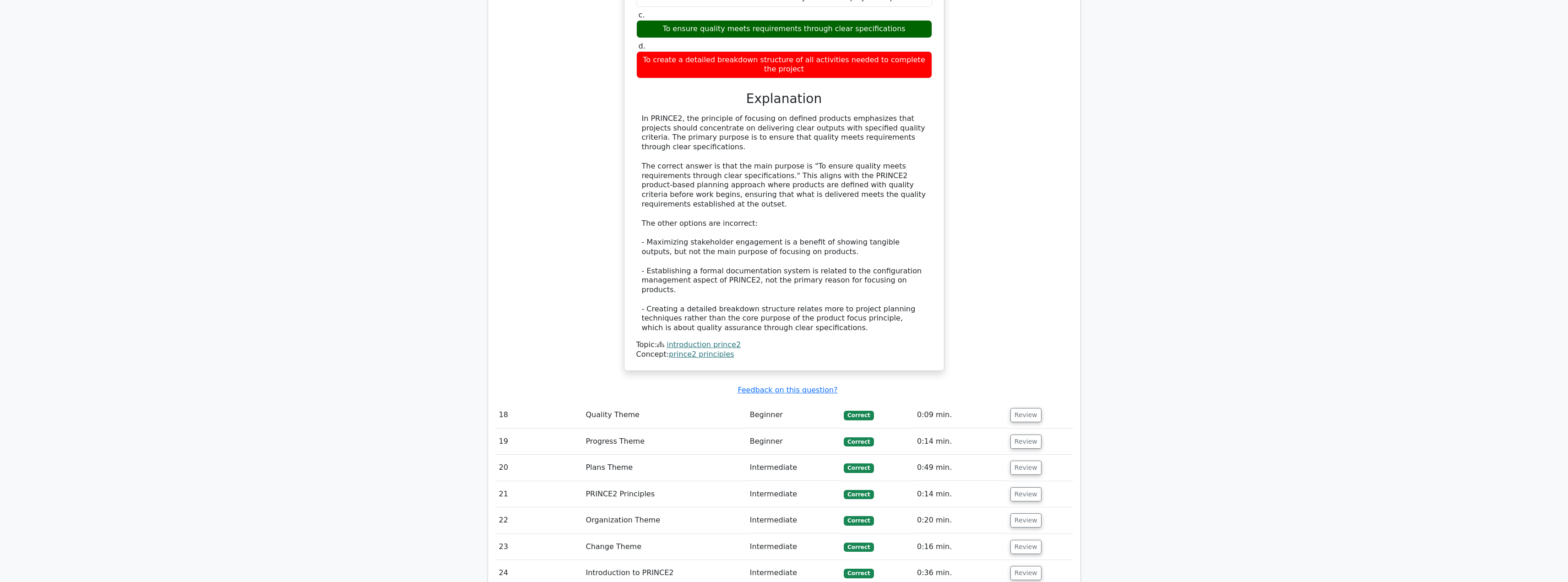
scroll to position [3892, 0]
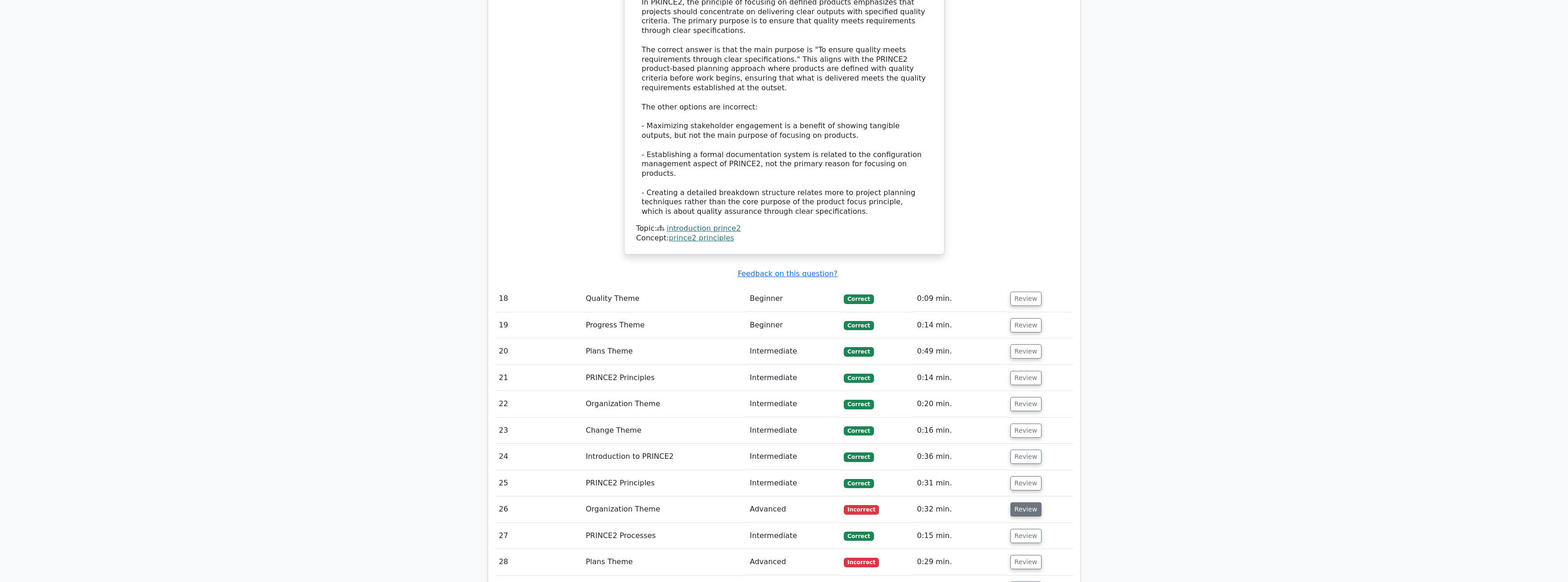
click at [1027, 503] on button "Review" at bounding box center [1026, 510] width 31 height 14
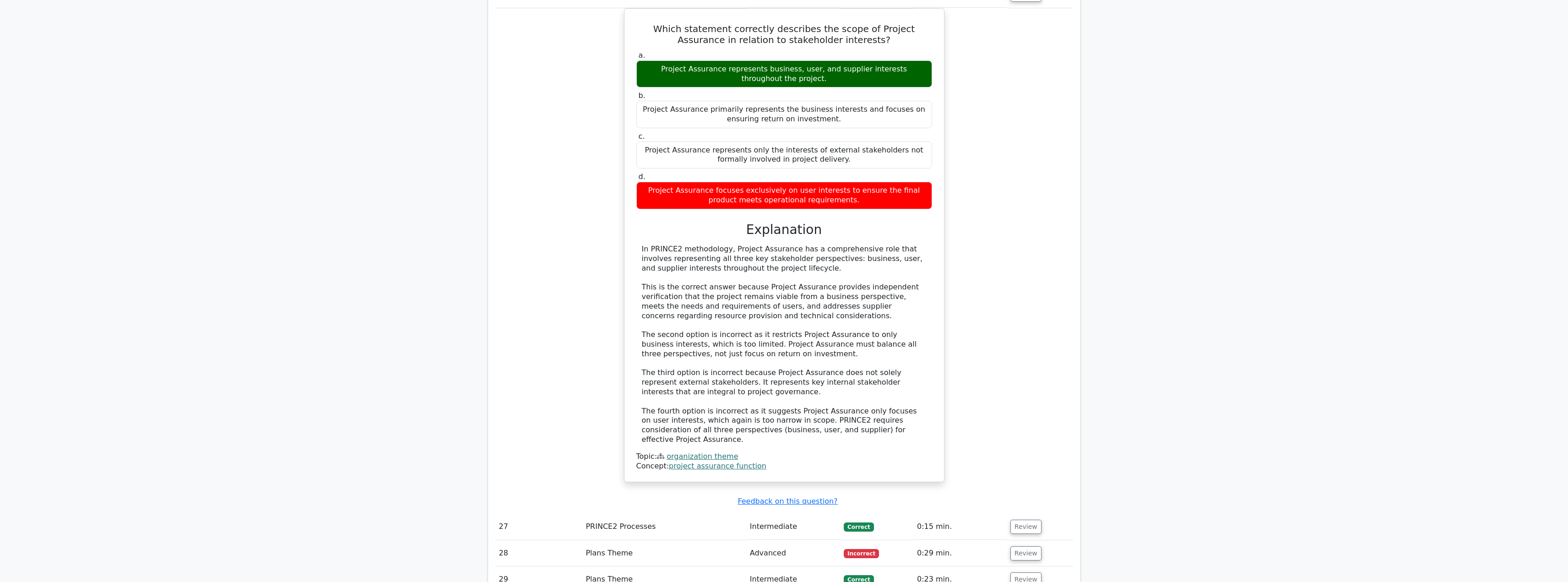
scroll to position [4487, 0]
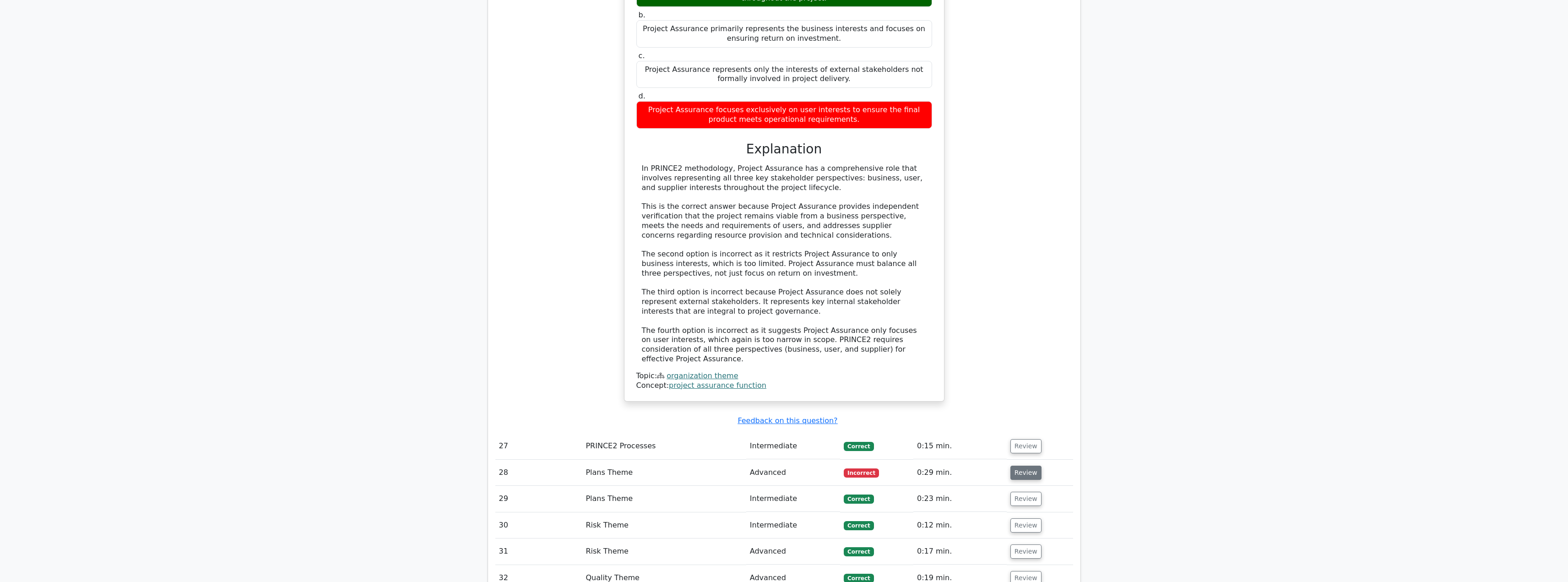
click at [1023, 466] on button "Review" at bounding box center [1026, 473] width 31 height 14
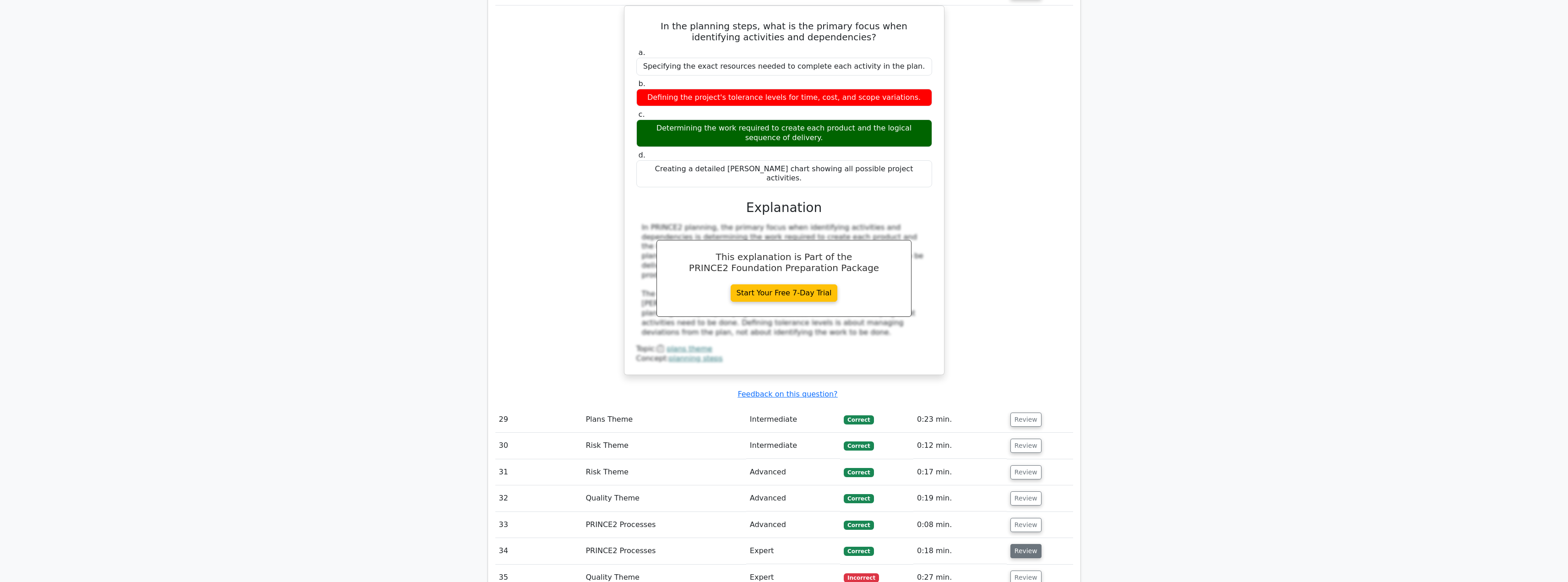
scroll to position [5037, 0]
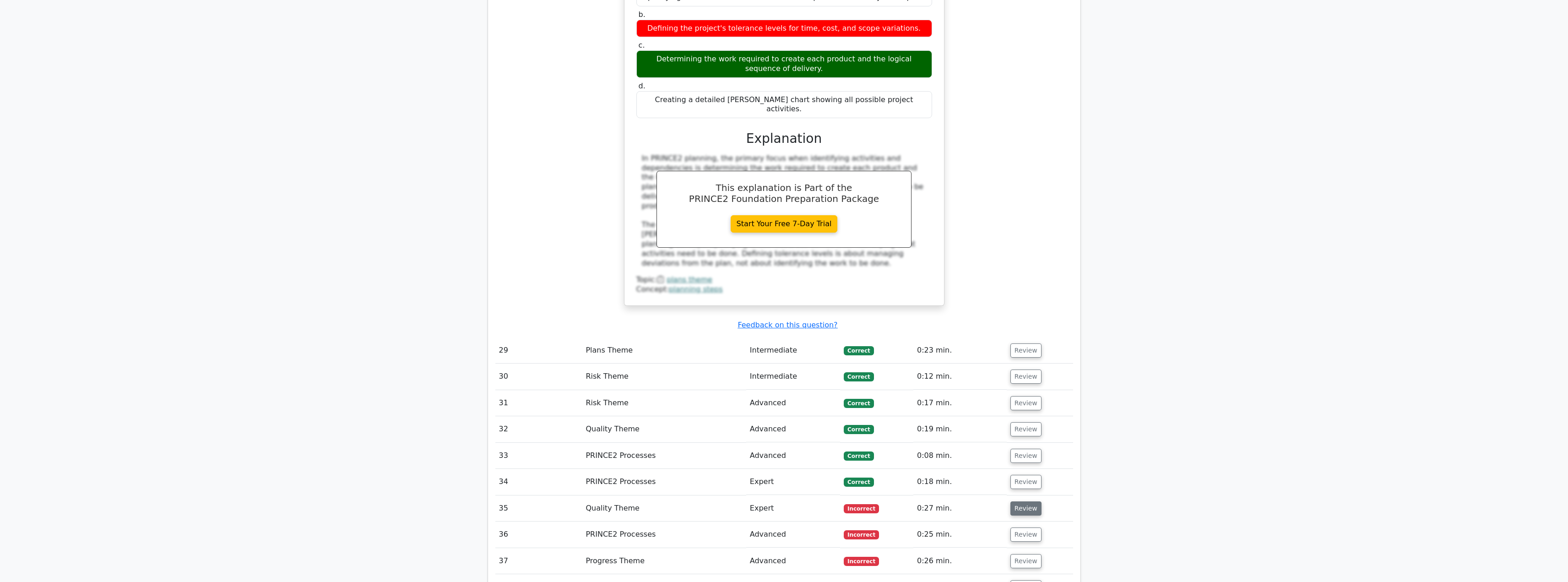
click at [1023, 501] on button "Review" at bounding box center [1026, 508] width 31 height 14
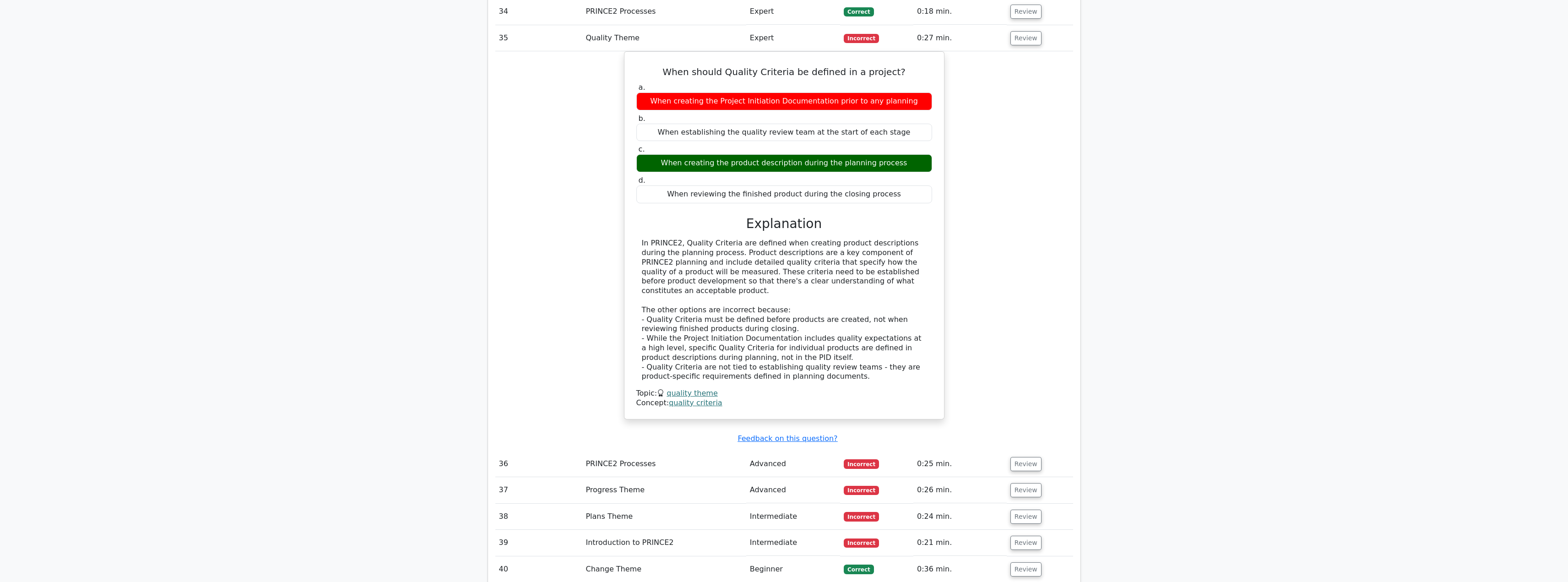
scroll to position [5541, 0]
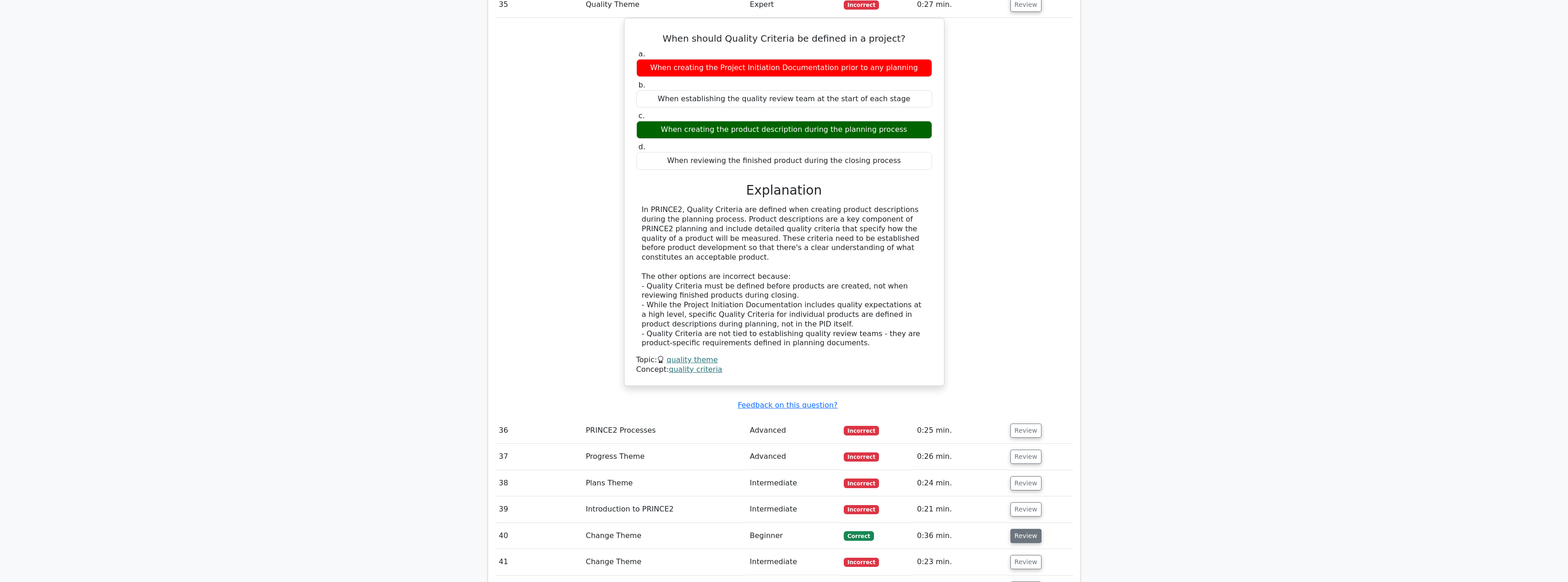
click at [1018, 529] on button "Review" at bounding box center [1026, 536] width 31 height 14
click at [1023, 424] on button "Review" at bounding box center [1026, 431] width 31 height 14
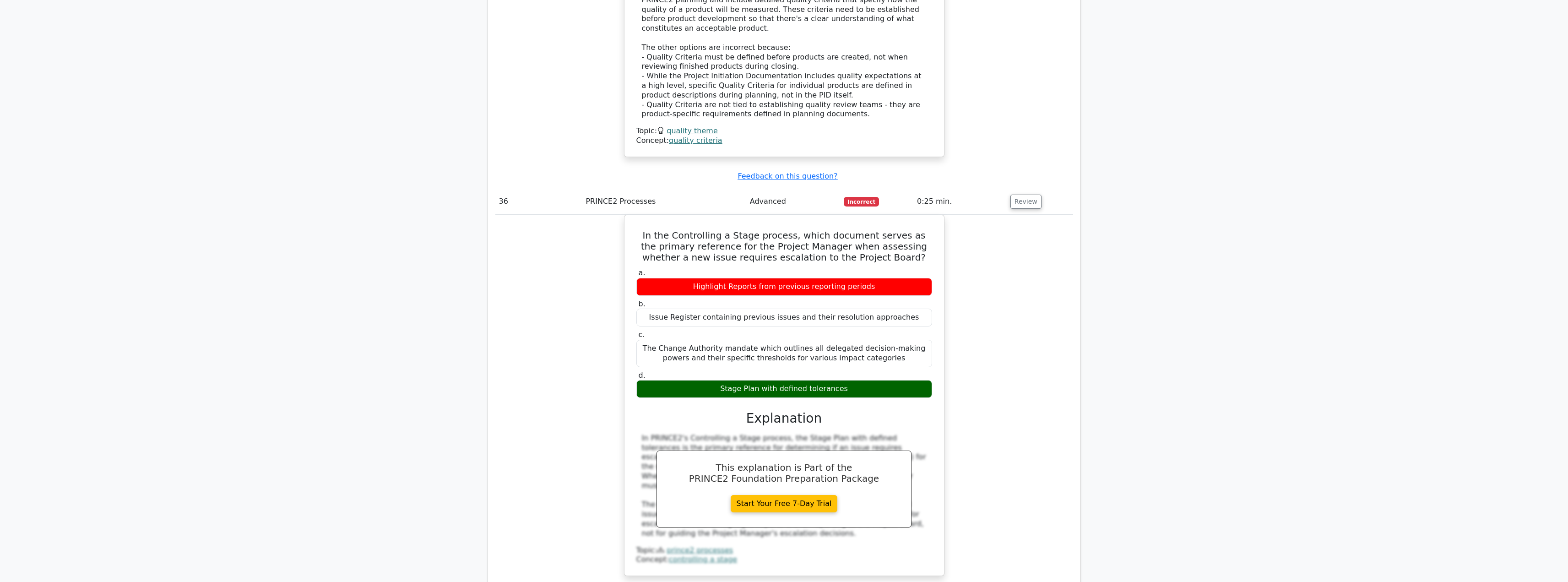
scroll to position [5907, 0]
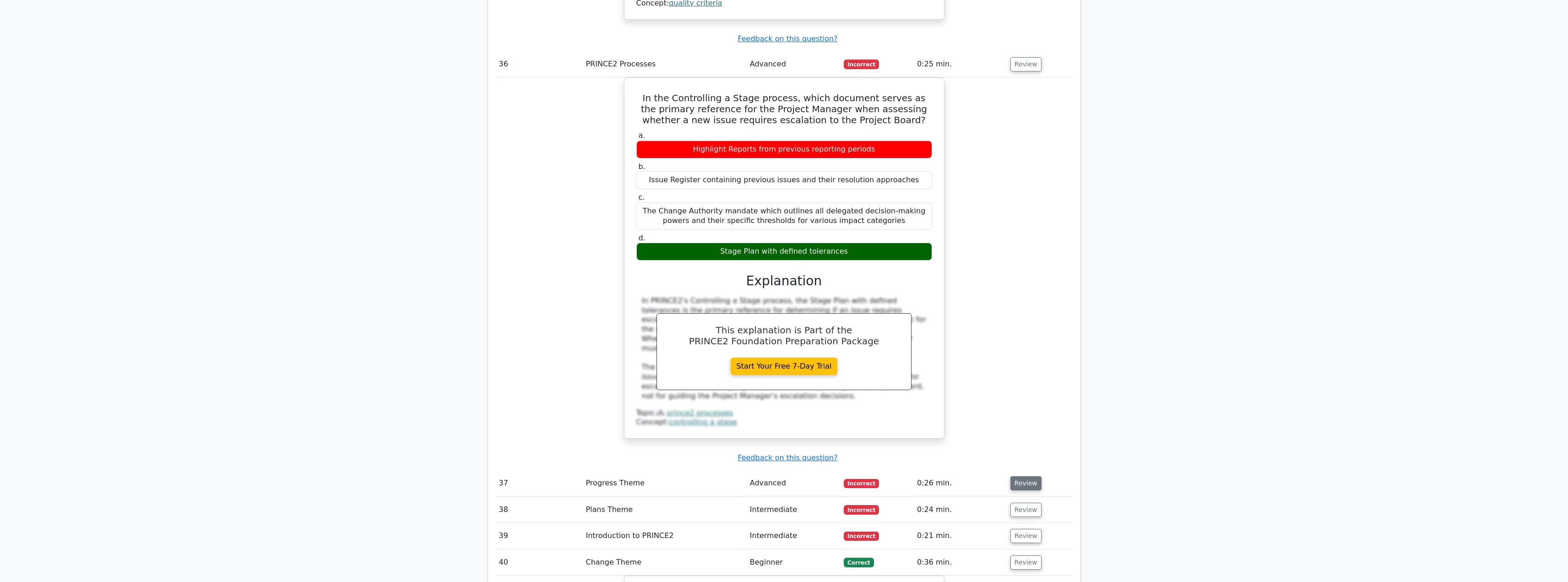
click at [1032, 476] on button "Review" at bounding box center [1026, 483] width 31 height 14
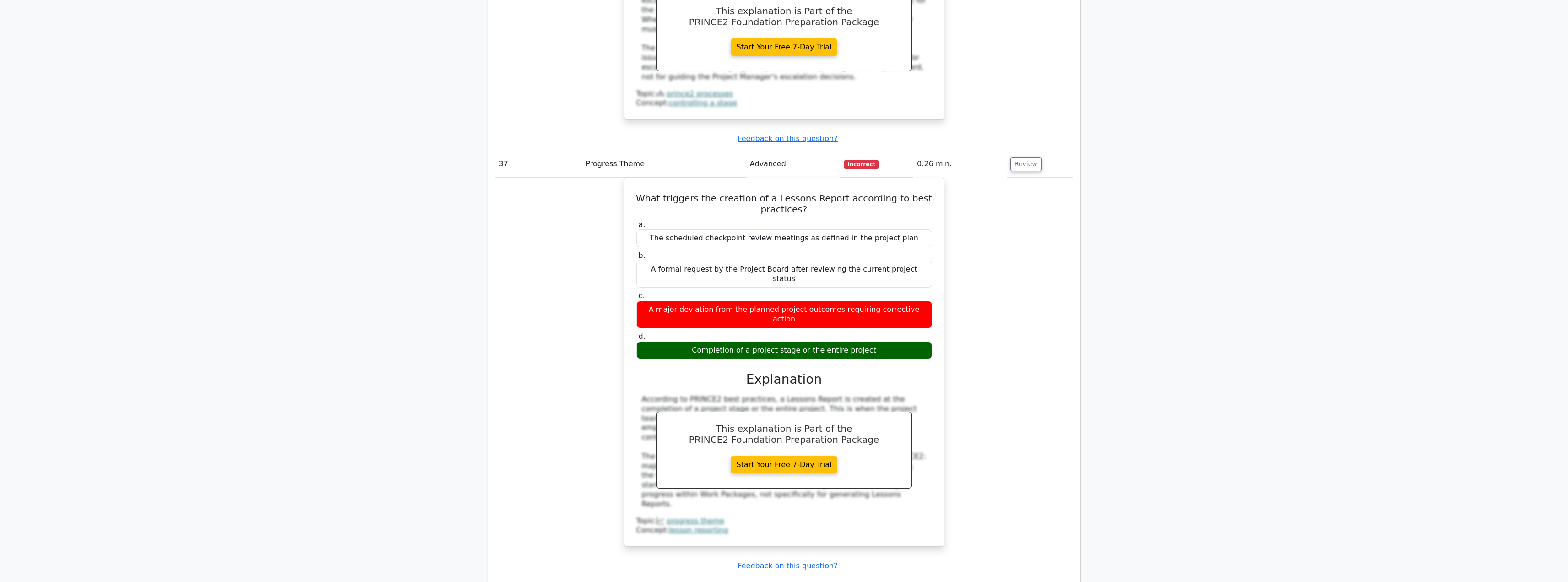
scroll to position [6227, 0]
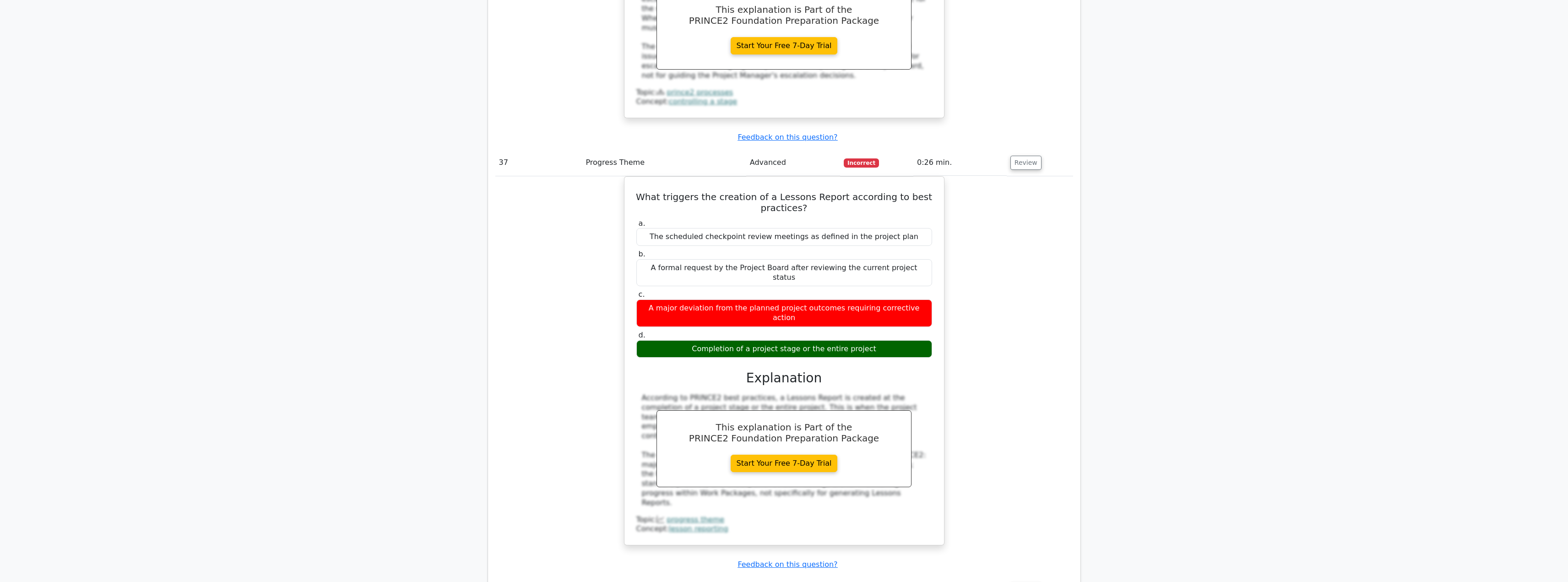
click at [1020, 581] on button "Review" at bounding box center [1026, 590] width 31 height 14
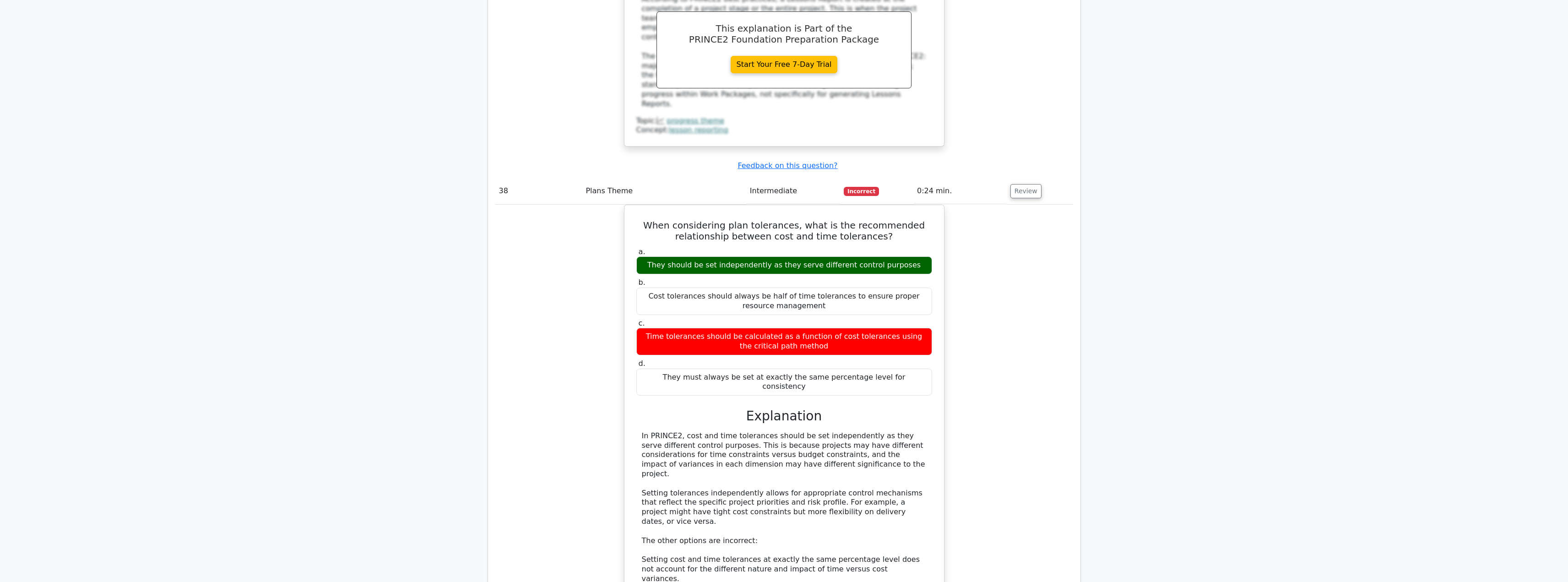
scroll to position [6731, 0]
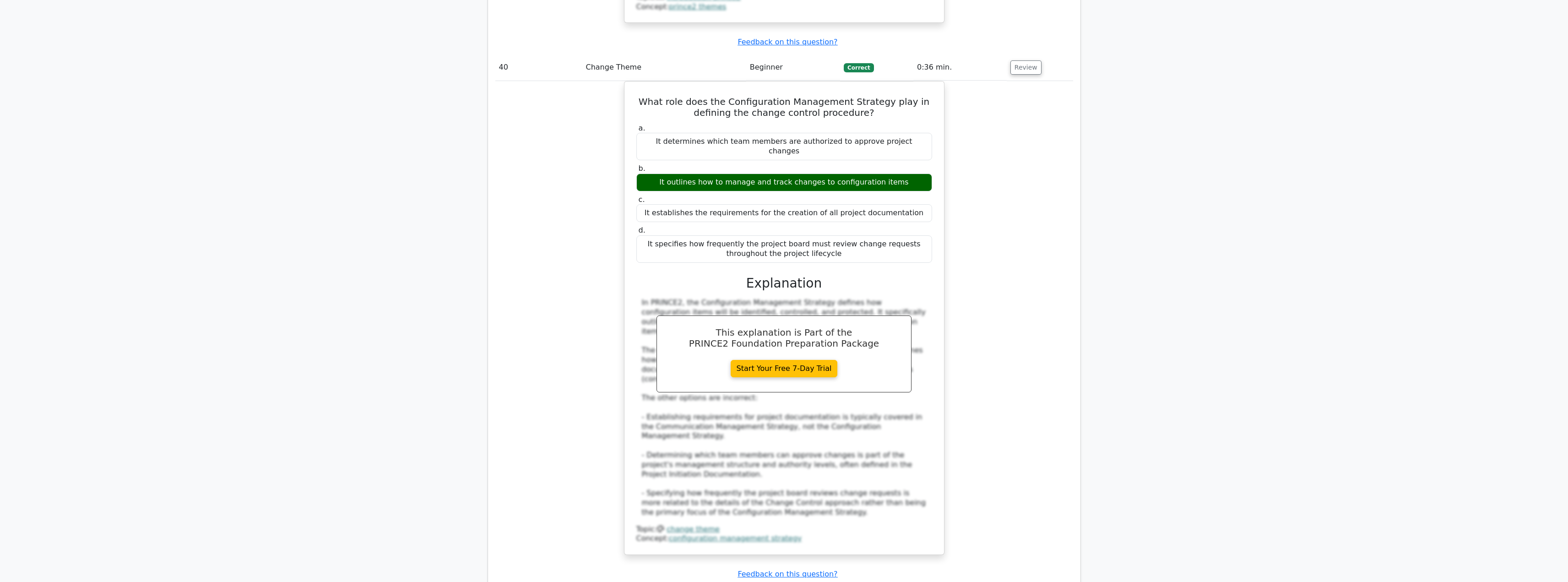
scroll to position [7830, 0]
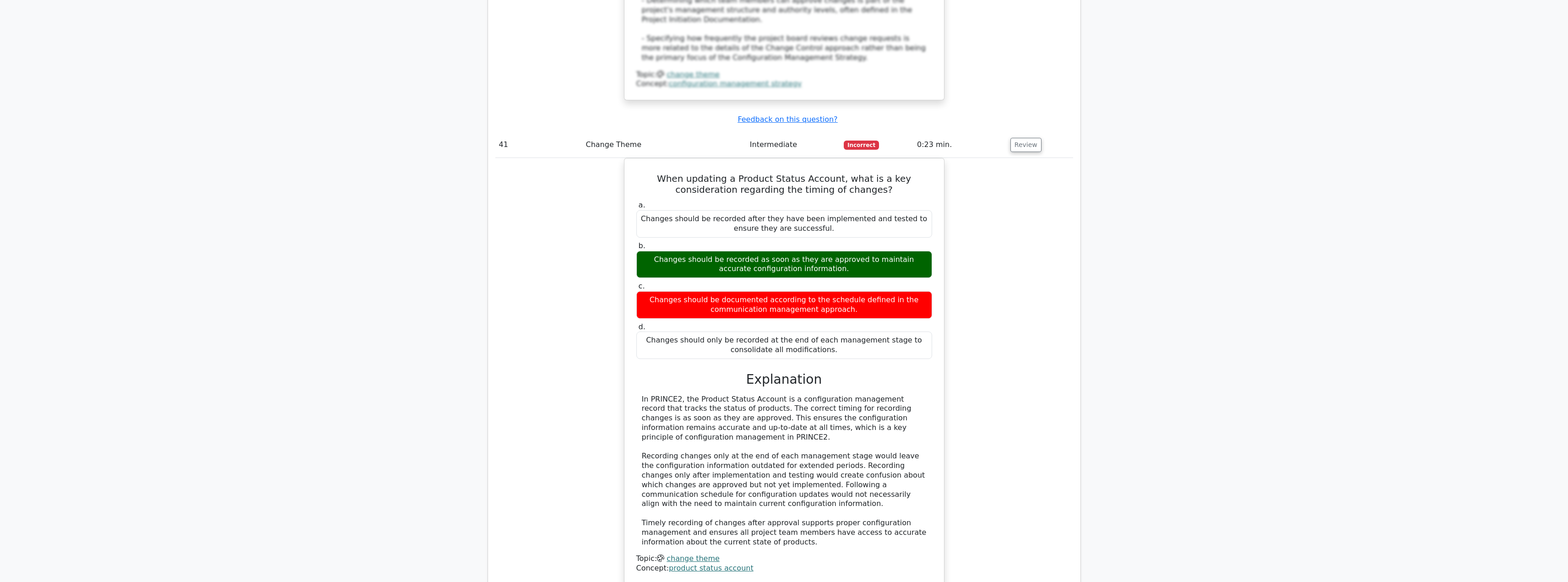
scroll to position [8288, 0]
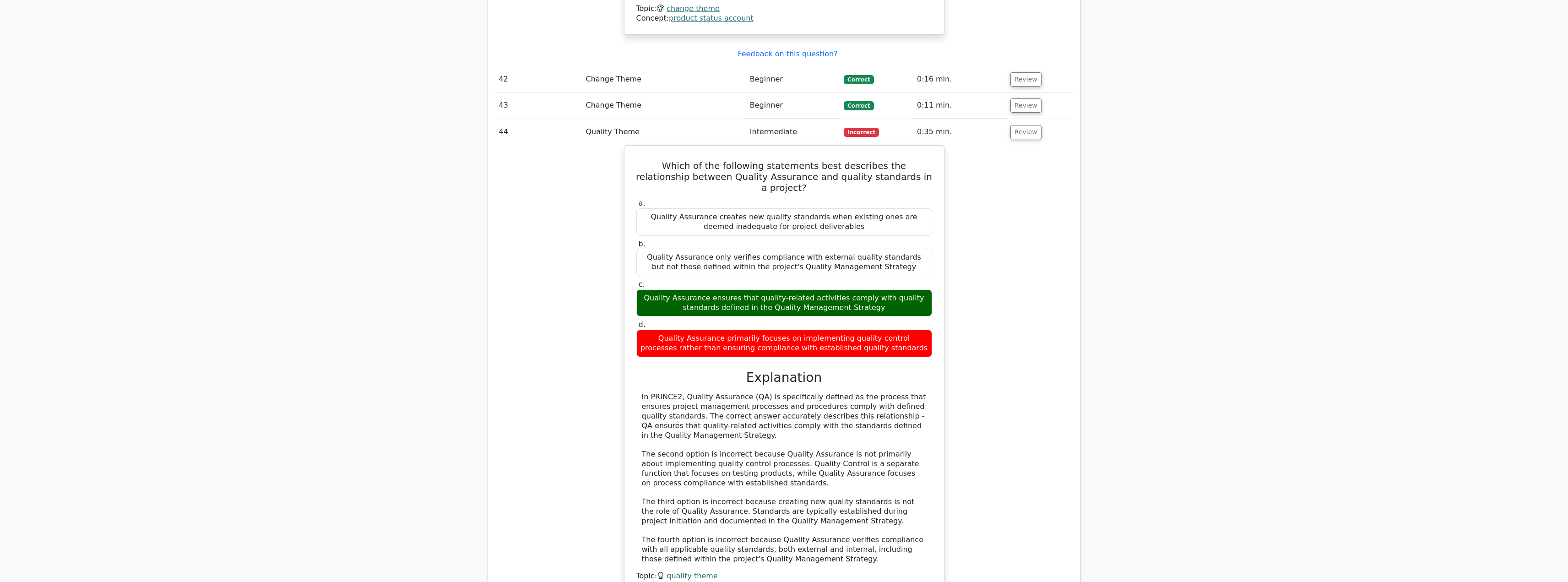
scroll to position [9112, 0]
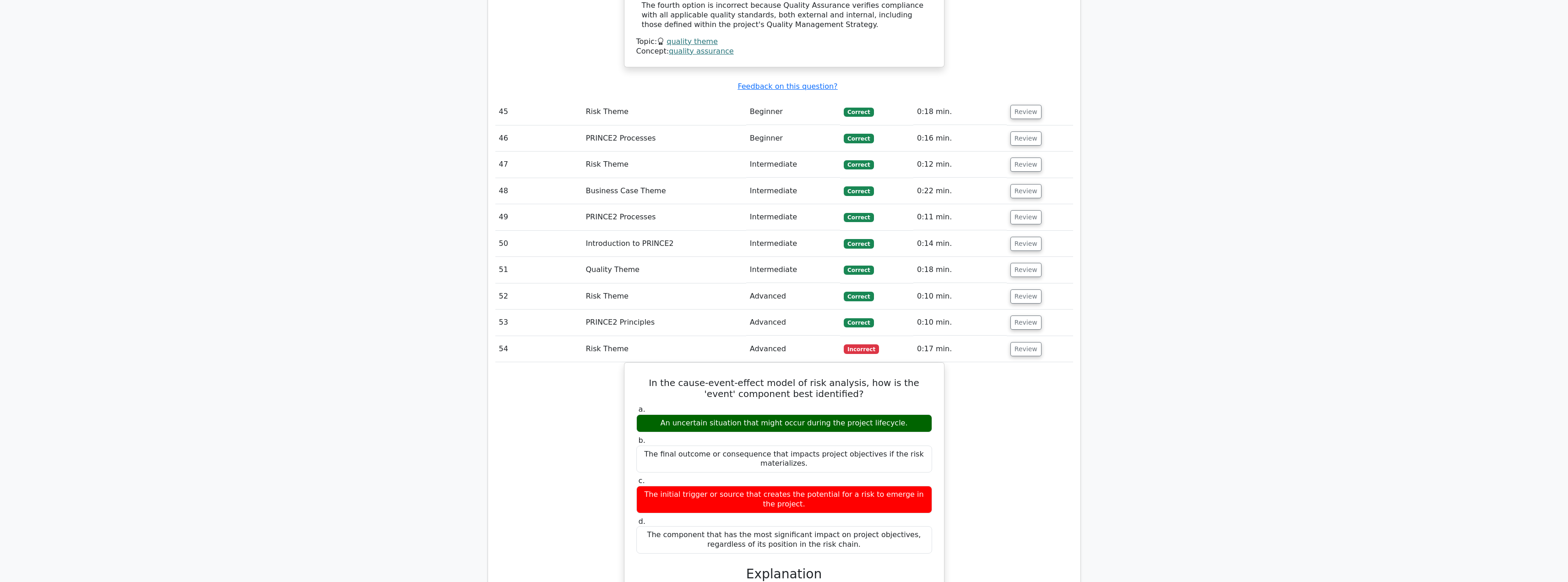
scroll to position [9570, 0]
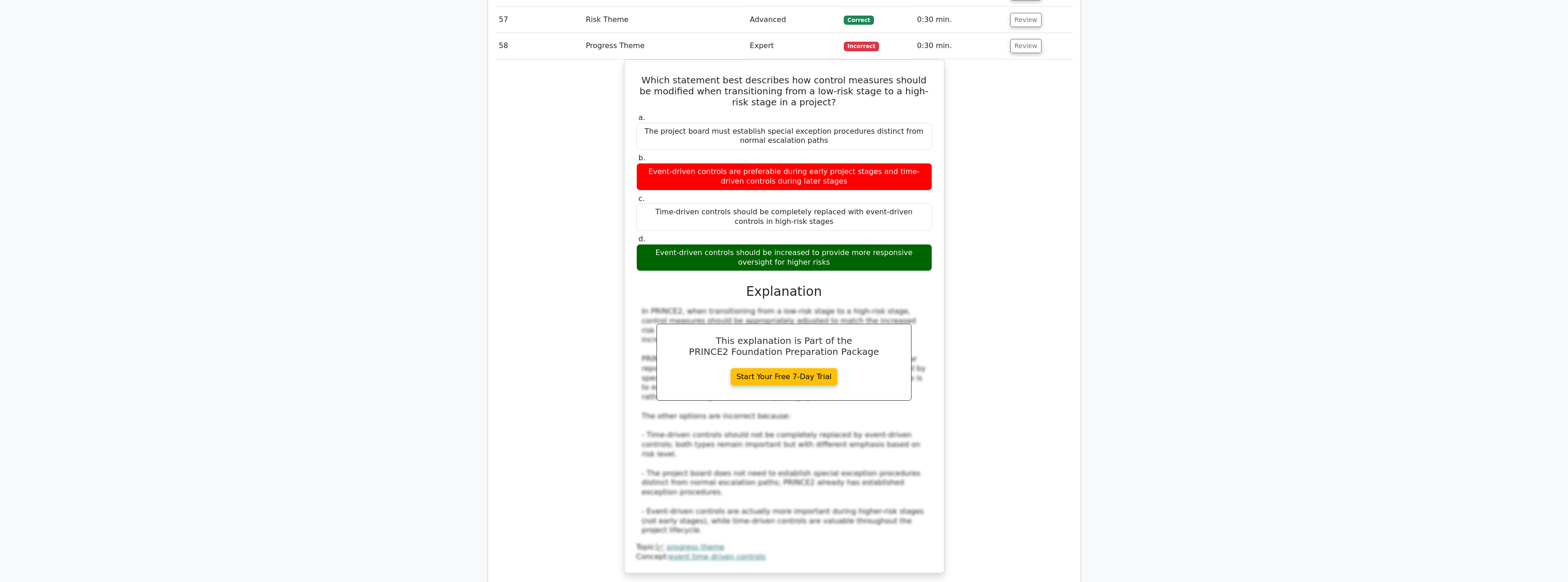
scroll to position [10384, 0]
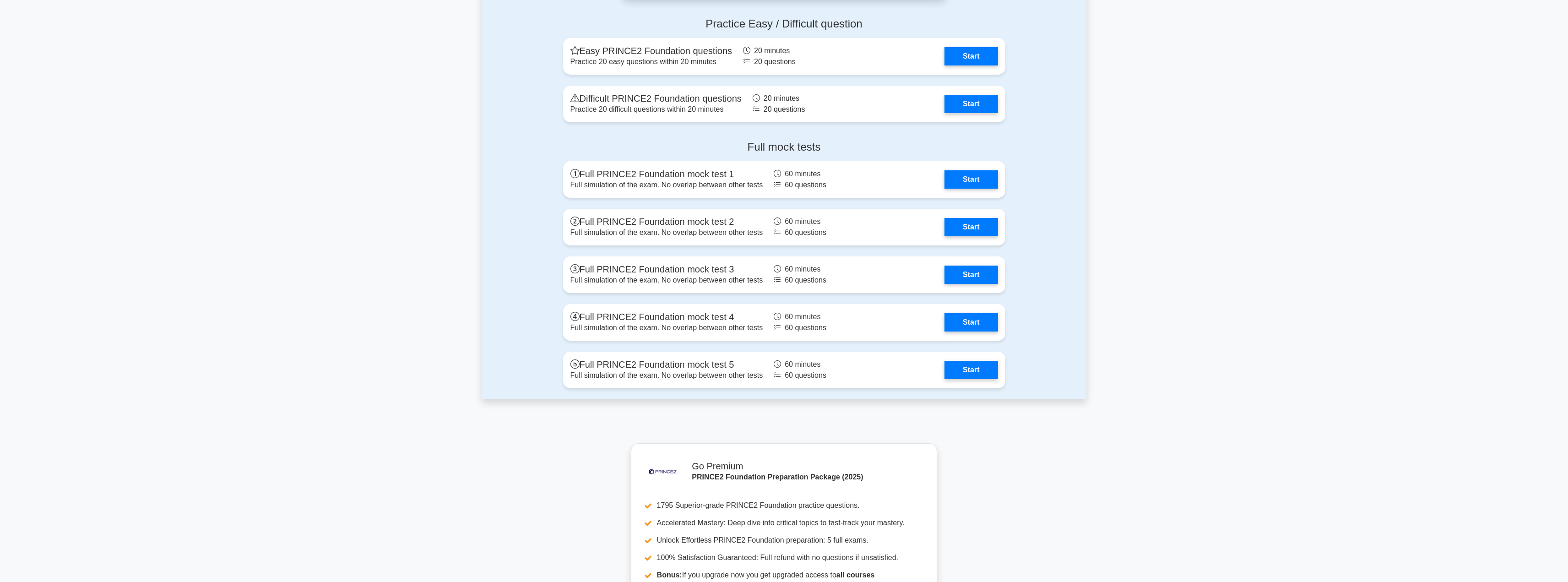
scroll to position [1532, 0]
